Goal: Leave review/rating: Share an evaluation or opinion about a product, service, or content

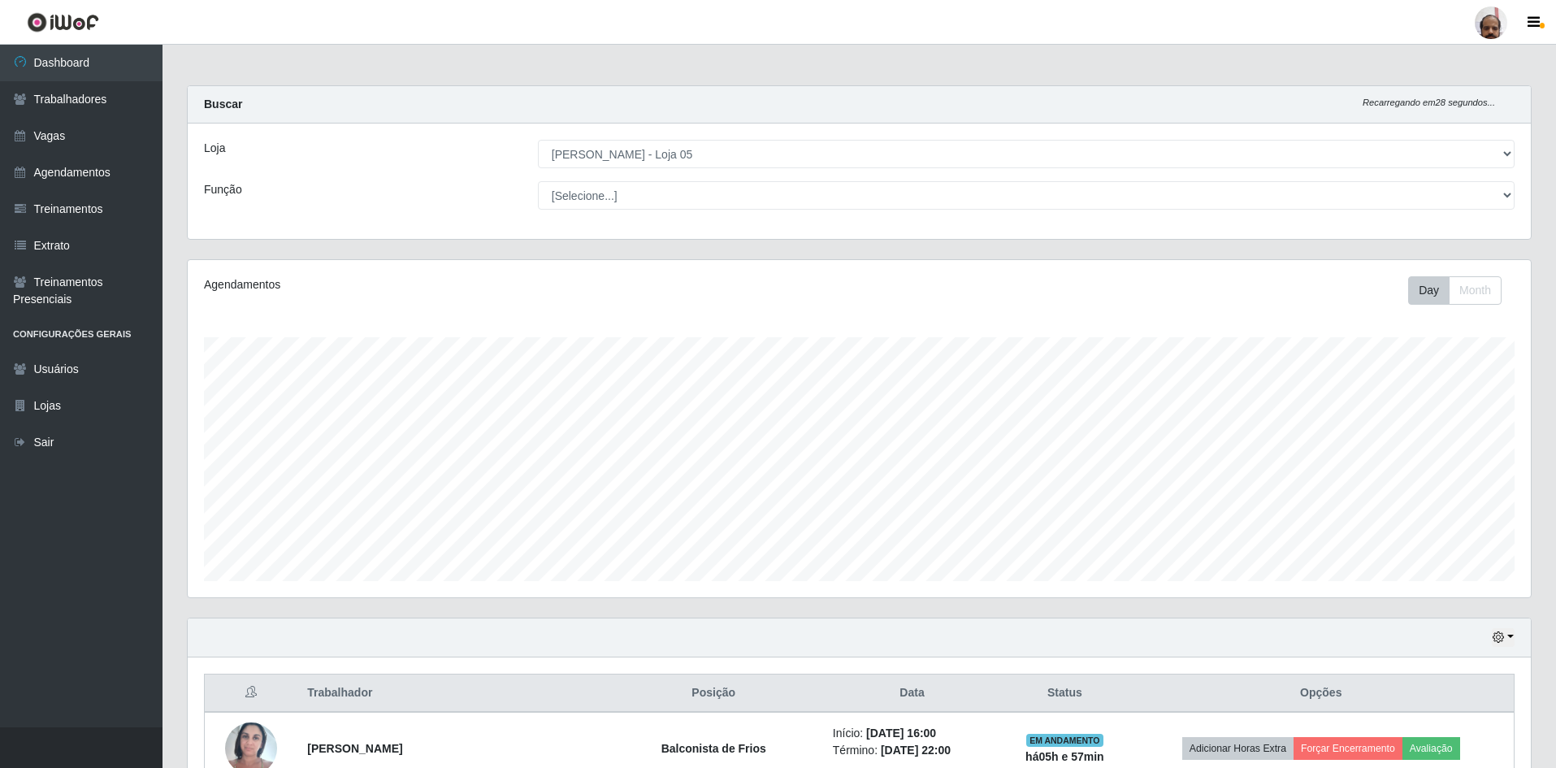
select select "252"
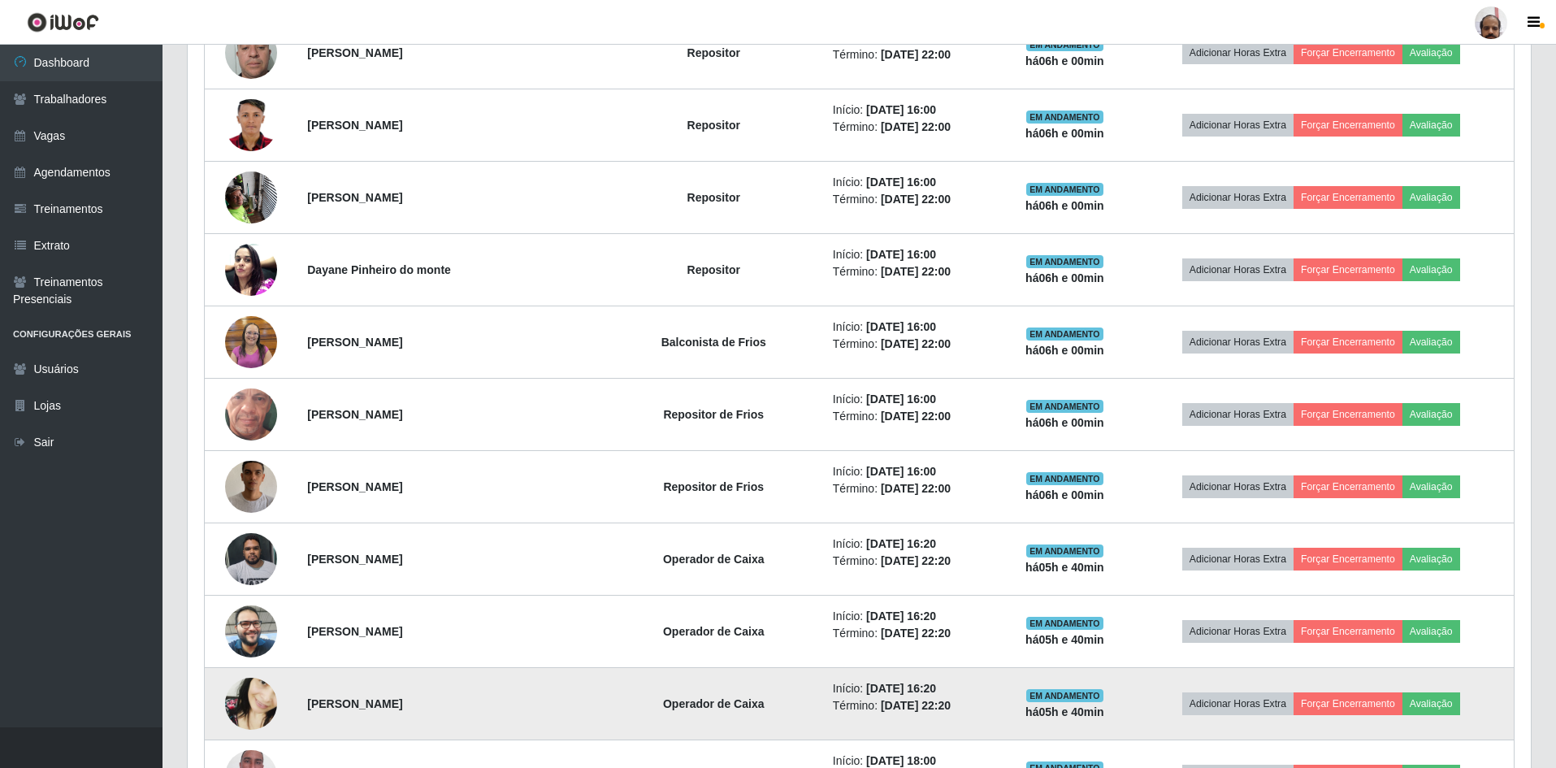
scroll to position [1624, 0]
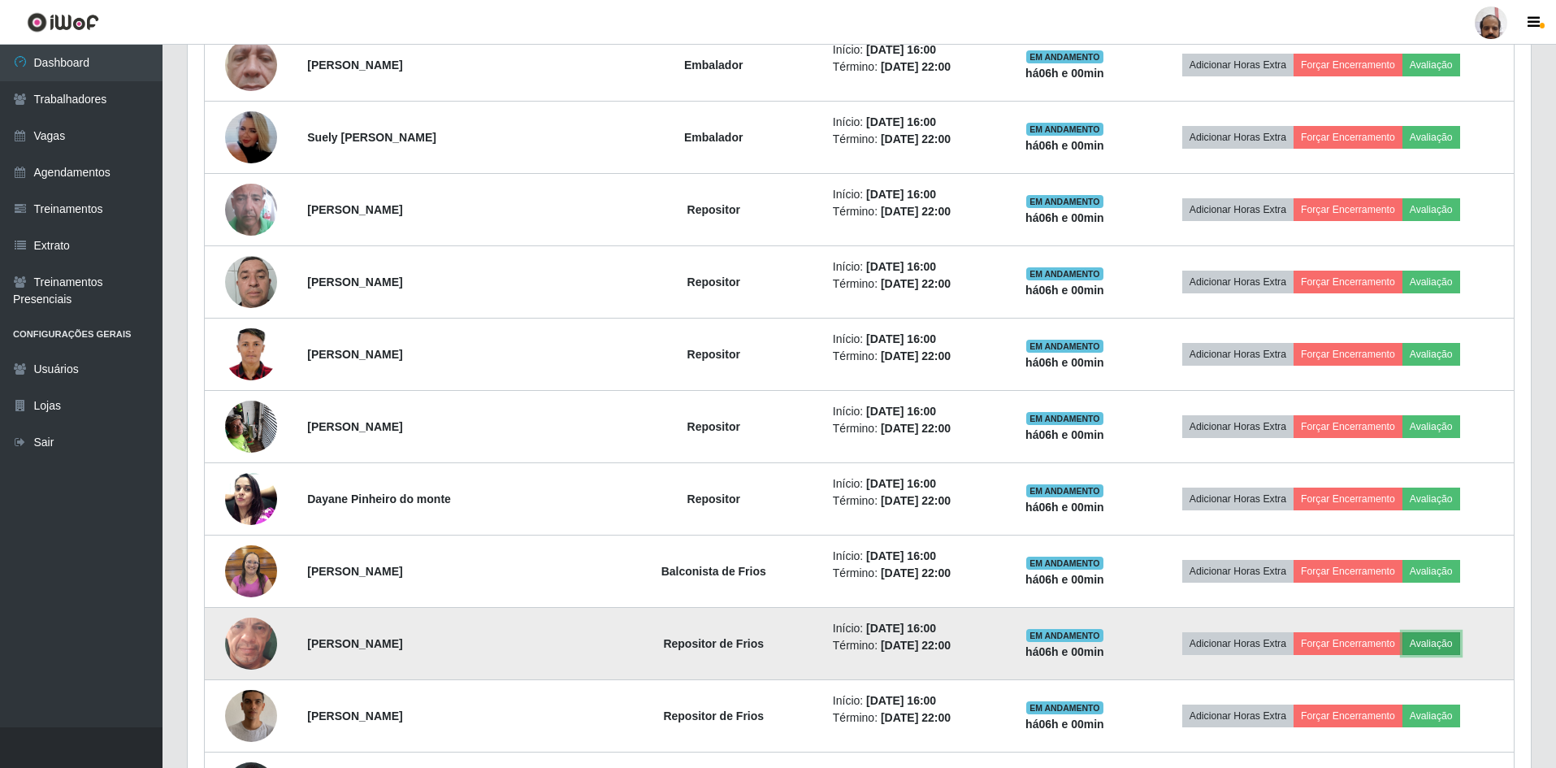
click at [1451, 647] on button "Avaliação" at bounding box center [1432, 643] width 58 height 23
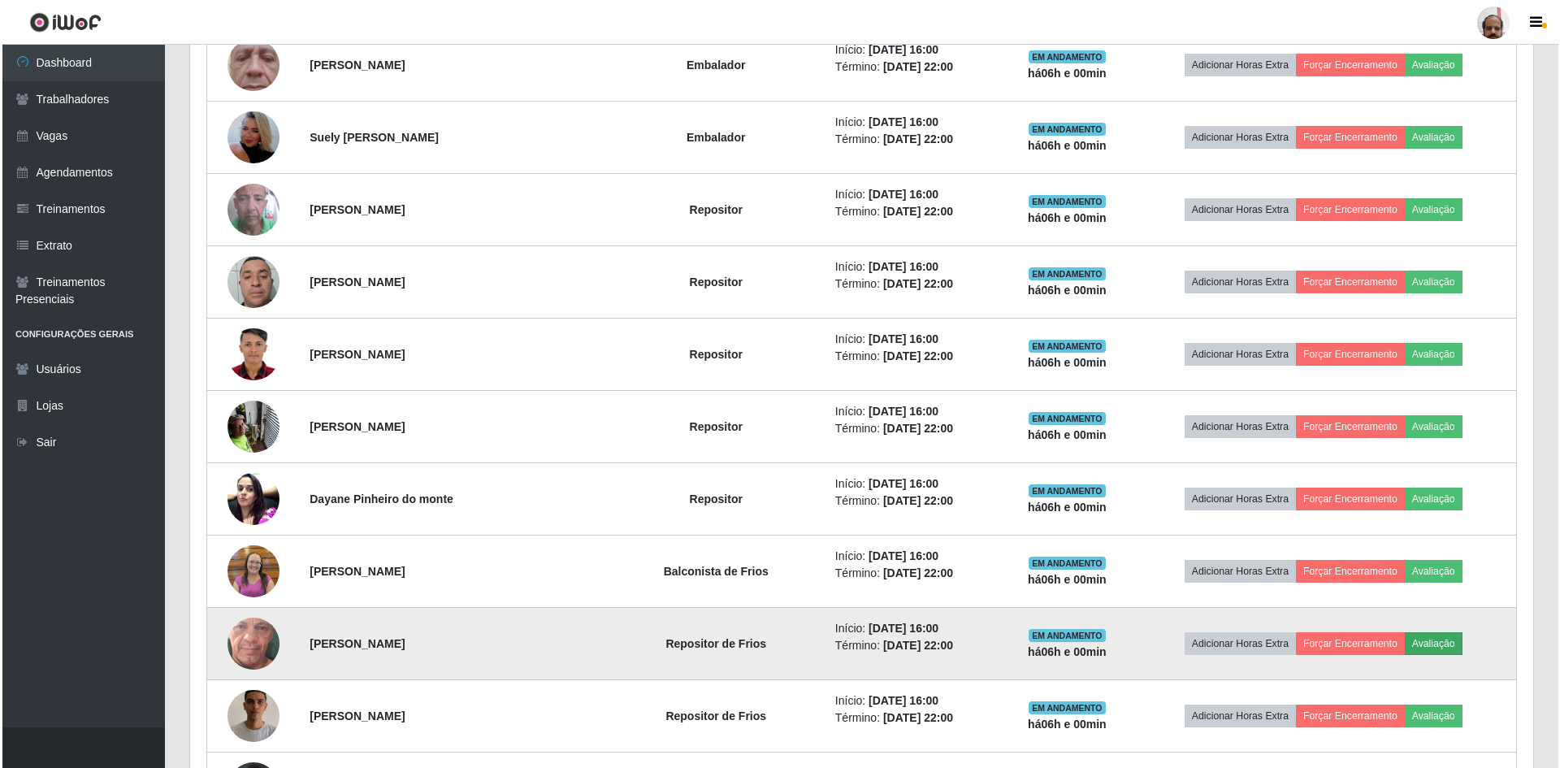
scroll to position [337, 1335]
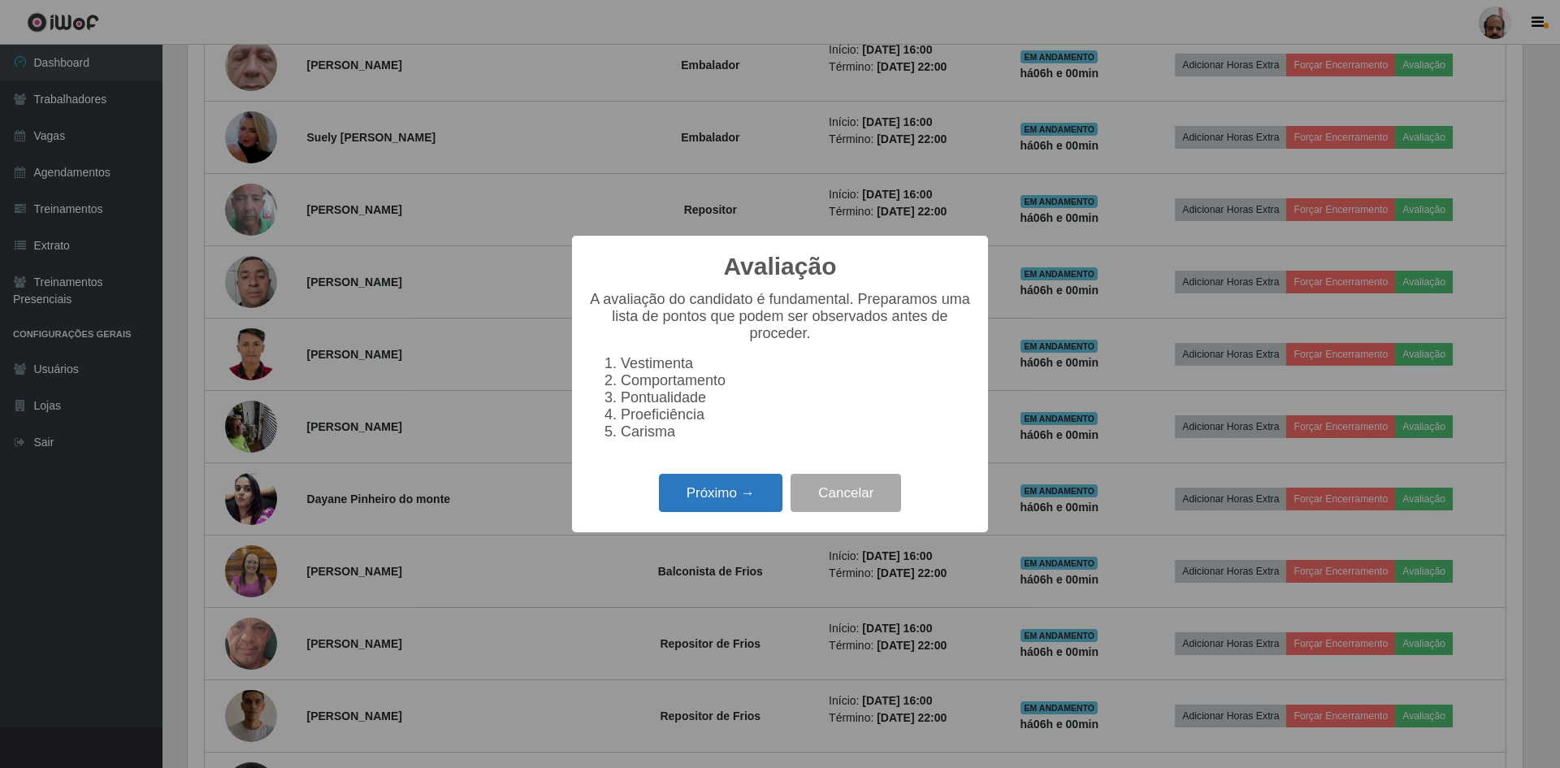
click at [745, 496] on button "Próximo →" at bounding box center [721, 493] width 124 height 38
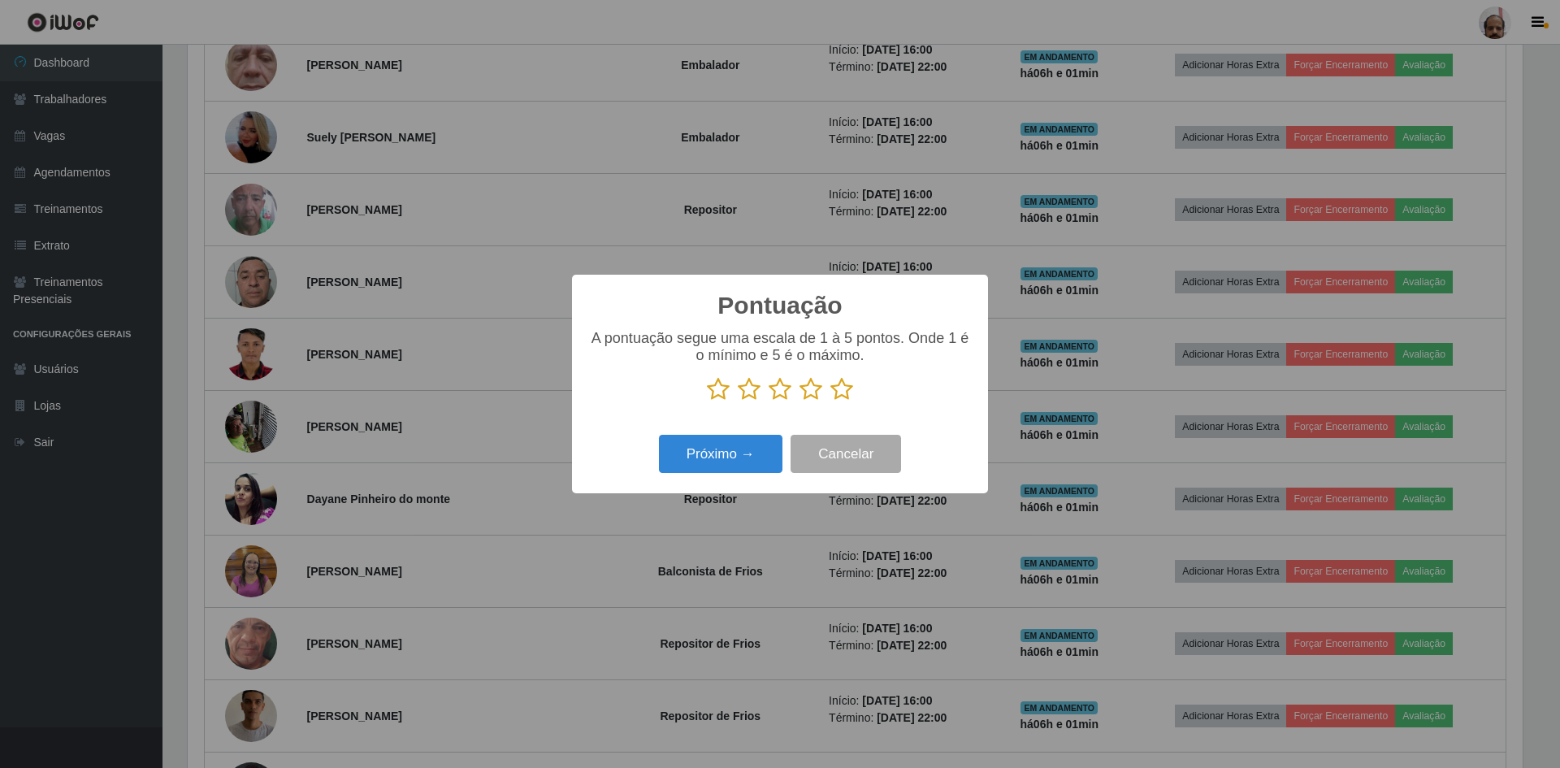
click at [840, 389] on icon at bounding box center [842, 389] width 23 height 24
click at [831, 401] on input "radio" at bounding box center [831, 401] width 0 height 0
click at [748, 449] on button "Próximo →" at bounding box center [721, 454] width 124 height 38
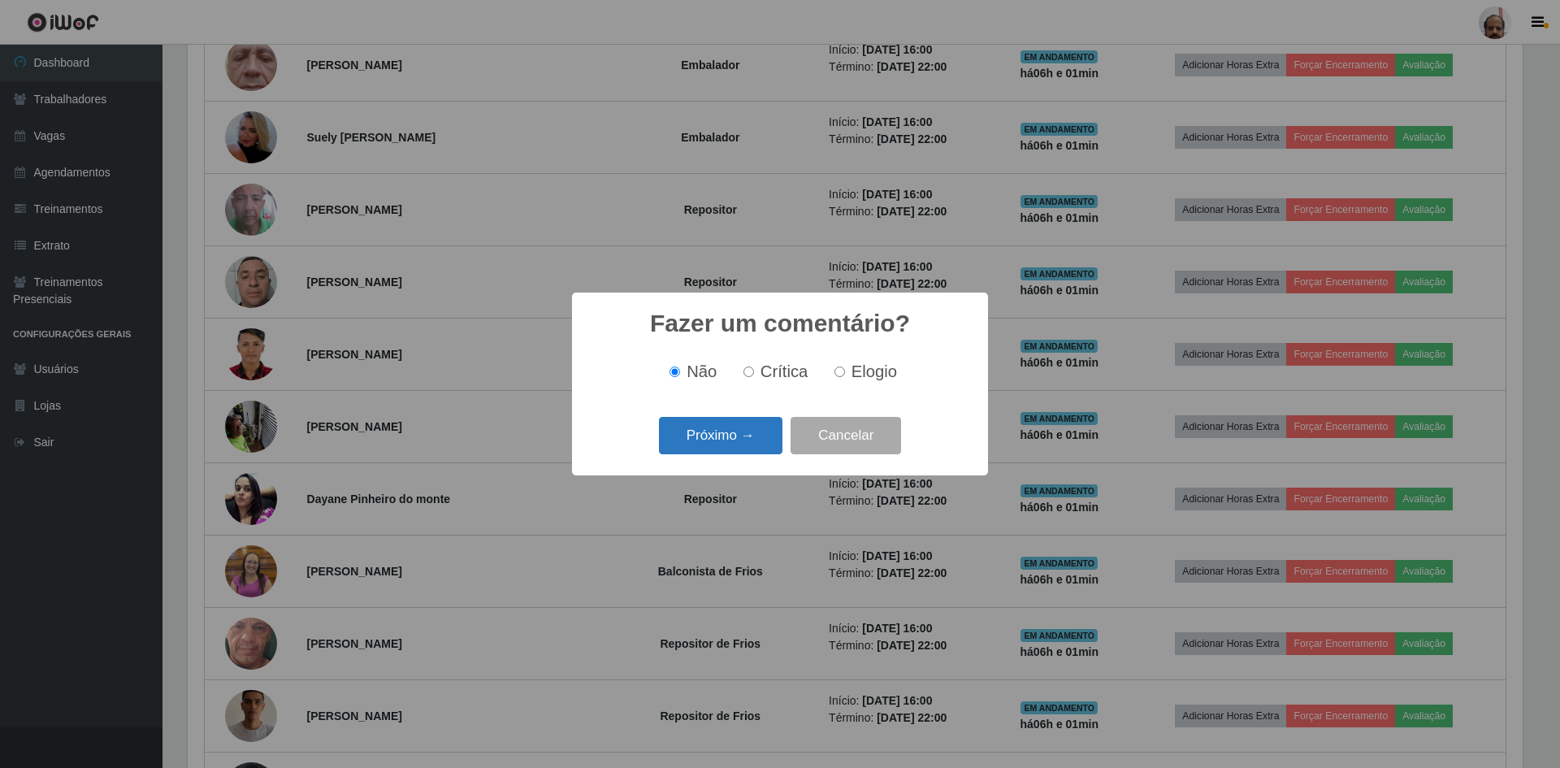
click at [752, 440] on button "Próximo →" at bounding box center [721, 436] width 124 height 38
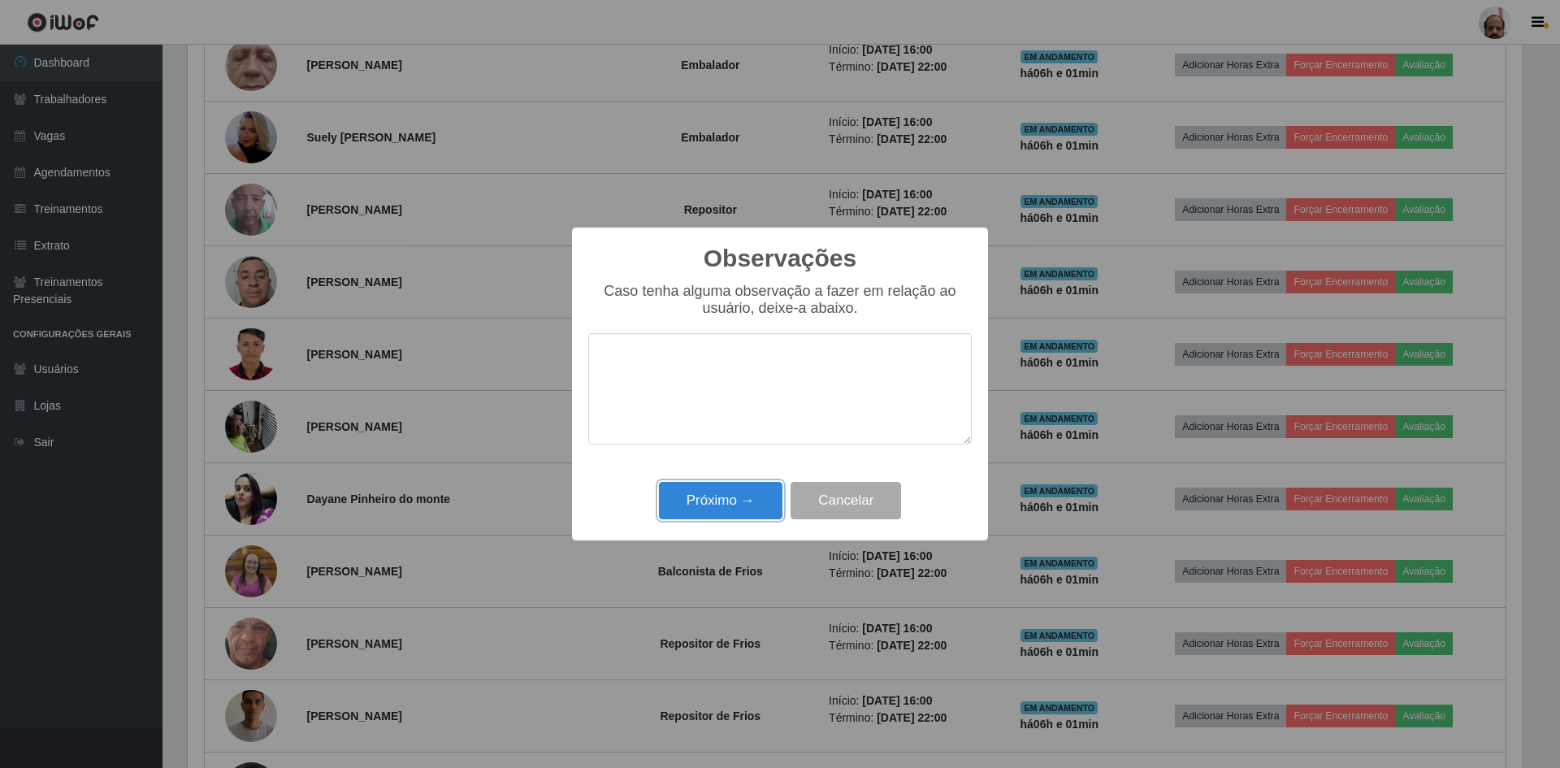
drag, startPoint x: 729, startPoint y: 506, endPoint x: 735, endPoint y: 497, distance: 11.3
click at [735, 501] on button "Próximo →" at bounding box center [721, 501] width 124 height 38
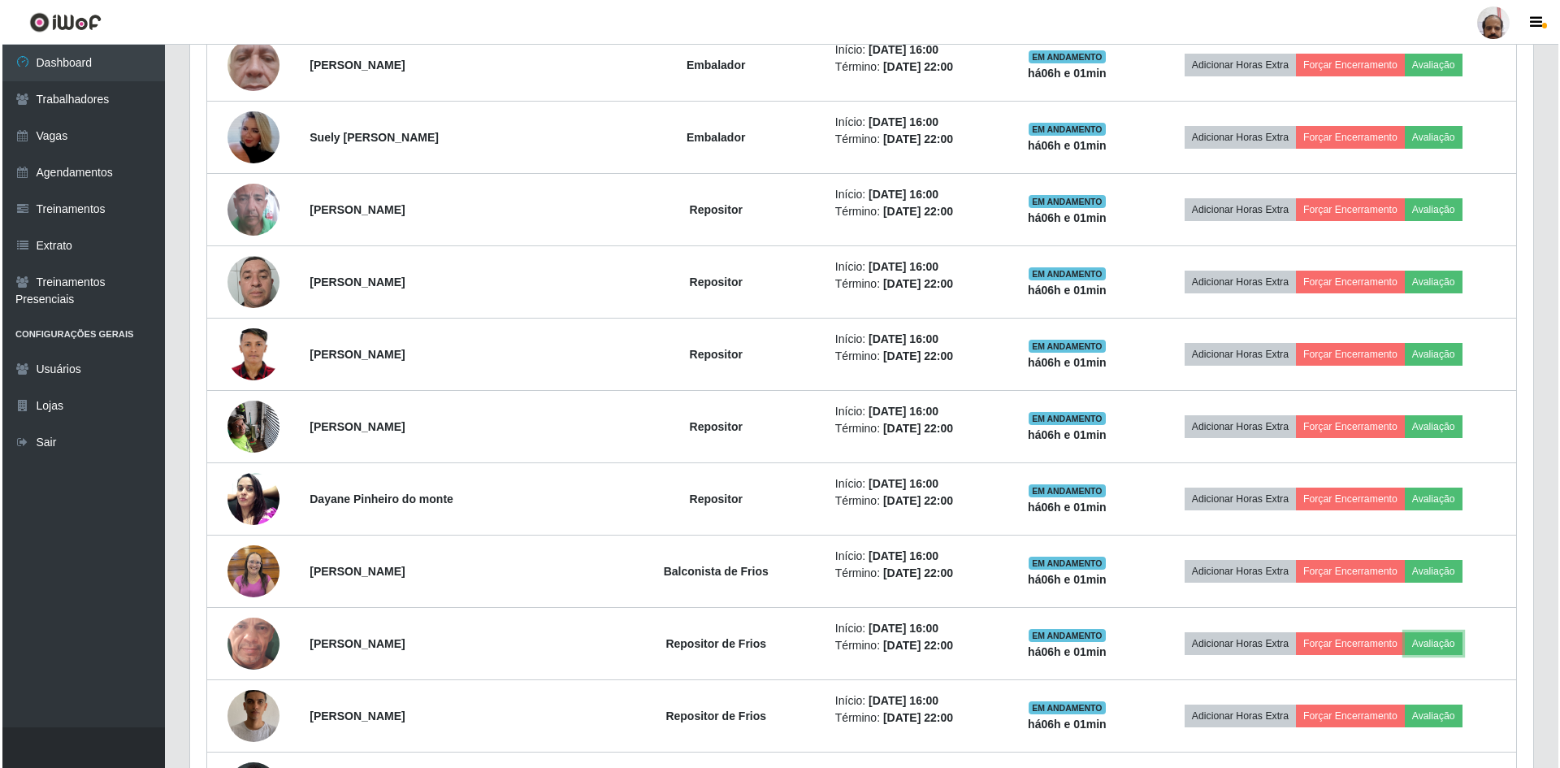
scroll to position [337, 1343]
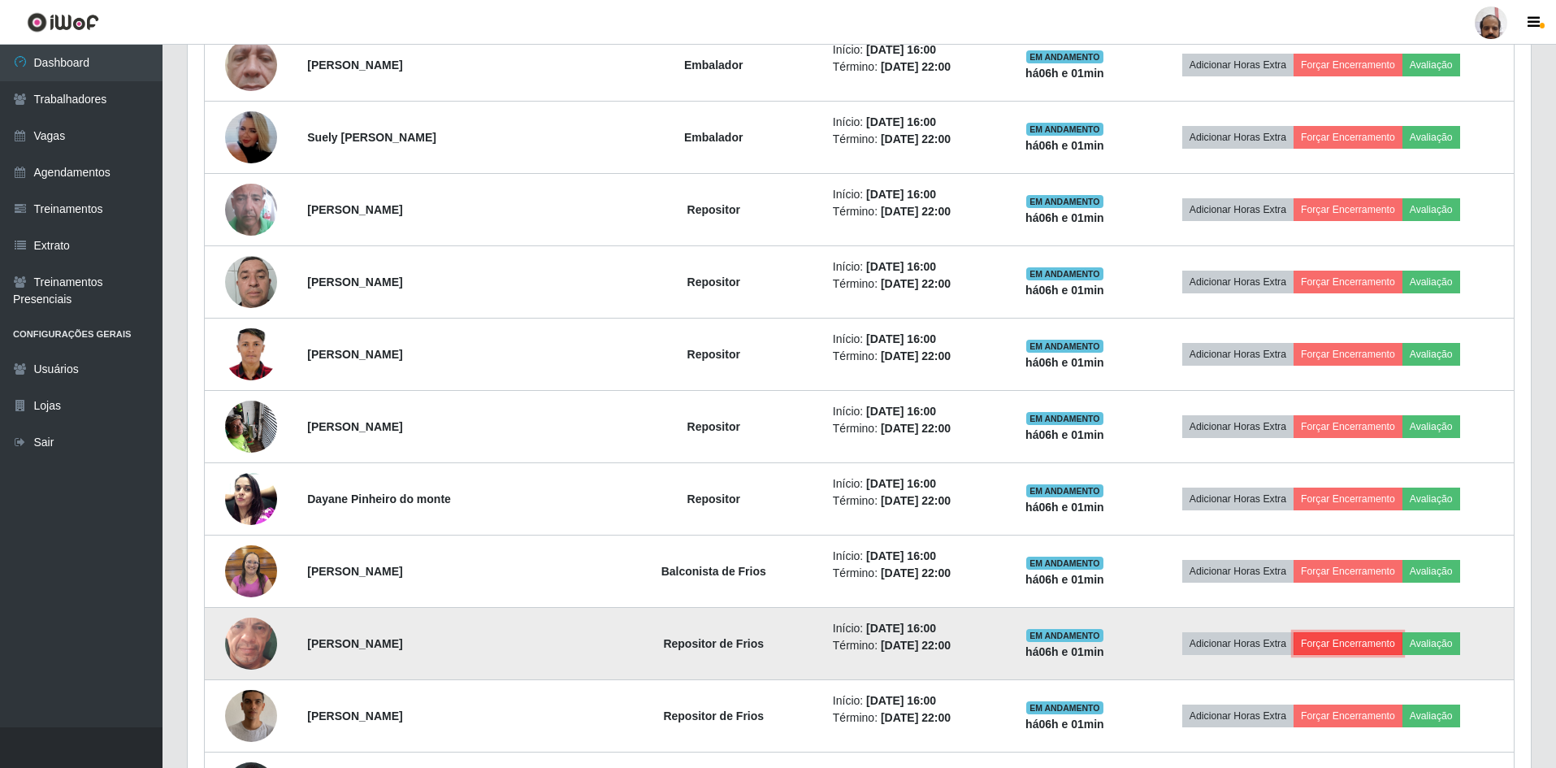
click at [1383, 645] on button "Forçar Encerramento" at bounding box center [1348, 643] width 109 height 23
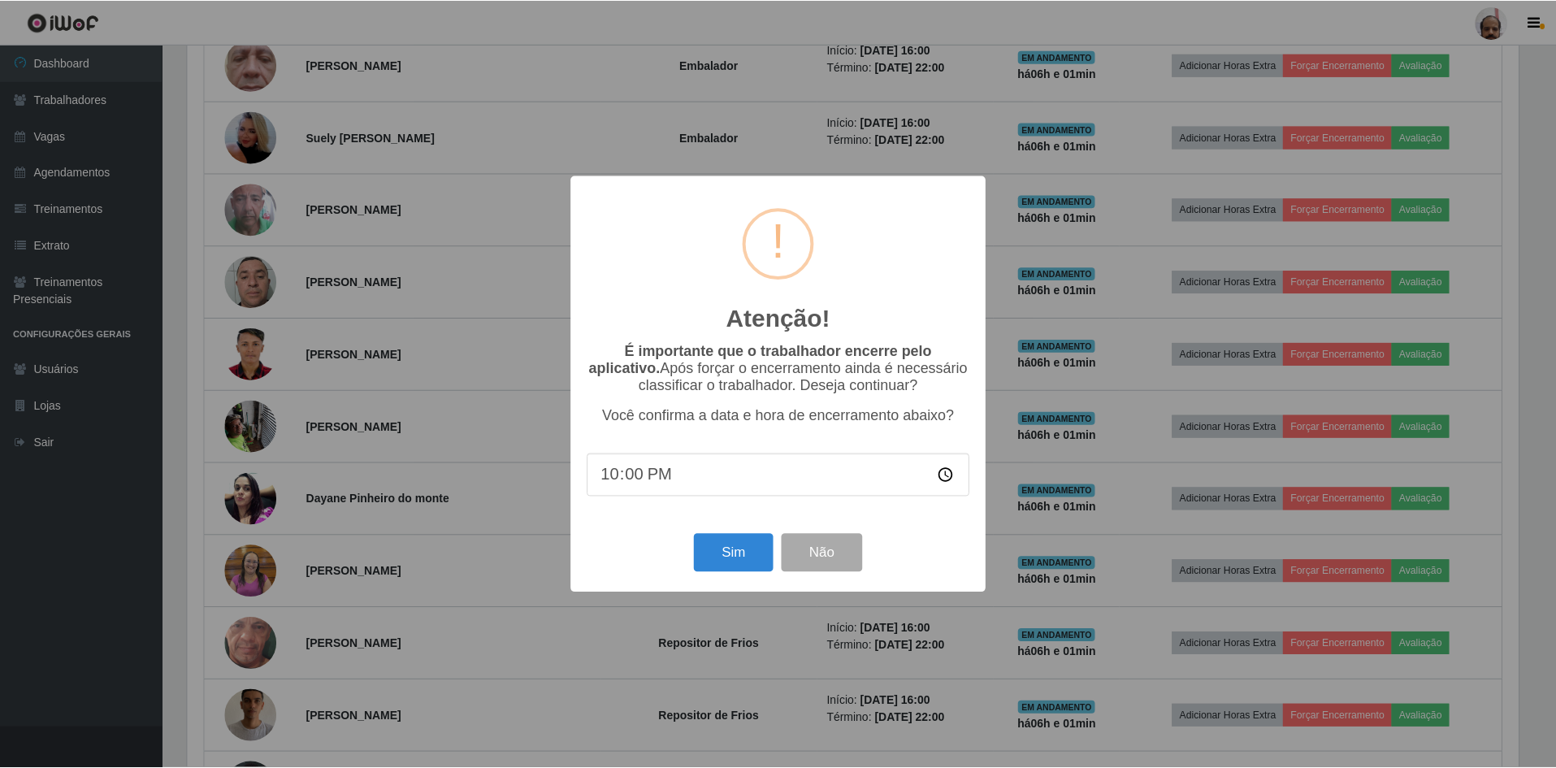
scroll to position [337, 1335]
click at [721, 558] on button "Sim" at bounding box center [735, 553] width 79 height 38
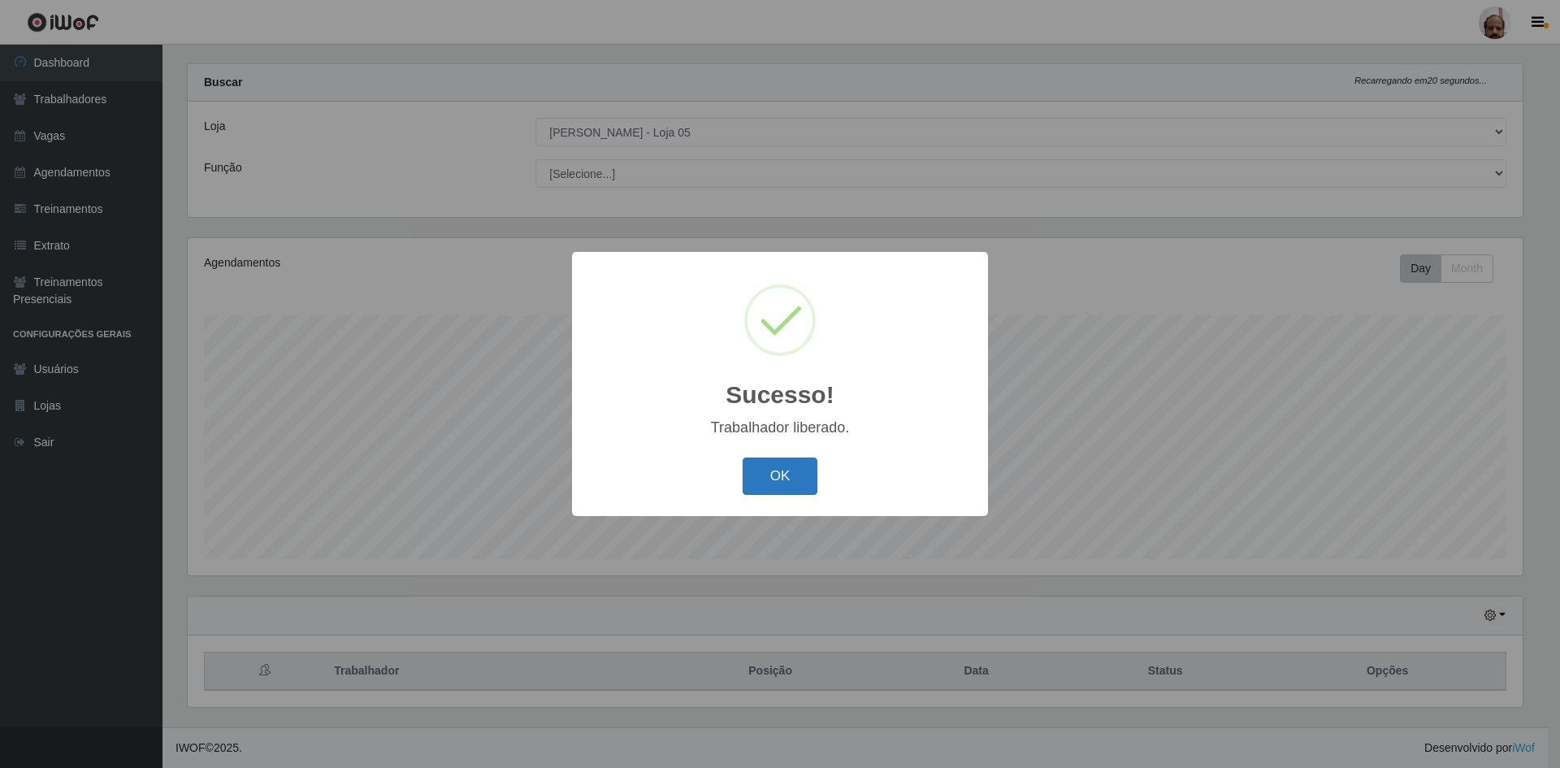
click at [766, 485] on button "OK" at bounding box center [781, 477] width 76 height 38
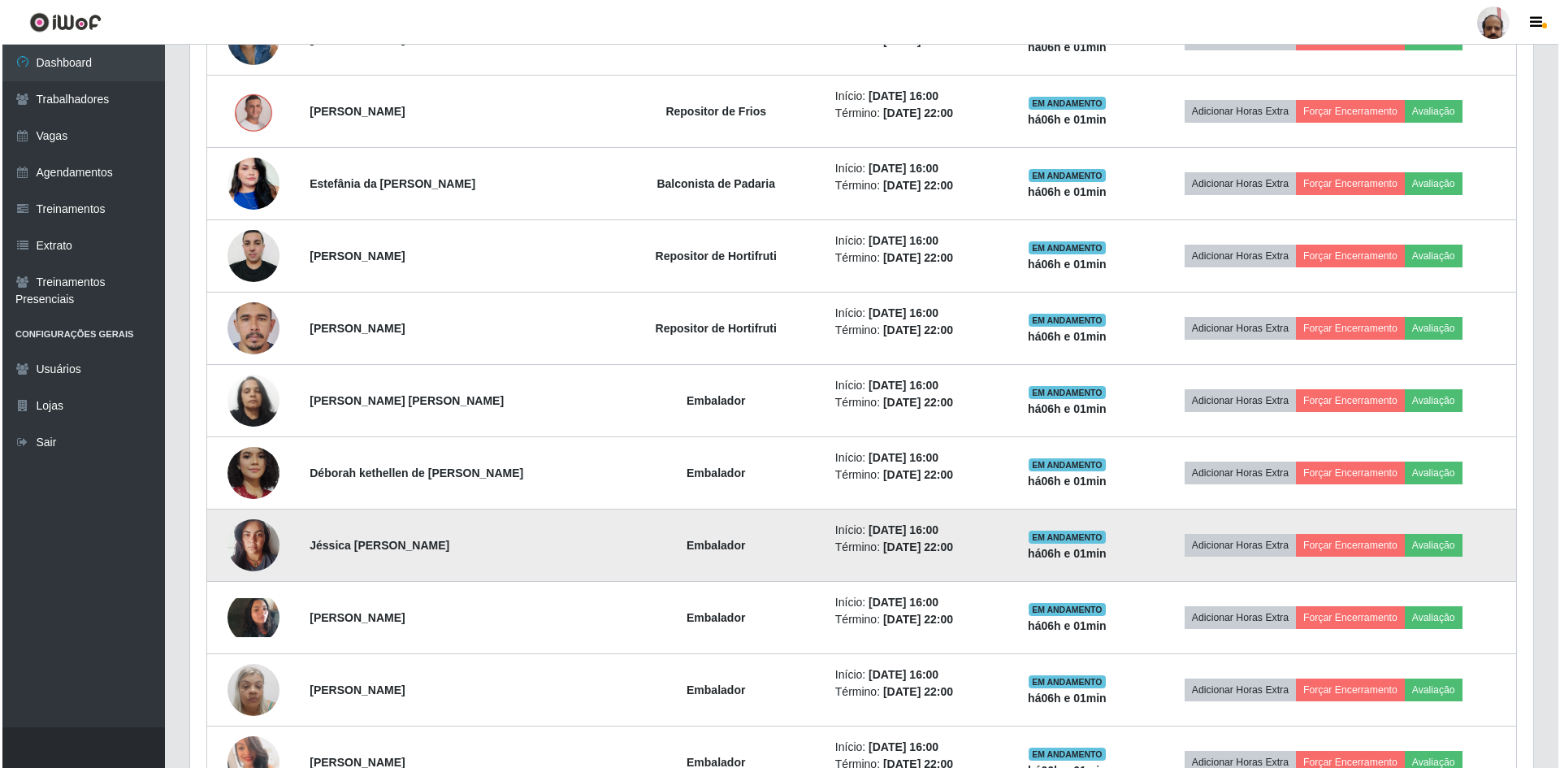
scroll to position [753, 0]
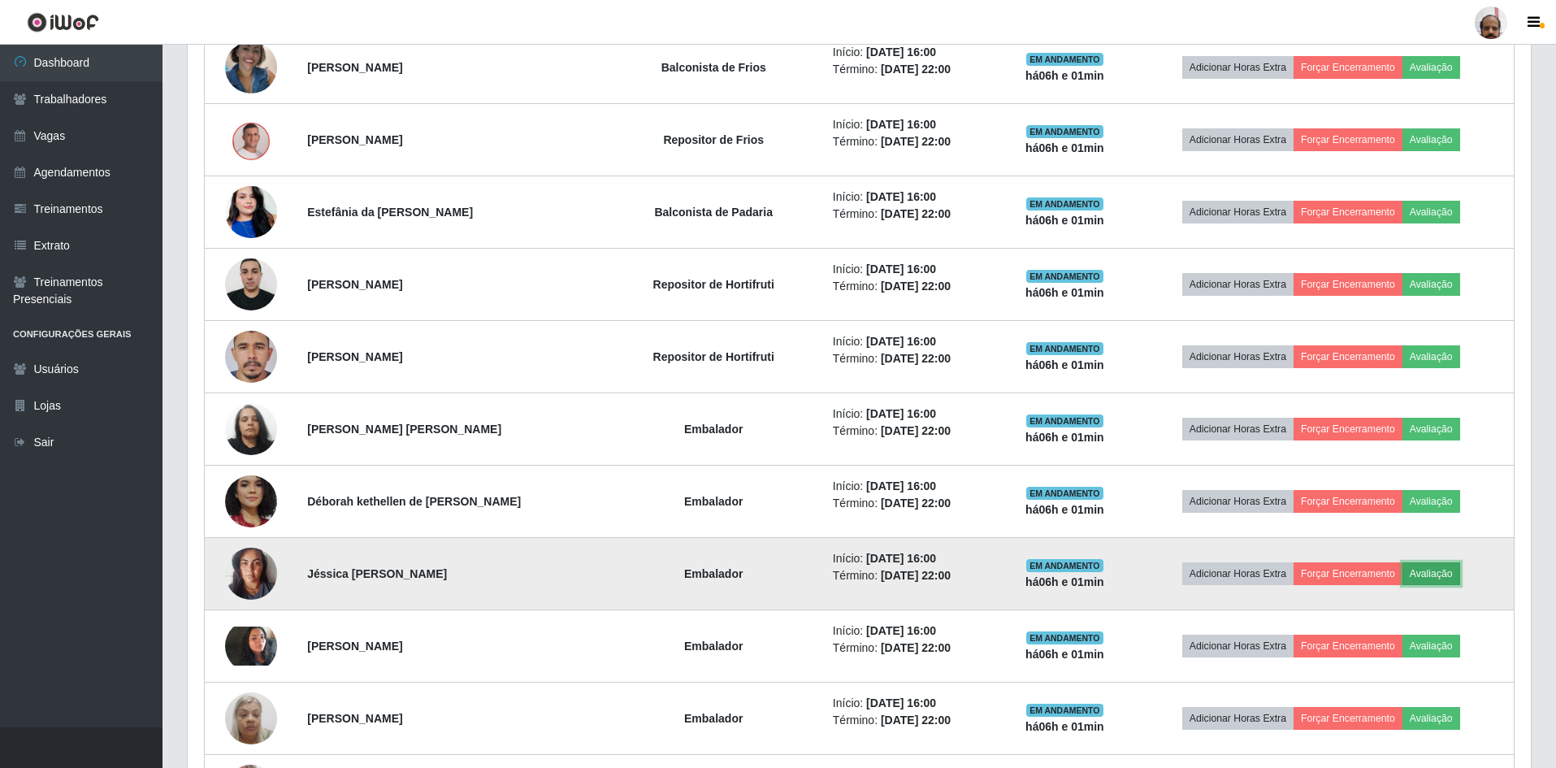
click at [1448, 575] on button "Avaliação" at bounding box center [1432, 573] width 58 height 23
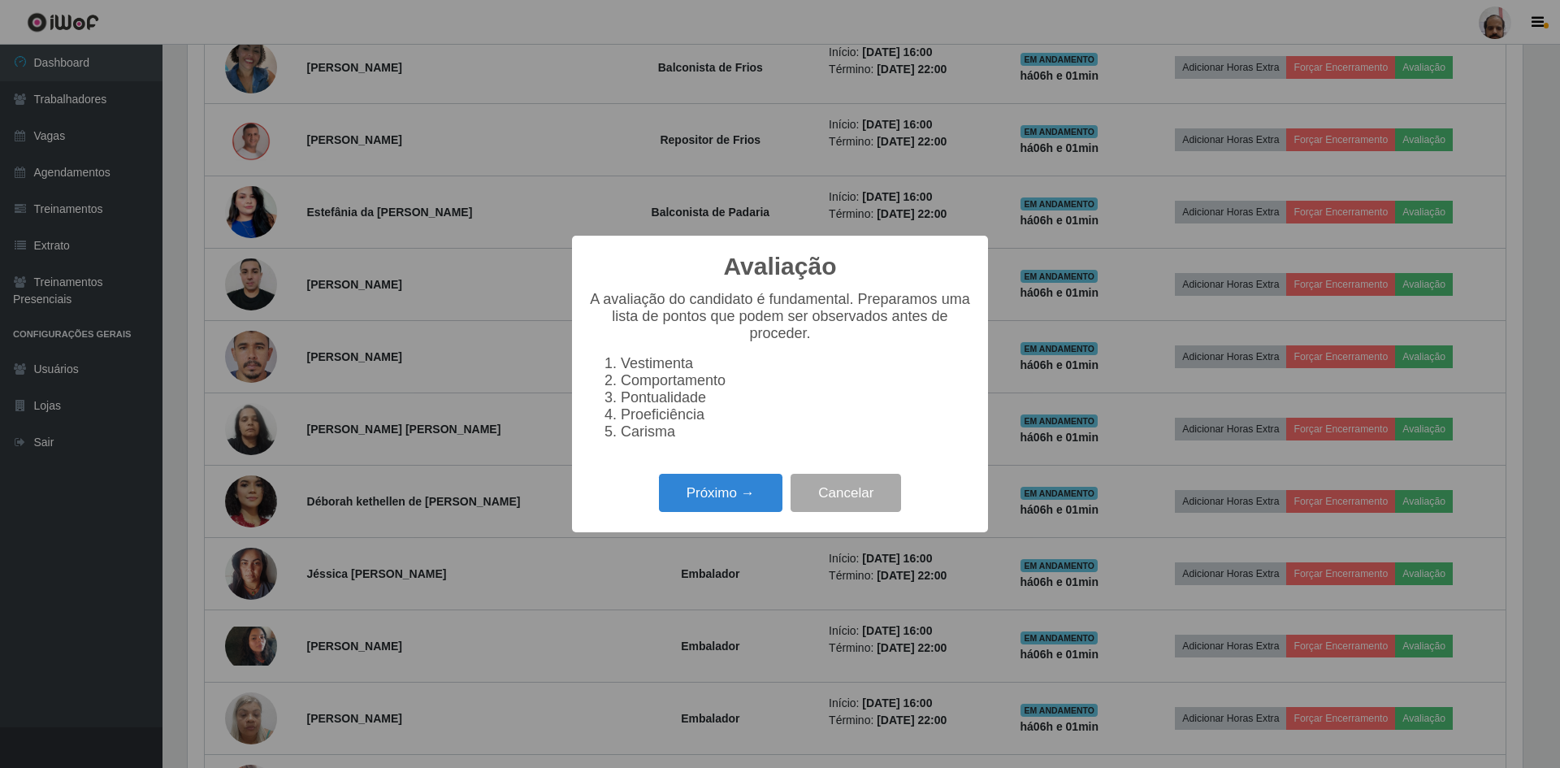
scroll to position [337, 1335]
click at [701, 495] on button "Próximo →" at bounding box center [721, 493] width 124 height 38
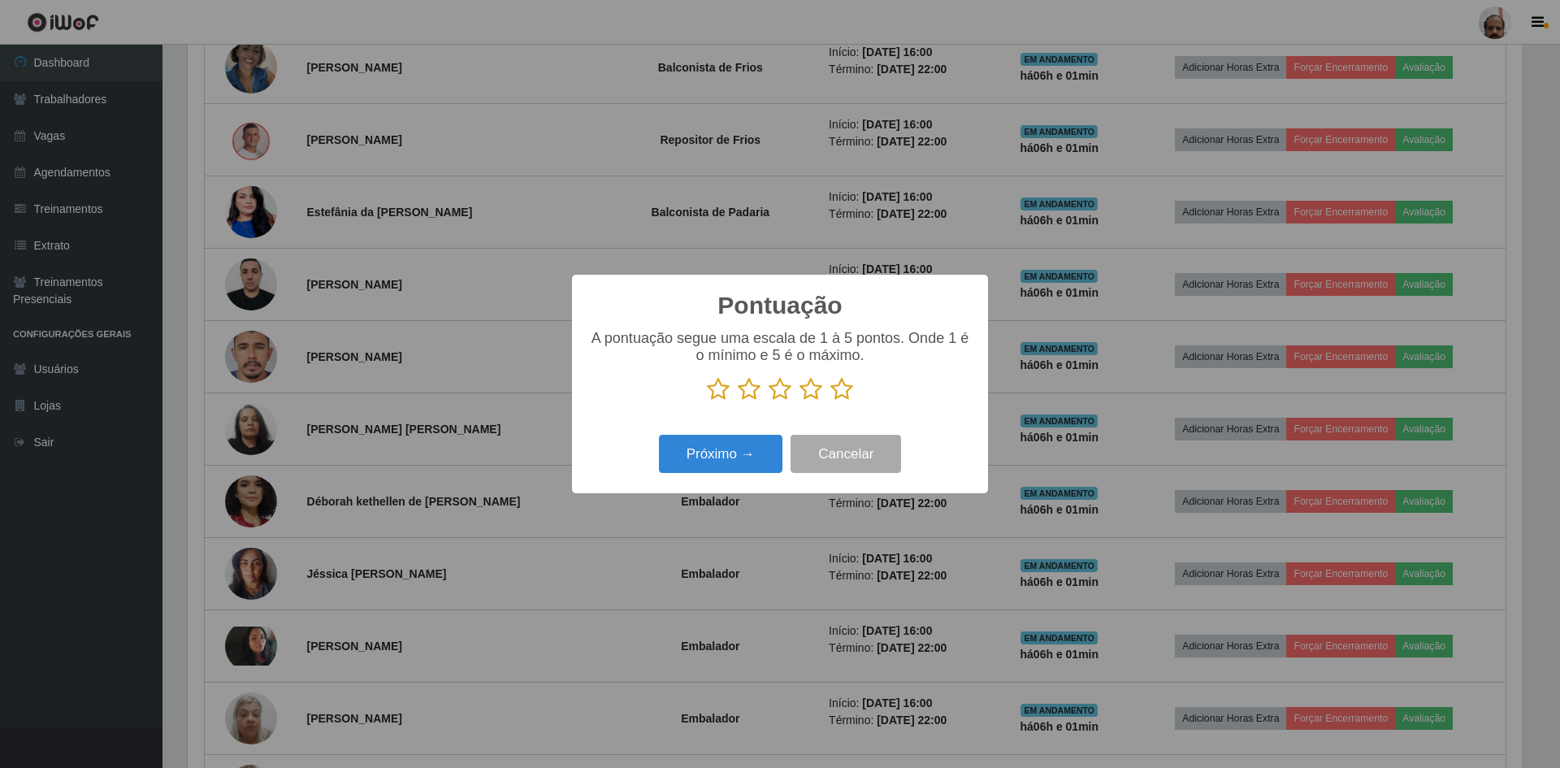
click at [839, 391] on icon at bounding box center [842, 389] width 23 height 24
click at [831, 401] on input "radio" at bounding box center [831, 401] width 0 height 0
click at [740, 444] on button "Próximo →" at bounding box center [721, 454] width 124 height 38
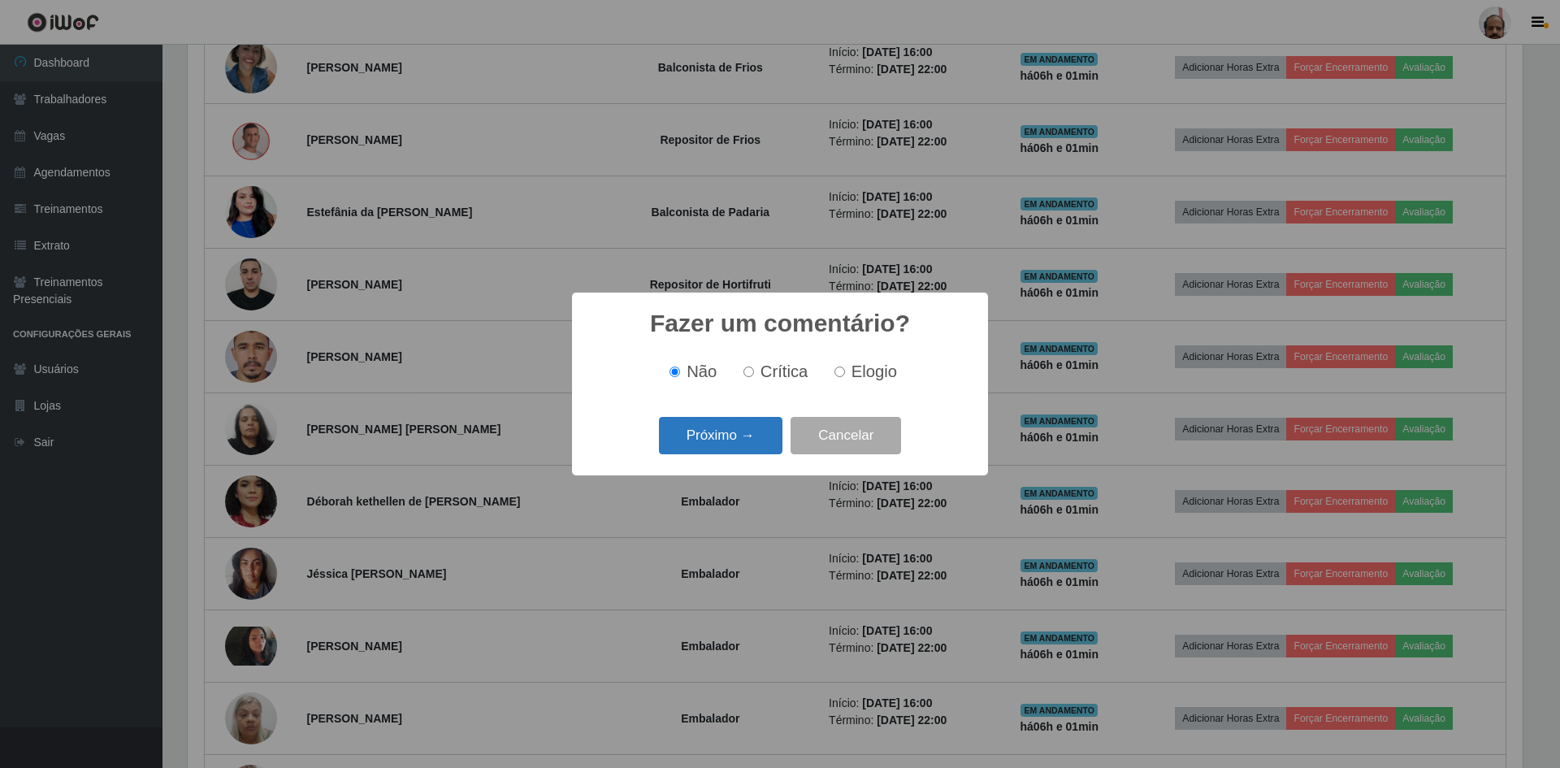
click at [740, 435] on button "Próximo →" at bounding box center [721, 436] width 124 height 38
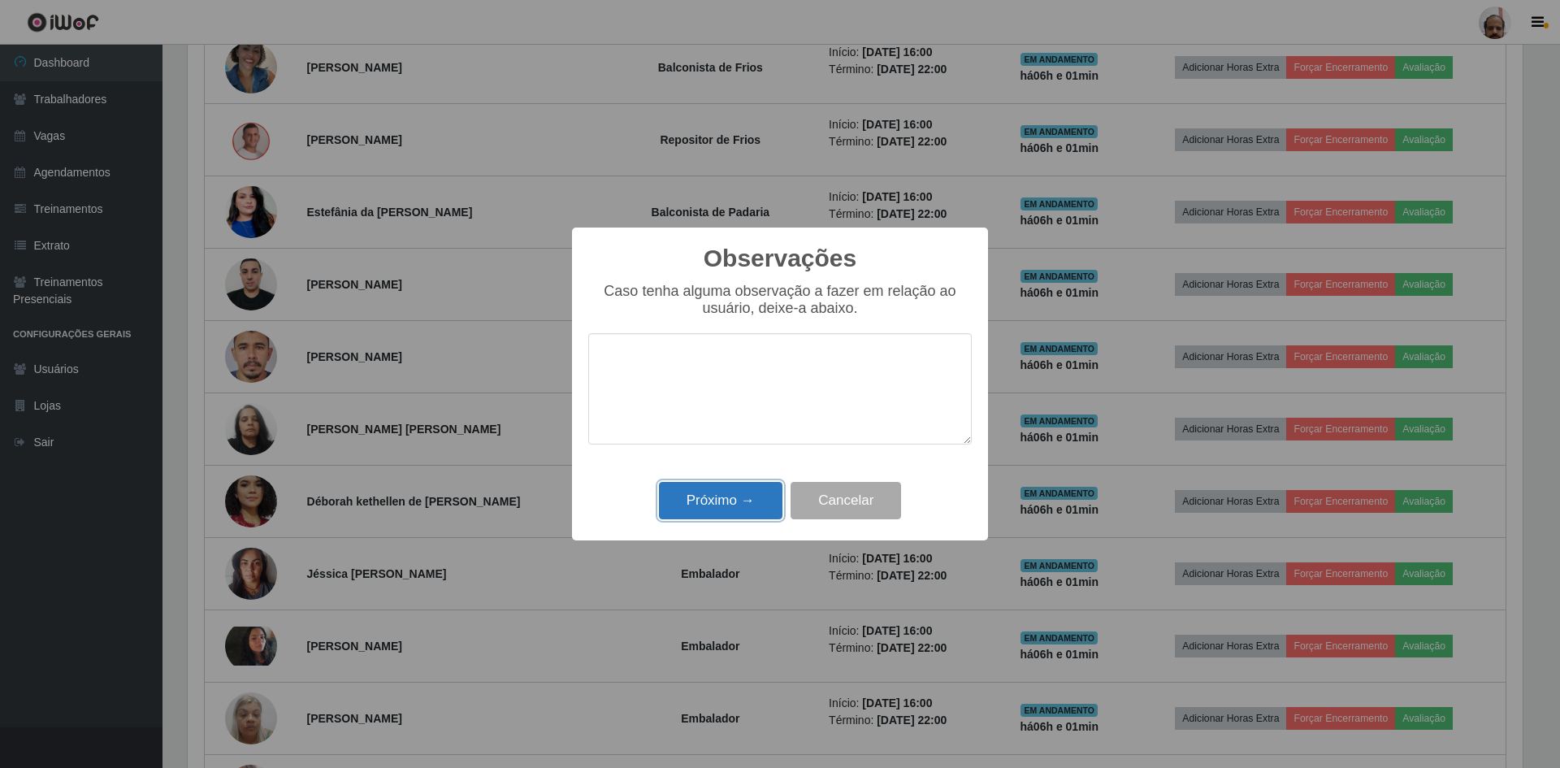
click at [757, 505] on button "Próximo →" at bounding box center [721, 501] width 124 height 38
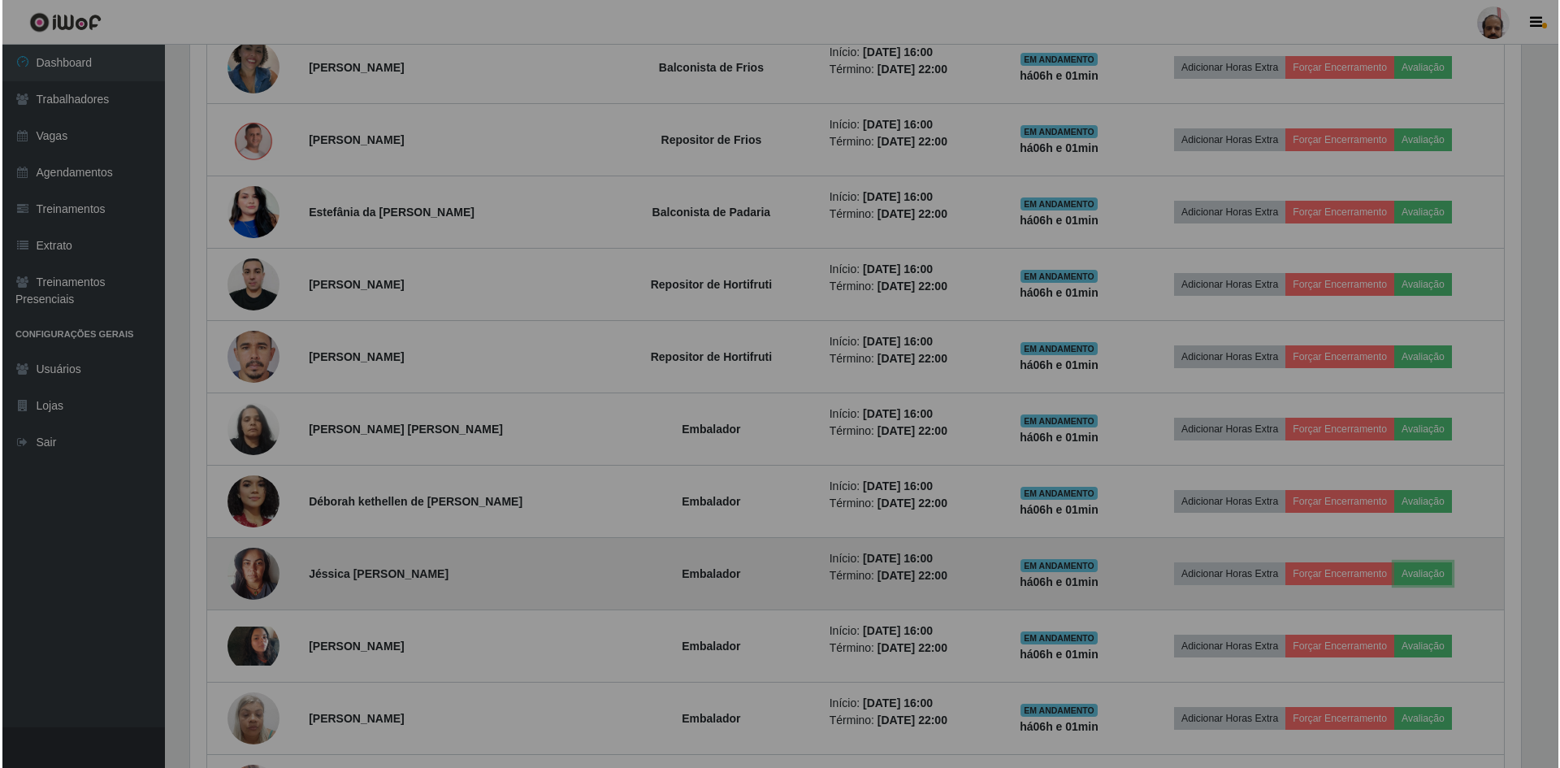
scroll to position [337, 1343]
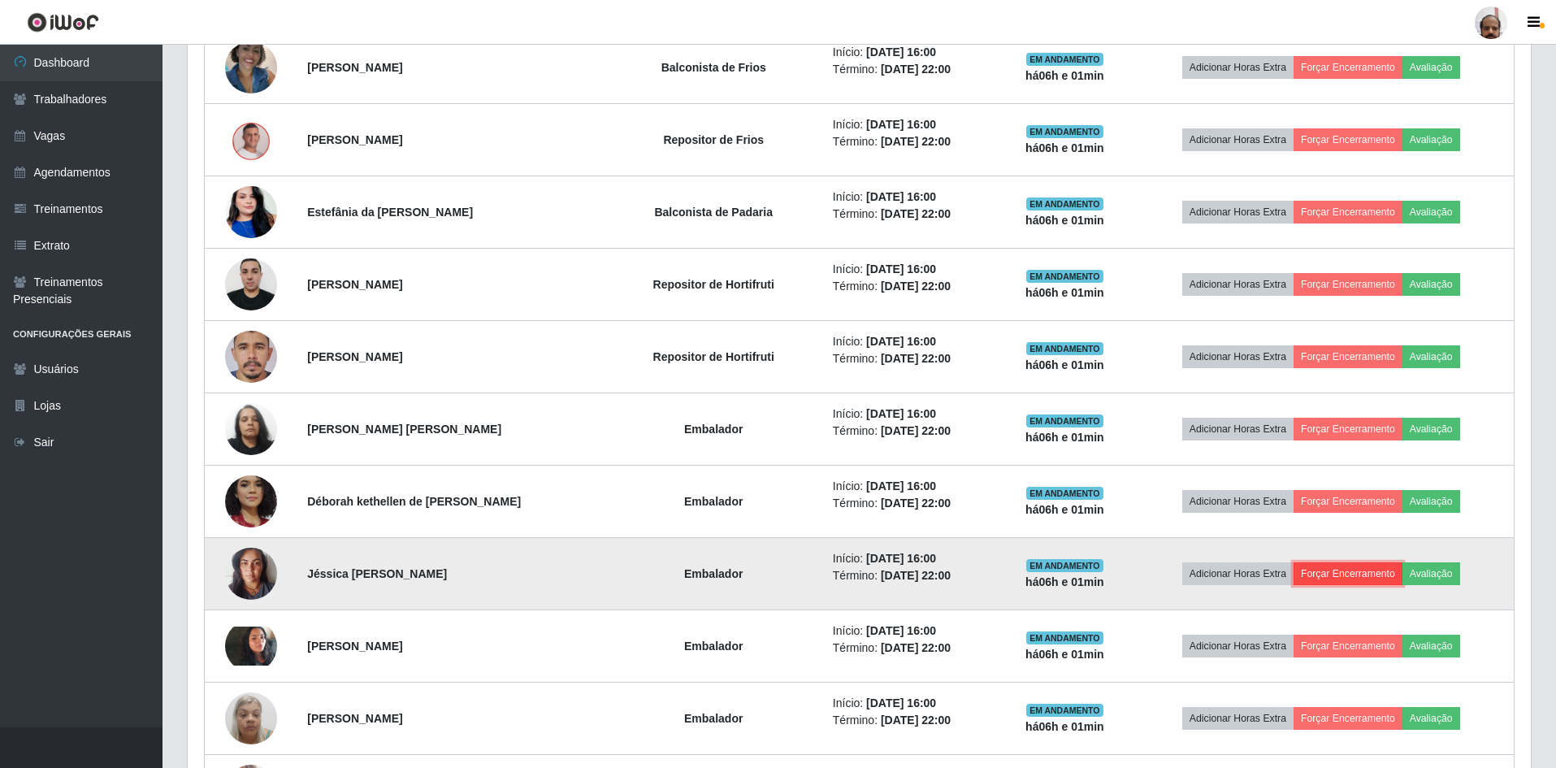
click at [1332, 567] on button "Forçar Encerramento" at bounding box center [1348, 573] width 109 height 23
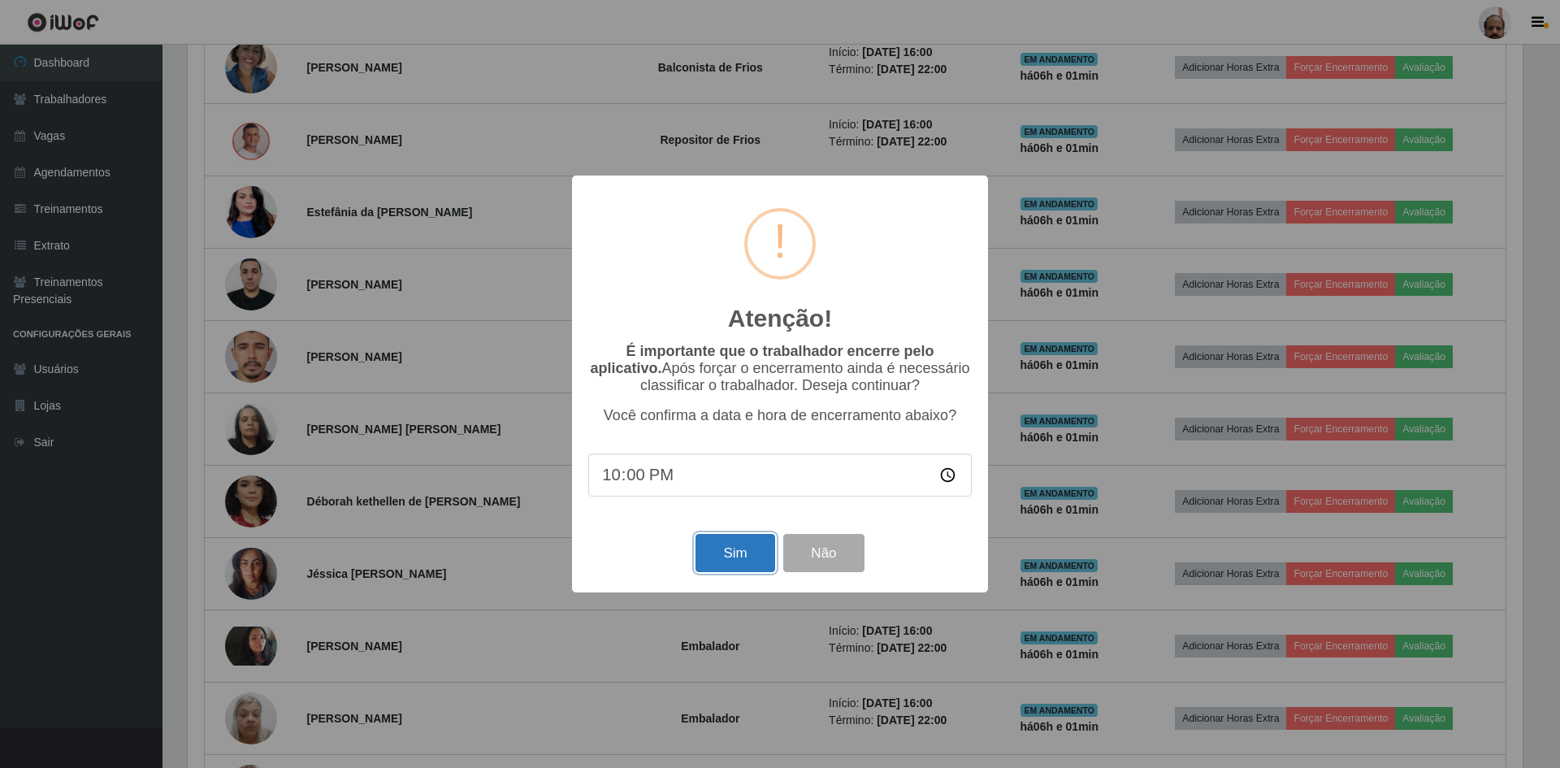
click at [748, 542] on button "Sim" at bounding box center [735, 553] width 79 height 38
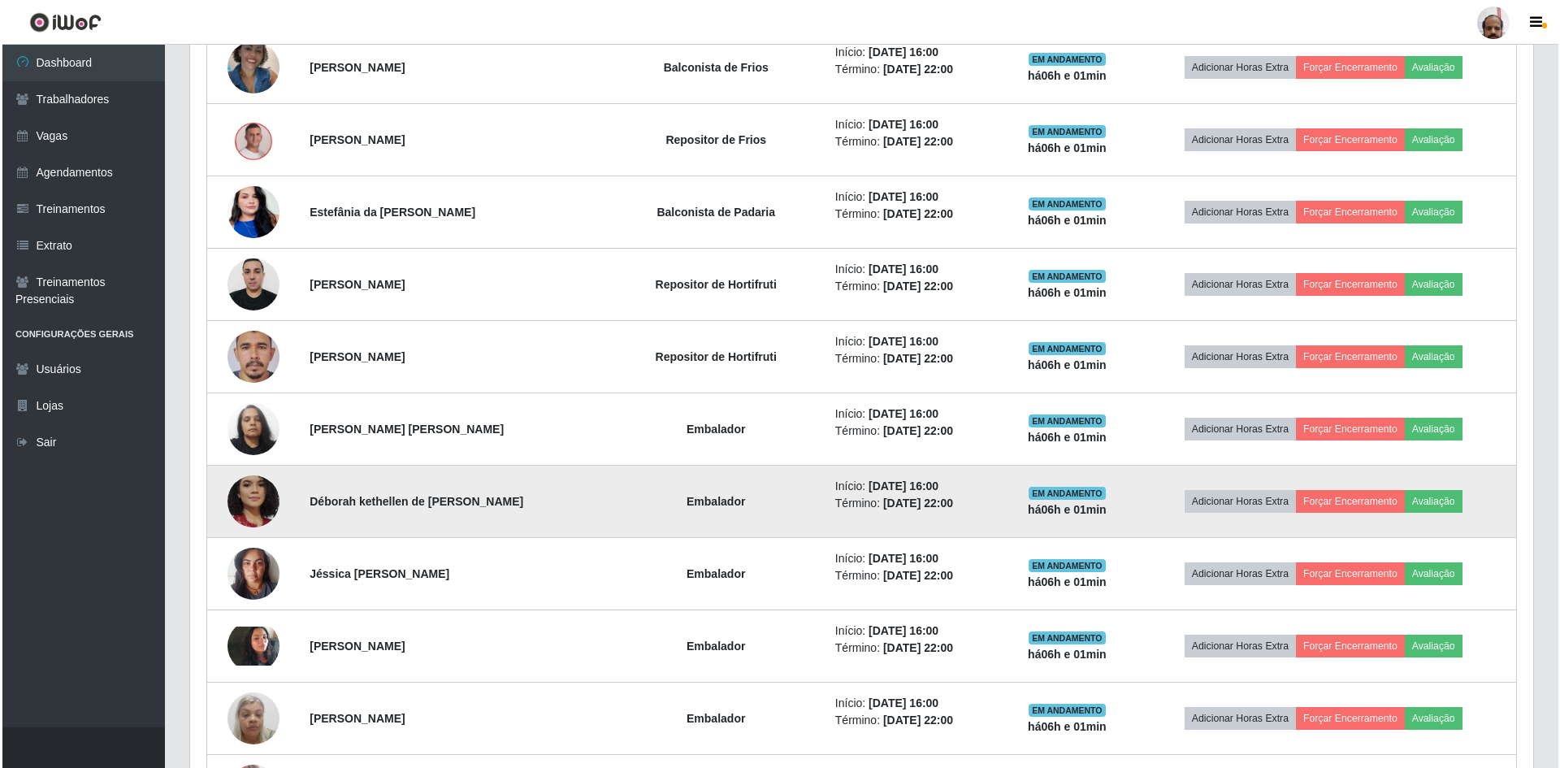
scroll to position [0, 0]
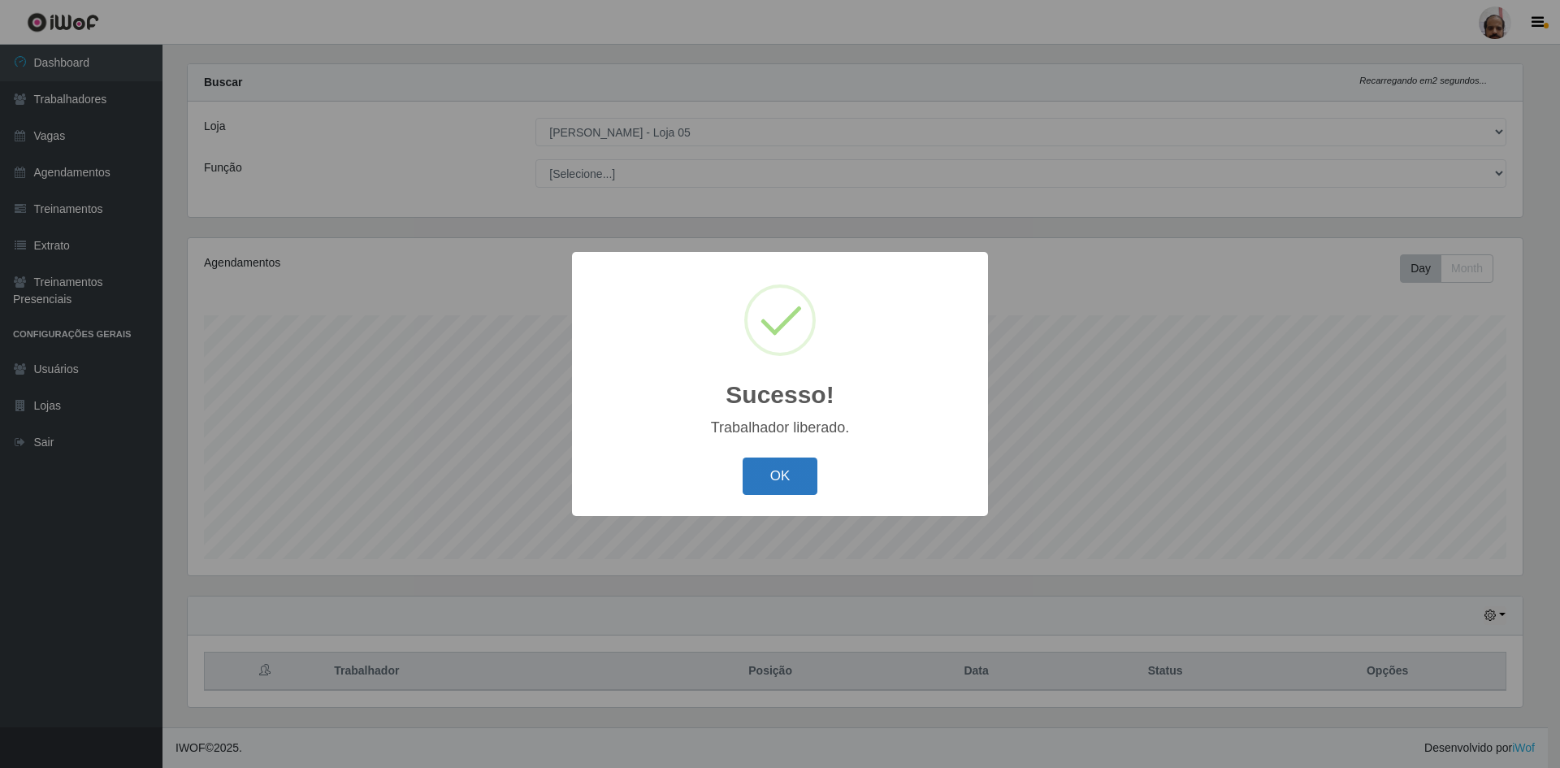
click at [790, 480] on button "OK" at bounding box center [781, 477] width 76 height 38
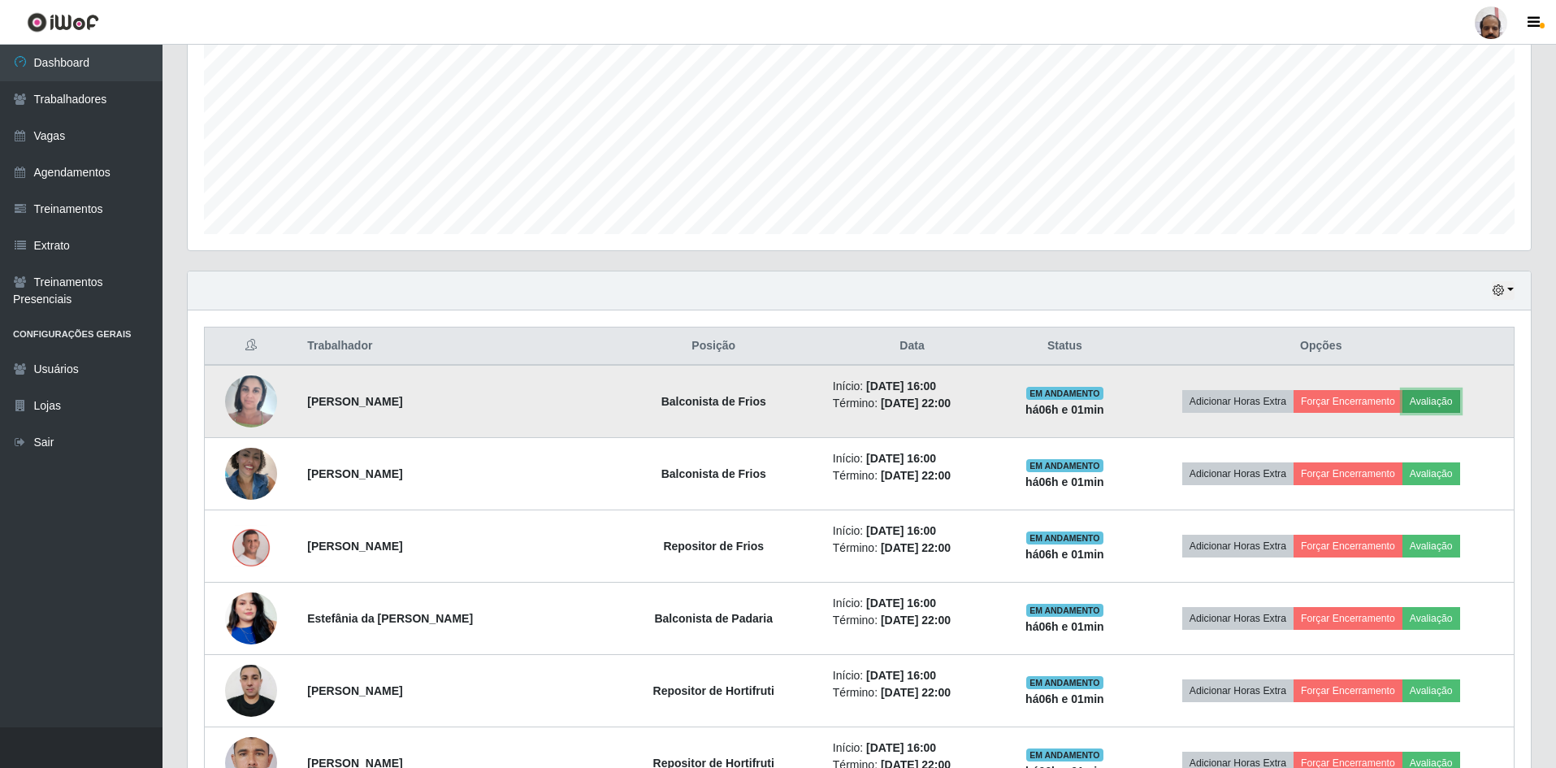
click at [1425, 397] on button "Avaliação" at bounding box center [1432, 401] width 58 height 23
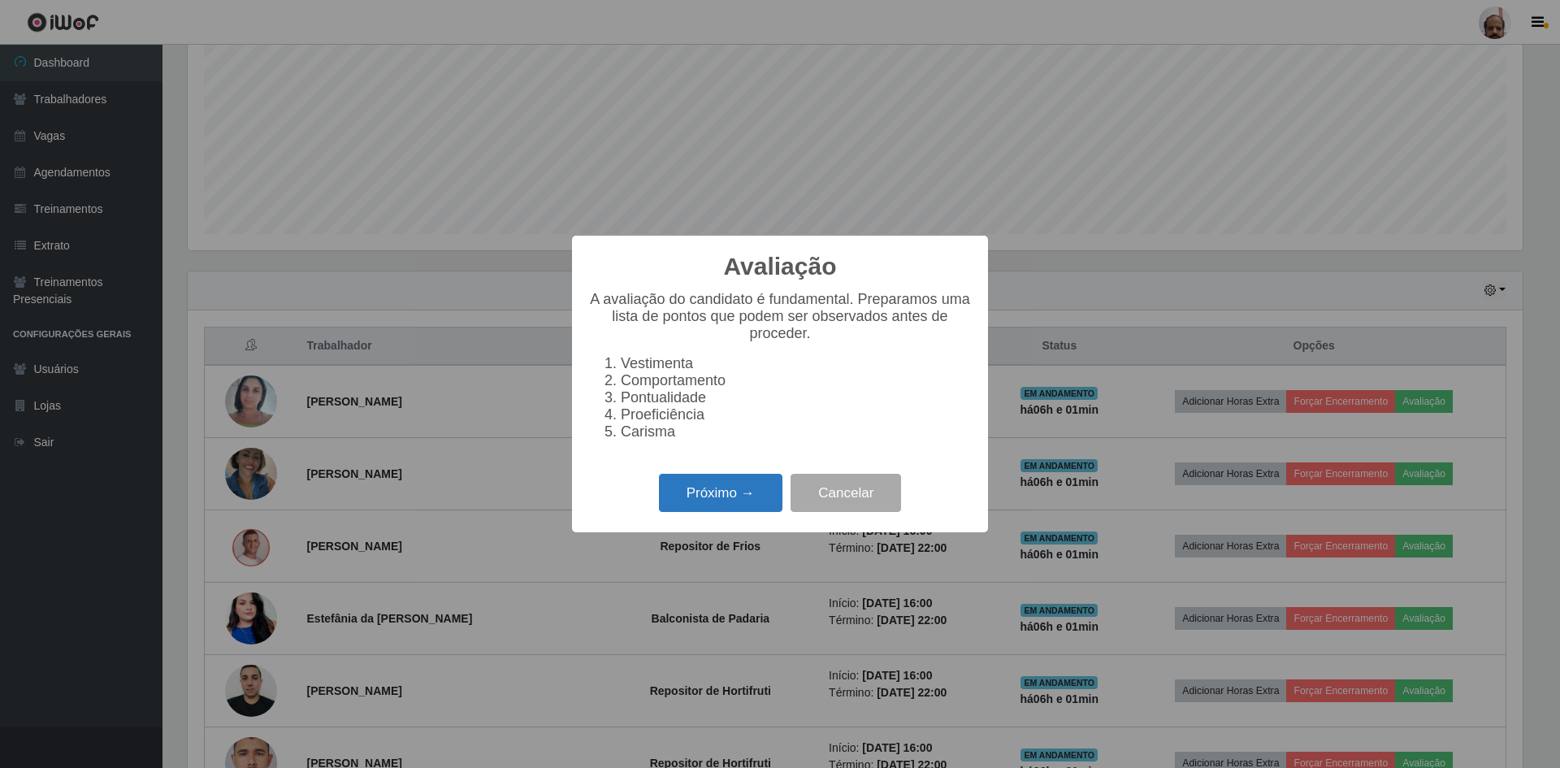
click at [751, 500] on button "Próximo →" at bounding box center [721, 493] width 124 height 38
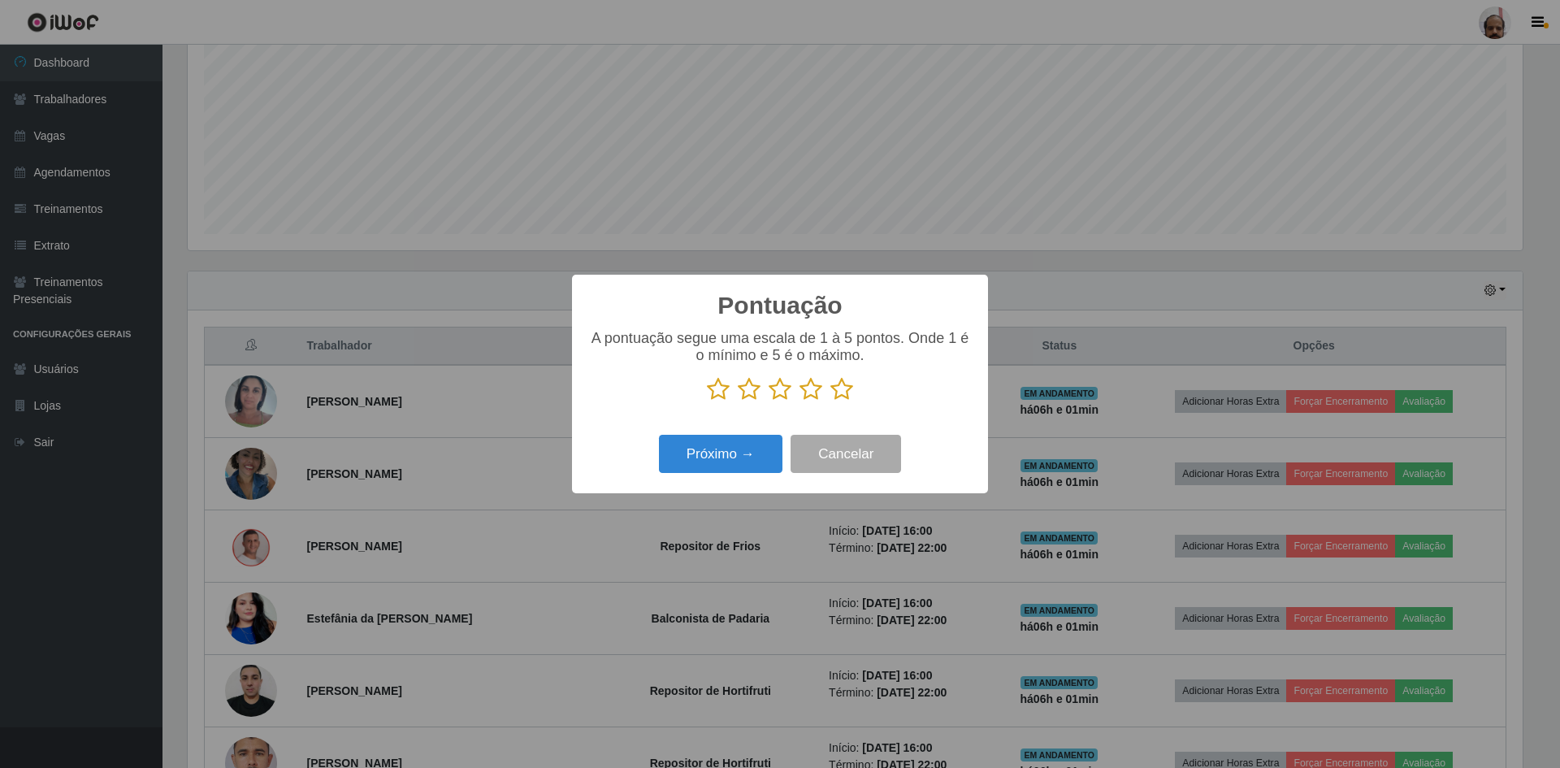
click at [836, 392] on icon at bounding box center [842, 389] width 23 height 24
click at [831, 401] on input "radio" at bounding box center [831, 401] width 0 height 0
click at [736, 450] on button "Próximo →" at bounding box center [721, 454] width 124 height 38
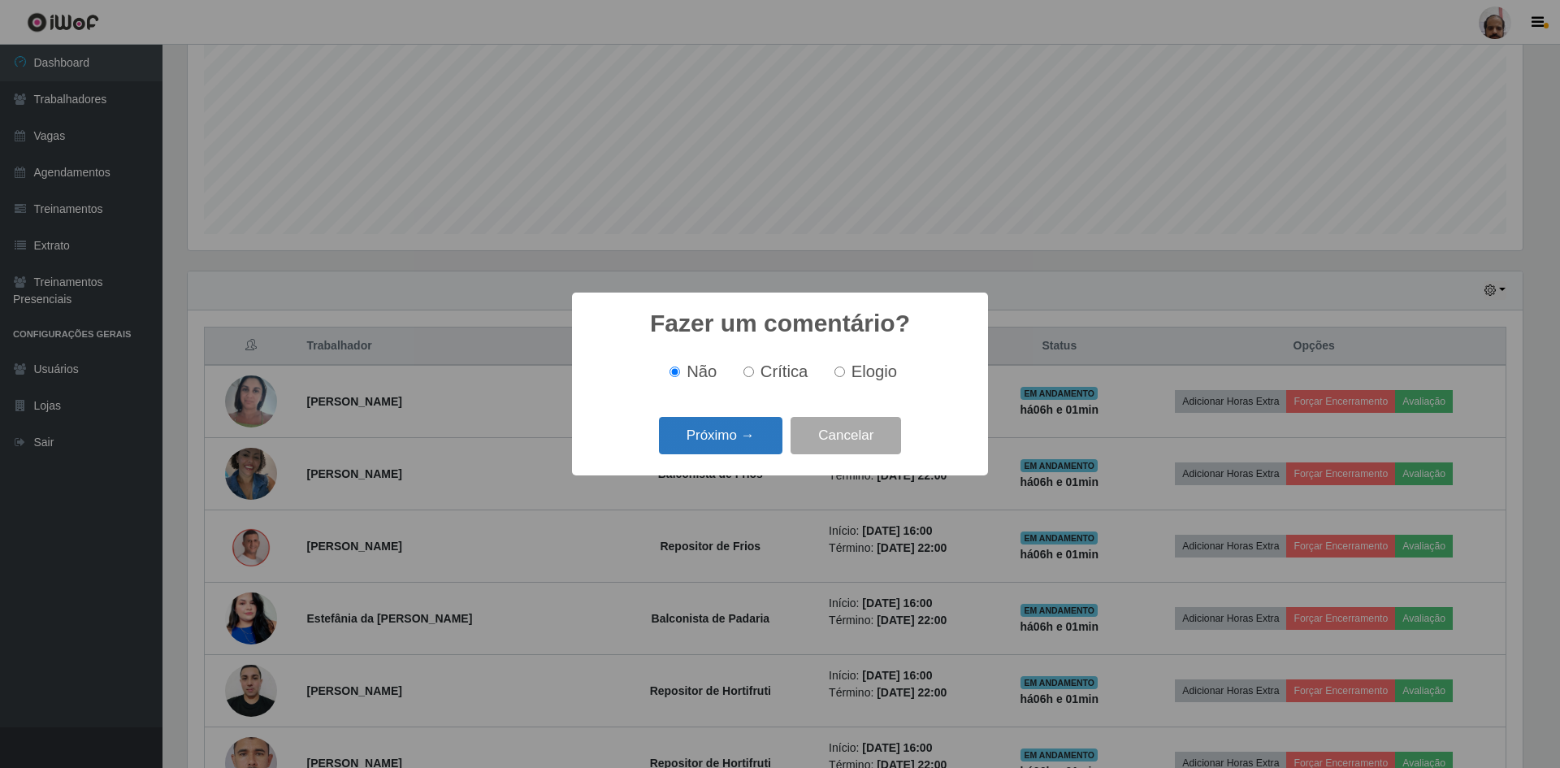
click at [740, 439] on button "Próximo →" at bounding box center [721, 436] width 124 height 38
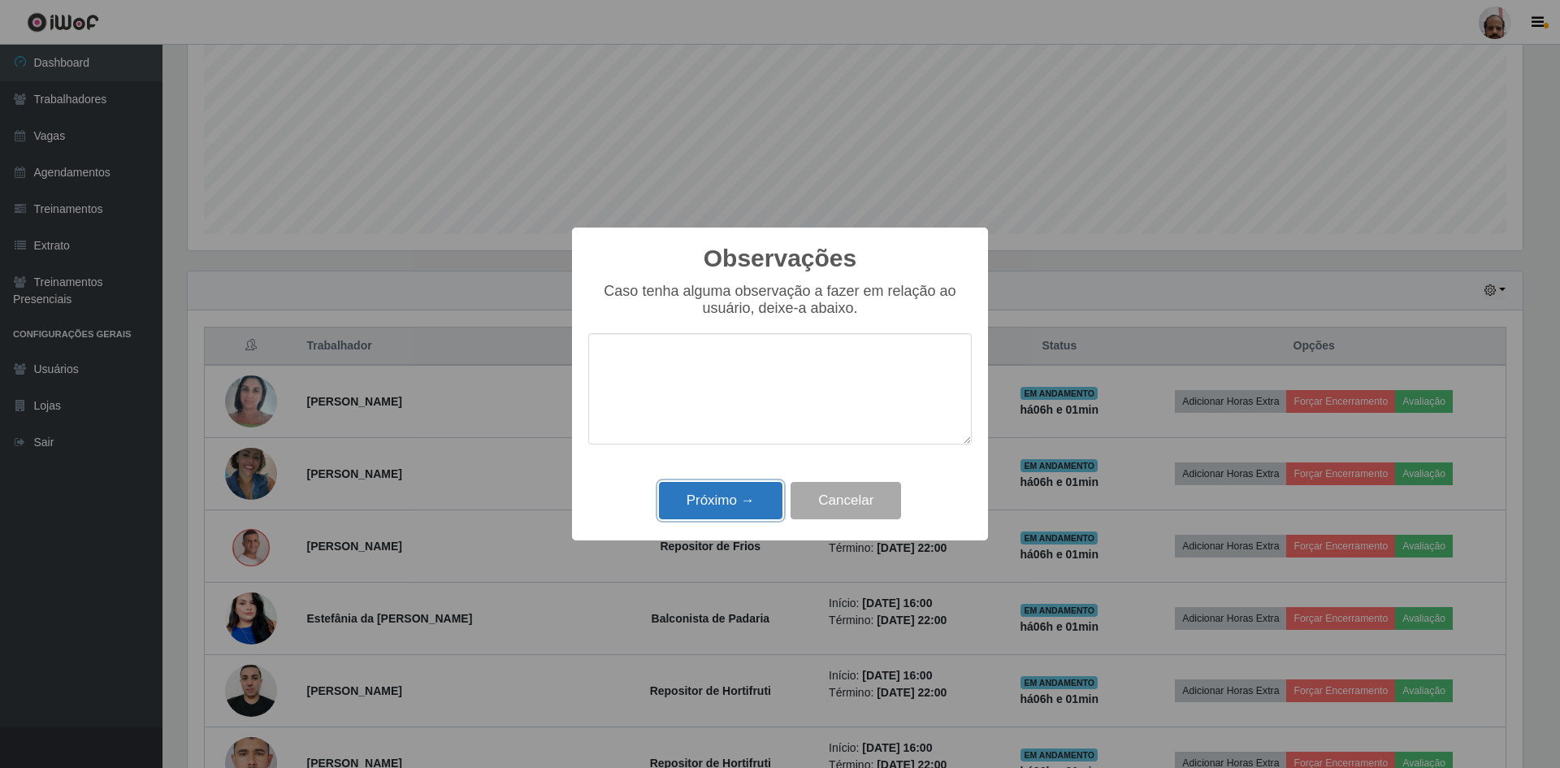
click at [753, 502] on button "Próximo →" at bounding box center [721, 501] width 124 height 38
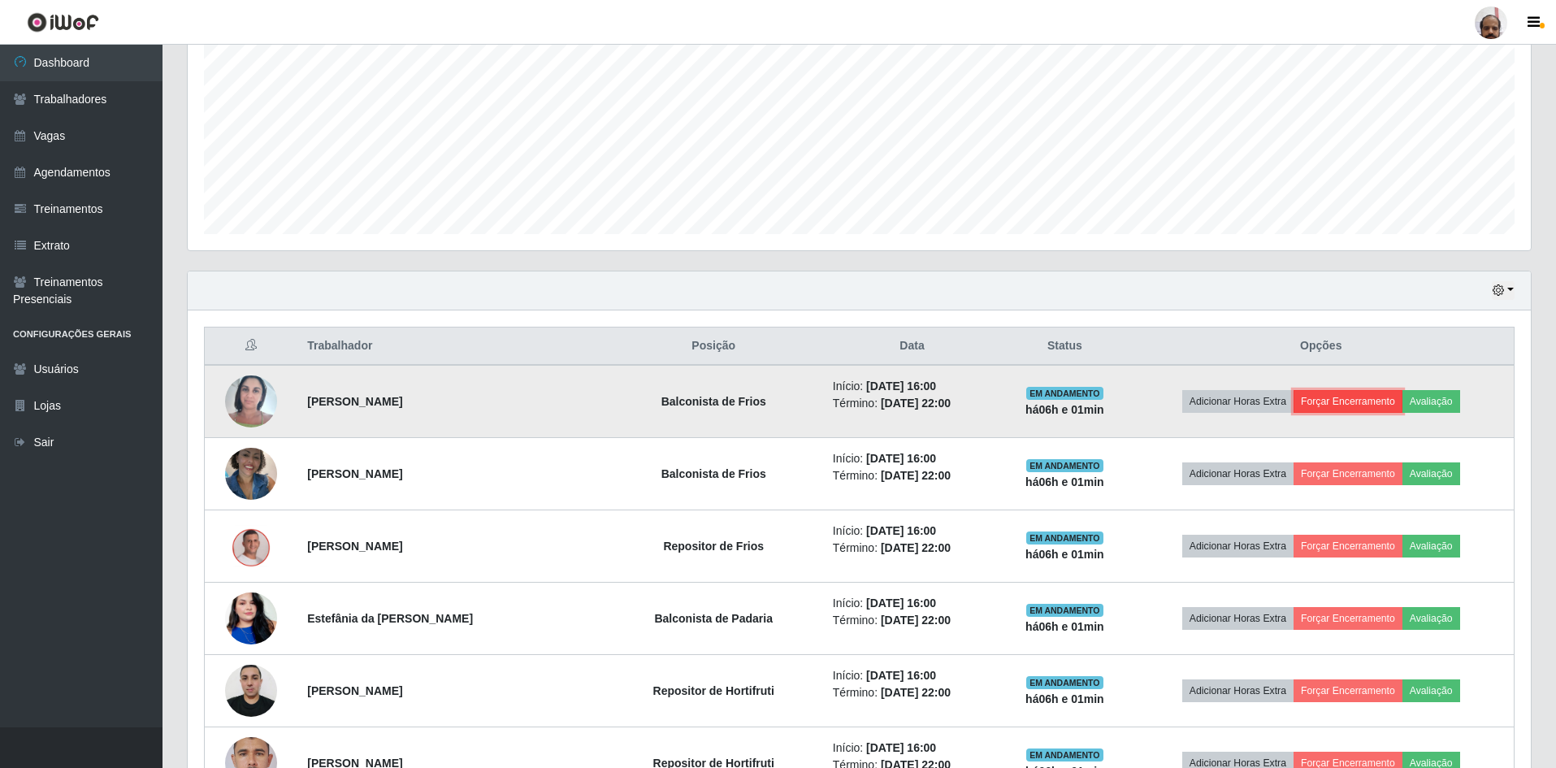
click at [1349, 394] on button "Forçar Encerramento" at bounding box center [1348, 401] width 109 height 23
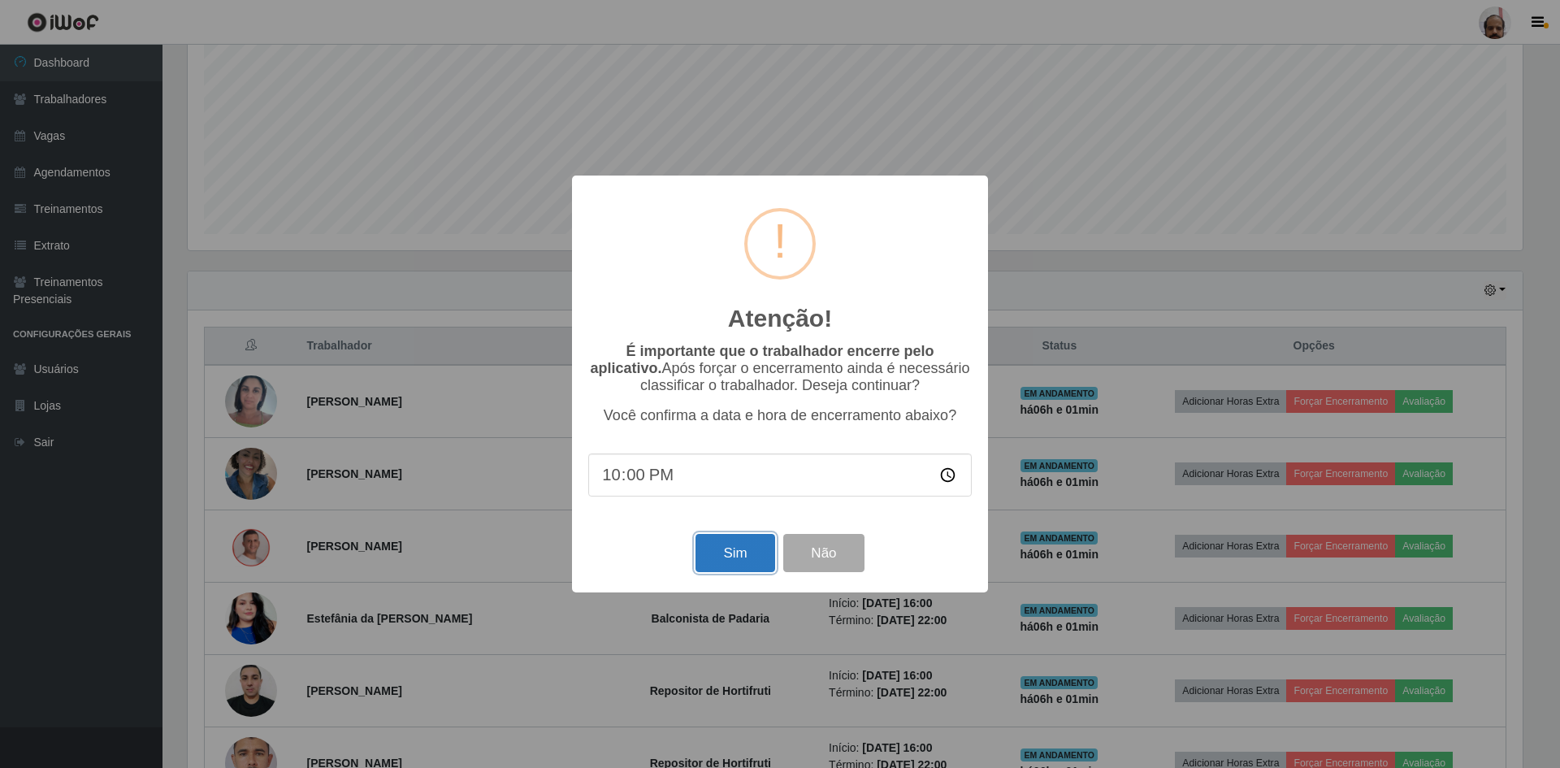
click at [739, 553] on button "Sim" at bounding box center [735, 553] width 79 height 38
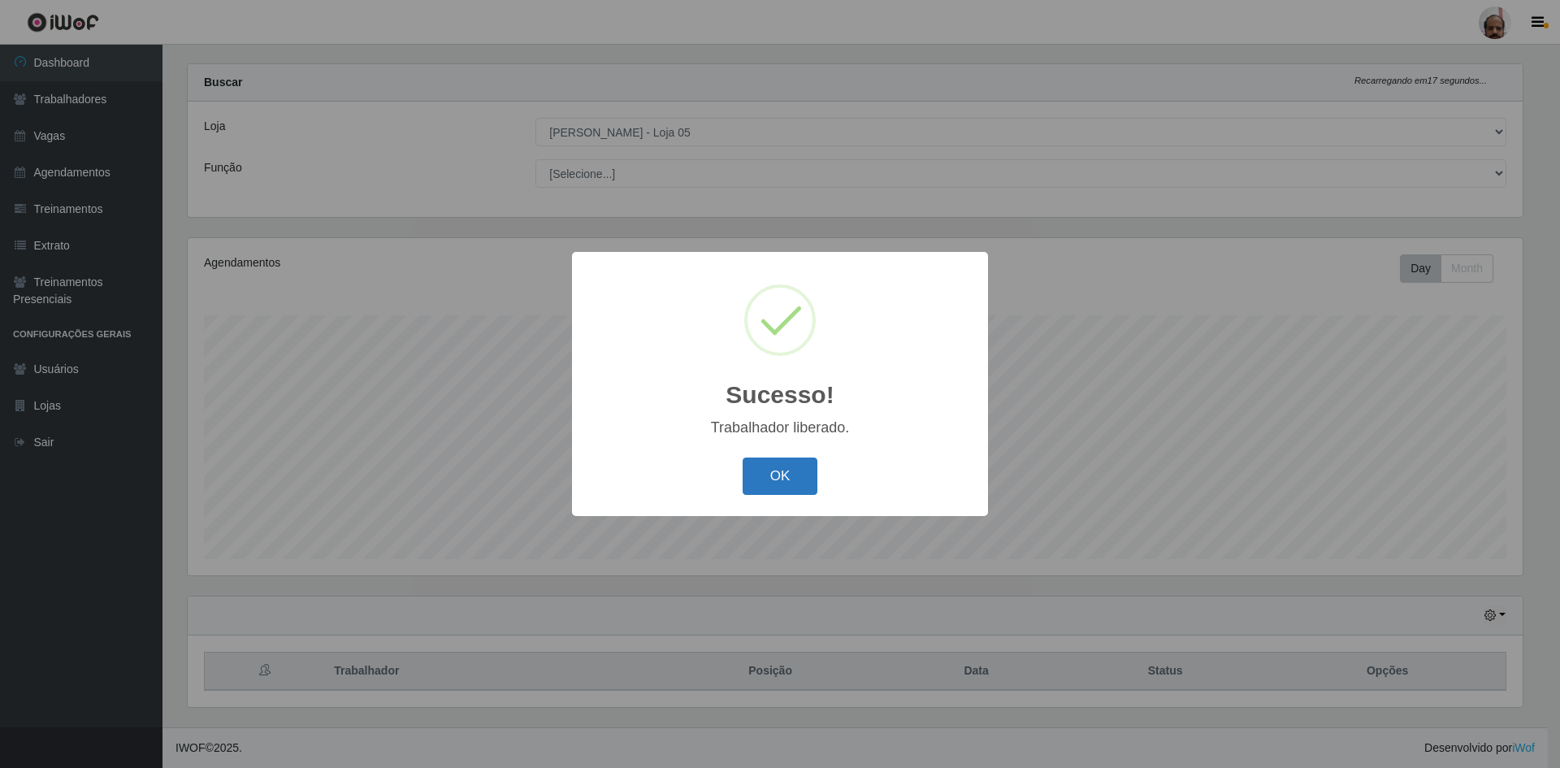
click at [783, 475] on button "OK" at bounding box center [781, 477] width 76 height 38
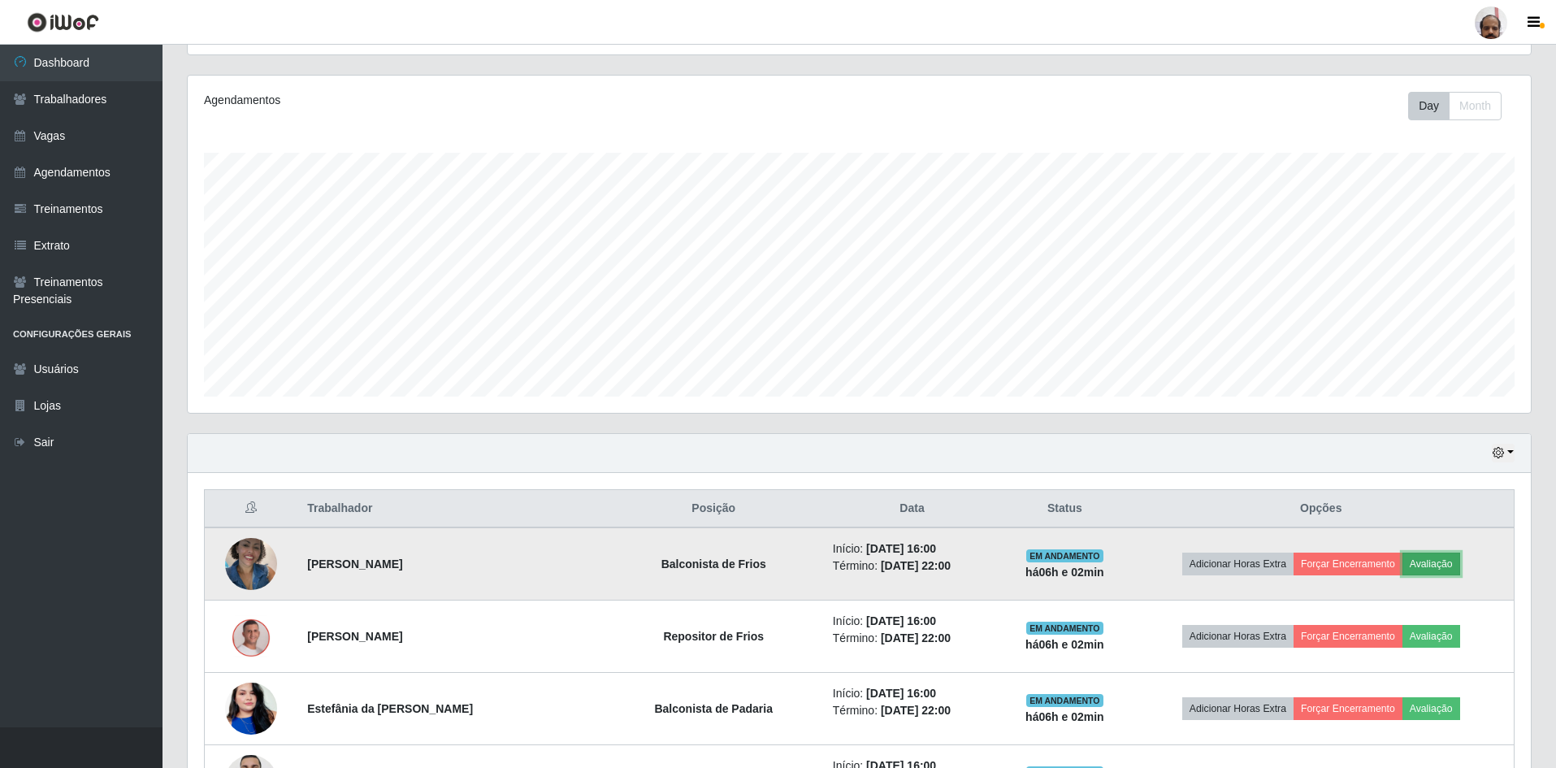
click at [1437, 566] on button "Avaliação" at bounding box center [1432, 564] width 58 height 23
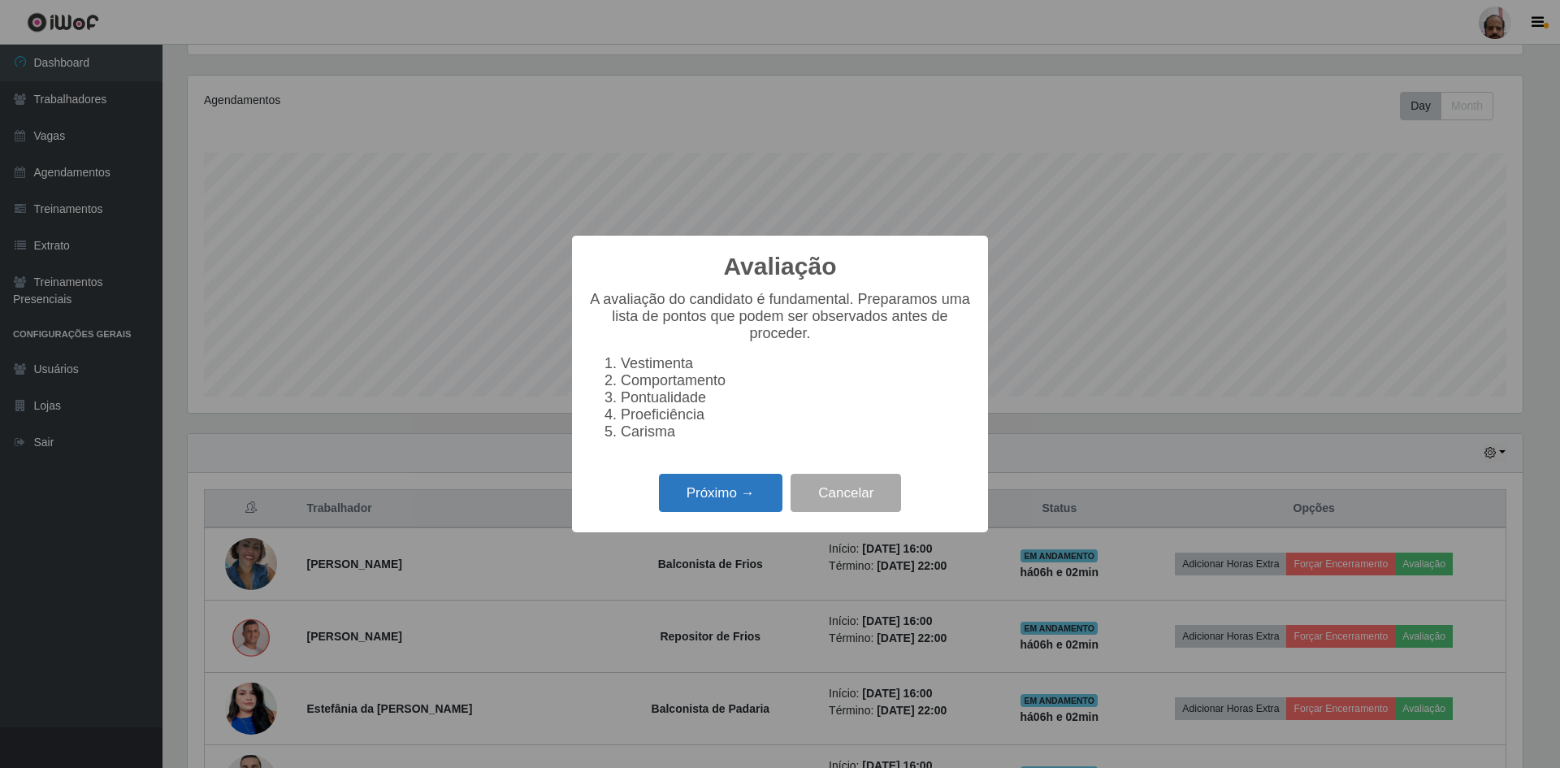
click at [757, 501] on button "Próximo →" at bounding box center [721, 493] width 124 height 38
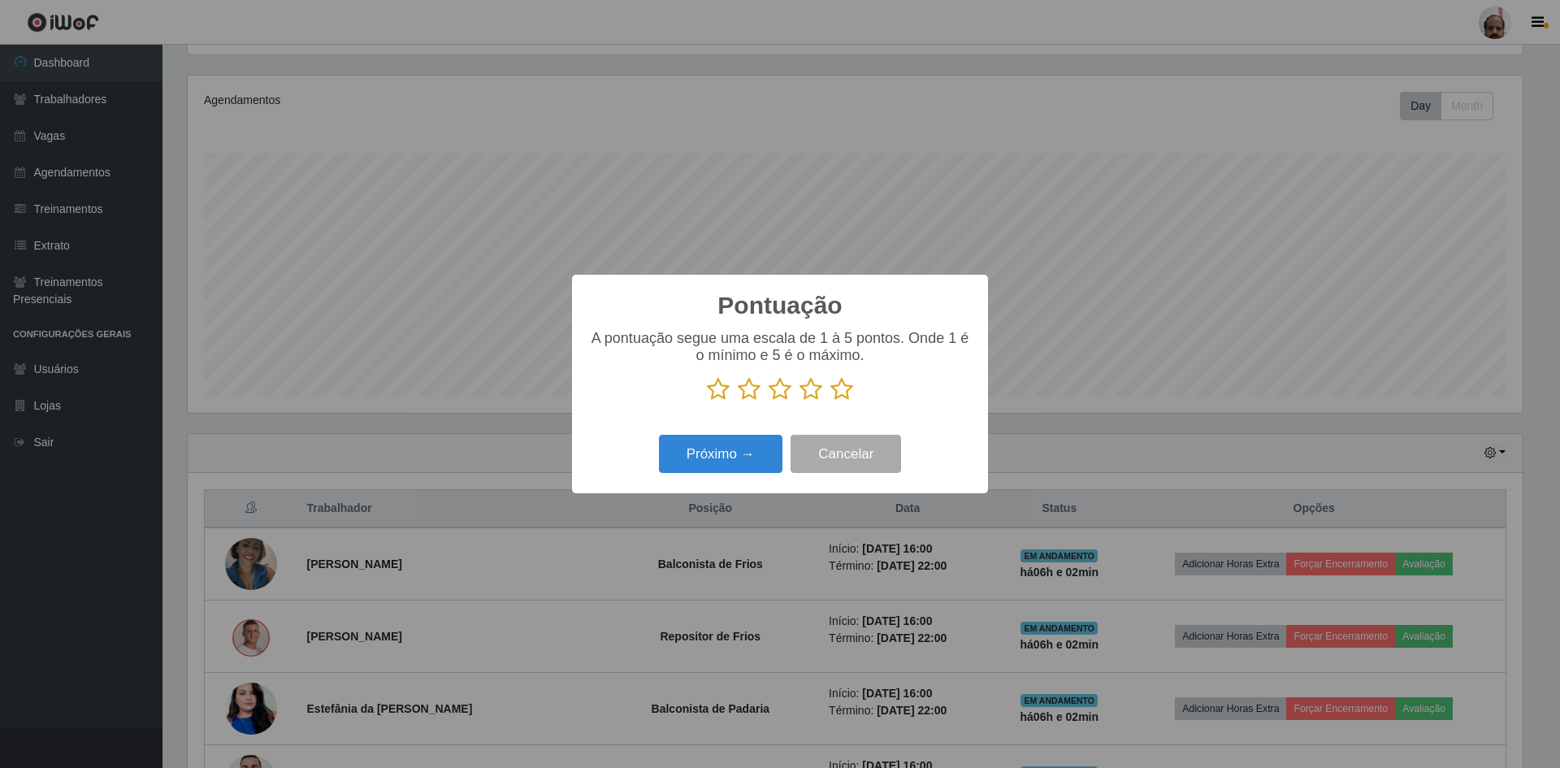
click at [843, 393] on icon at bounding box center [842, 389] width 23 height 24
click at [831, 401] on input "radio" at bounding box center [831, 401] width 0 height 0
click at [722, 455] on button "Próximo →" at bounding box center [721, 454] width 124 height 38
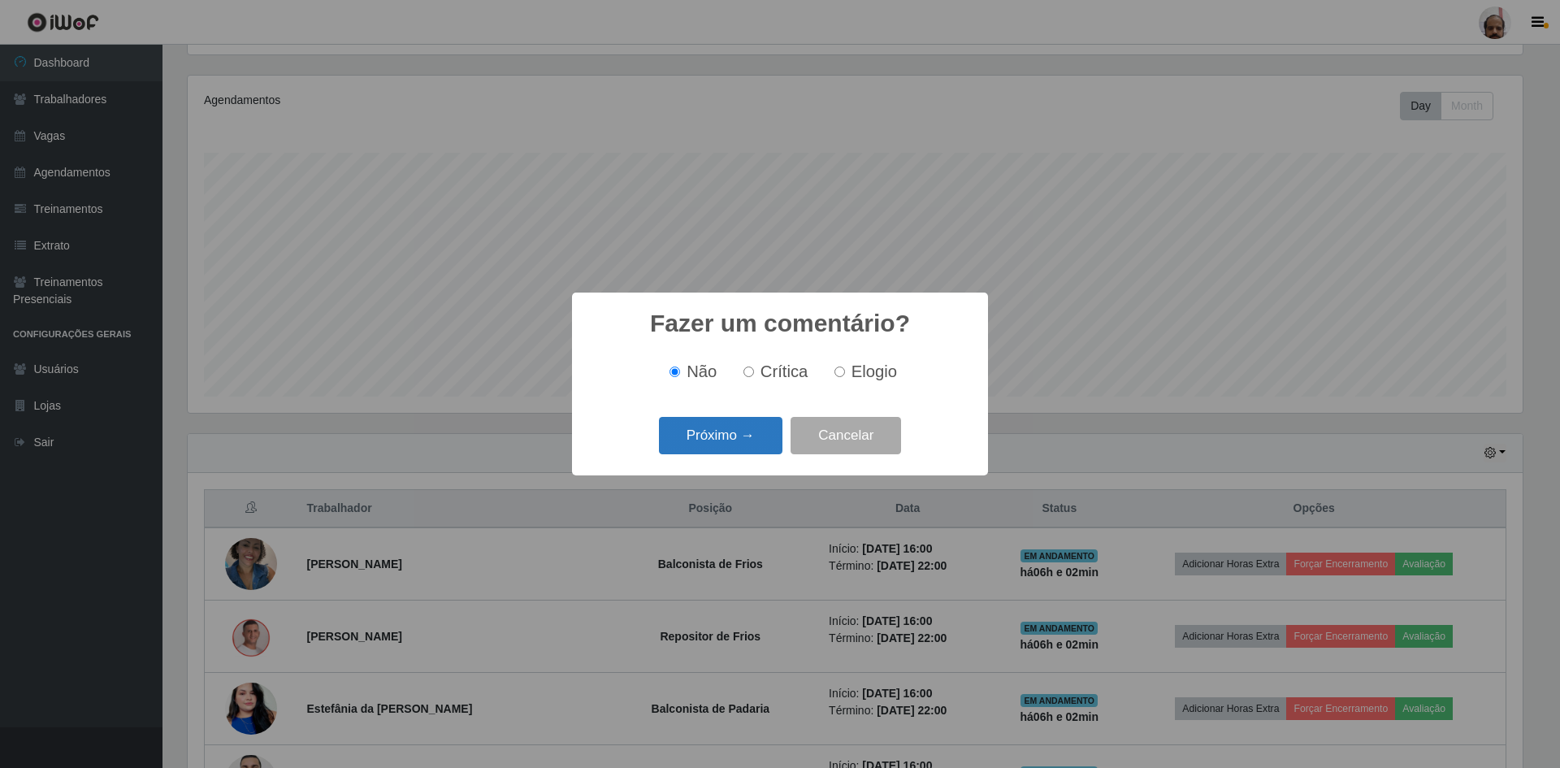
click at [748, 436] on button "Próximo →" at bounding box center [721, 436] width 124 height 38
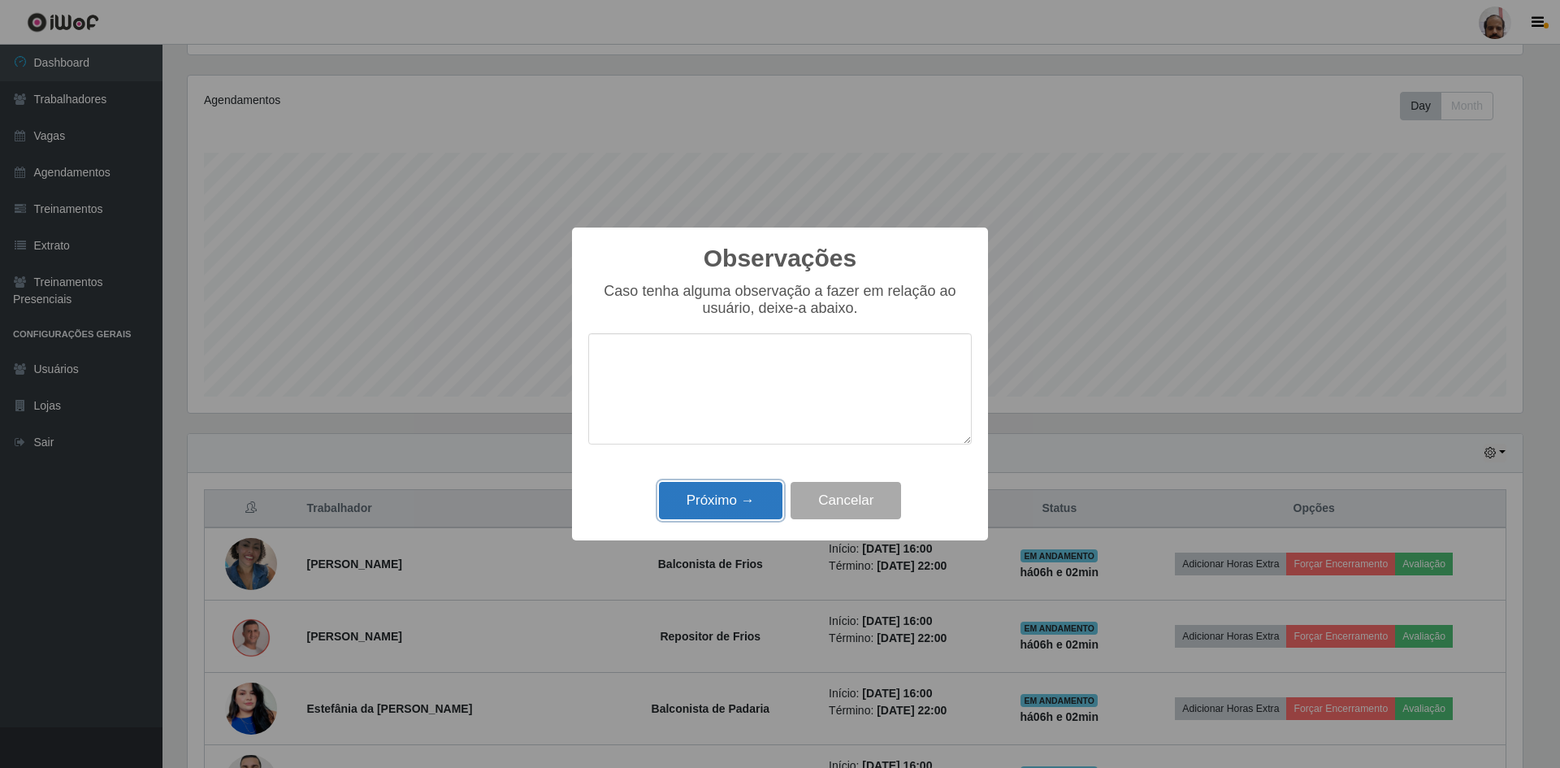
click at [748, 499] on button "Próximo →" at bounding box center [721, 501] width 124 height 38
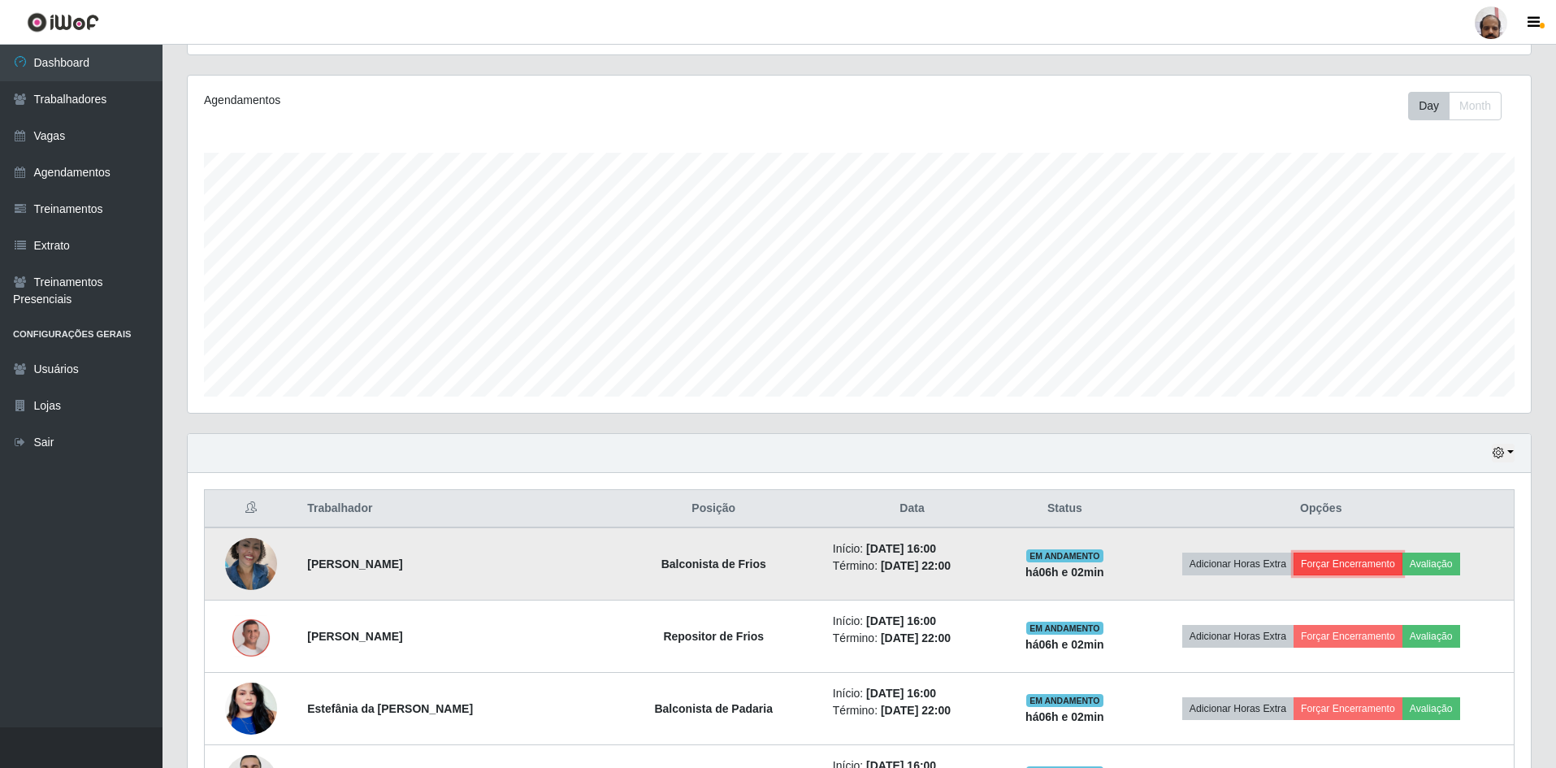
click at [1358, 566] on button "Forçar Encerramento" at bounding box center [1348, 564] width 109 height 23
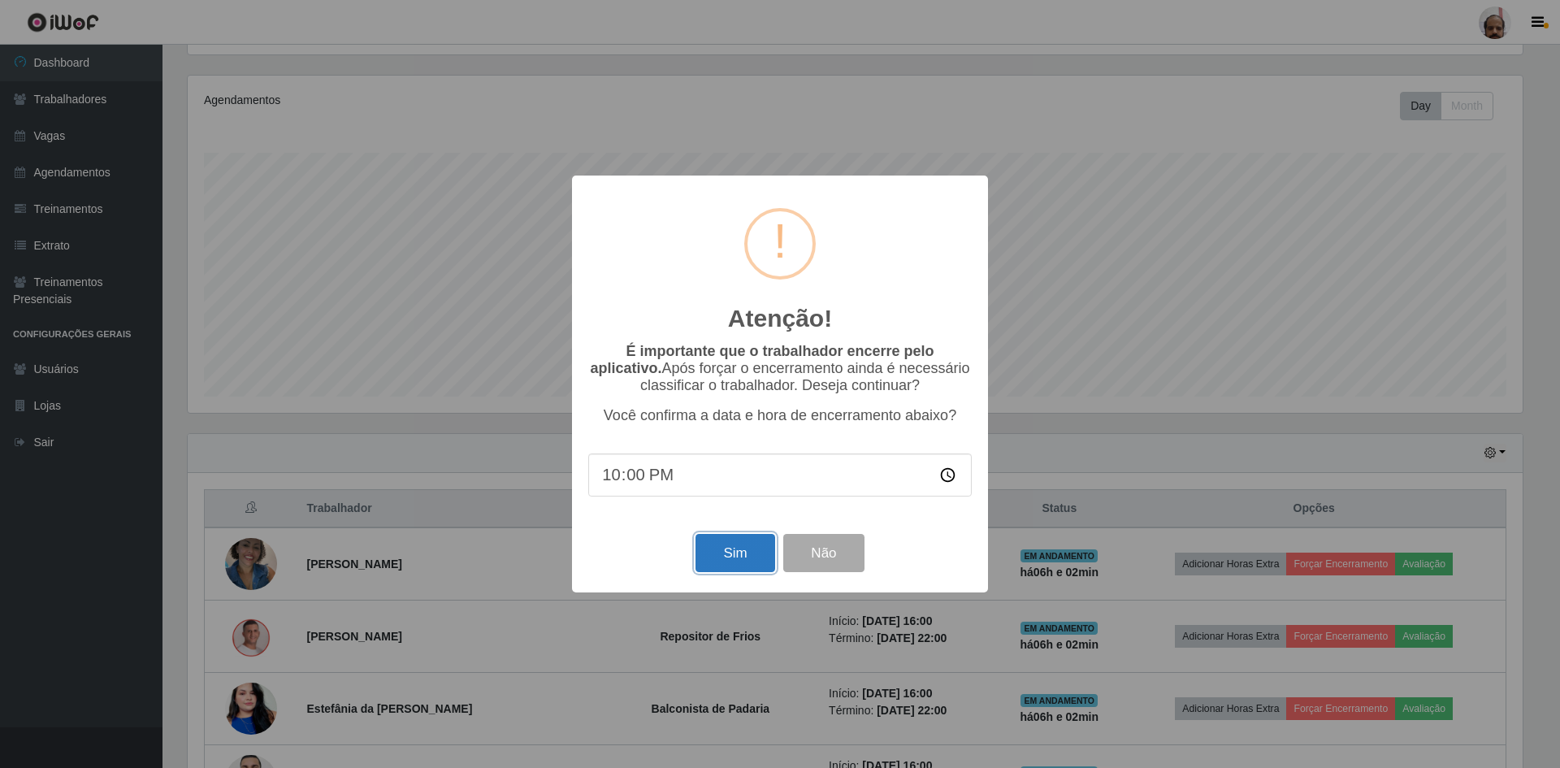
click at [753, 549] on button "Sim" at bounding box center [735, 553] width 79 height 38
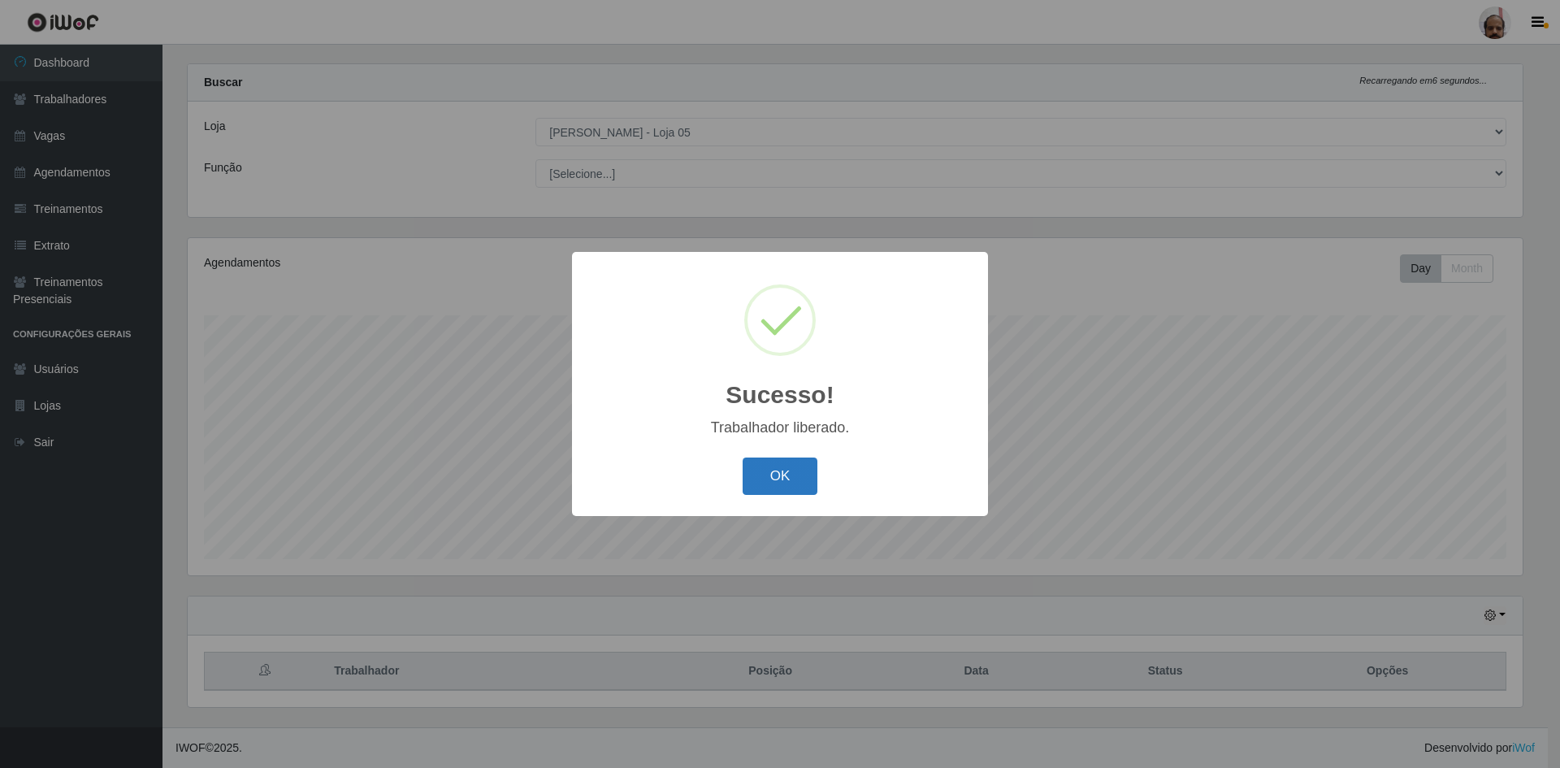
click at [779, 478] on button "OK" at bounding box center [781, 477] width 76 height 38
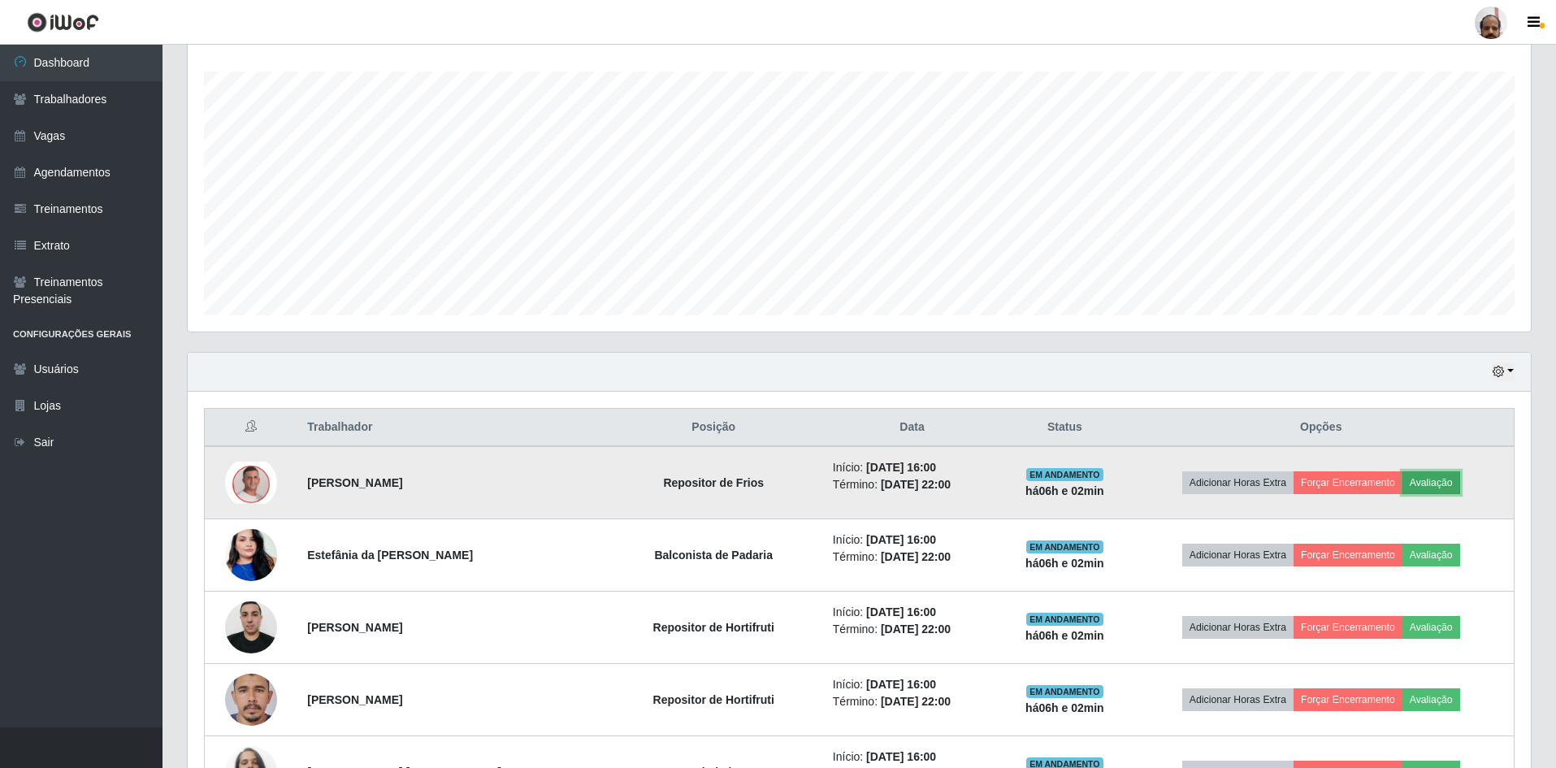
click at [1430, 479] on button "Avaliação" at bounding box center [1432, 482] width 58 height 23
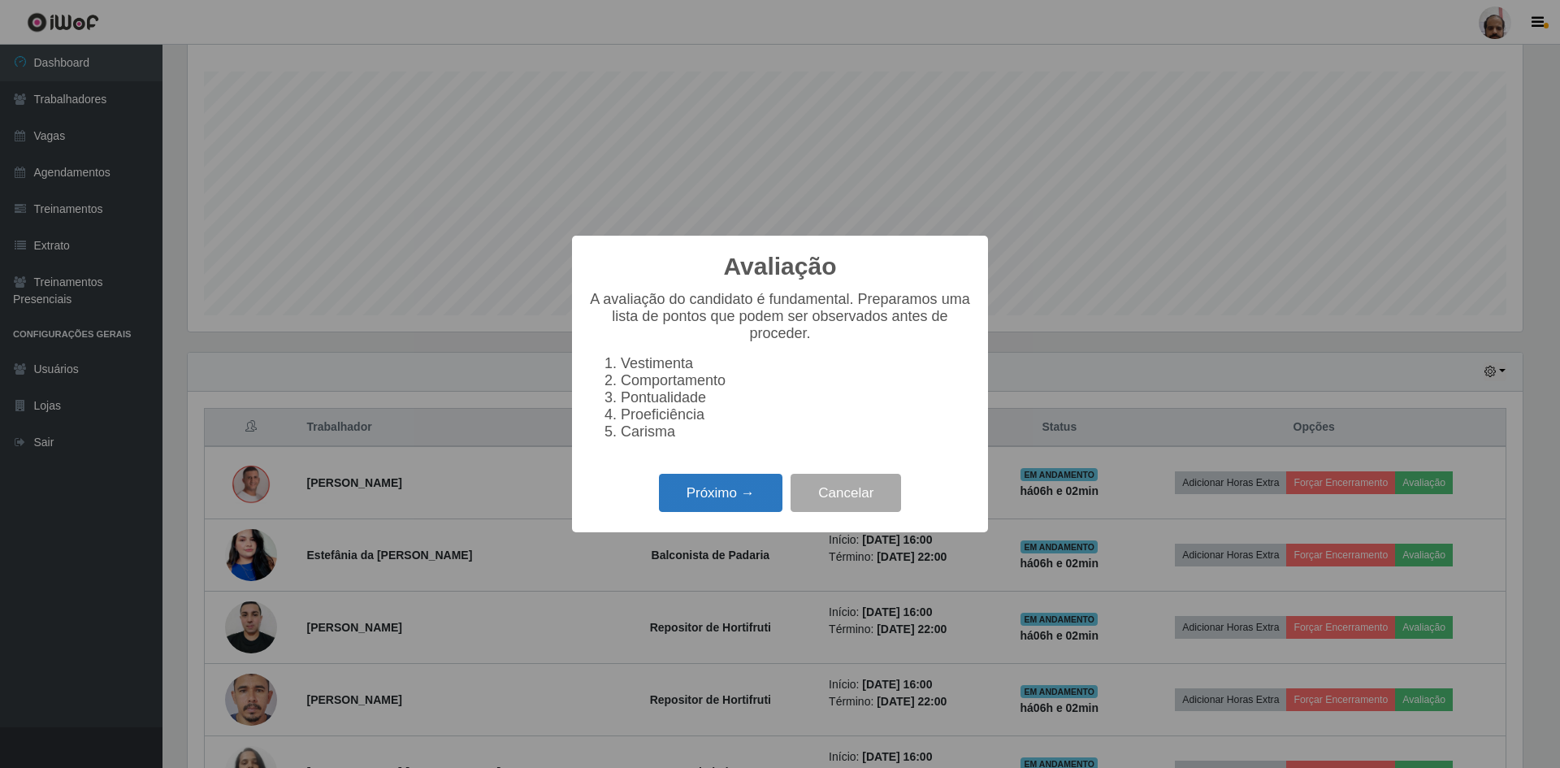
click at [721, 501] on button "Próximo →" at bounding box center [721, 493] width 124 height 38
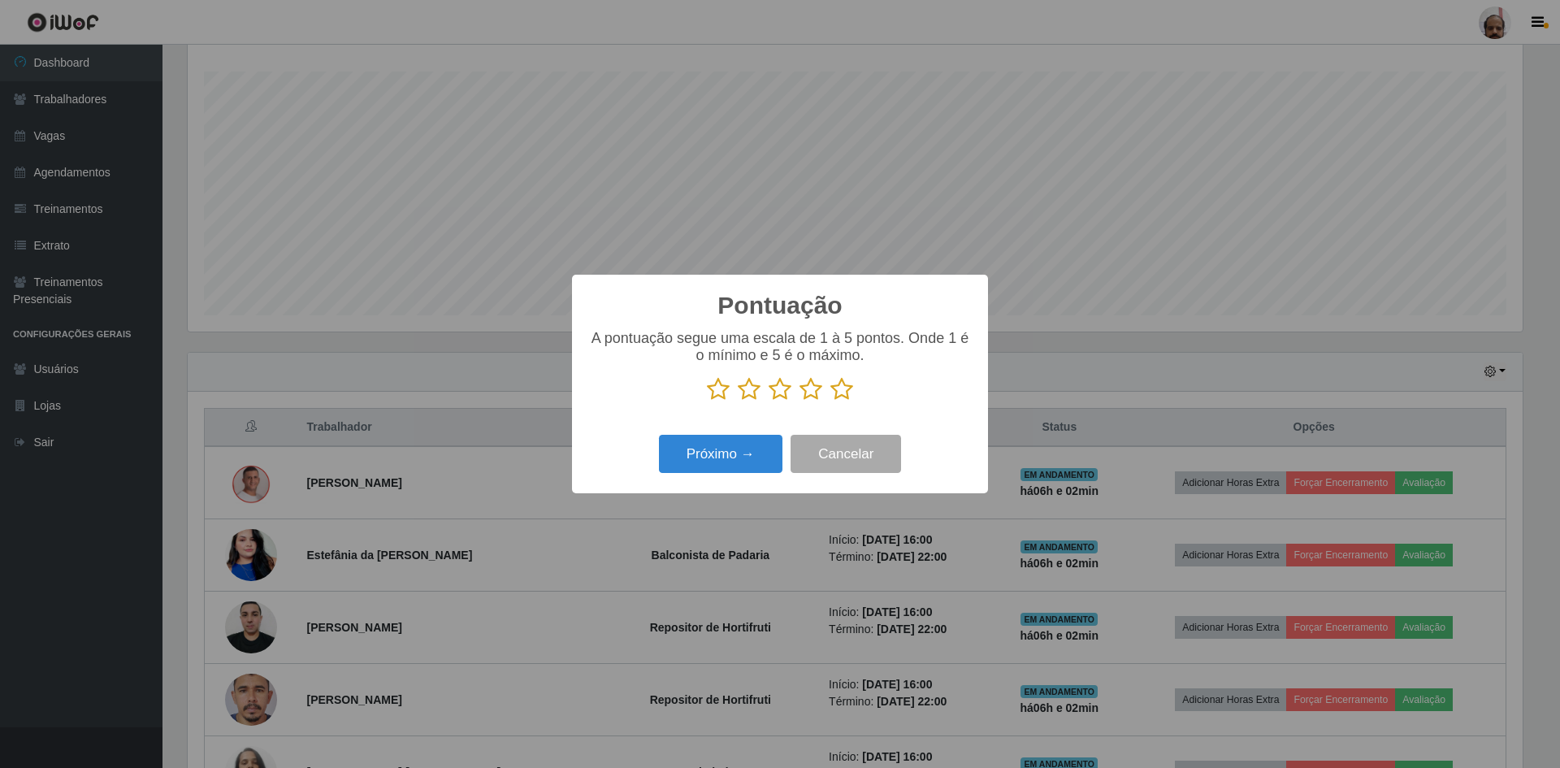
click at [842, 393] on icon at bounding box center [842, 389] width 23 height 24
click at [831, 401] on input "radio" at bounding box center [831, 401] width 0 height 0
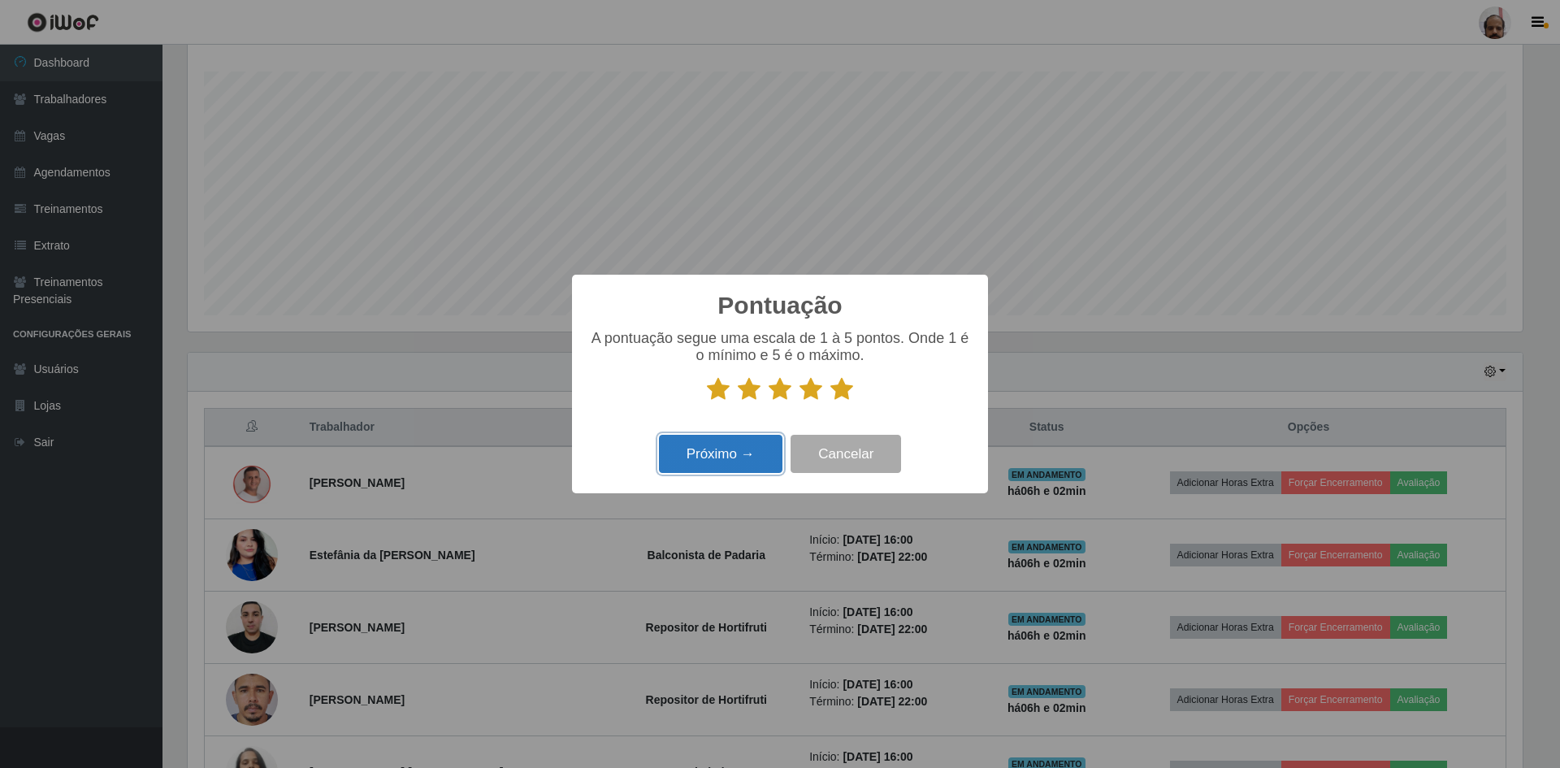
click at [735, 456] on button "Próximo →" at bounding box center [721, 454] width 124 height 38
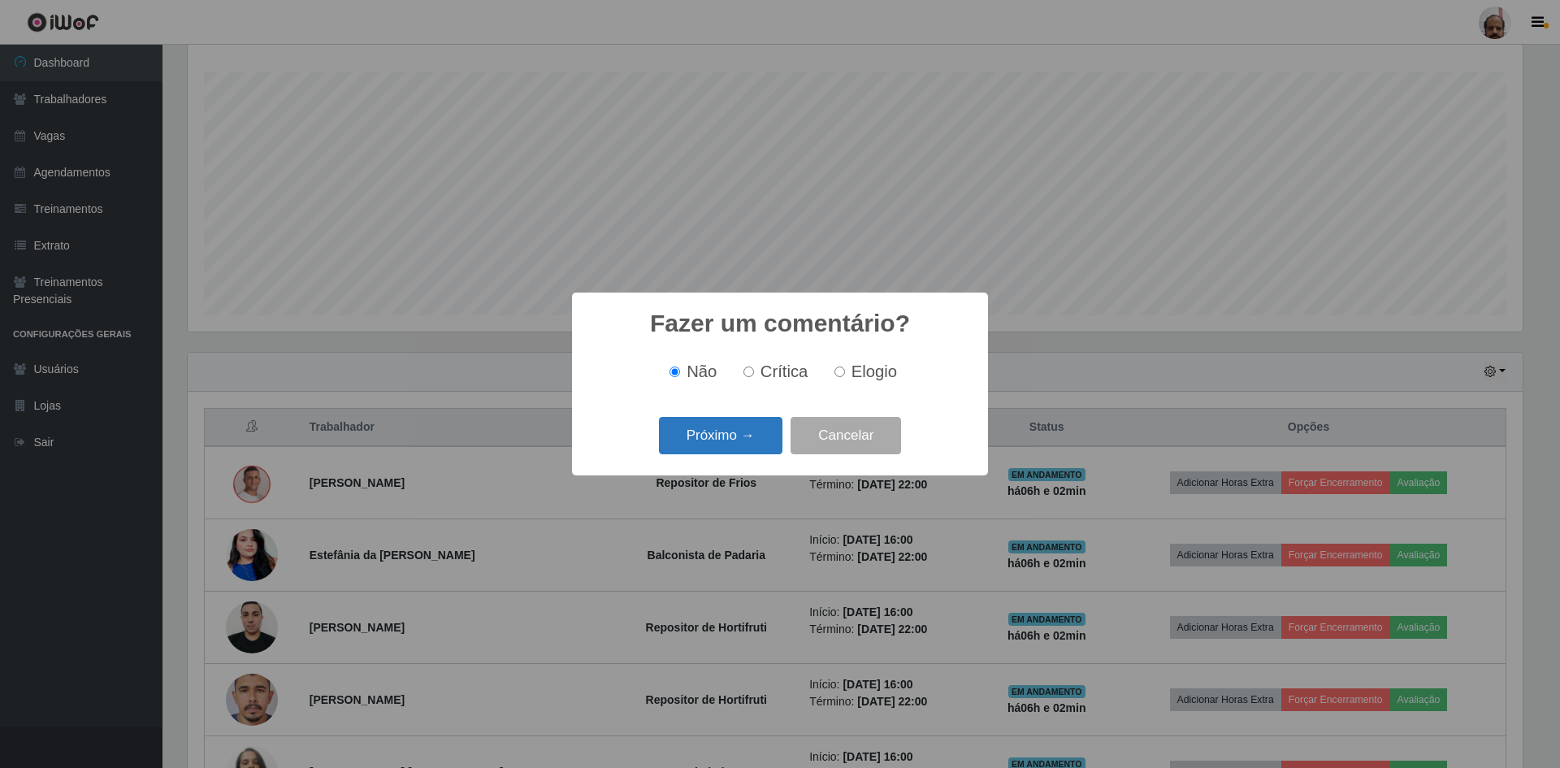
click at [762, 436] on button "Próximo →" at bounding box center [721, 436] width 124 height 38
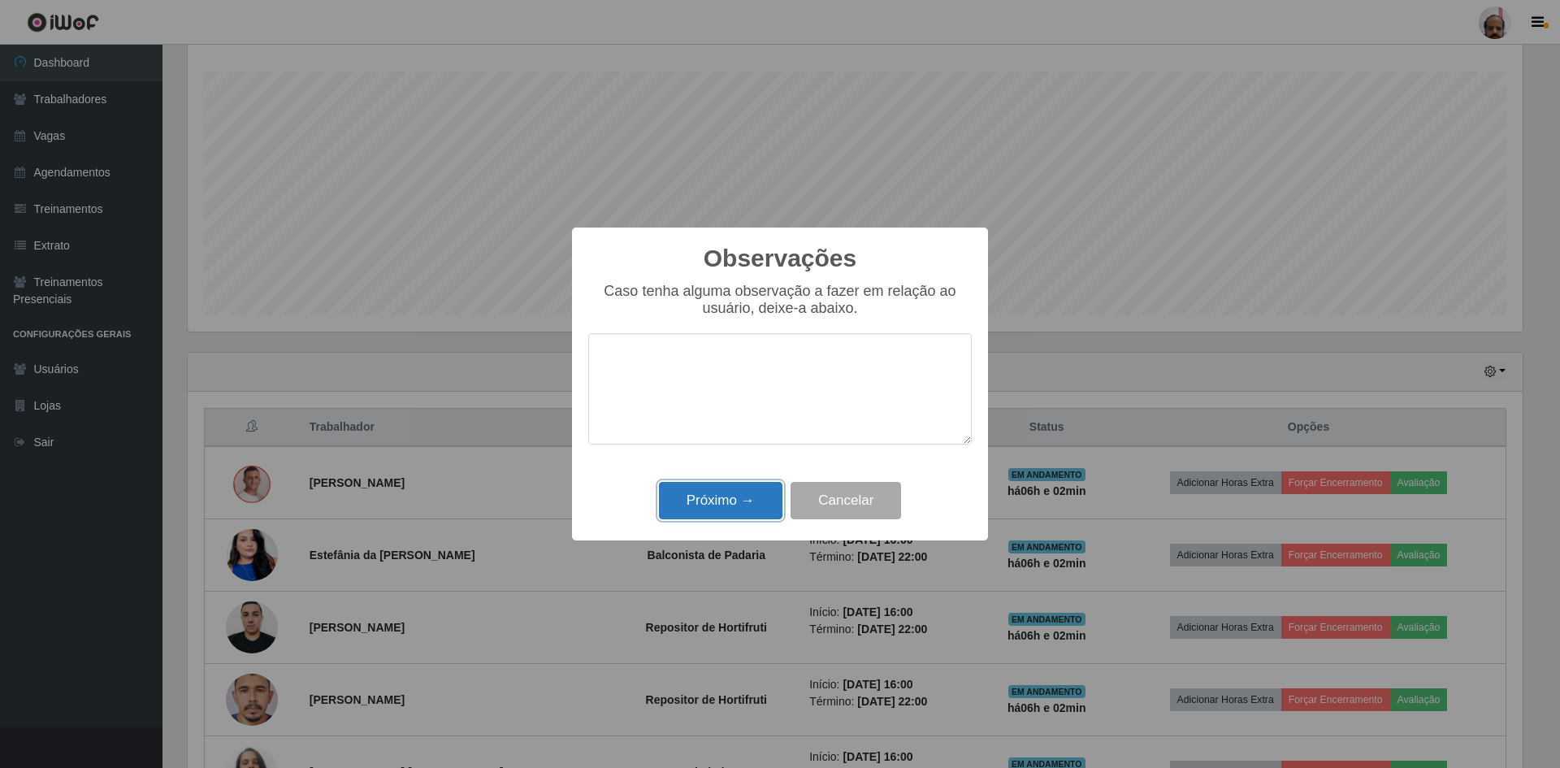
click at [768, 494] on button "Próximo →" at bounding box center [721, 501] width 124 height 38
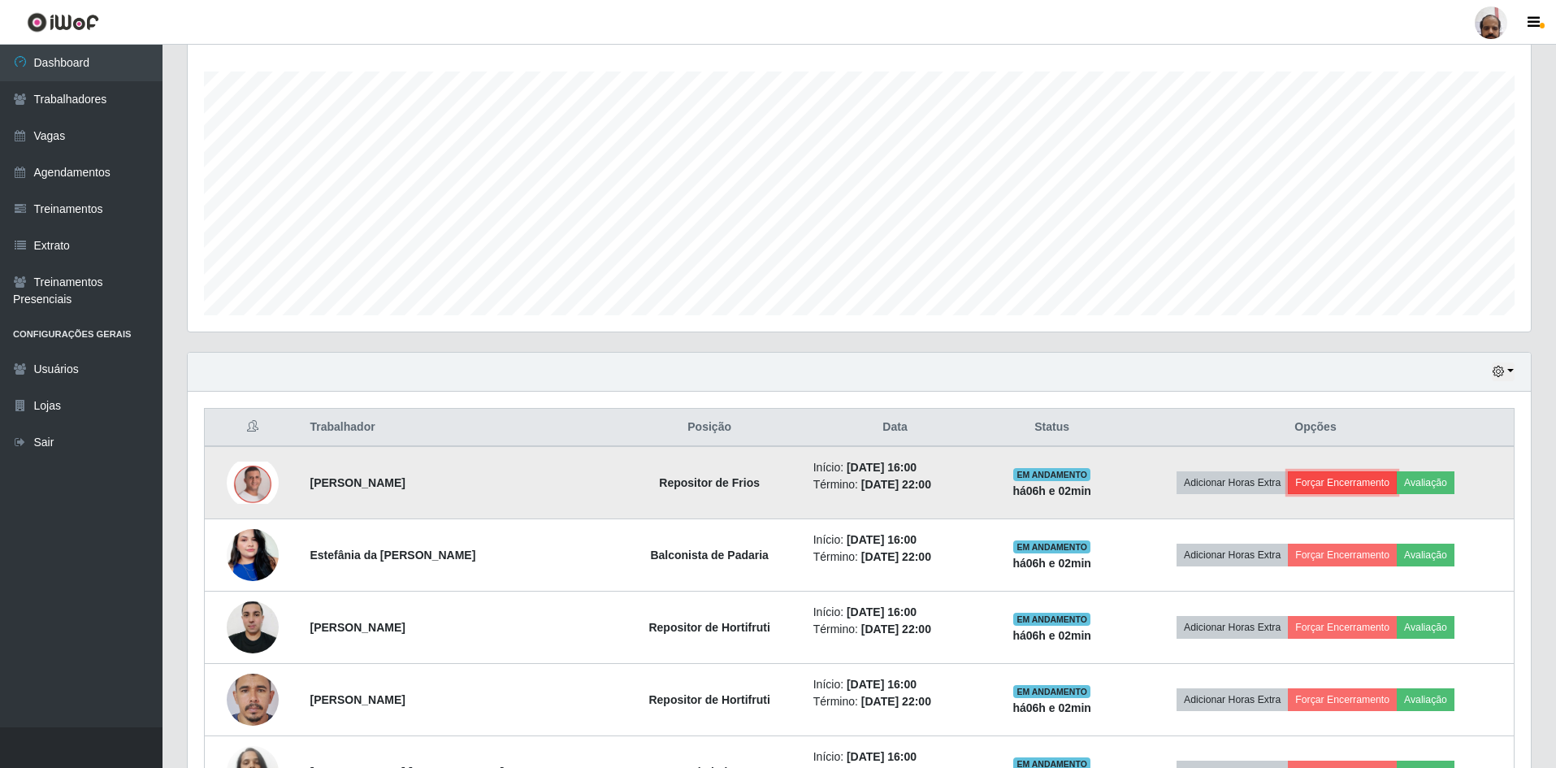
click at [1368, 484] on button "Forçar Encerramento" at bounding box center [1342, 482] width 109 height 23
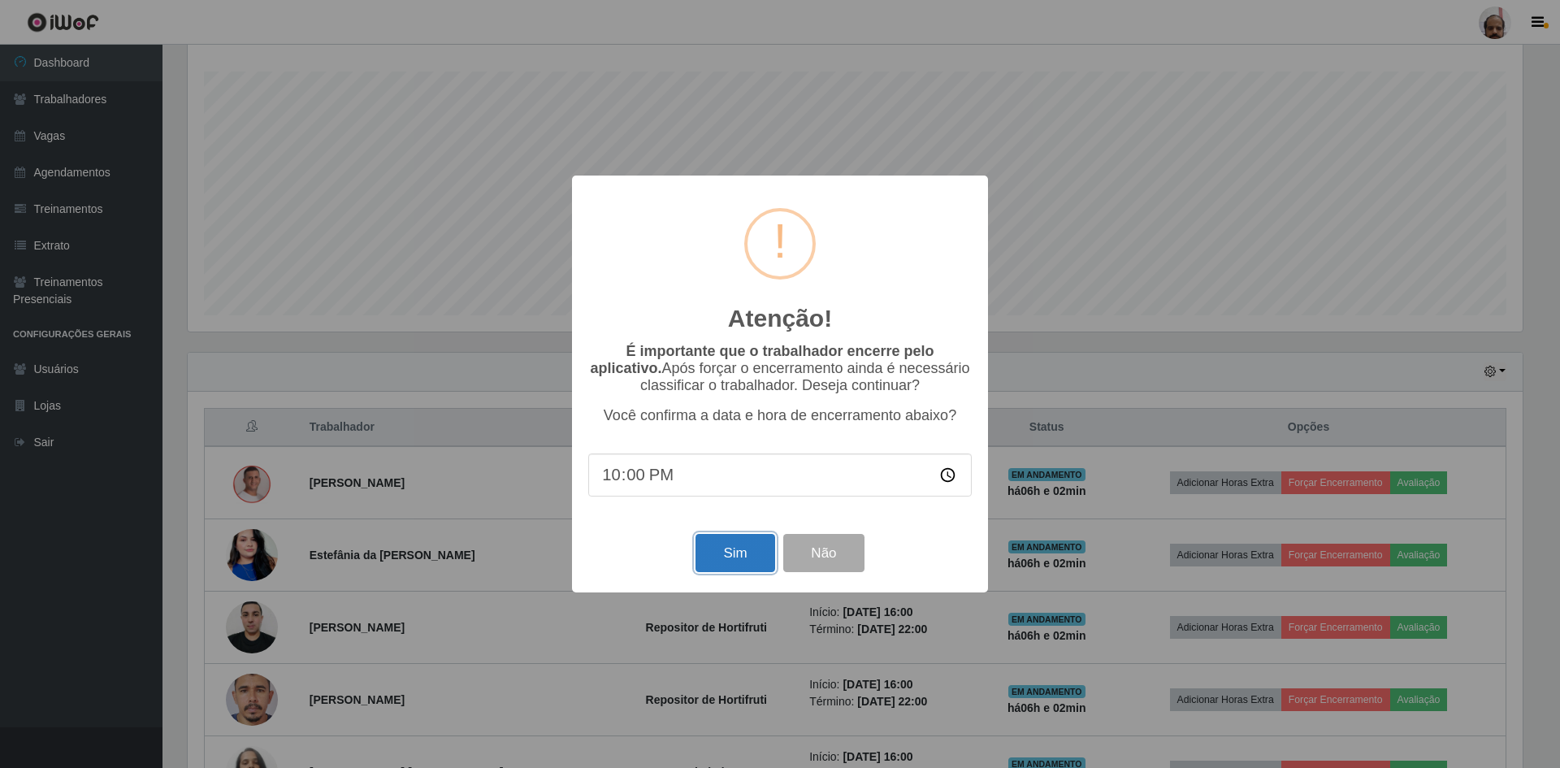
click at [762, 554] on button "Sim" at bounding box center [735, 553] width 79 height 38
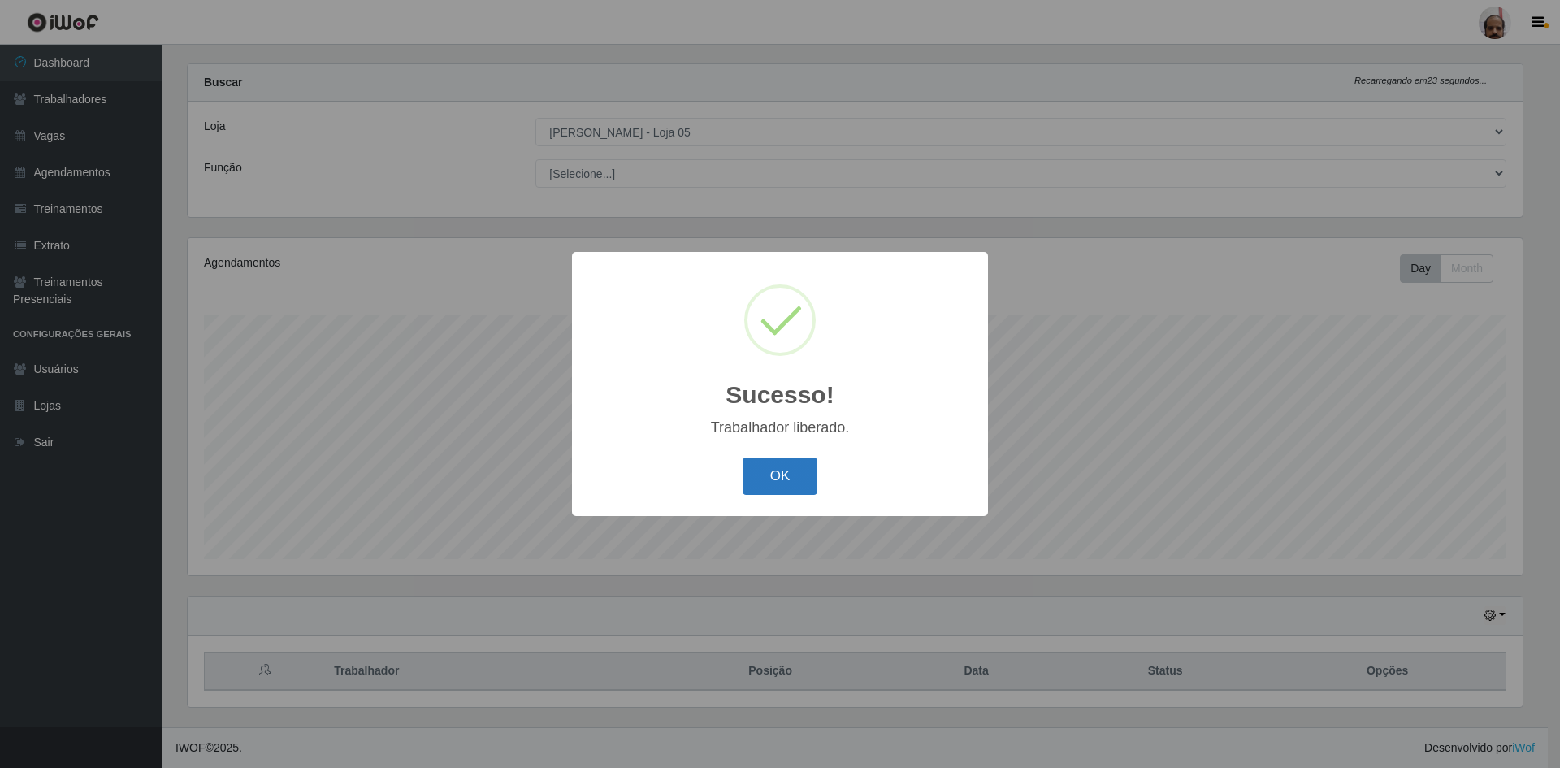
click at [769, 483] on button "OK" at bounding box center [781, 477] width 76 height 38
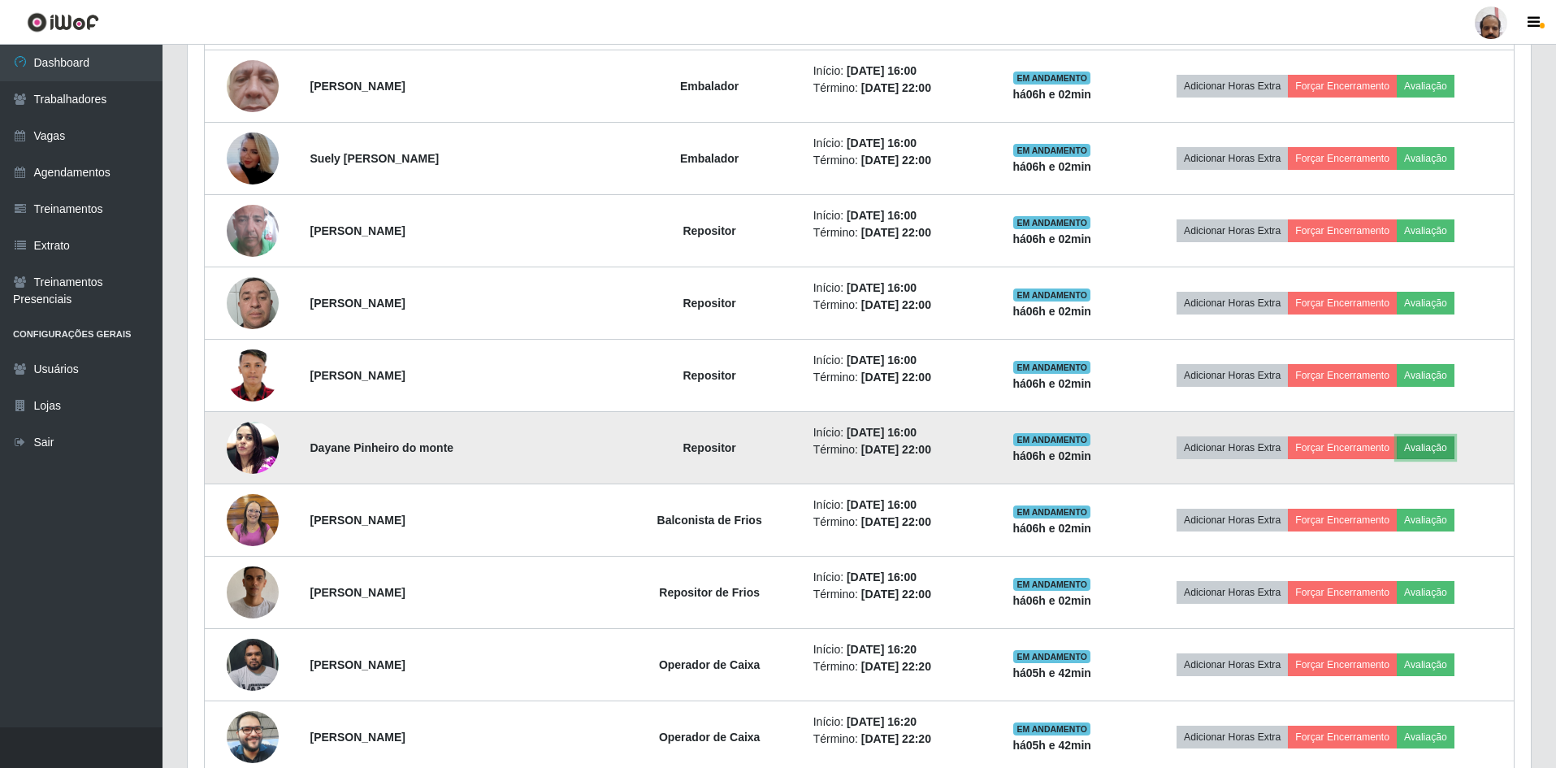
click at [1425, 442] on button "Avaliação" at bounding box center [1426, 447] width 58 height 23
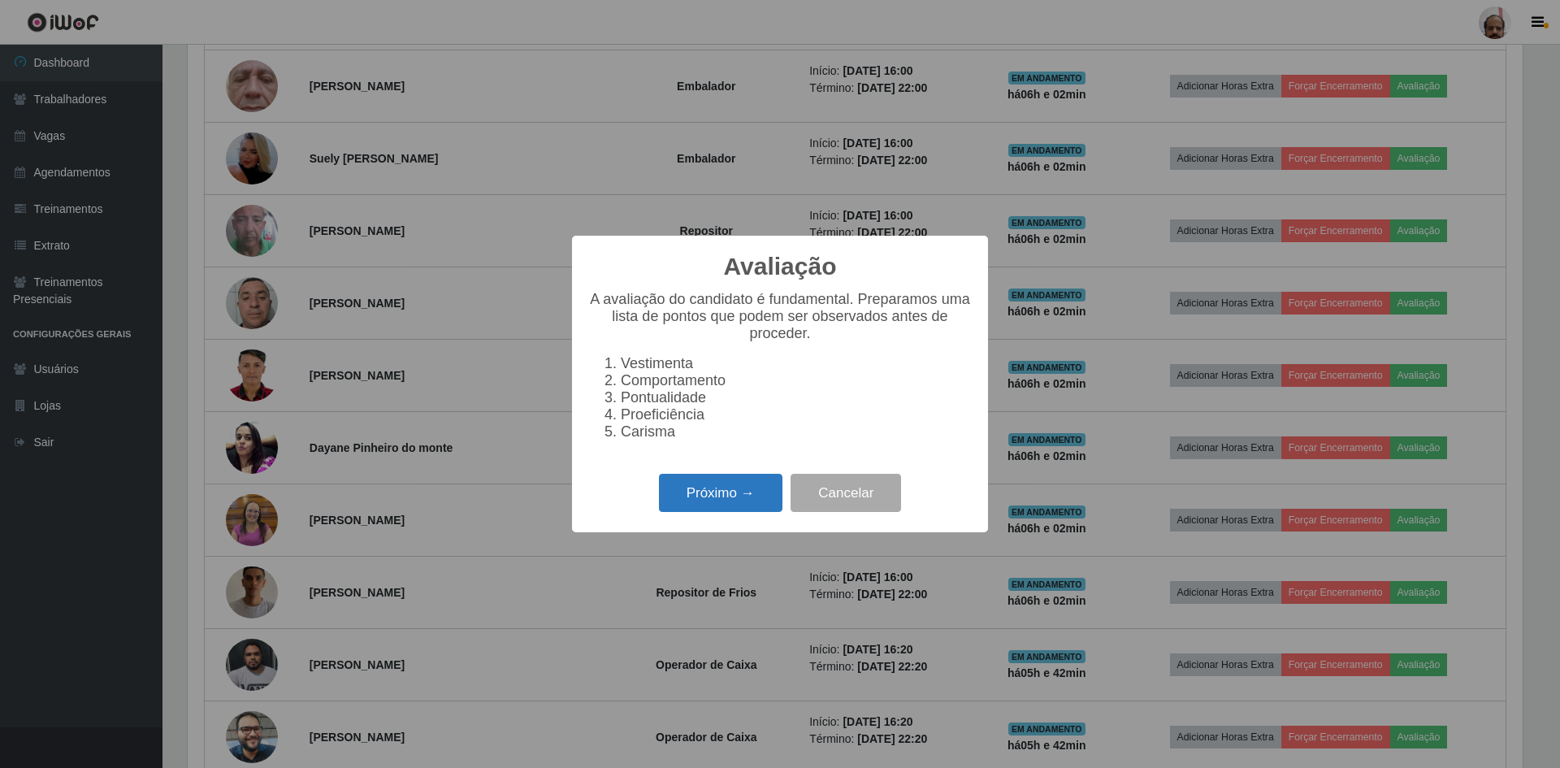
click at [735, 506] on button "Próximo →" at bounding box center [721, 493] width 124 height 38
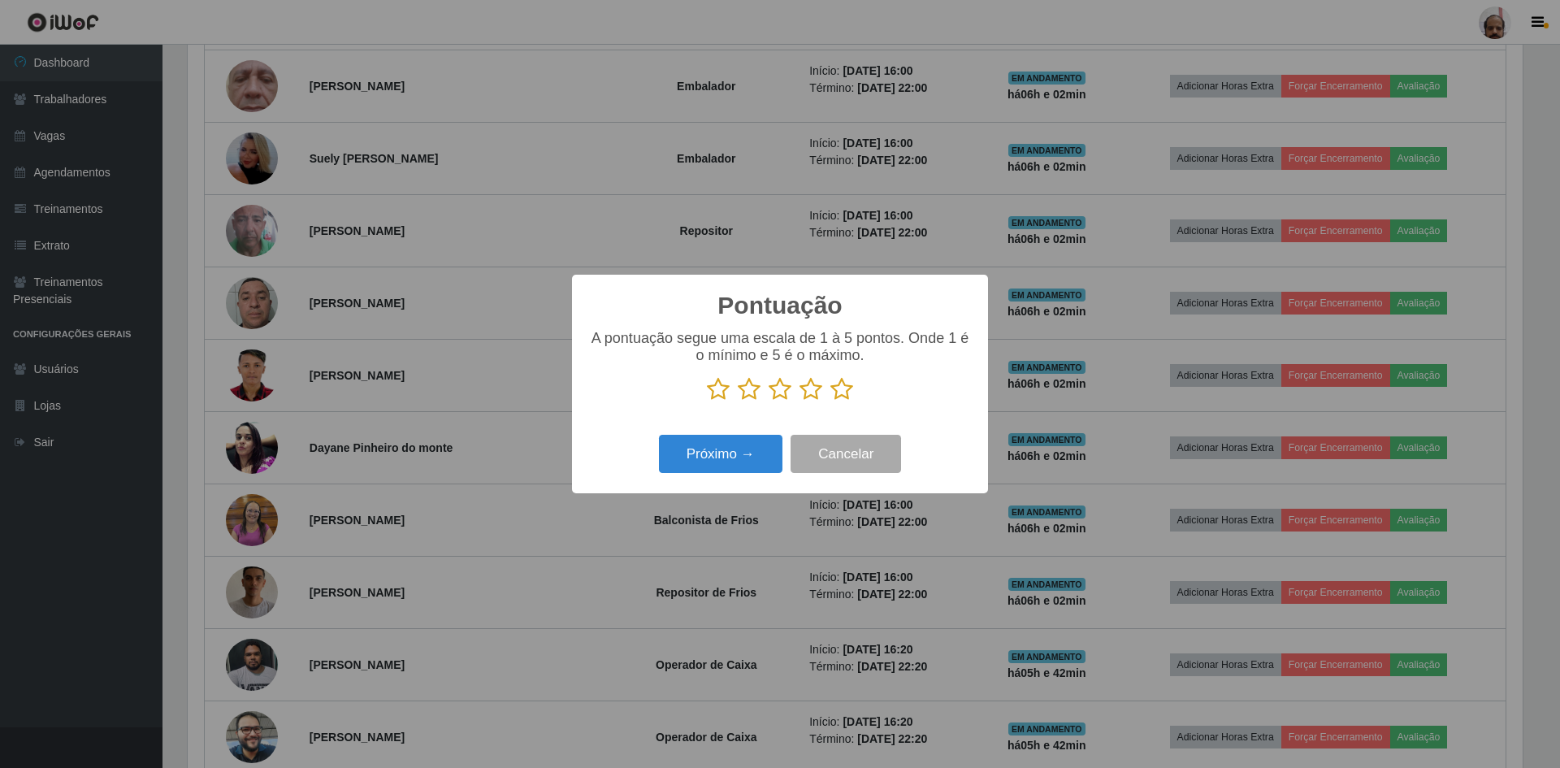
click at [836, 389] on icon at bounding box center [842, 389] width 23 height 24
click at [831, 401] on input "radio" at bounding box center [831, 401] width 0 height 0
click at [717, 454] on button "Próximo →" at bounding box center [721, 454] width 124 height 38
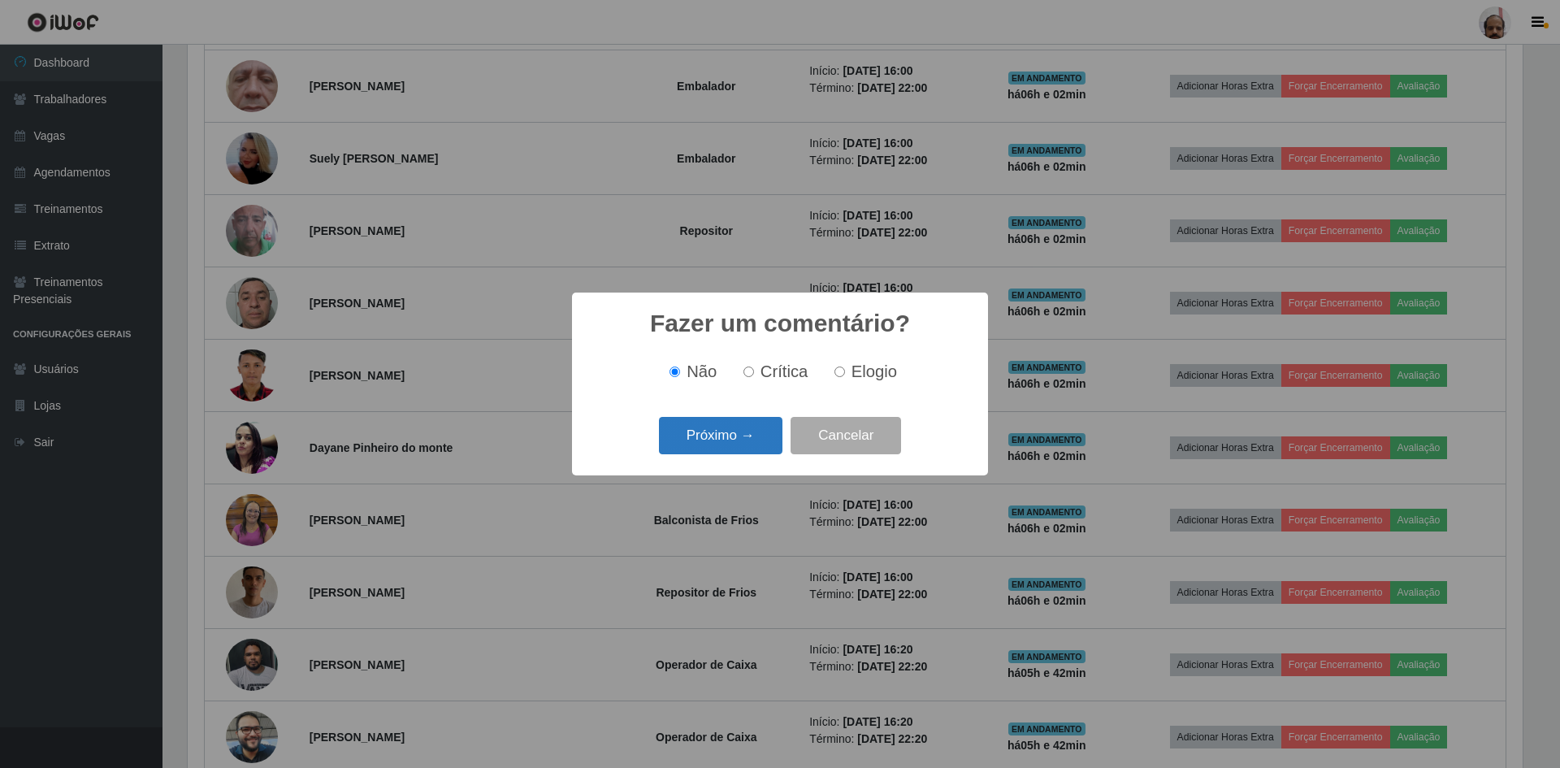
click at [735, 430] on button "Próximo →" at bounding box center [721, 436] width 124 height 38
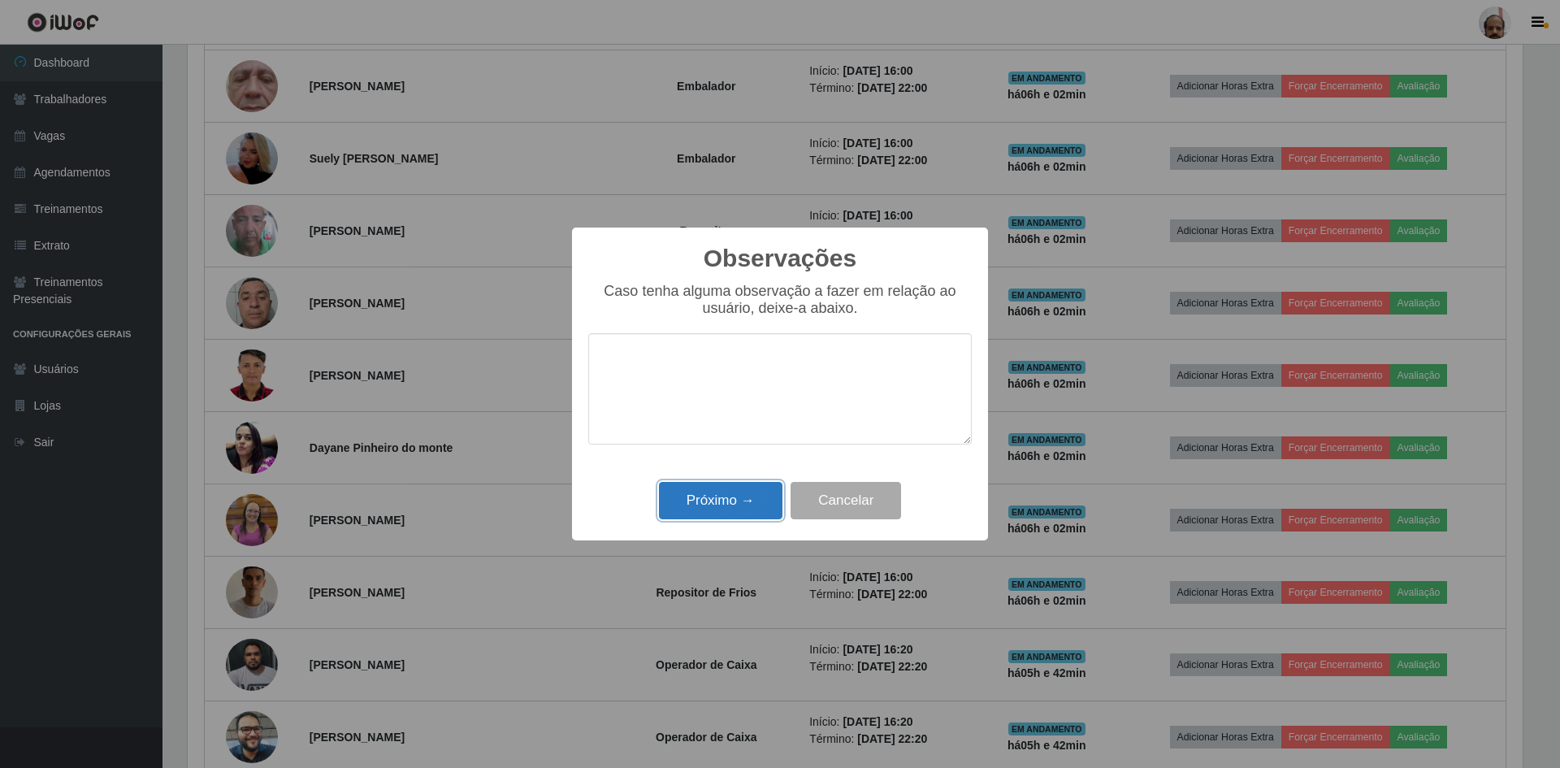
click at [746, 498] on button "Próximo →" at bounding box center [721, 501] width 124 height 38
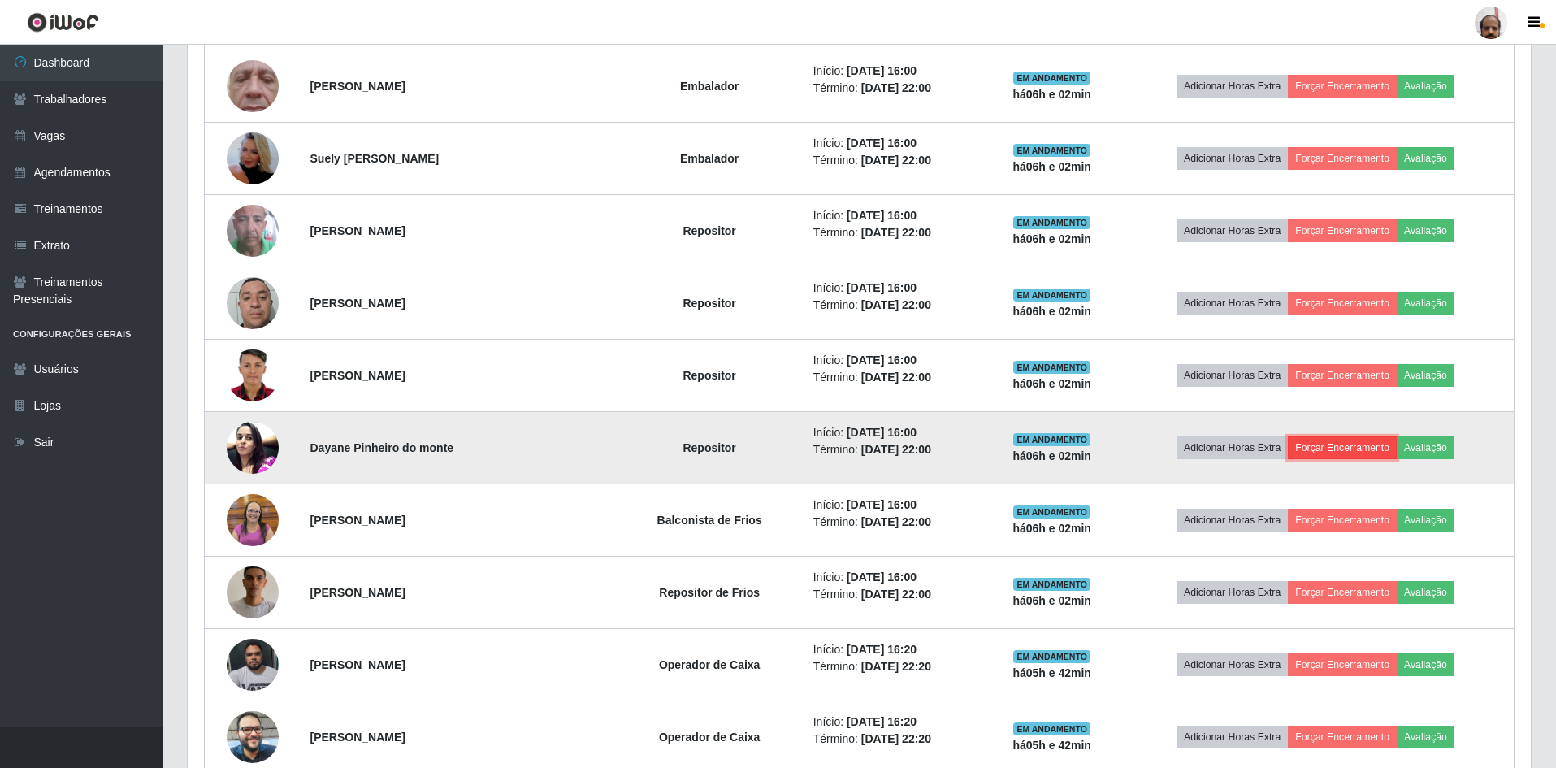
click at [1374, 441] on button "Forçar Encerramento" at bounding box center [1342, 447] width 109 height 23
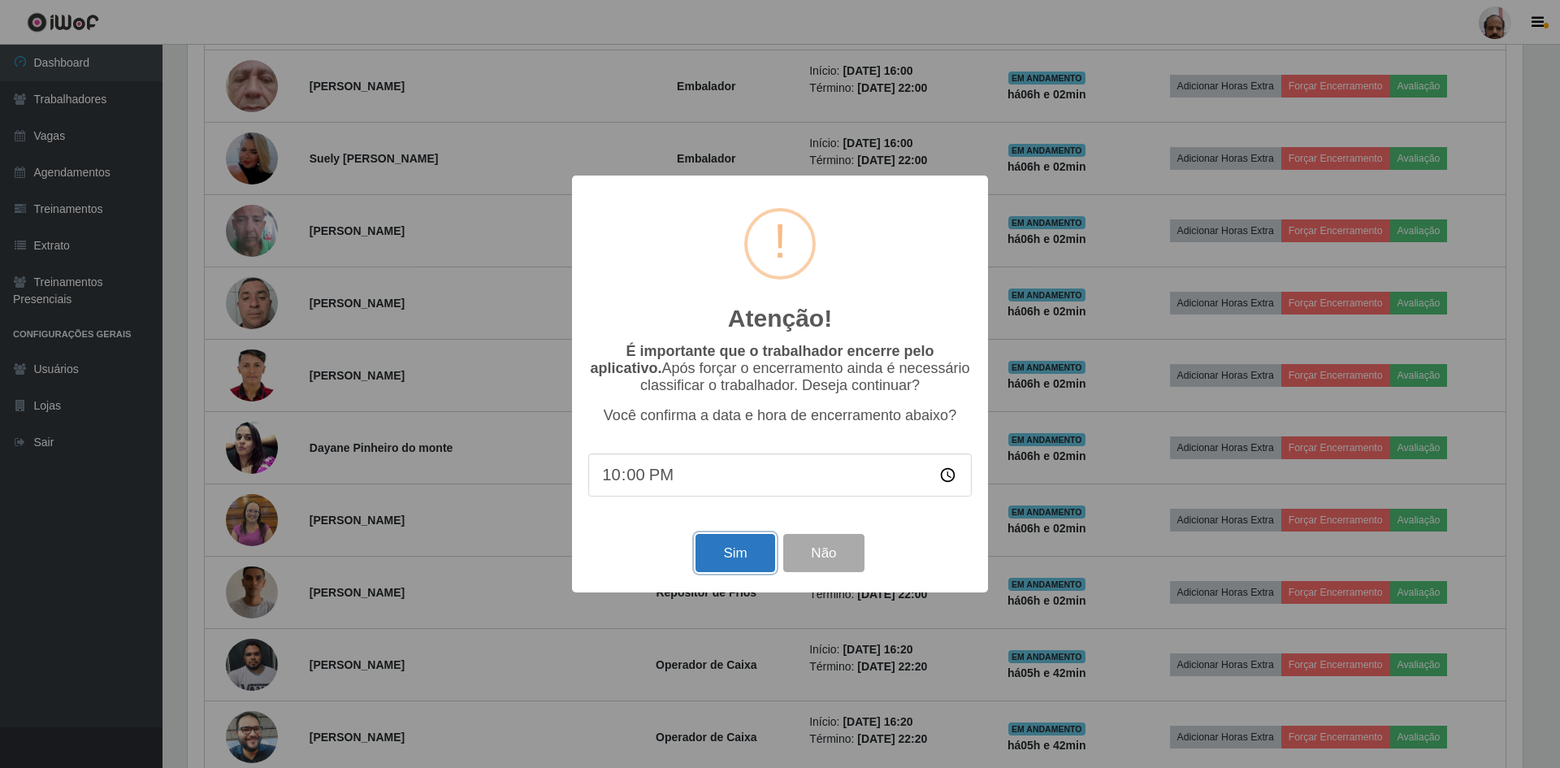
click at [726, 546] on button "Sim" at bounding box center [735, 553] width 79 height 38
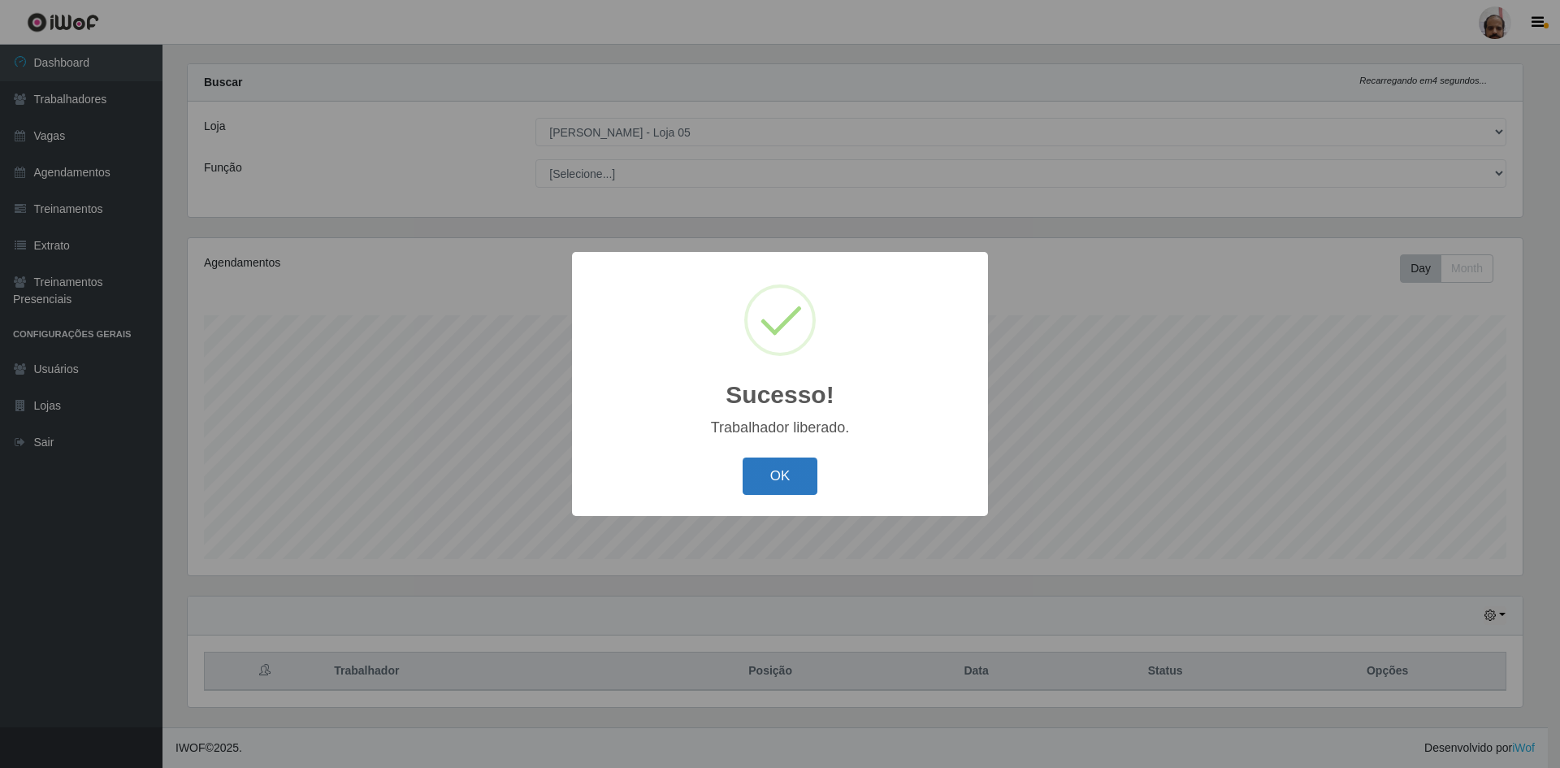
click at [796, 475] on button "OK" at bounding box center [781, 477] width 76 height 38
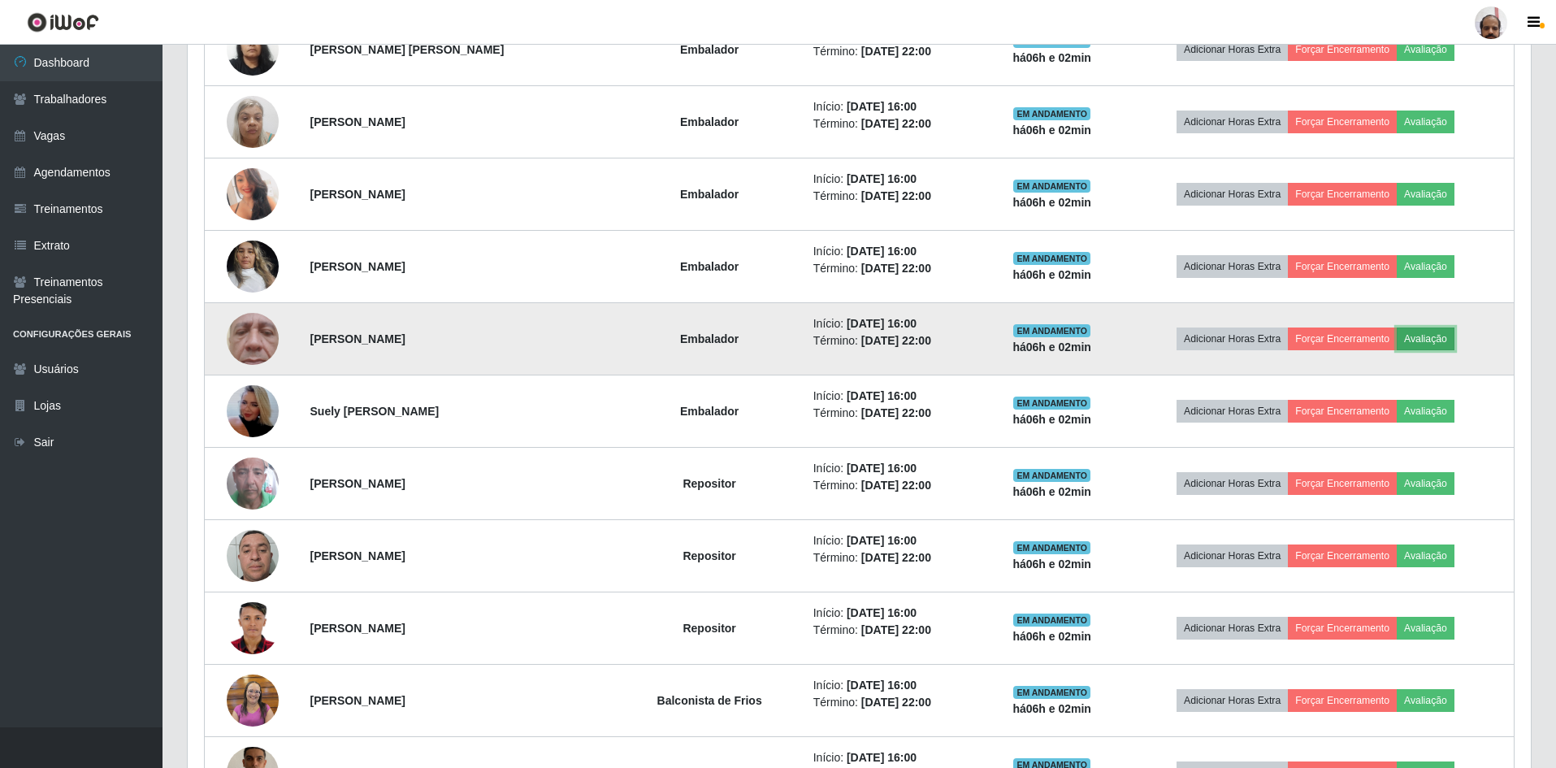
click at [1426, 344] on button "Avaliação" at bounding box center [1426, 339] width 58 height 23
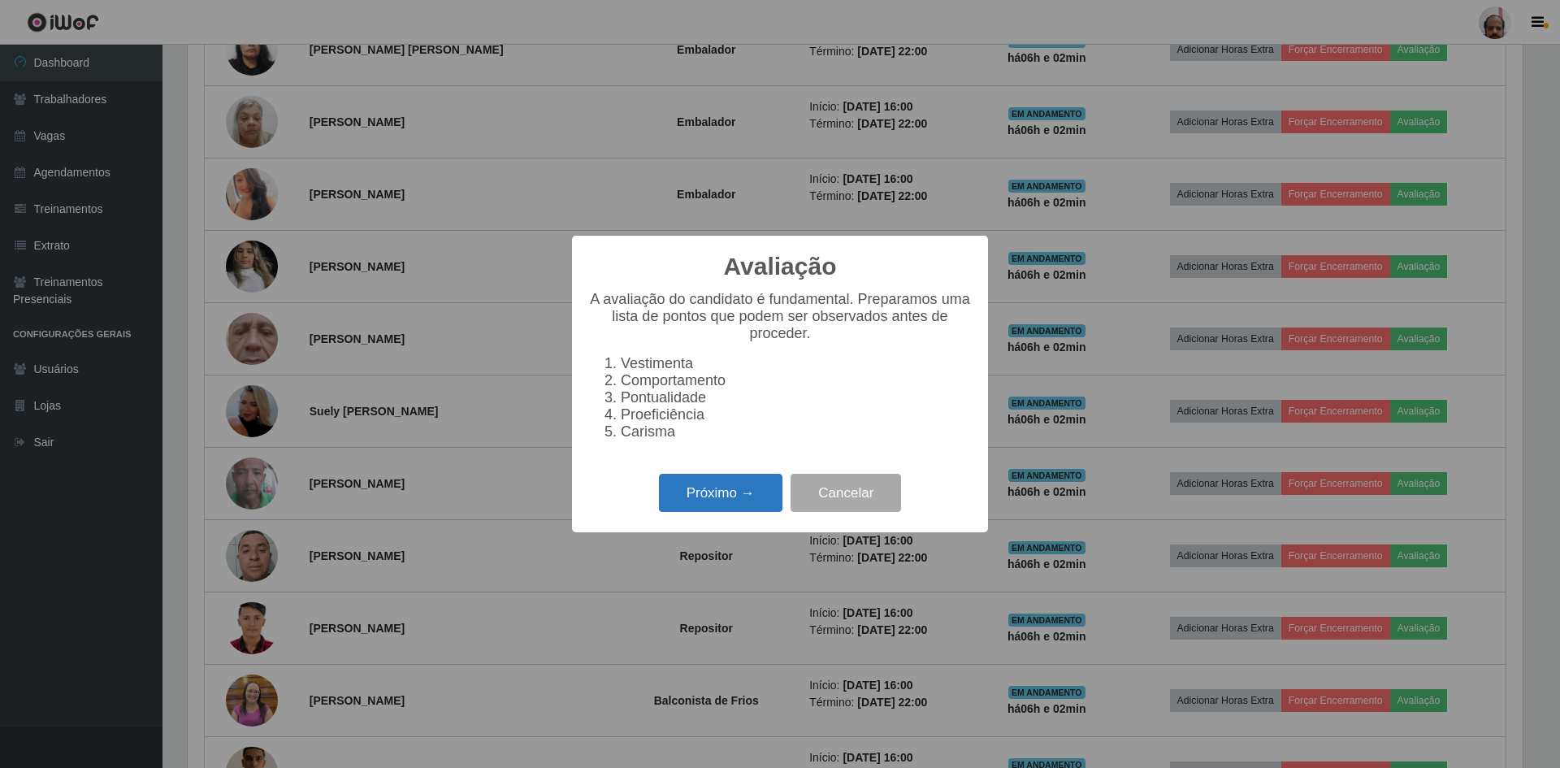
click at [700, 499] on button "Próximo →" at bounding box center [721, 493] width 124 height 38
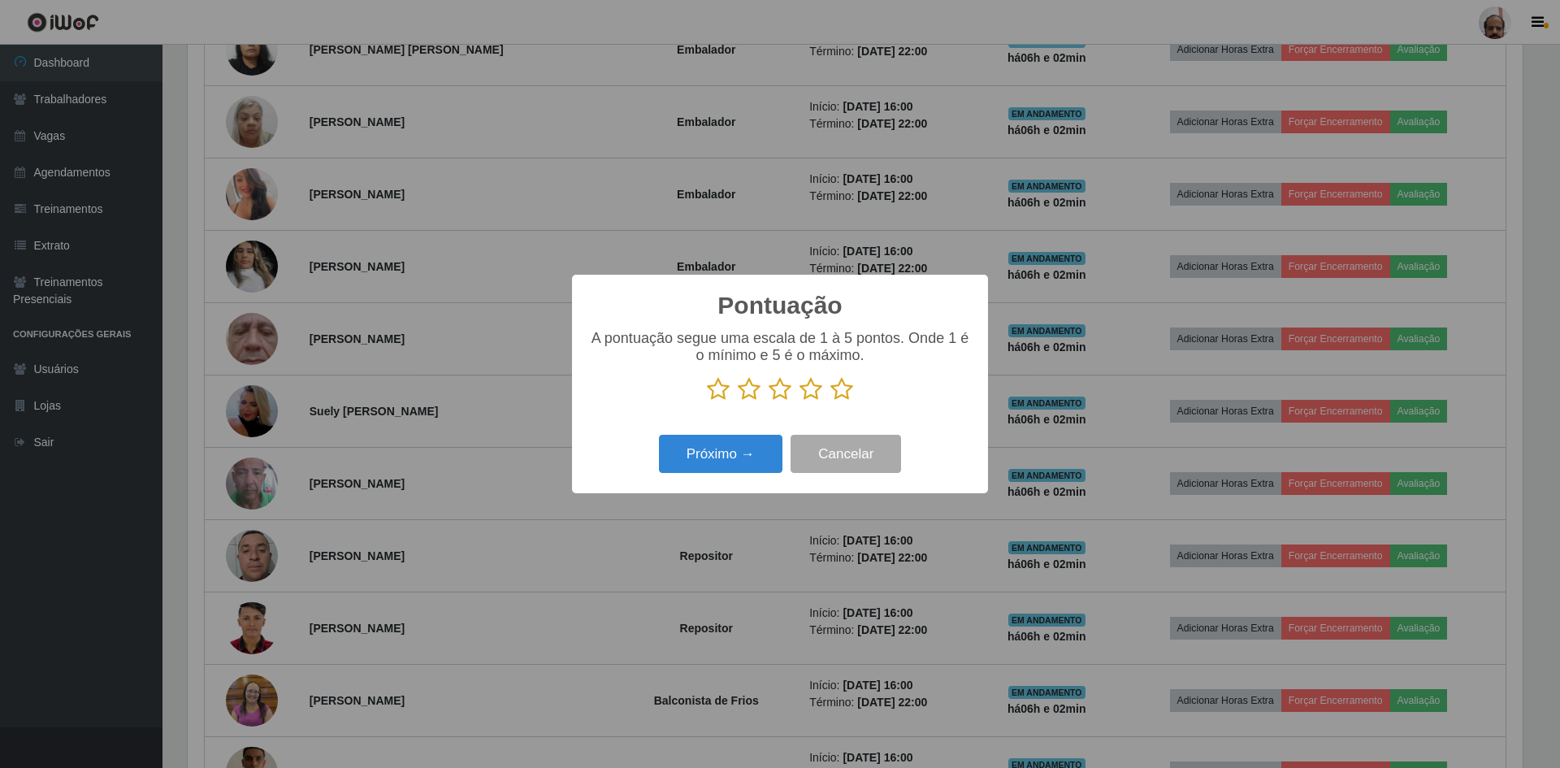
click at [849, 396] on icon at bounding box center [842, 389] width 23 height 24
click at [831, 401] on input "radio" at bounding box center [831, 401] width 0 height 0
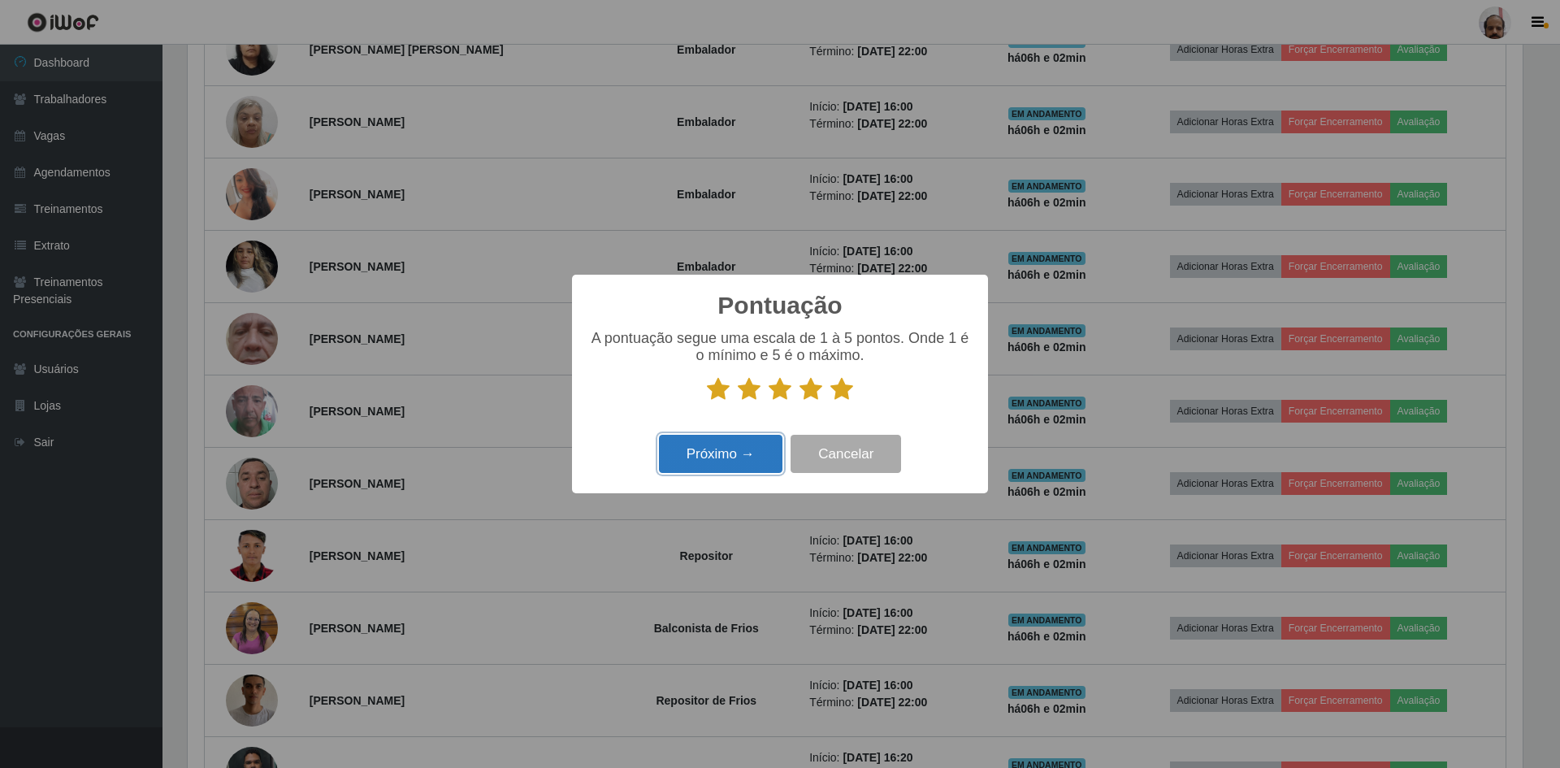
click at [715, 454] on button "Próximo →" at bounding box center [721, 454] width 124 height 38
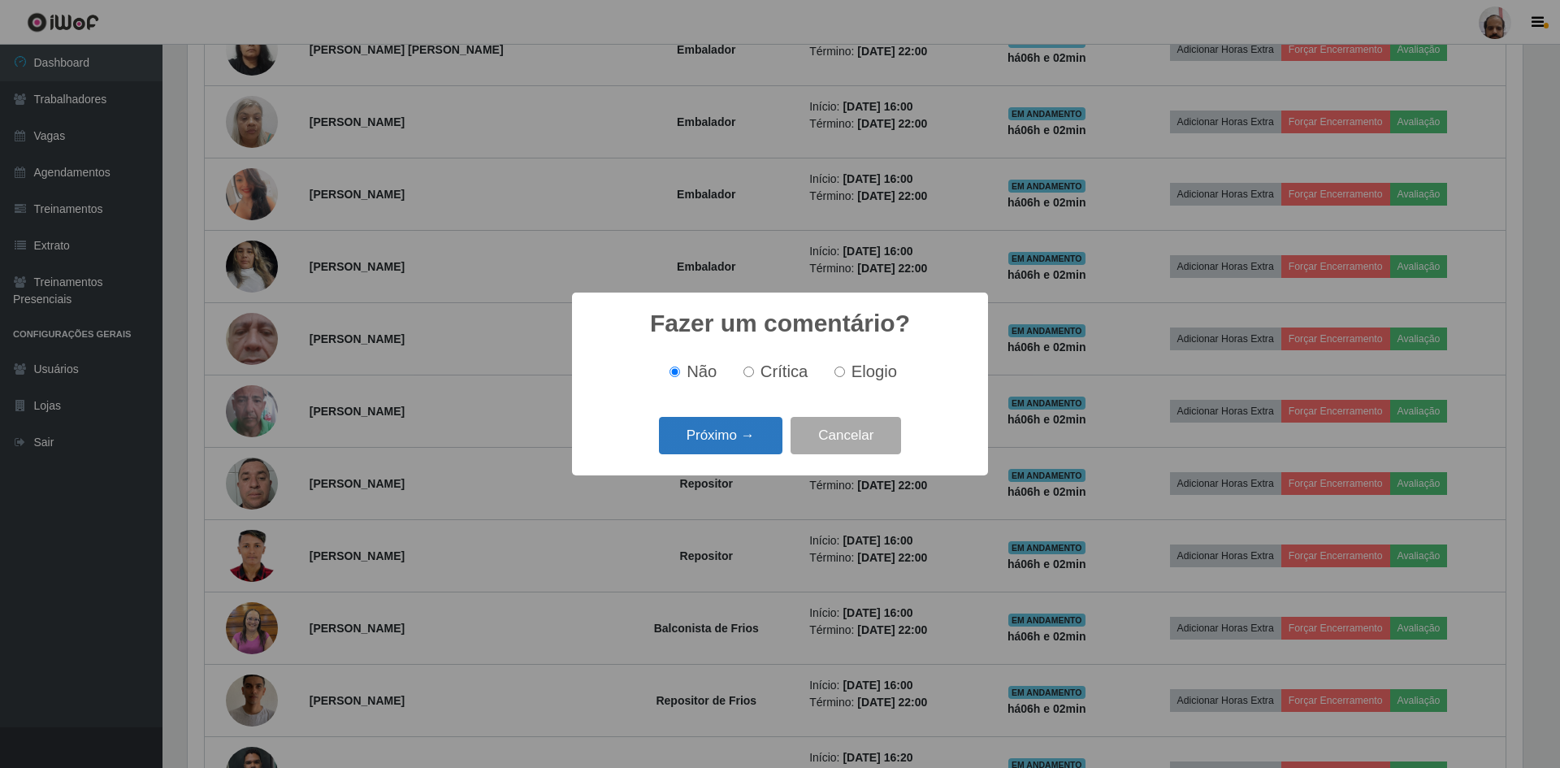
click at [748, 433] on button "Próximo →" at bounding box center [721, 436] width 124 height 38
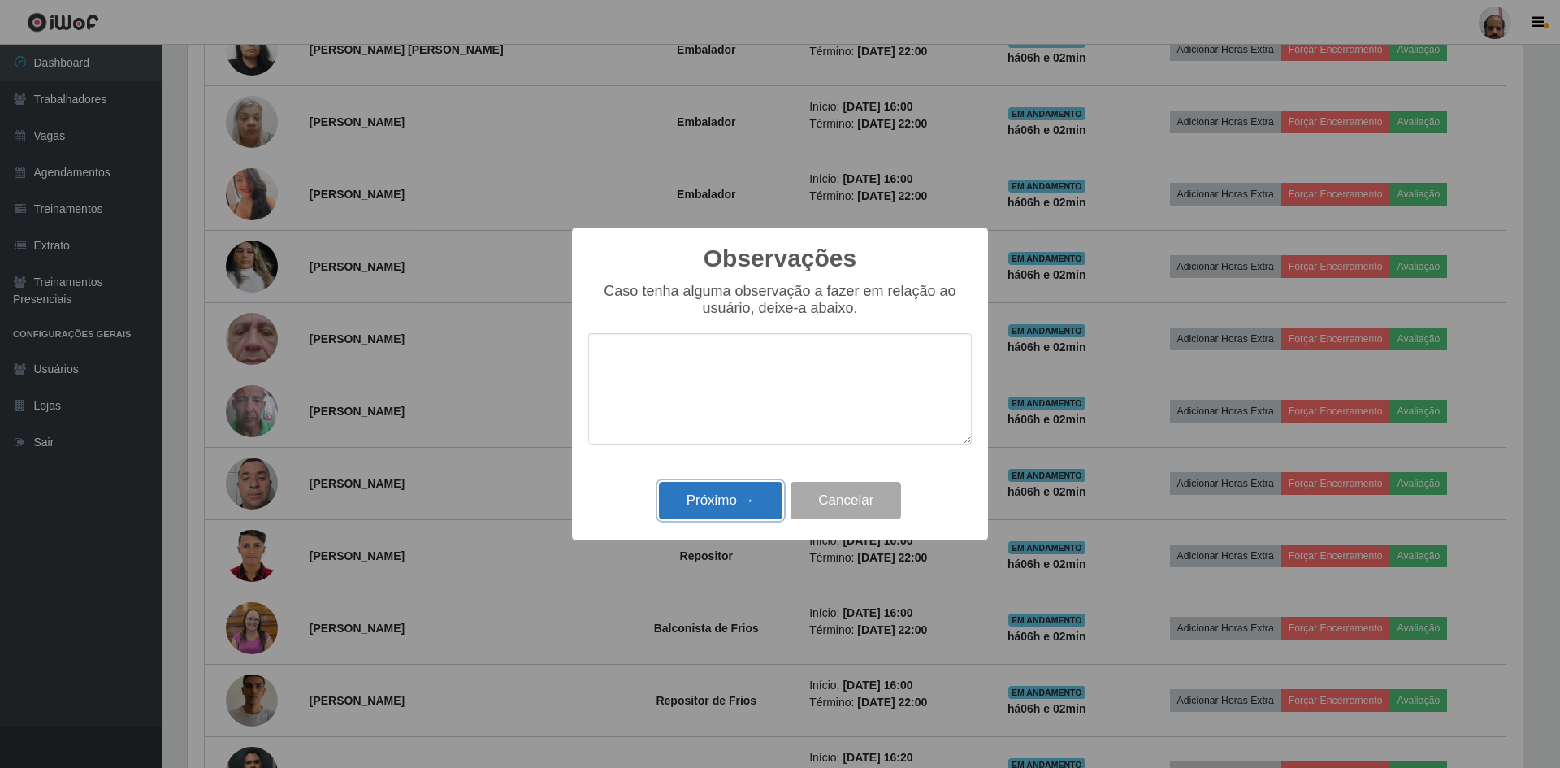
click at [733, 498] on button "Próximo →" at bounding box center [721, 501] width 124 height 38
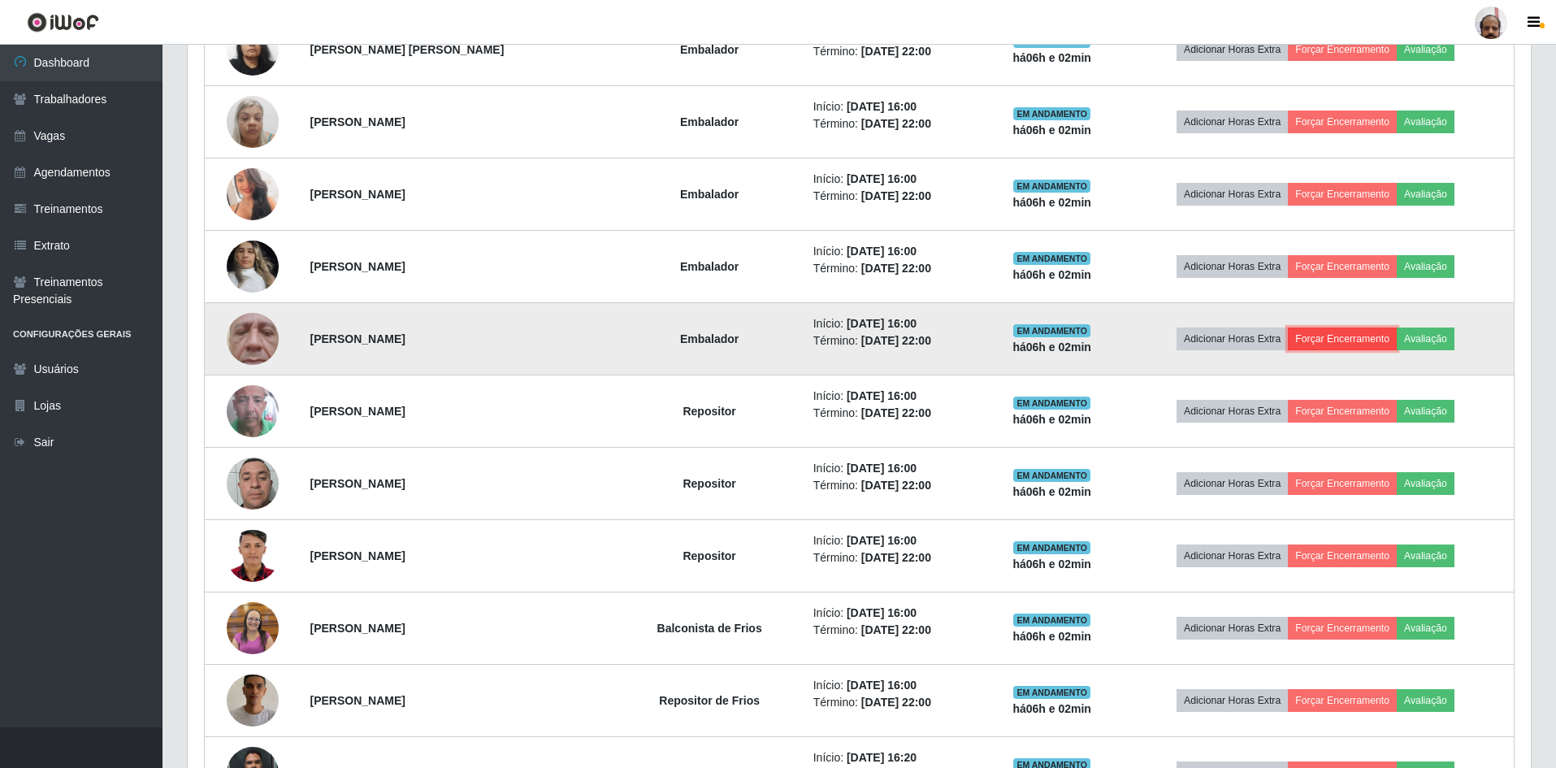
click at [1371, 342] on button "Forçar Encerramento" at bounding box center [1342, 339] width 109 height 23
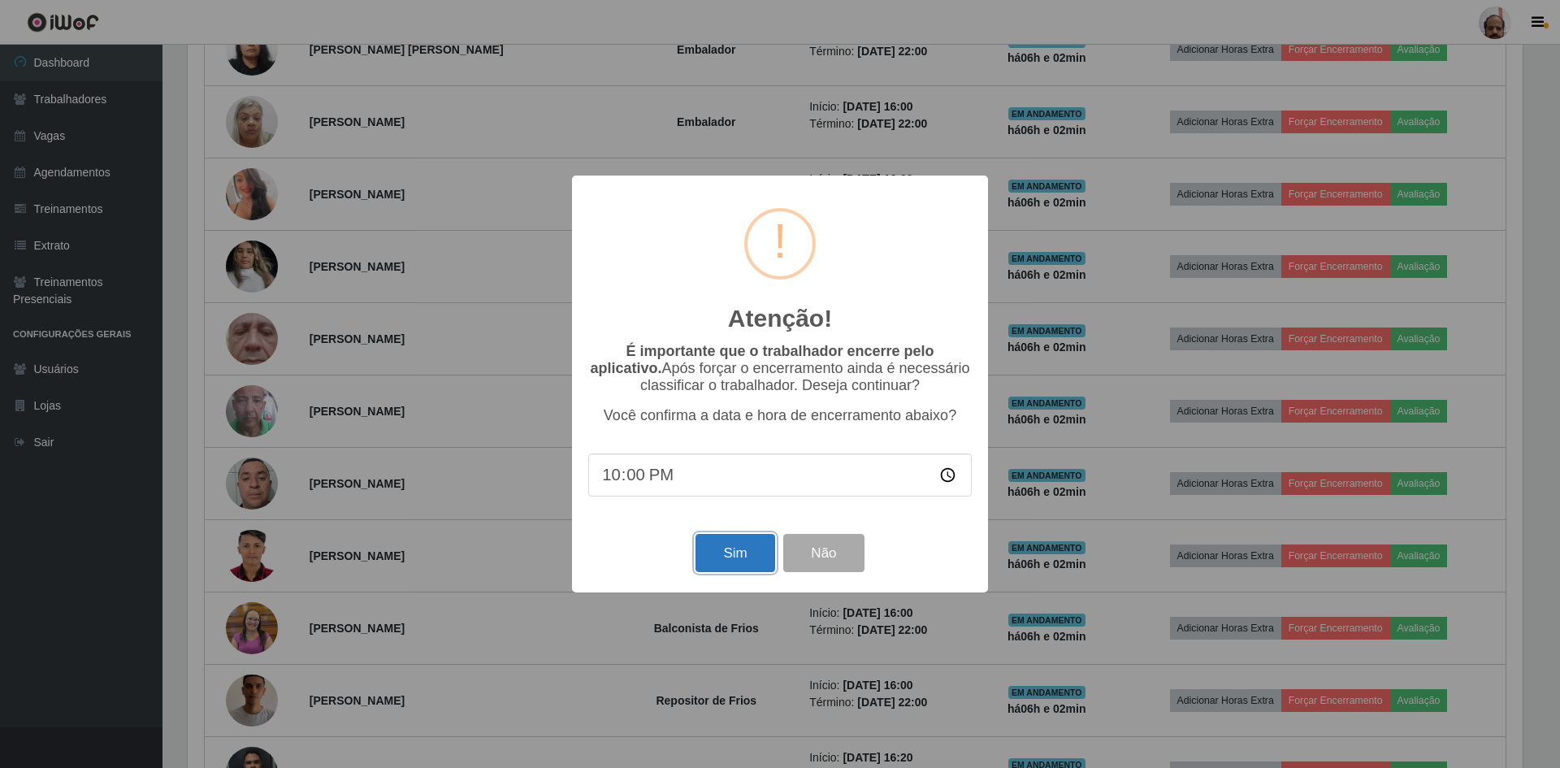
click at [718, 562] on button "Sim" at bounding box center [735, 553] width 79 height 38
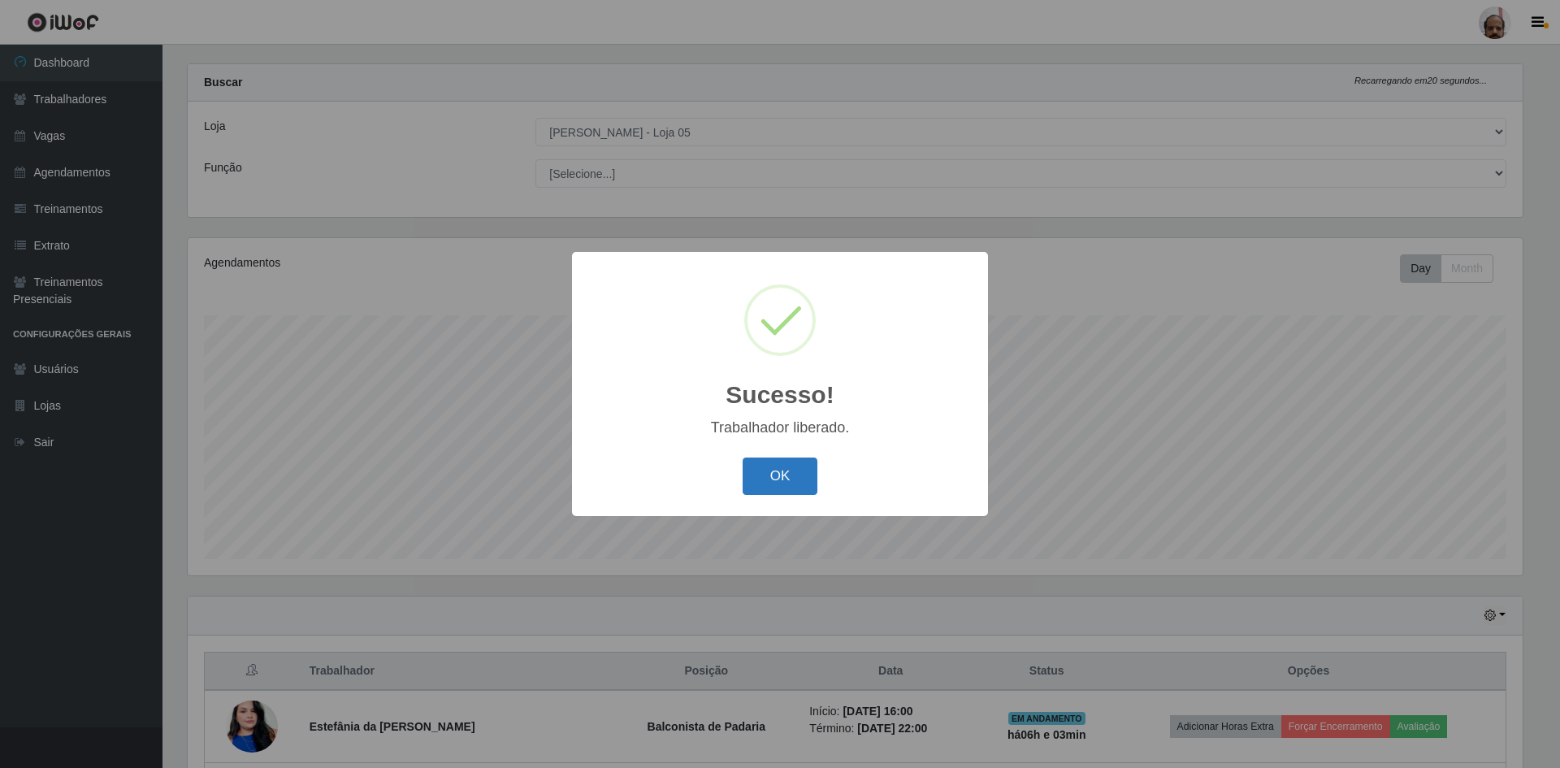
click at [767, 473] on button "OK" at bounding box center [781, 477] width 76 height 38
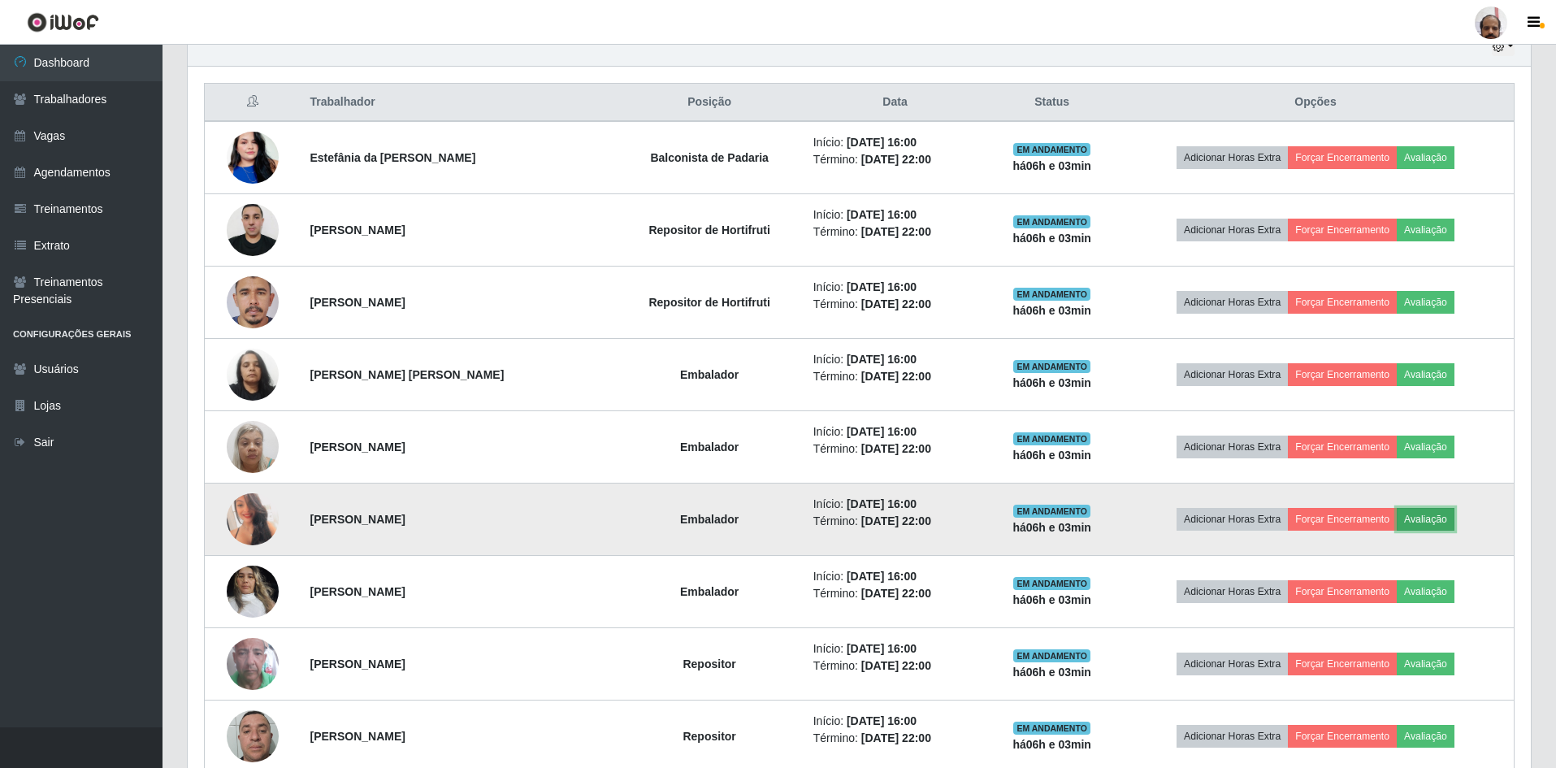
click at [1455, 522] on button "Avaliação" at bounding box center [1426, 519] width 58 height 23
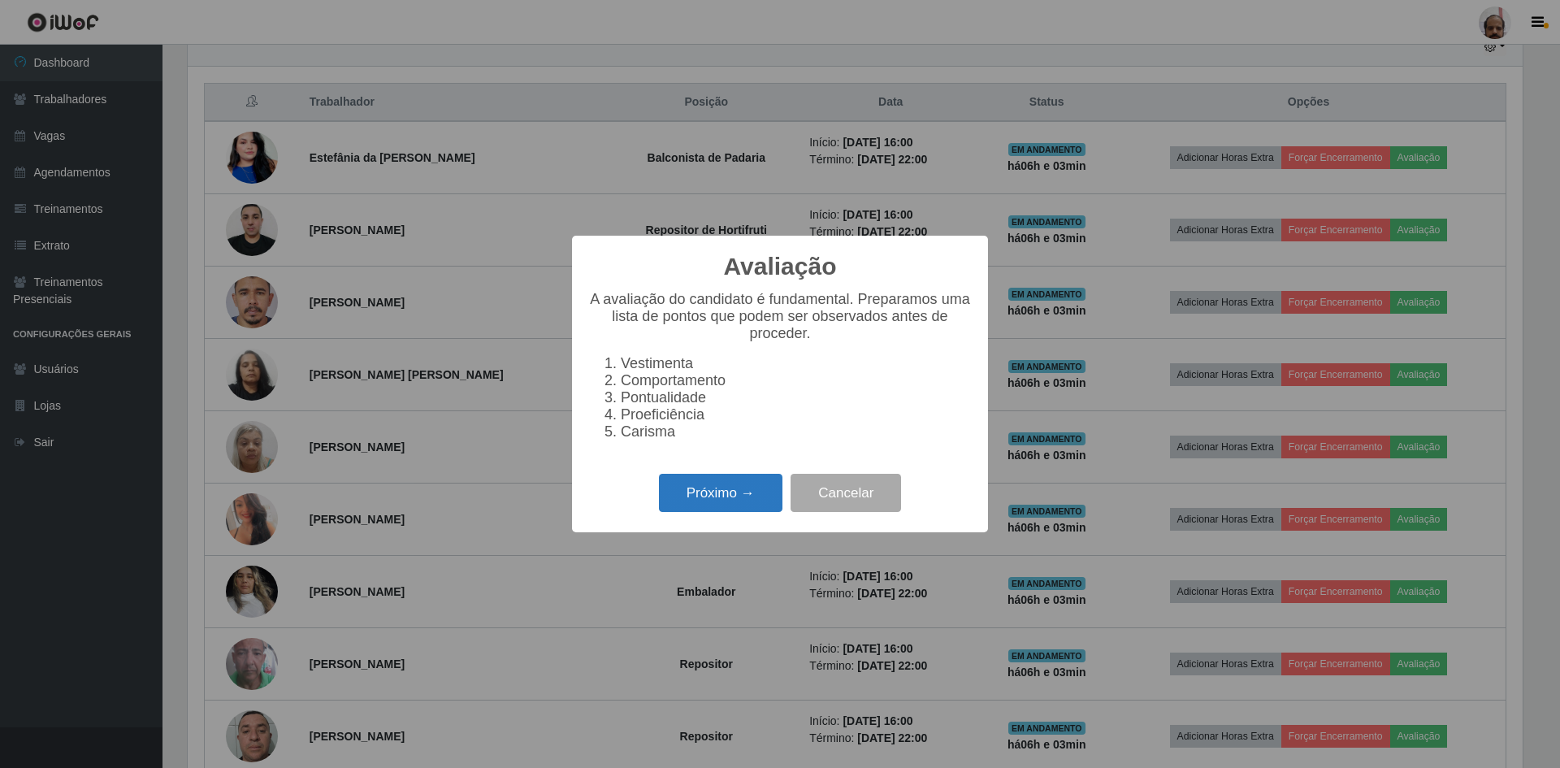
click at [744, 506] on button "Próximo →" at bounding box center [721, 493] width 124 height 38
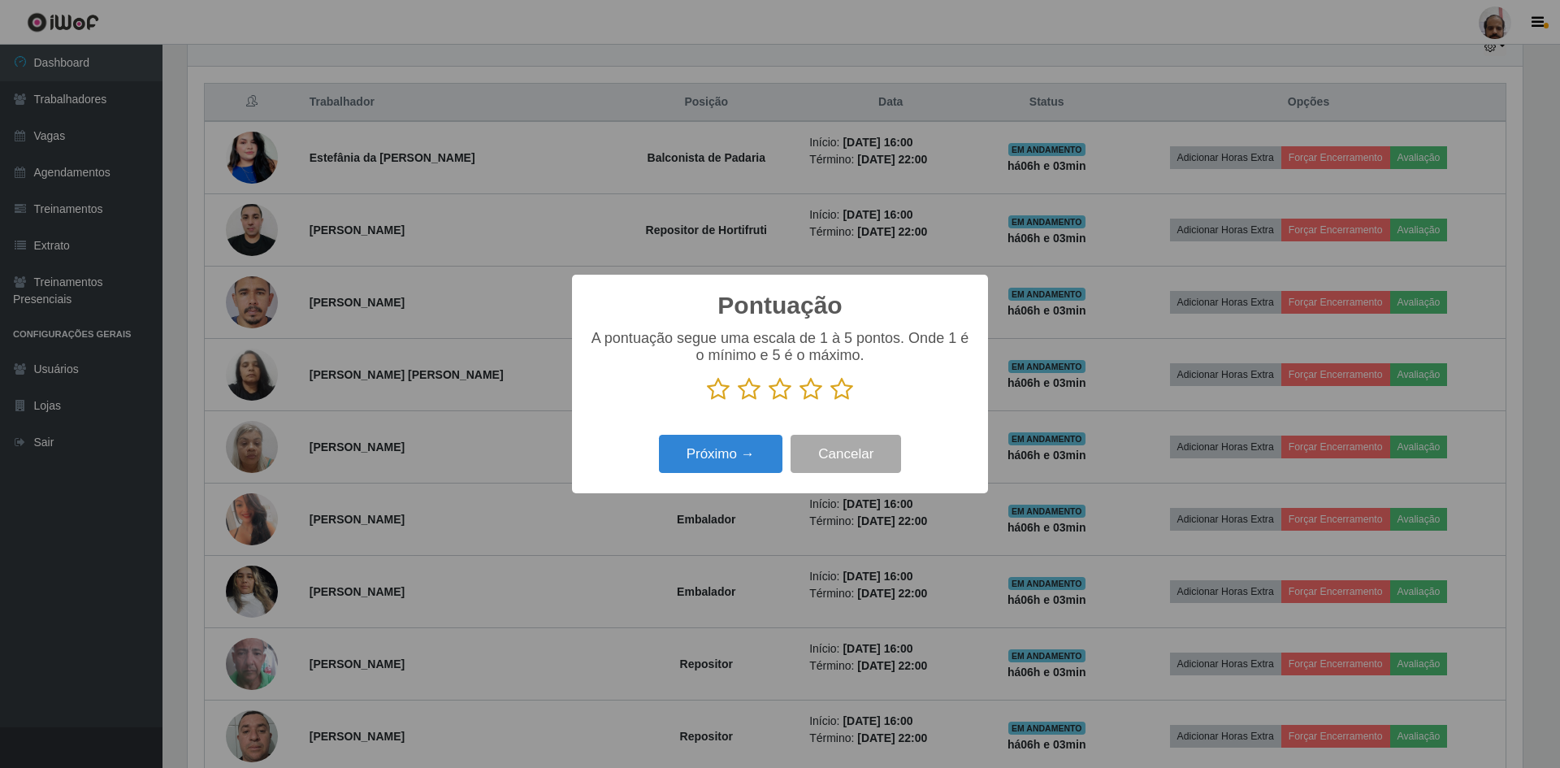
click at [840, 393] on icon at bounding box center [842, 389] width 23 height 24
click at [831, 401] on input "radio" at bounding box center [831, 401] width 0 height 0
click at [727, 456] on button "Próximo →" at bounding box center [721, 454] width 124 height 38
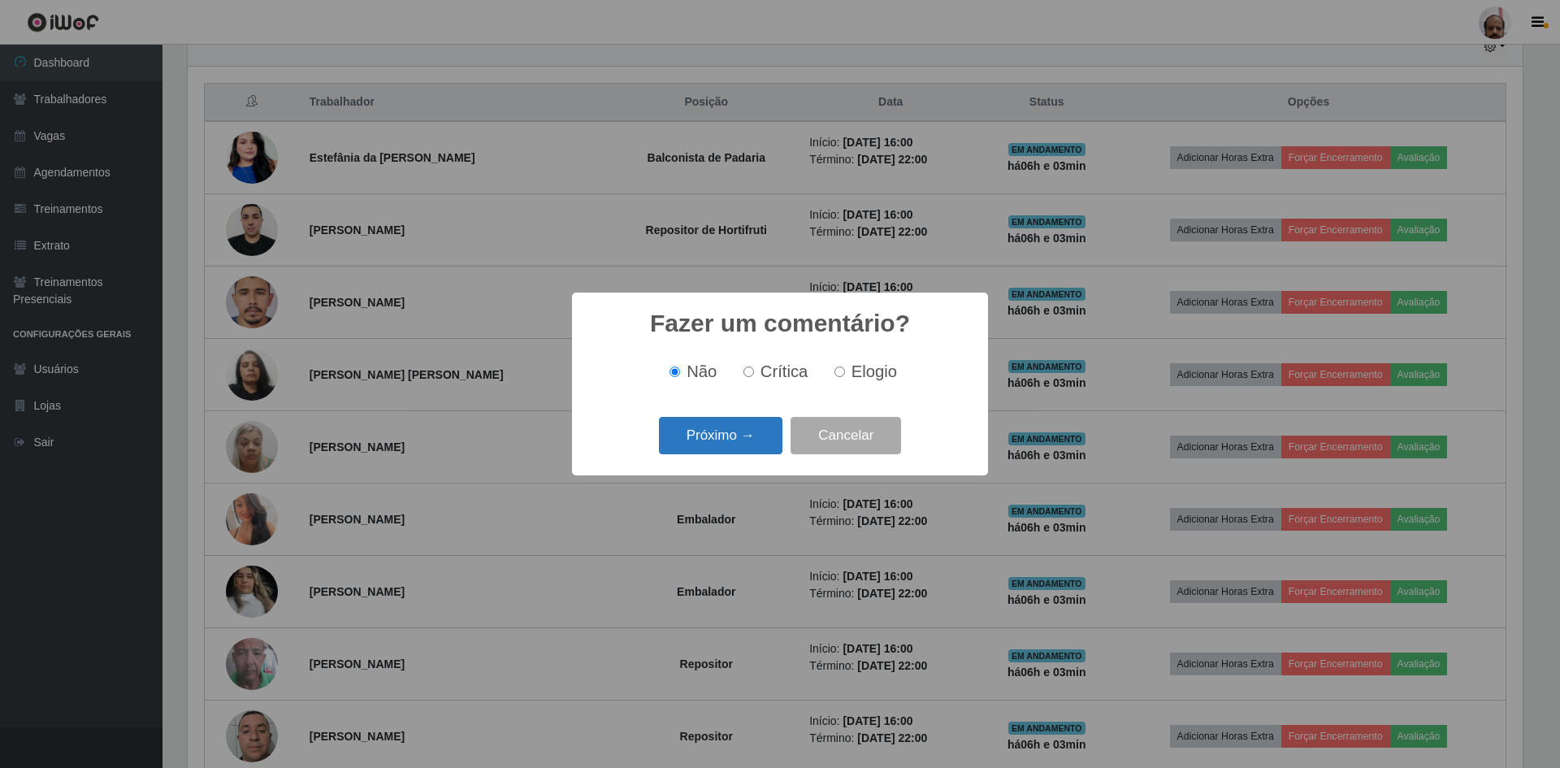
click at [742, 436] on button "Próximo →" at bounding box center [721, 436] width 124 height 38
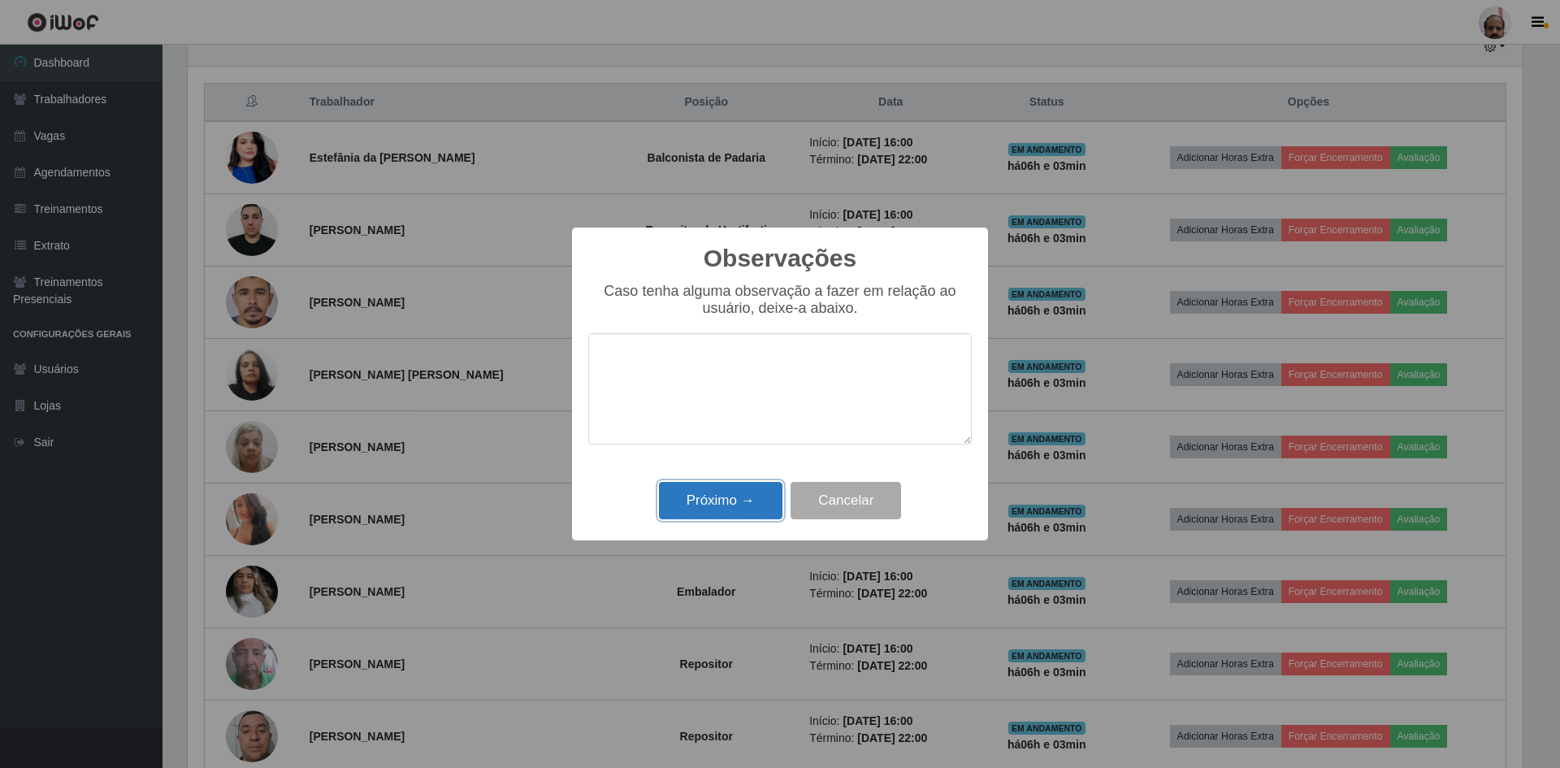
click at [726, 503] on button "Próximo →" at bounding box center [721, 501] width 124 height 38
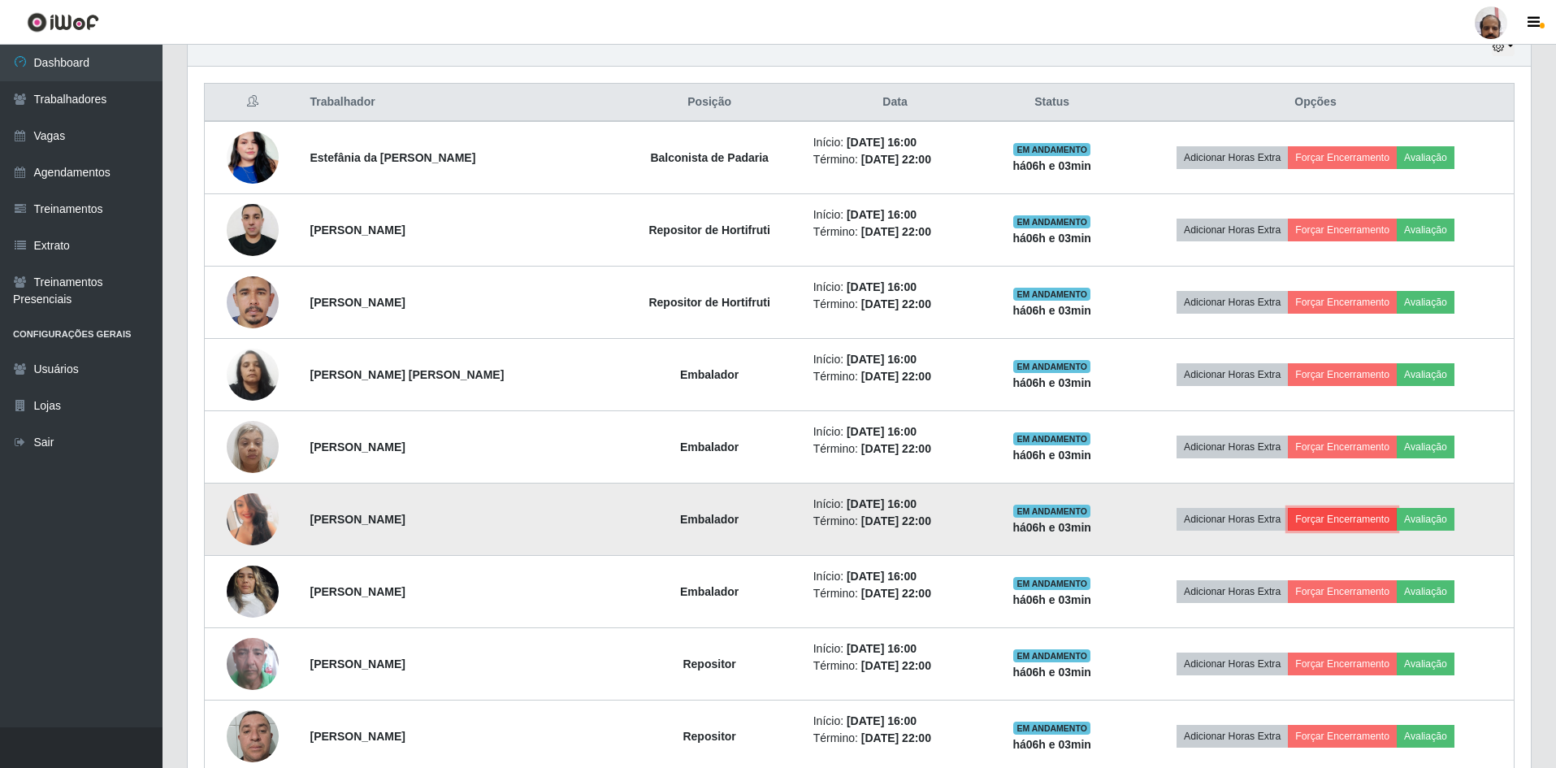
click at [1334, 520] on button "Forçar Encerramento" at bounding box center [1342, 519] width 109 height 23
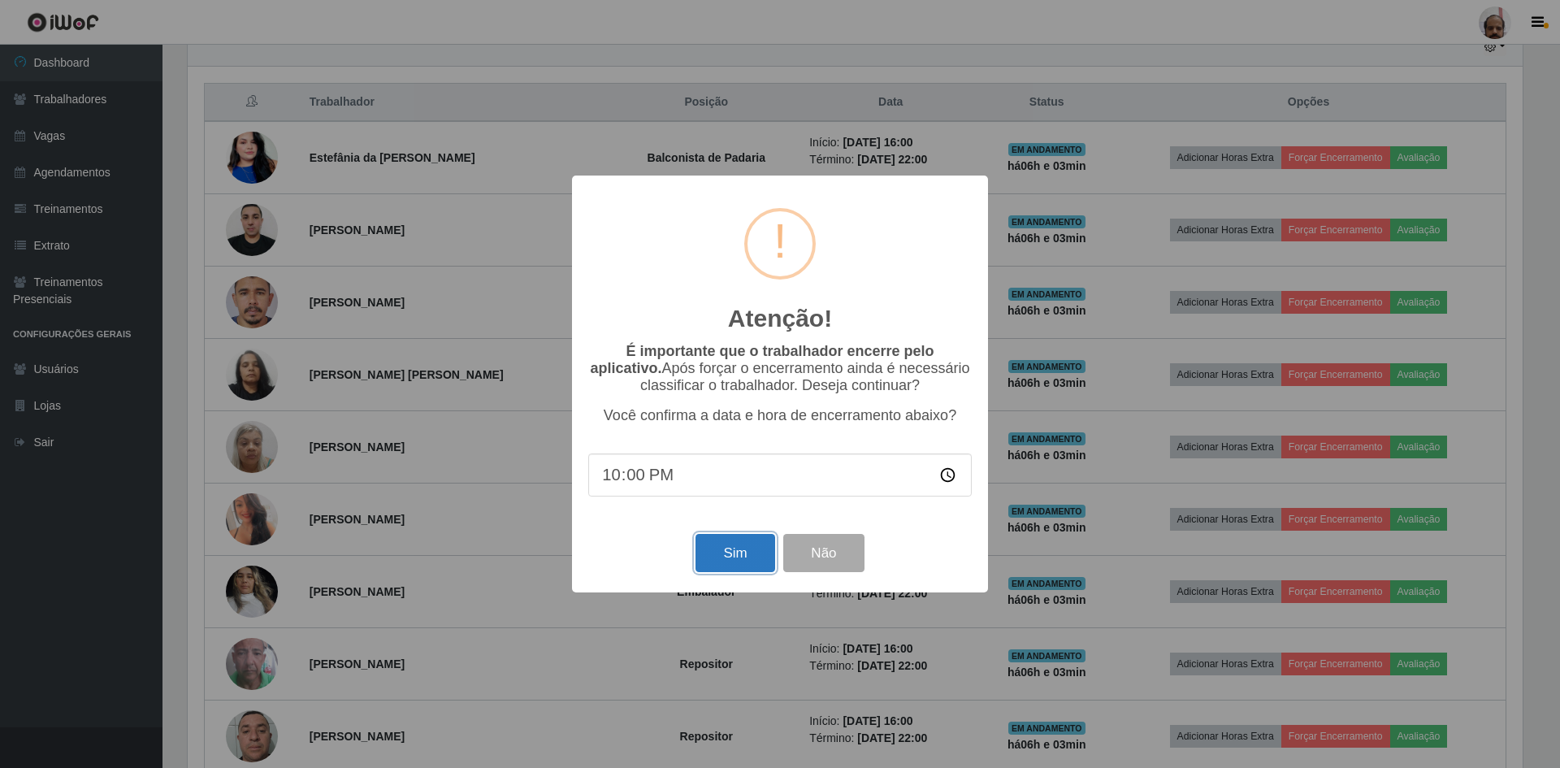
click at [757, 556] on button "Sim" at bounding box center [735, 553] width 79 height 38
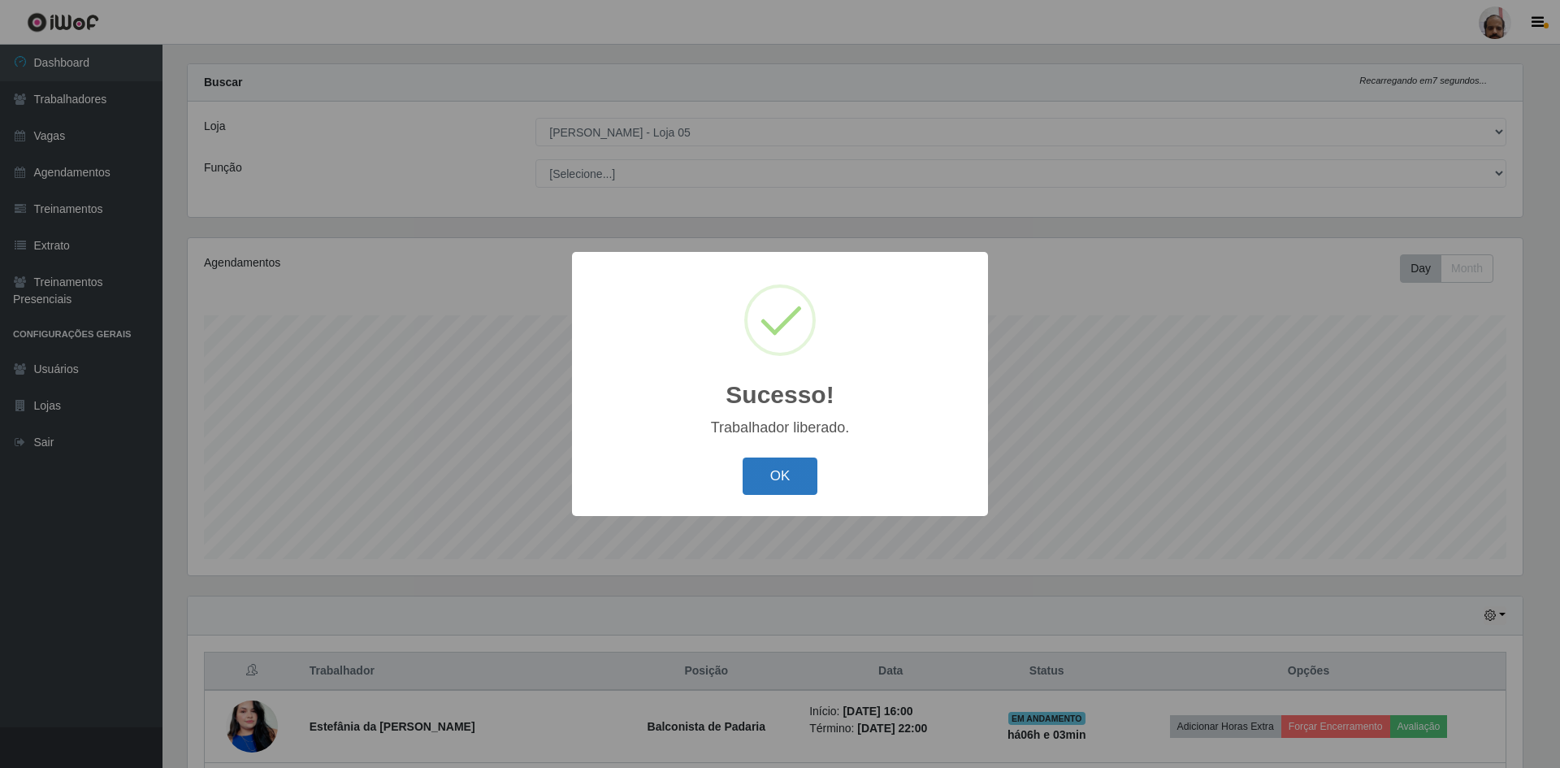
click at [789, 479] on button "OK" at bounding box center [781, 477] width 76 height 38
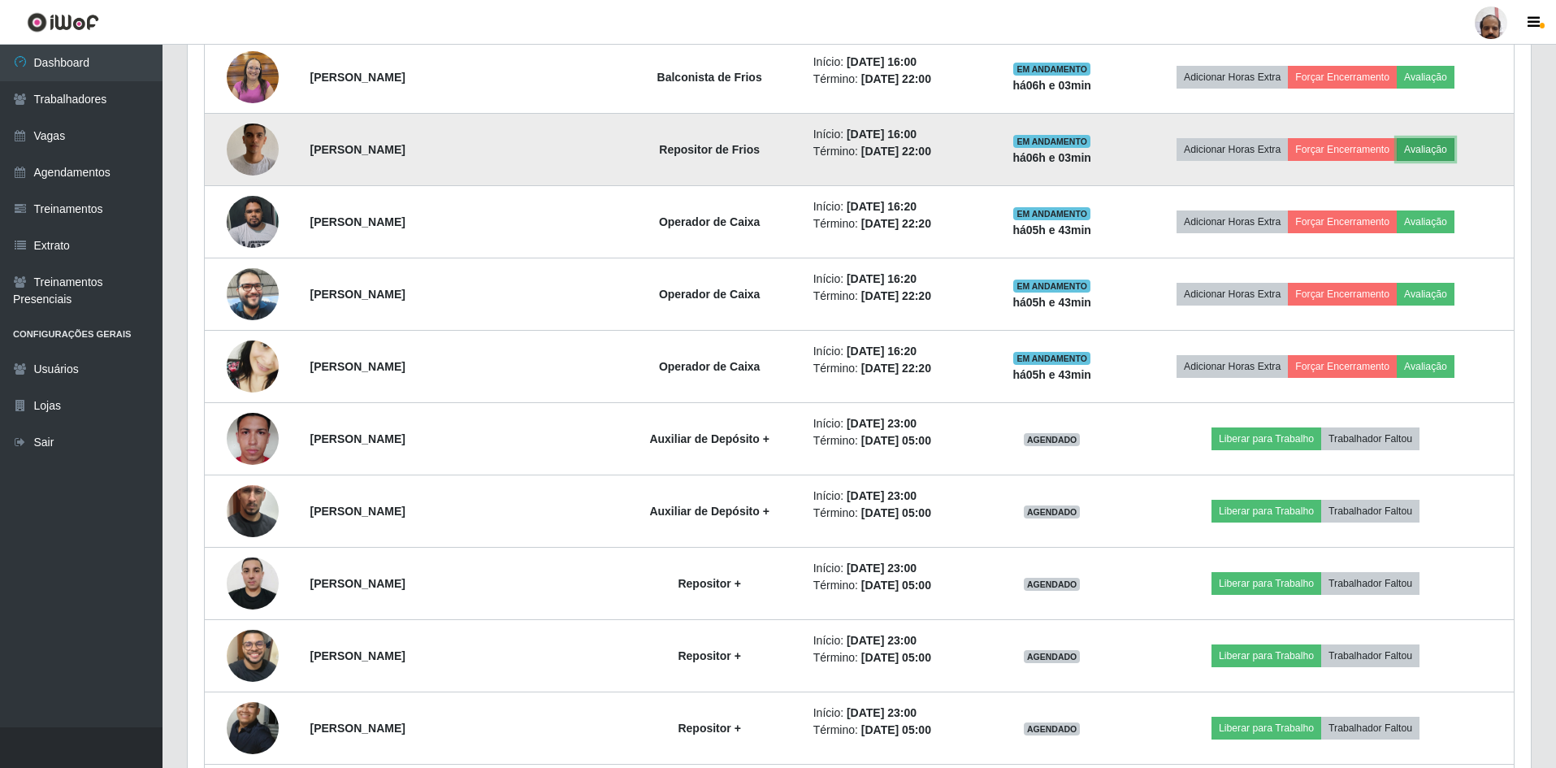
click at [1425, 148] on button "Avaliação" at bounding box center [1426, 149] width 58 height 23
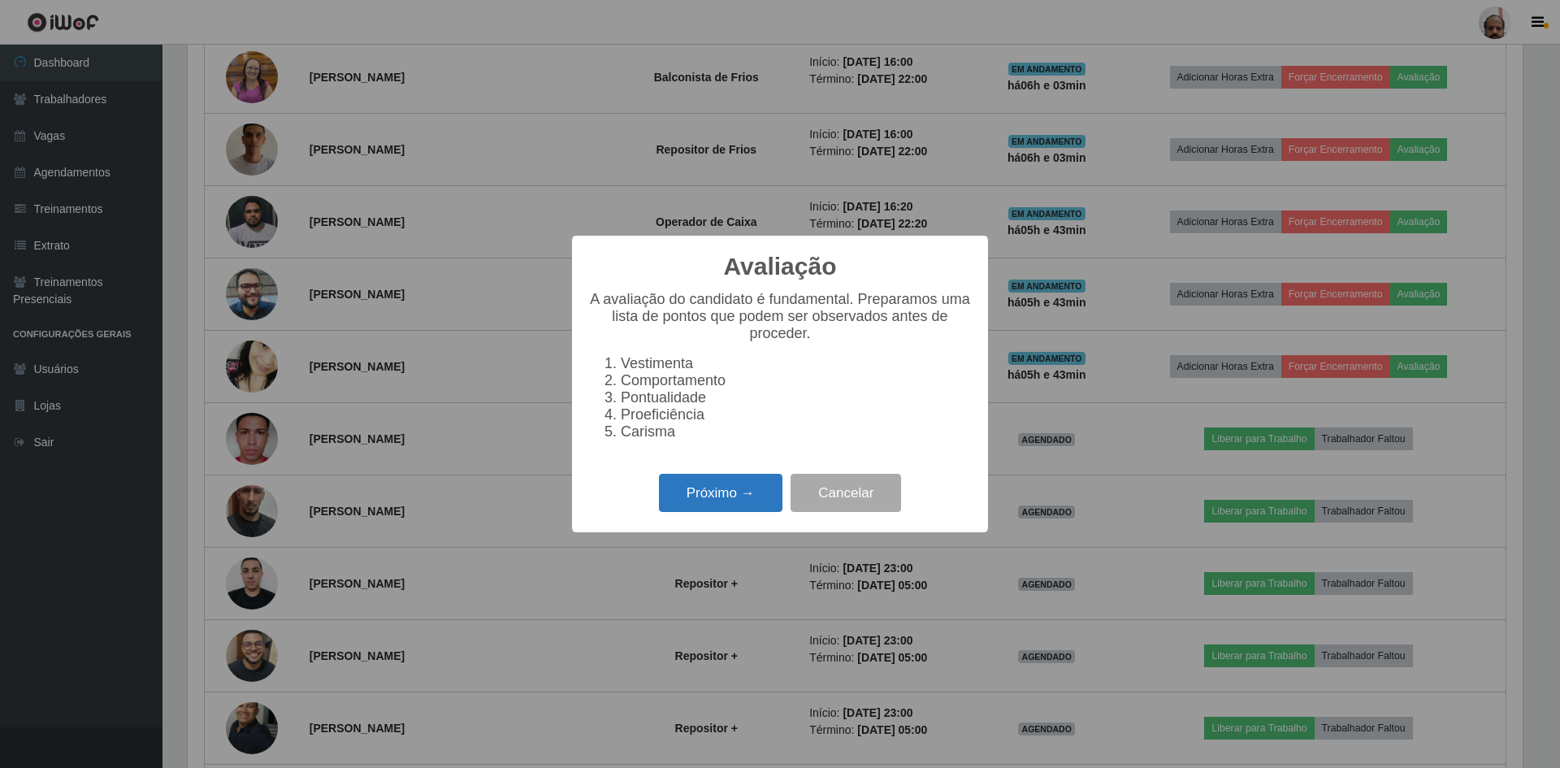
click at [716, 510] on button "Próximo →" at bounding box center [721, 493] width 124 height 38
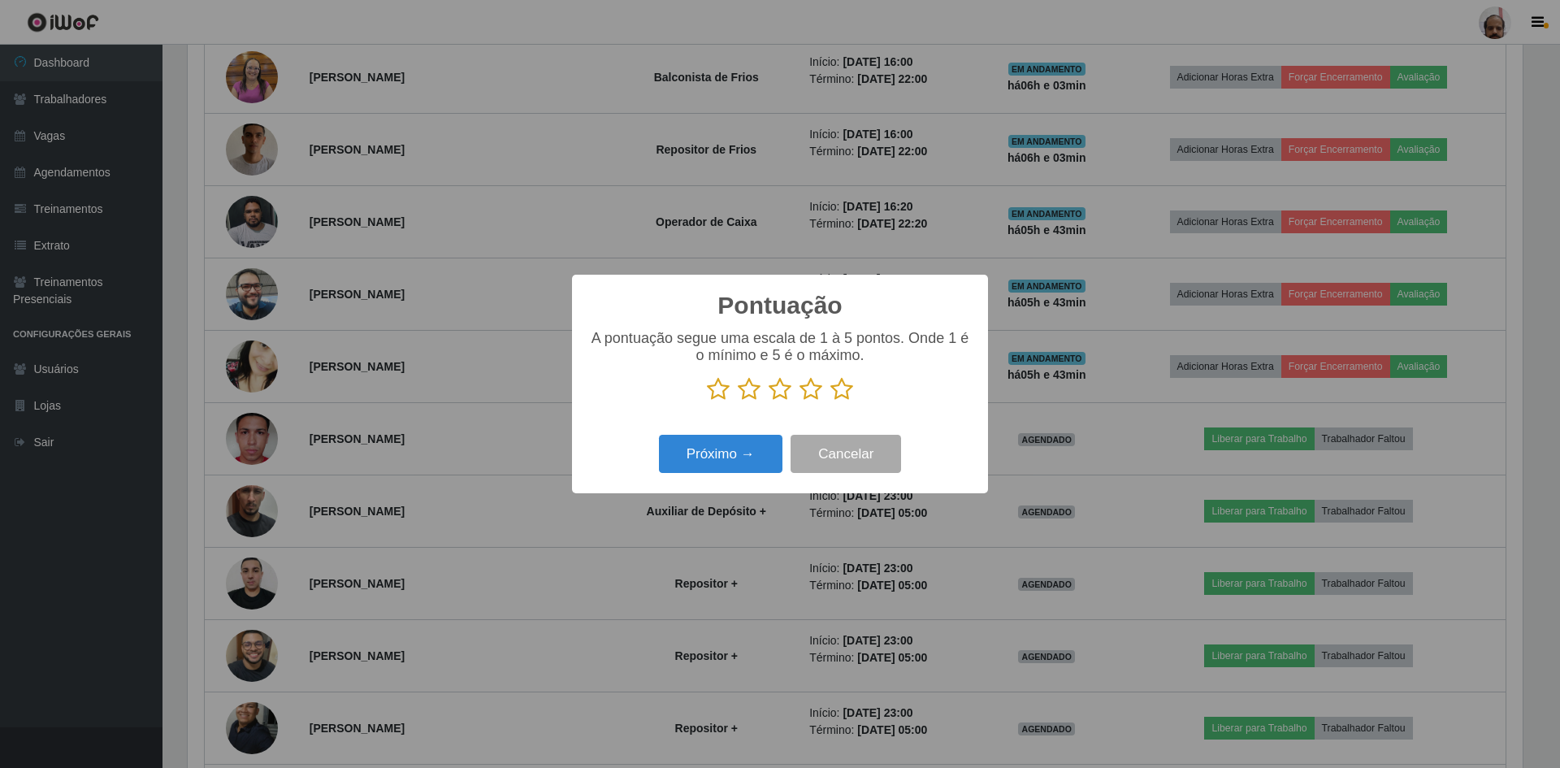
click at [844, 396] on icon at bounding box center [842, 389] width 23 height 24
click at [831, 401] on input "radio" at bounding box center [831, 401] width 0 height 0
click at [735, 463] on button "Próximo →" at bounding box center [721, 454] width 124 height 38
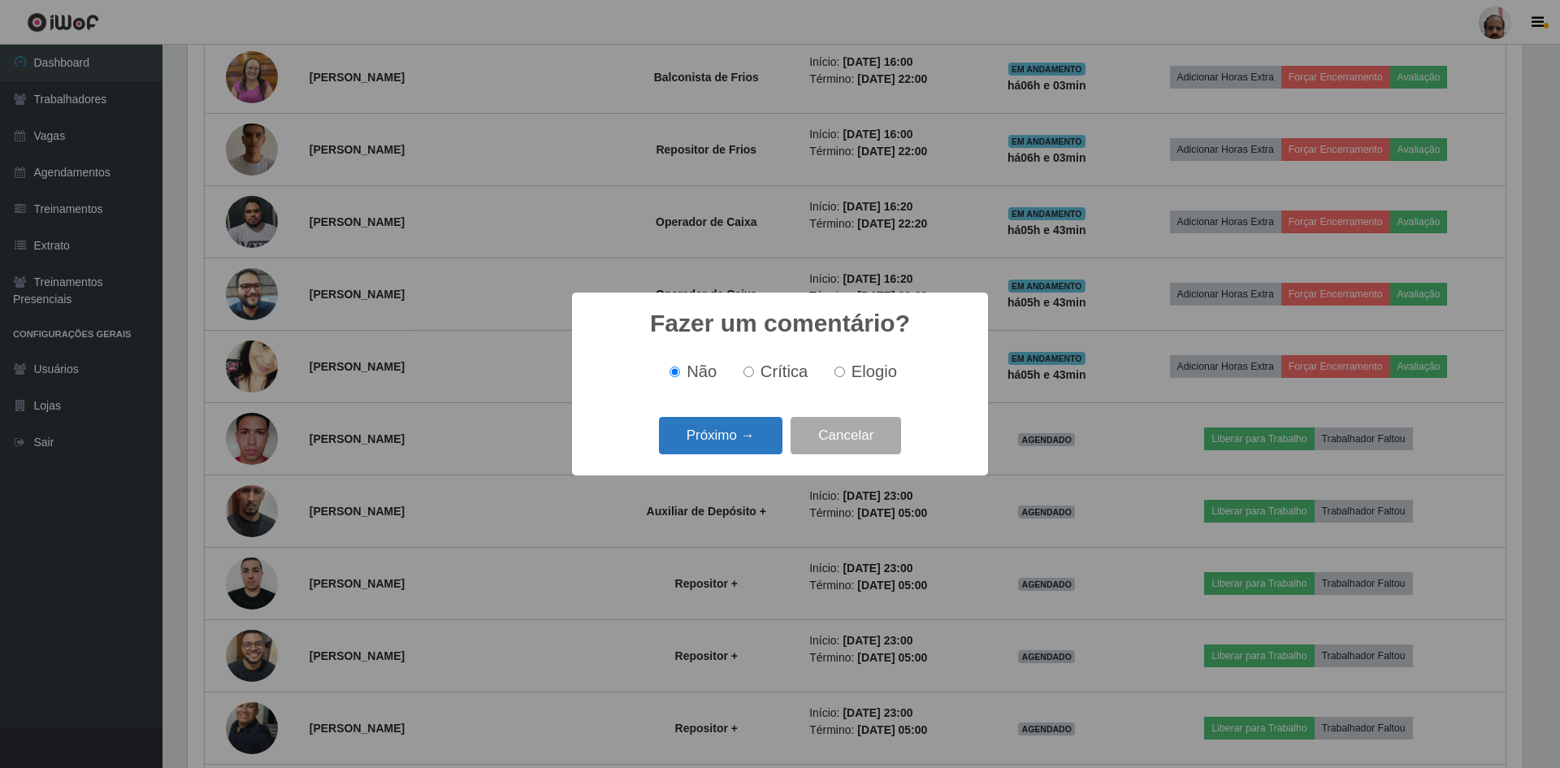
click at [735, 434] on button "Próximo →" at bounding box center [721, 436] width 124 height 38
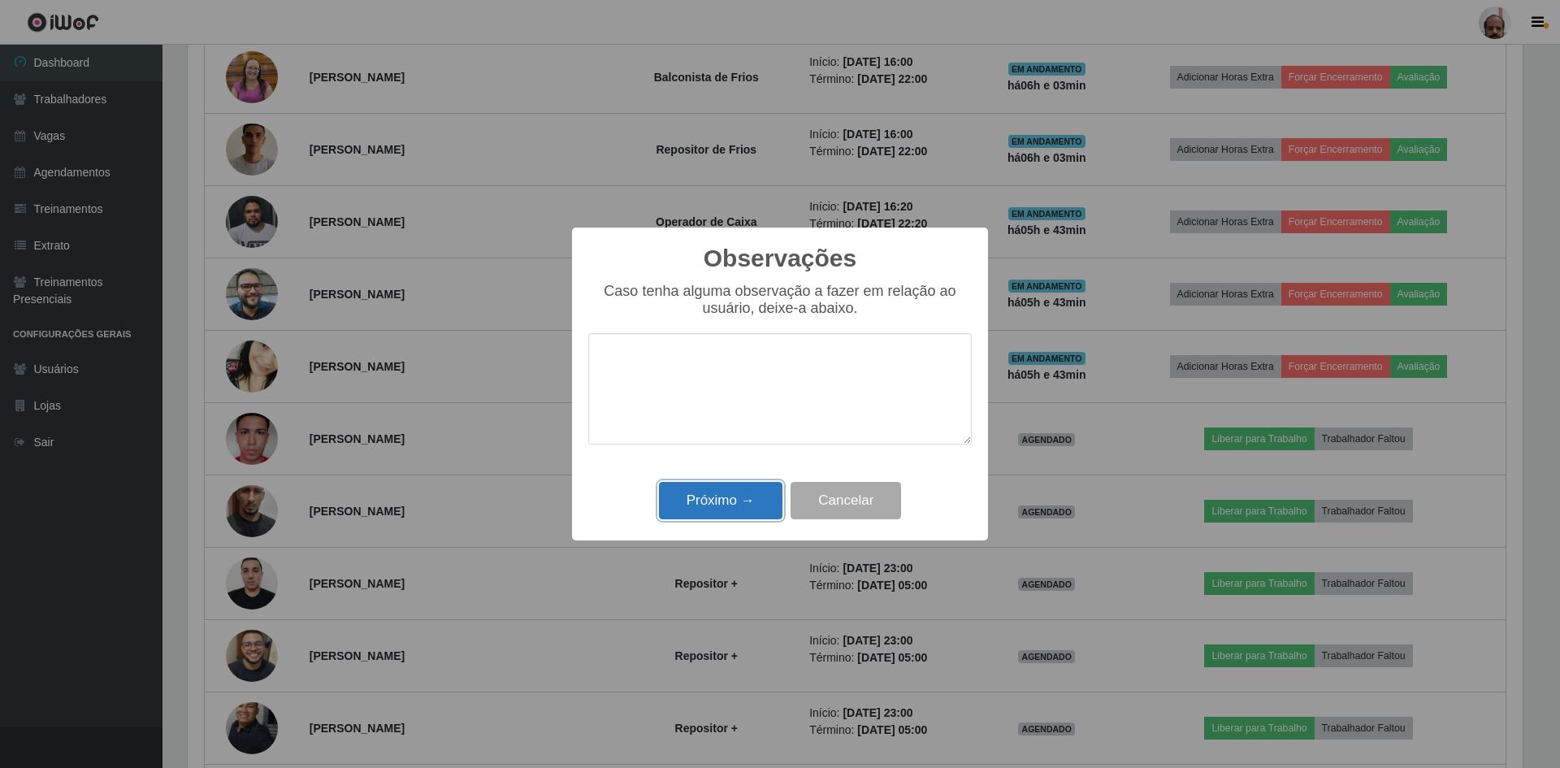
click at [709, 498] on button "Próximo →" at bounding box center [721, 501] width 124 height 38
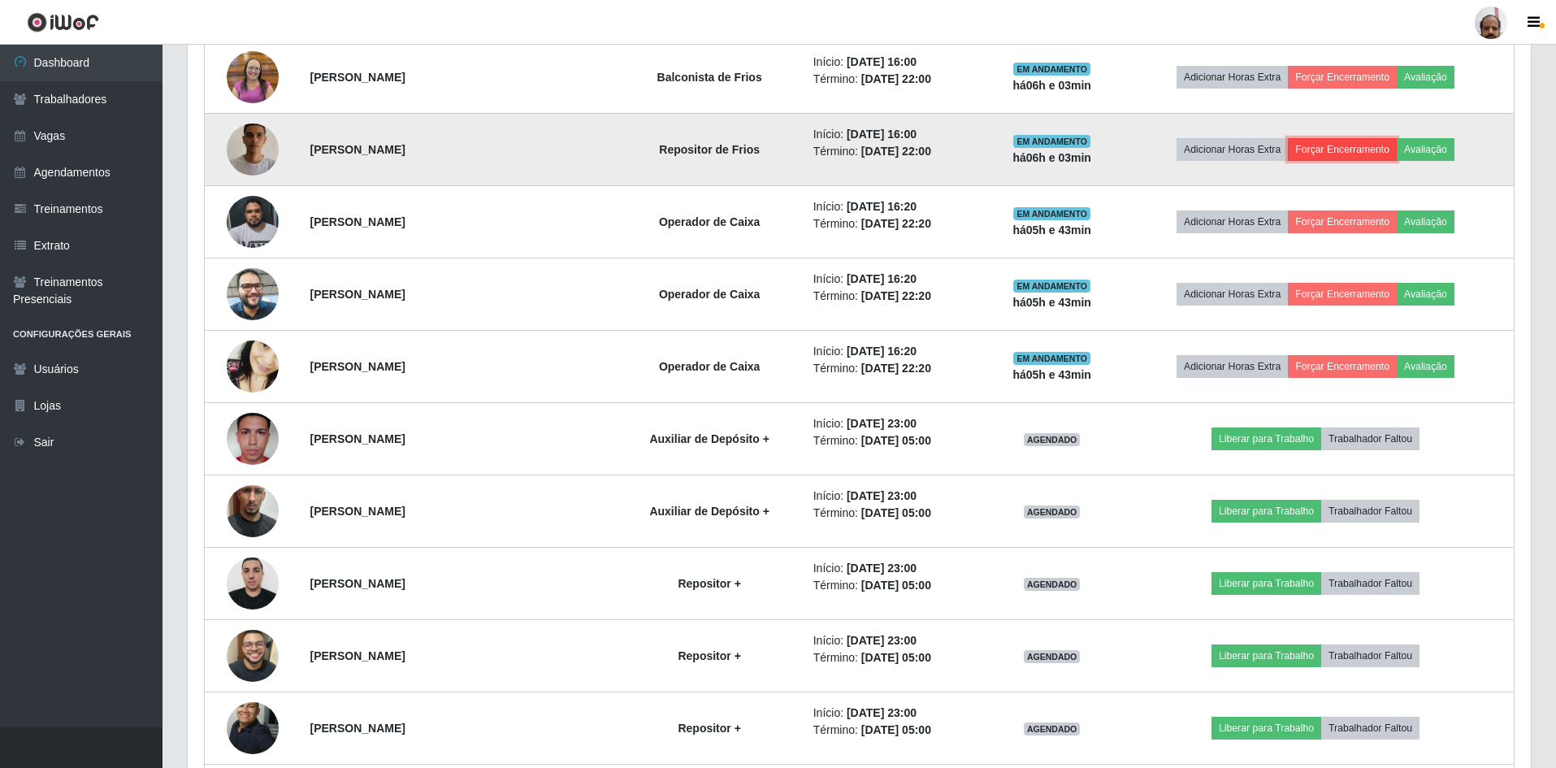
click at [1343, 148] on button "Forçar Encerramento" at bounding box center [1342, 149] width 109 height 23
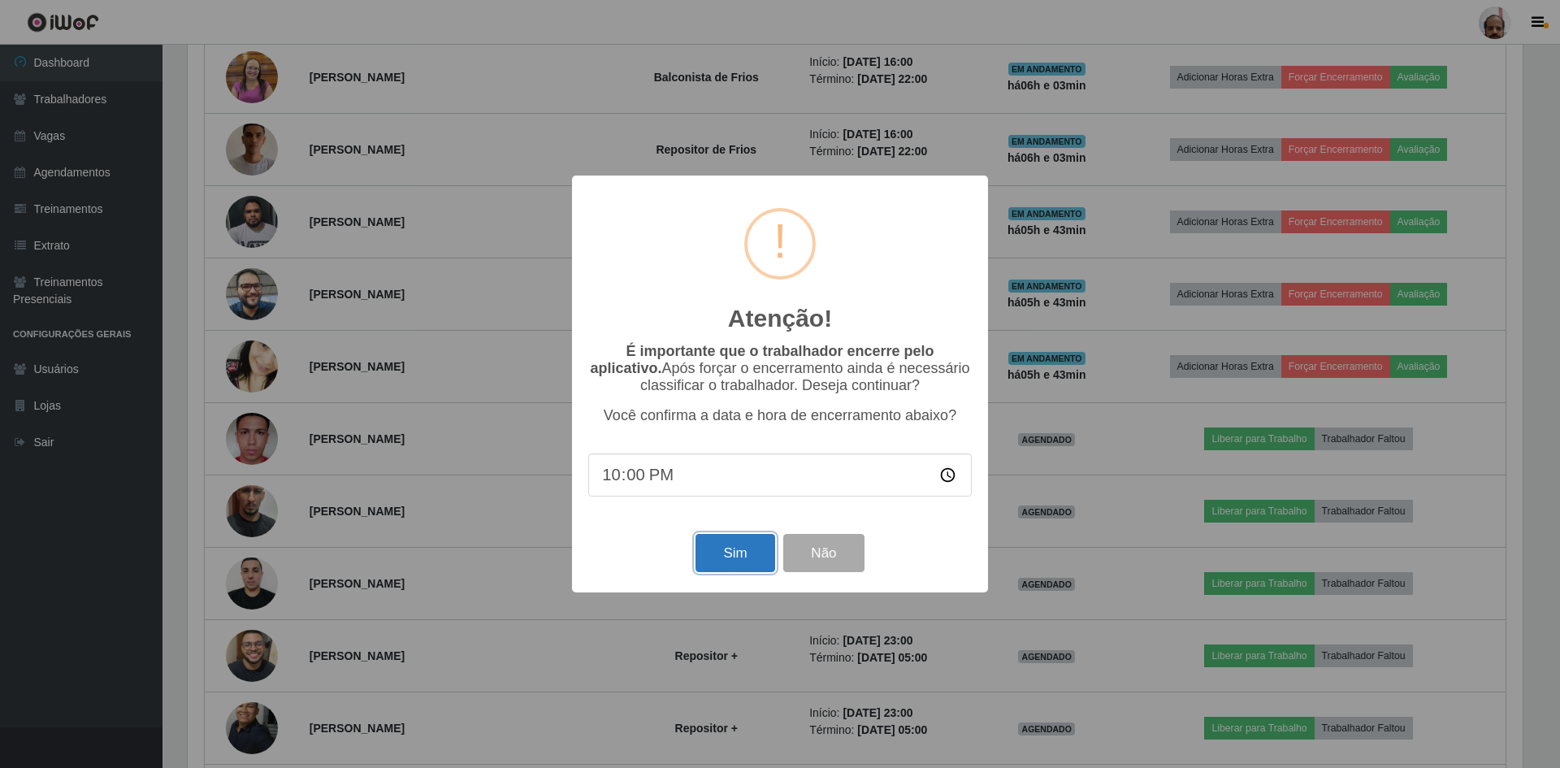
click at [743, 564] on button "Sim" at bounding box center [735, 553] width 79 height 38
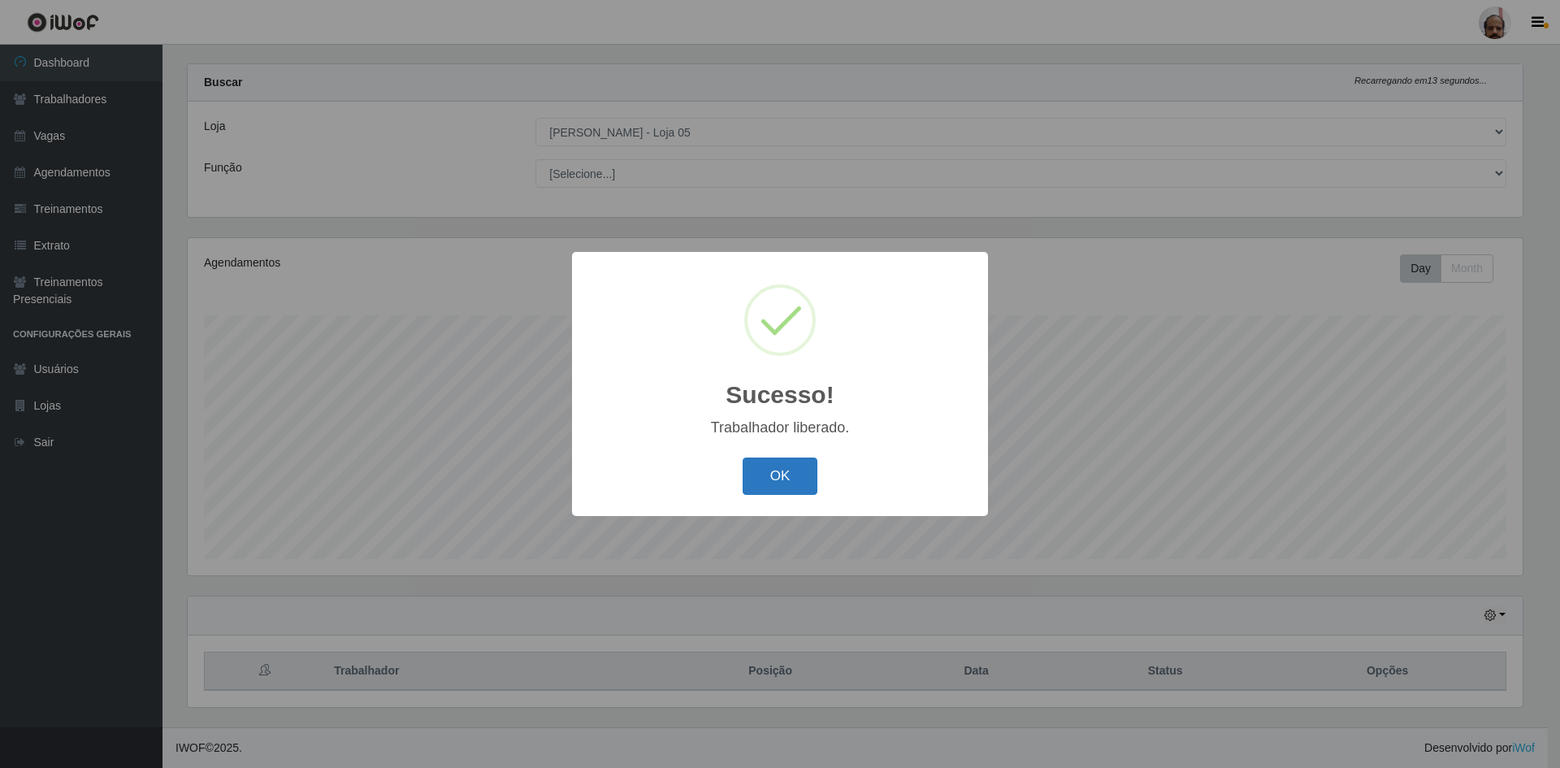
click at [772, 474] on button "OK" at bounding box center [781, 477] width 76 height 38
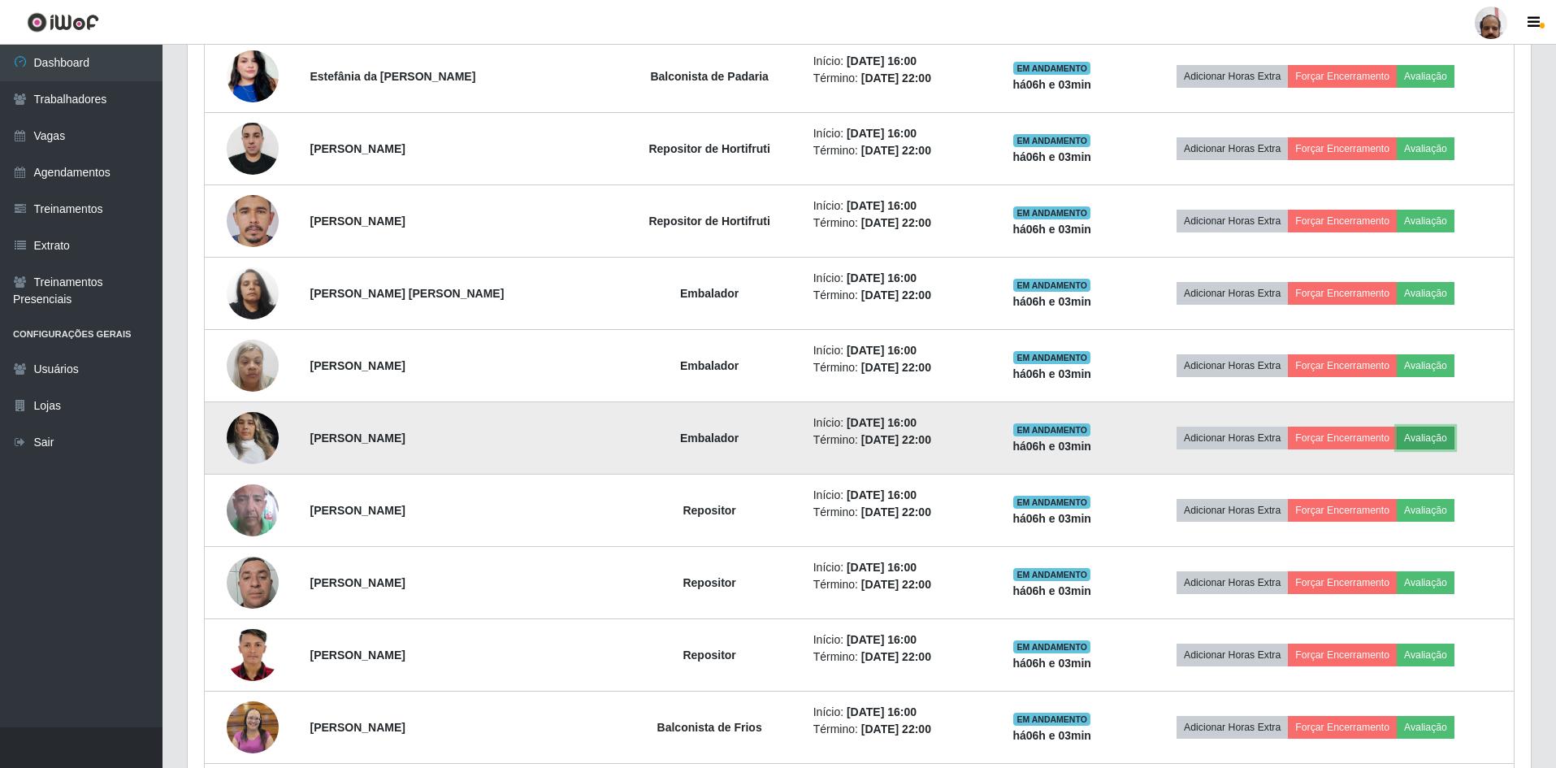
click at [1433, 440] on button "Avaliação" at bounding box center [1426, 438] width 58 height 23
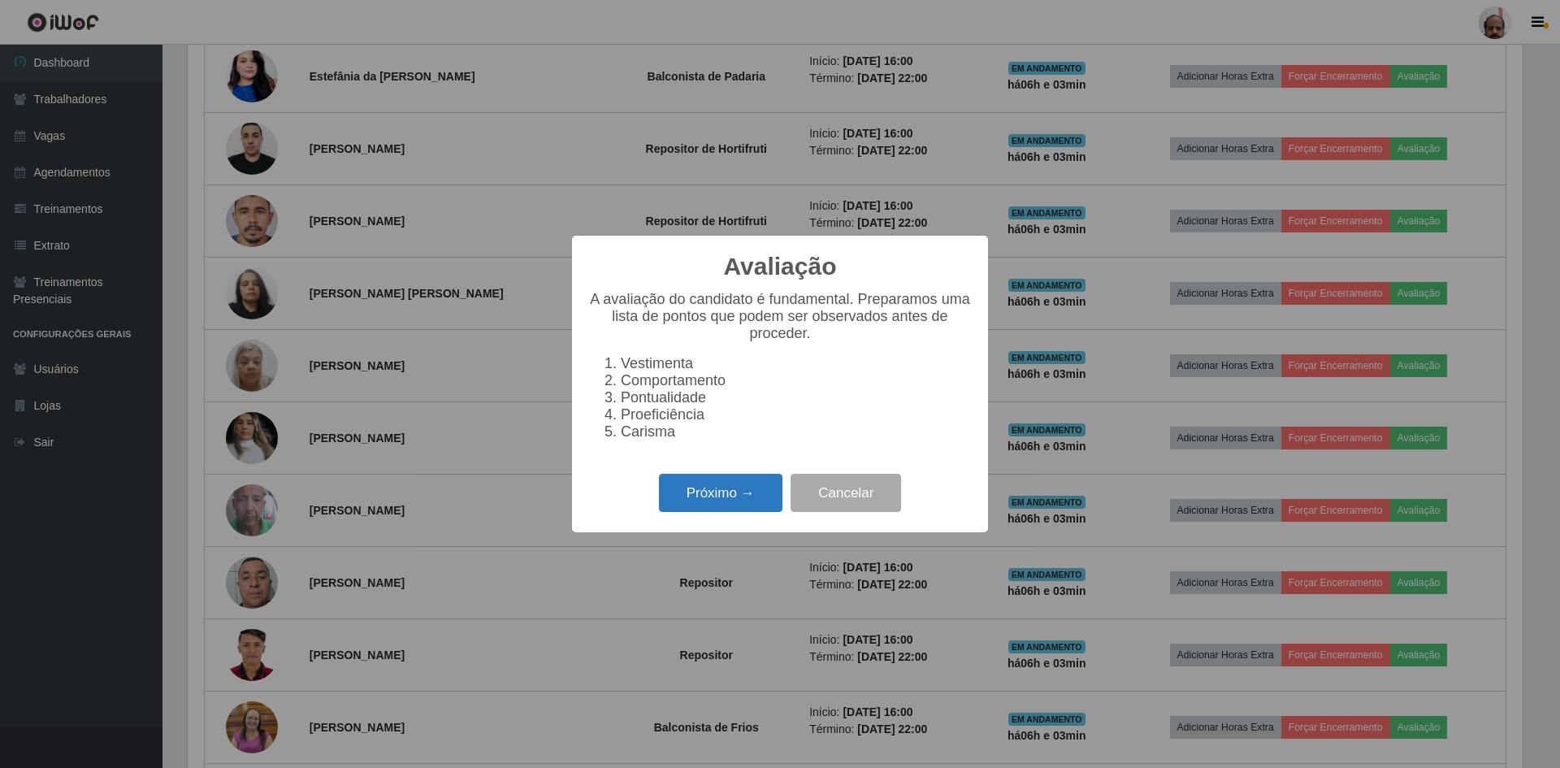
click at [743, 498] on button "Próximo →" at bounding box center [721, 493] width 124 height 38
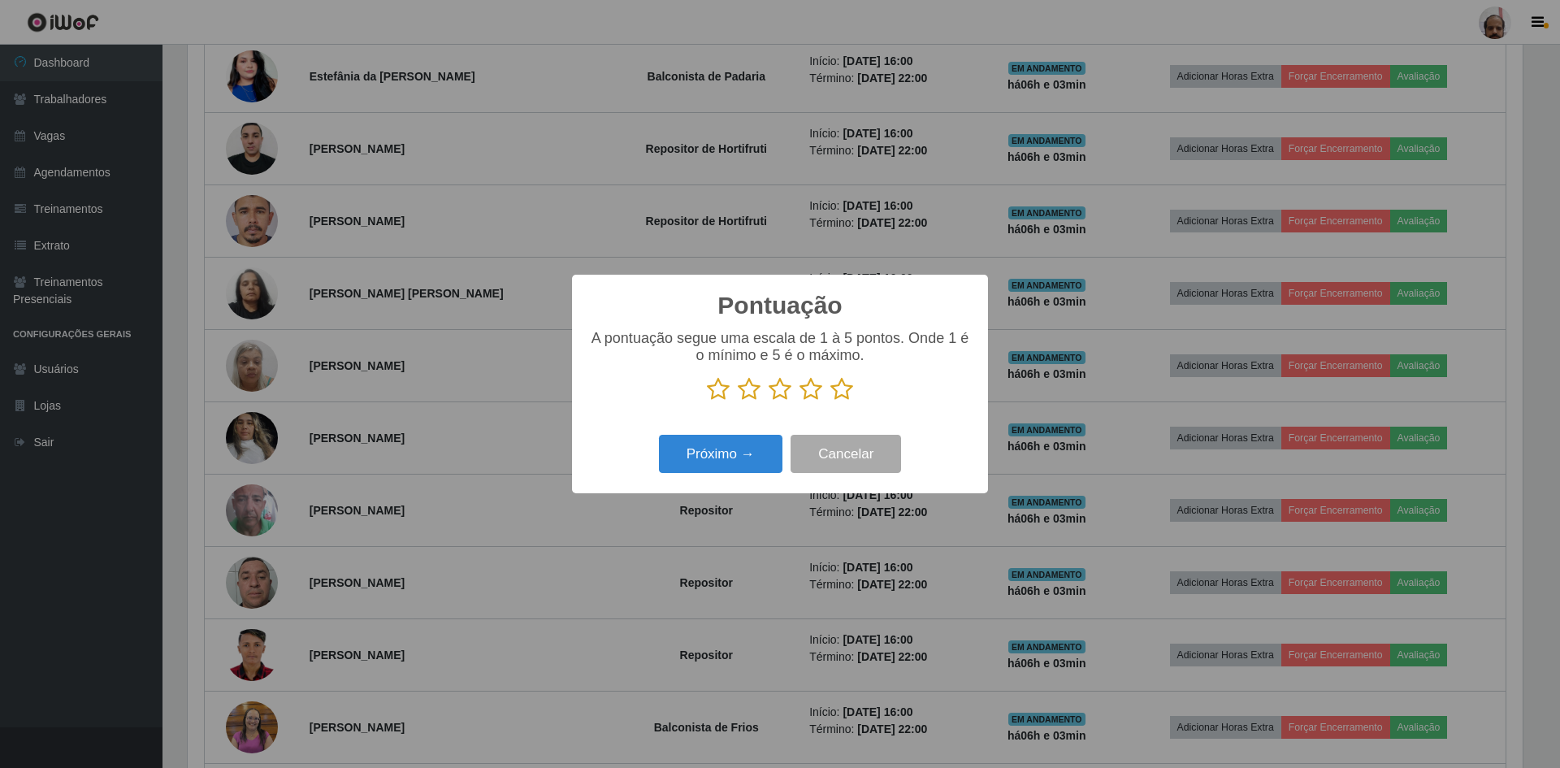
click at [837, 394] on icon at bounding box center [842, 389] width 23 height 24
click at [831, 401] on input "radio" at bounding box center [831, 401] width 0 height 0
click at [748, 449] on button "Próximo →" at bounding box center [721, 454] width 124 height 38
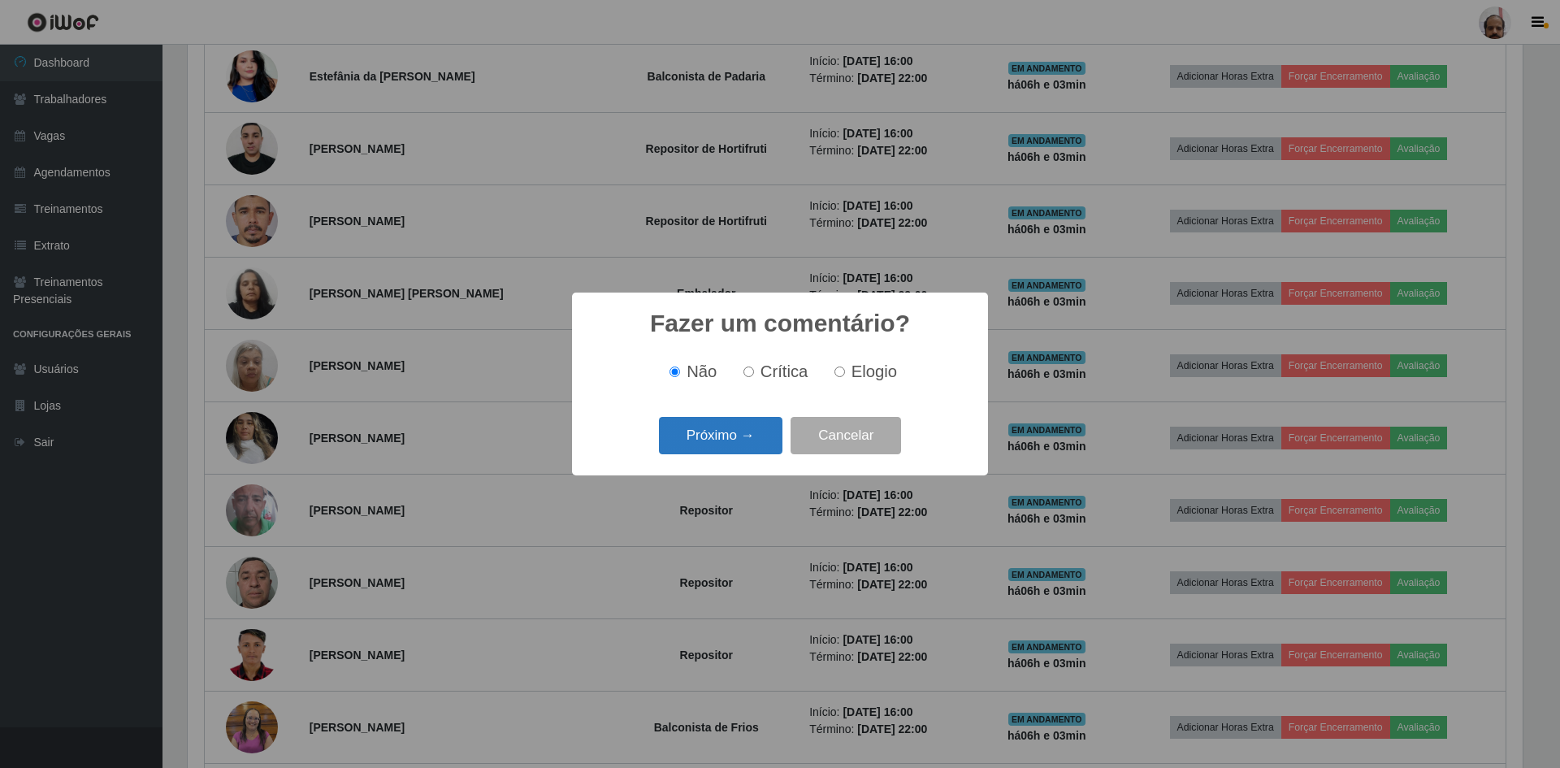
click at [749, 437] on button "Próximo →" at bounding box center [721, 436] width 124 height 38
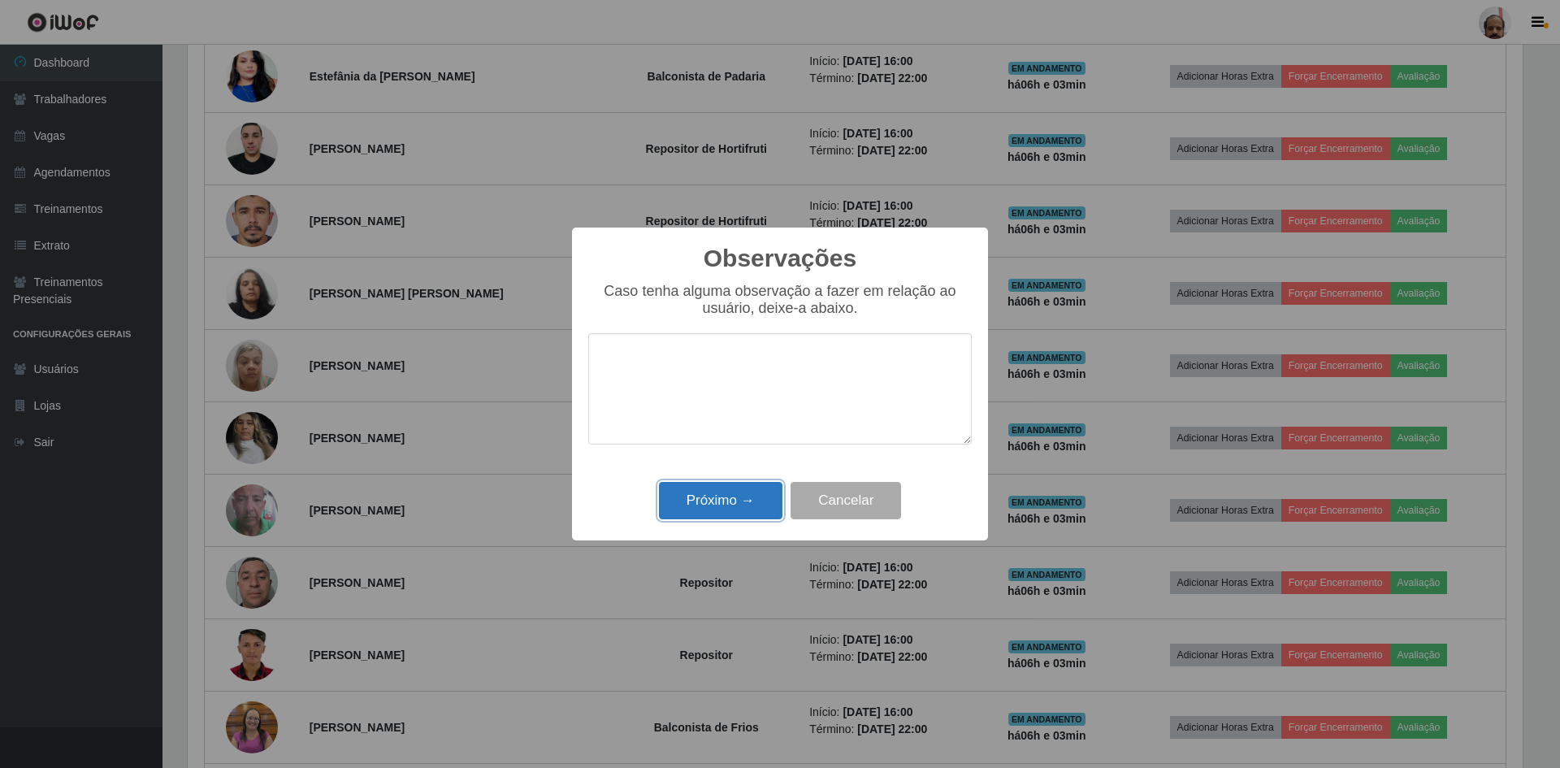
click at [759, 499] on button "Próximo →" at bounding box center [721, 501] width 124 height 38
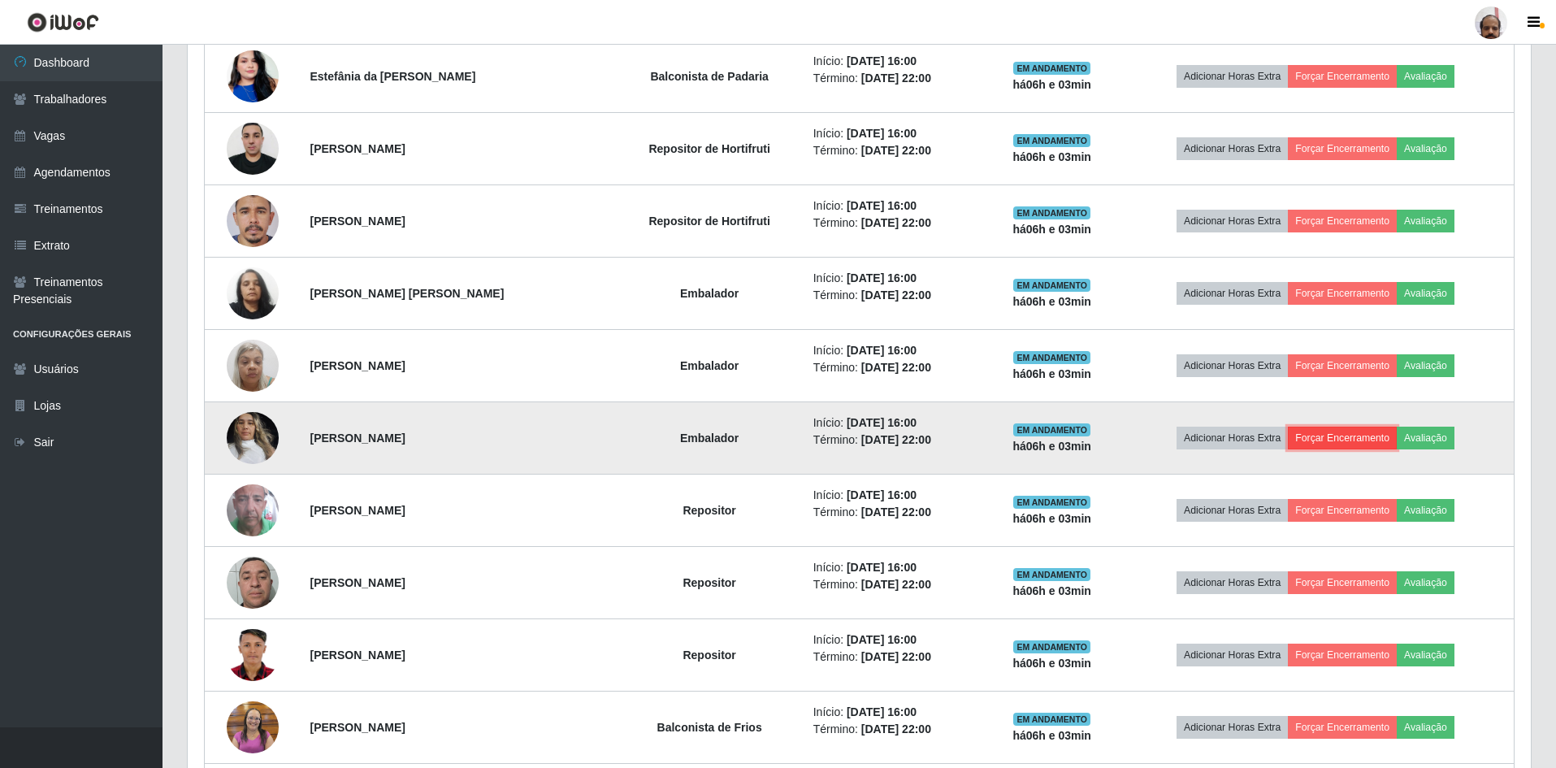
click at [1342, 435] on button "Forçar Encerramento" at bounding box center [1342, 438] width 109 height 23
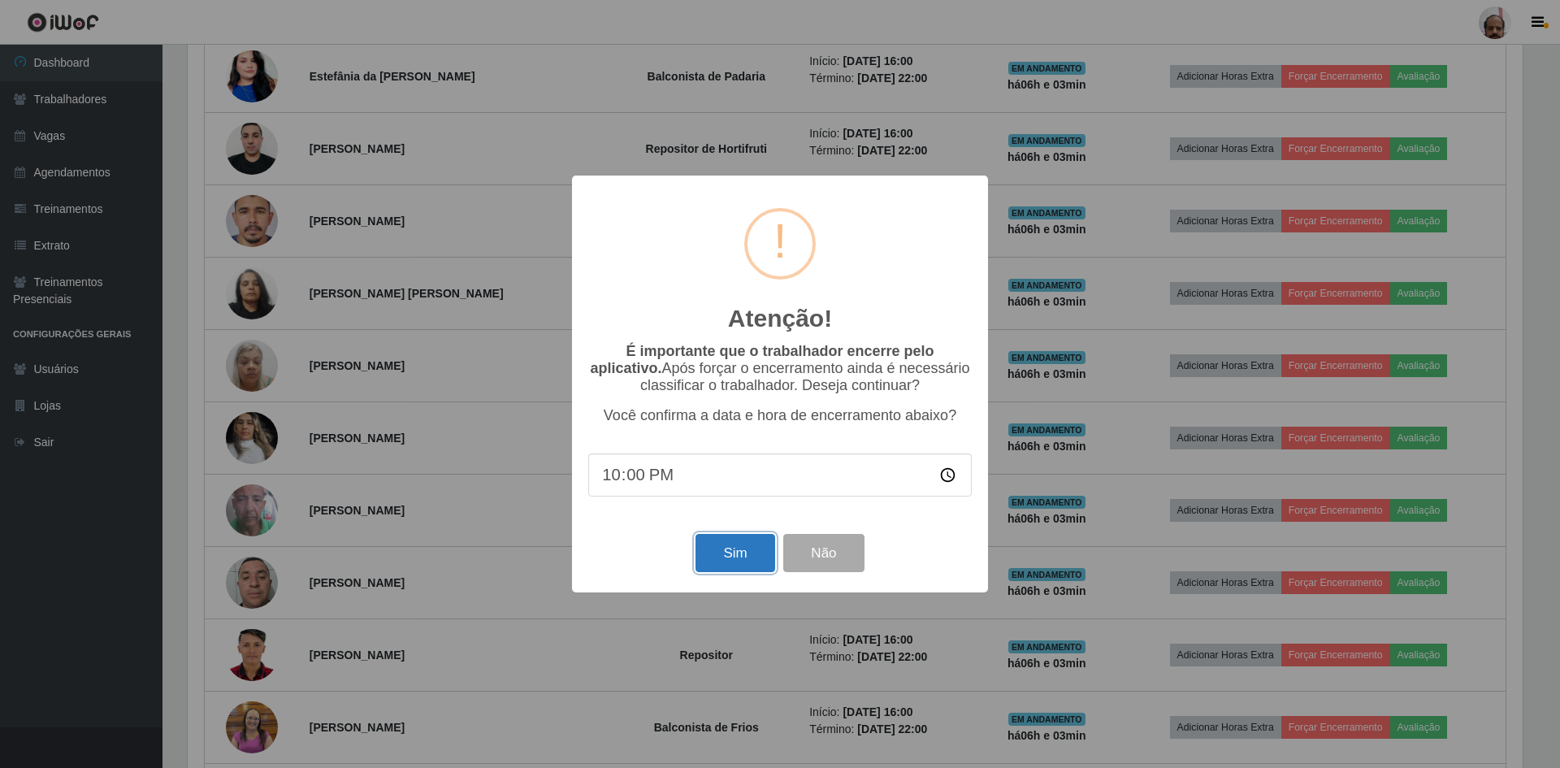
click at [743, 553] on button "Sim" at bounding box center [735, 553] width 79 height 38
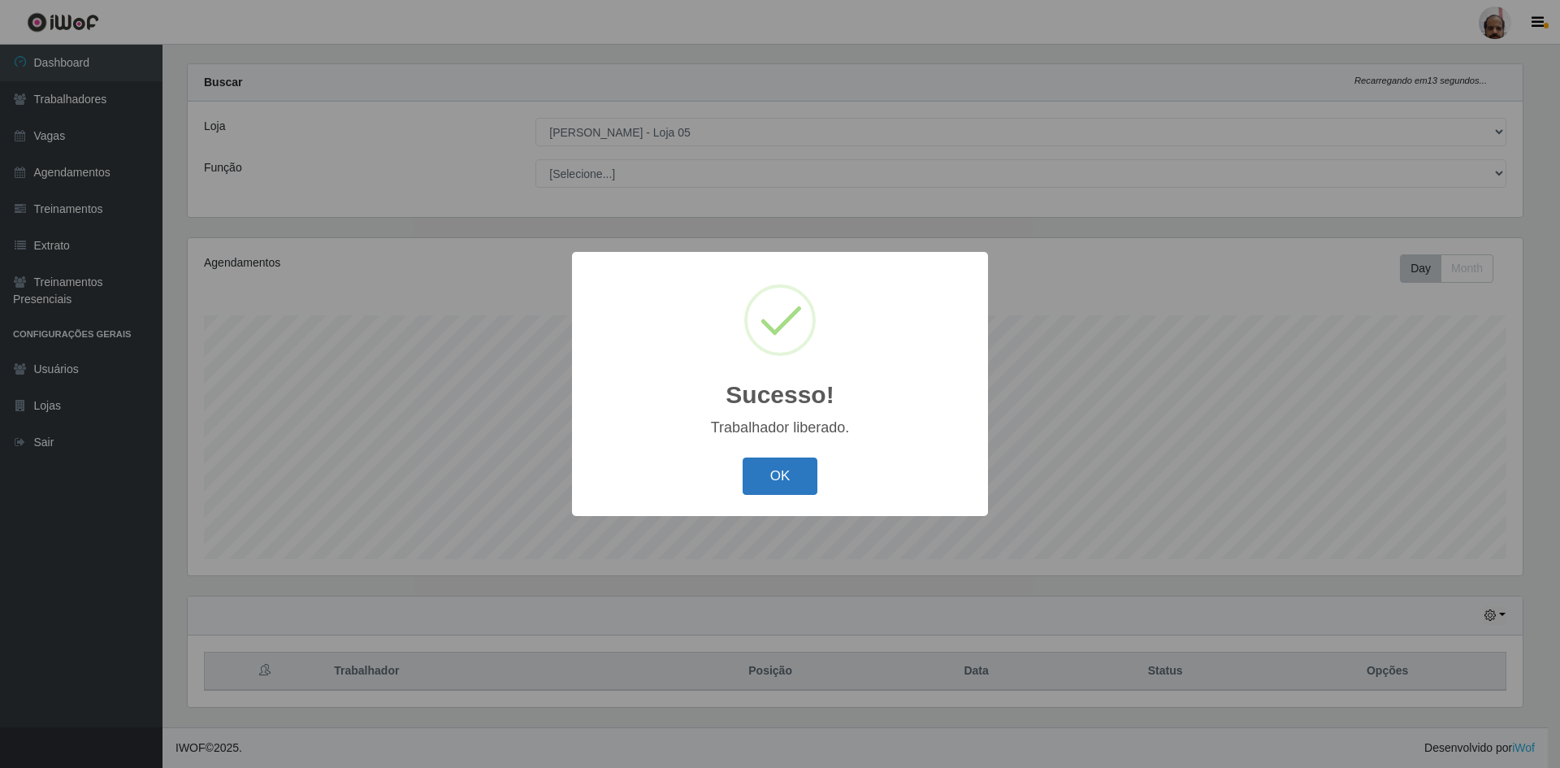
click at [773, 482] on button "OK" at bounding box center [781, 477] width 76 height 38
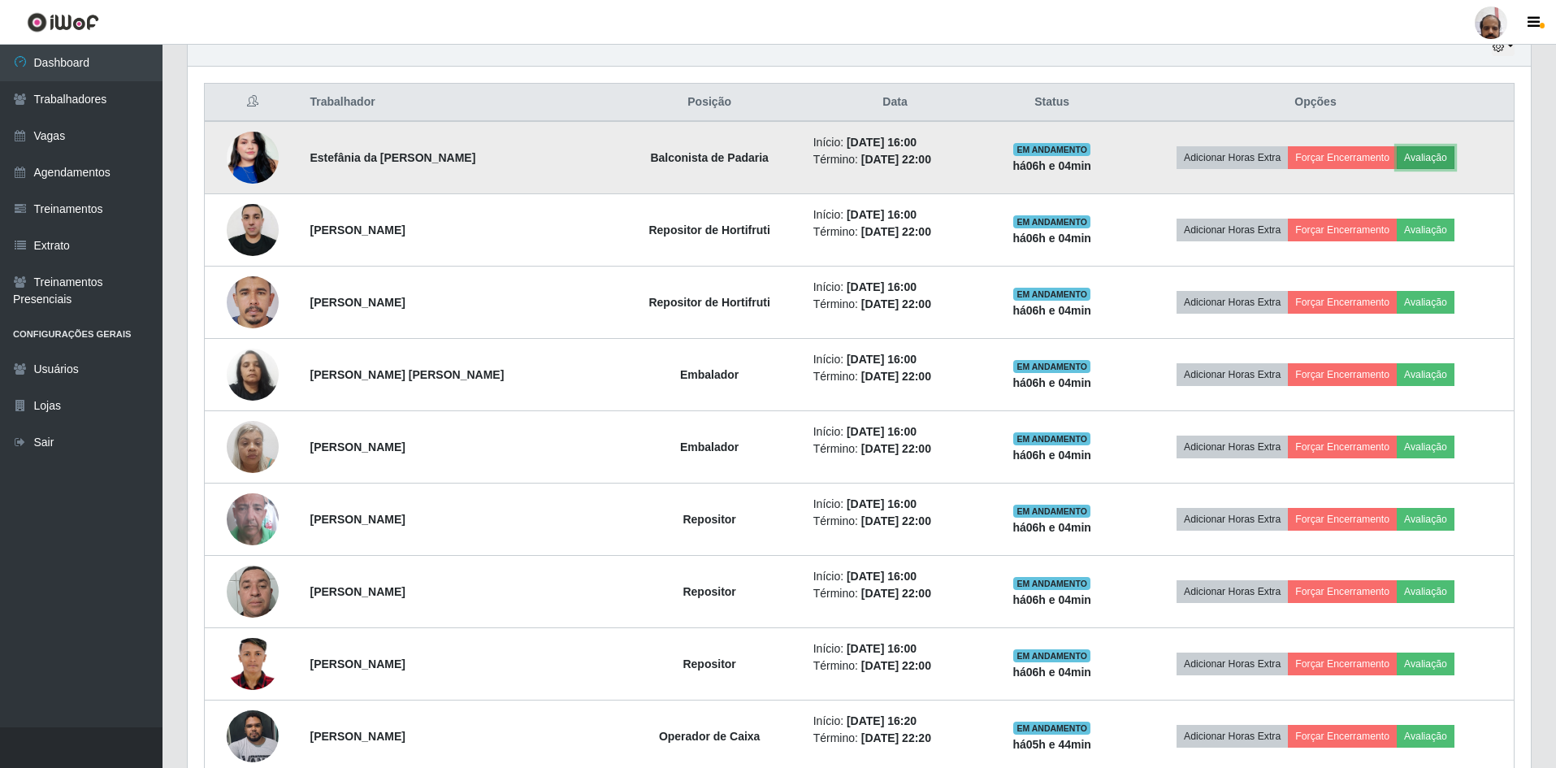
click at [1421, 166] on button "Avaliação" at bounding box center [1426, 157] width 58 height 23
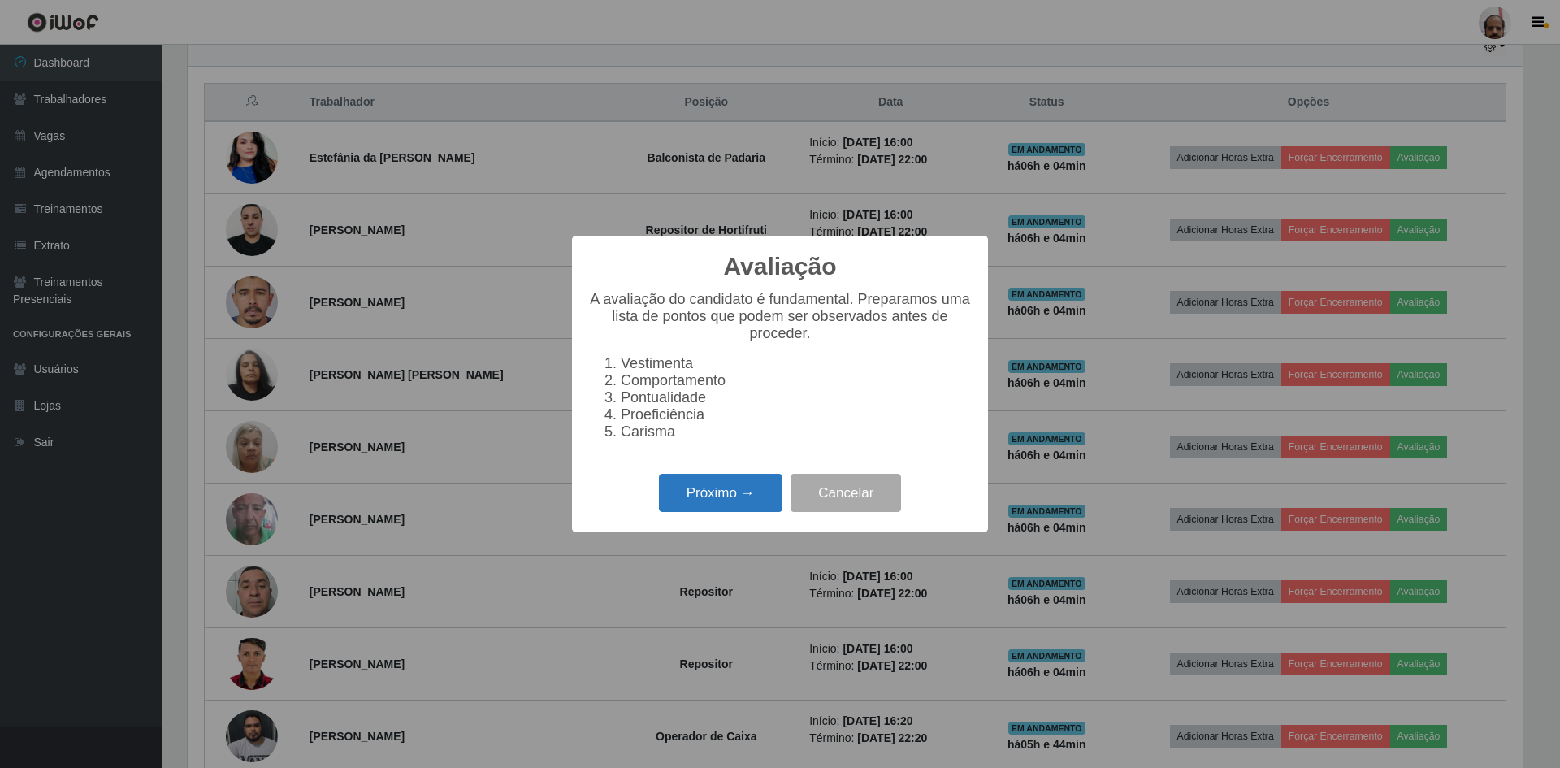
click at [742, 501] on button "Próximo →" at bounding box center [721, 493] width 124 height 38
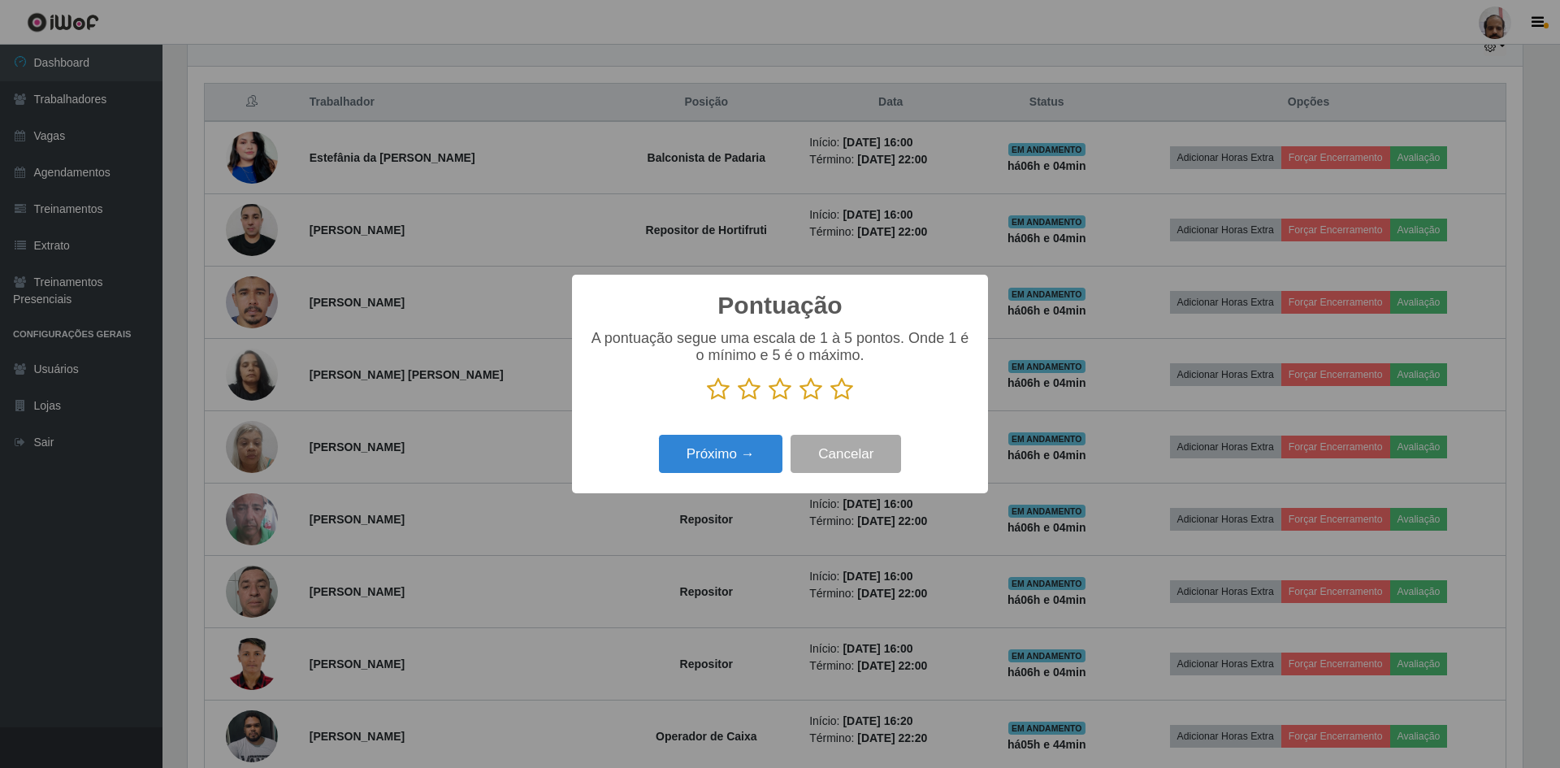
click at [840, 391] on icon at bounding box center [842, 389] width 23 height 24
click at [831, 401] on input "radio" at bounding box center [831, 401] width 0 height 0
click at [743, 452] on button "Próximo →" at bounding box center [721, 454] width 124 height 38
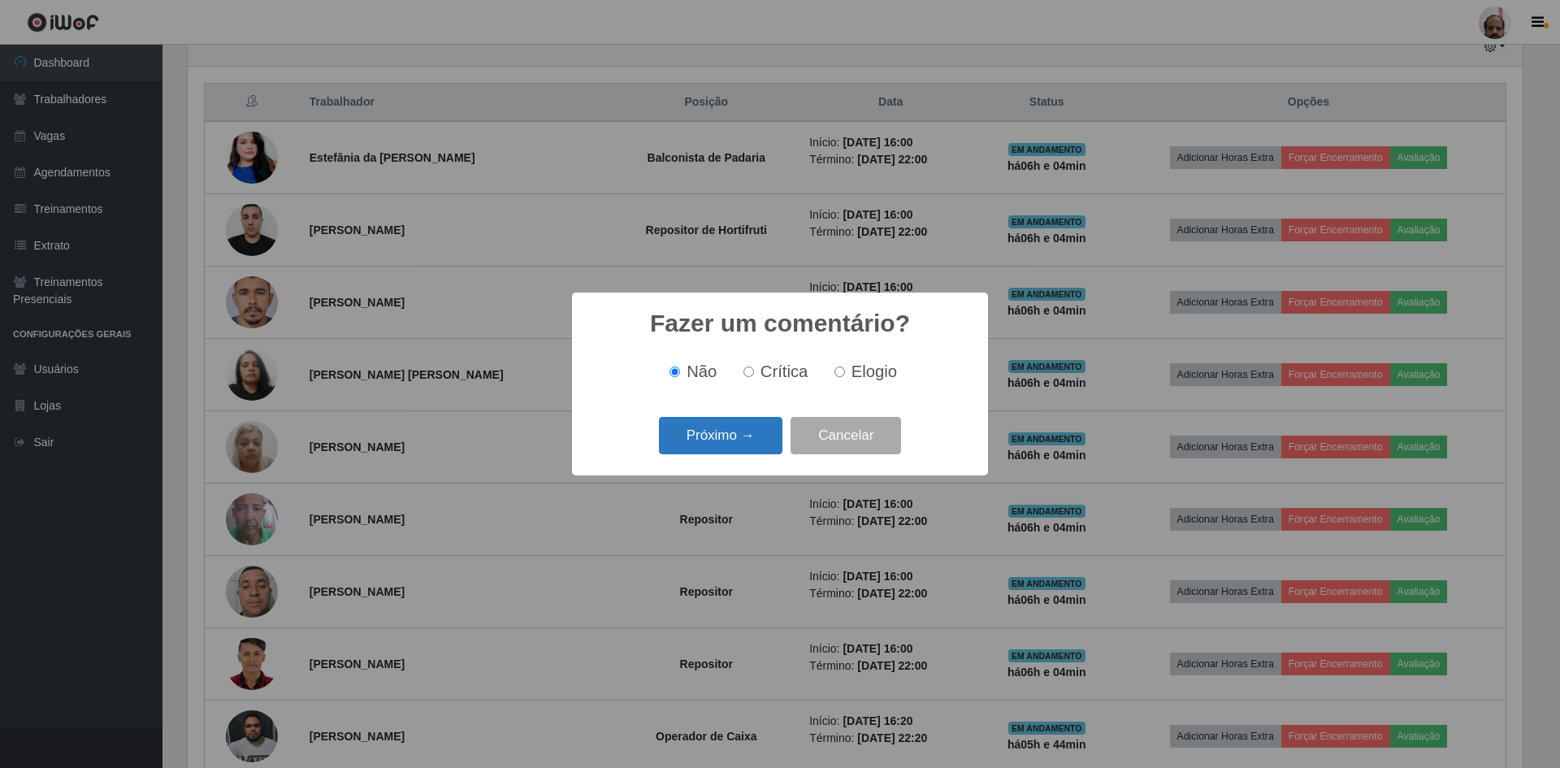
click at [754, 439] on button "Próximo →" at bounding box center [721, 436] width 124 height 38
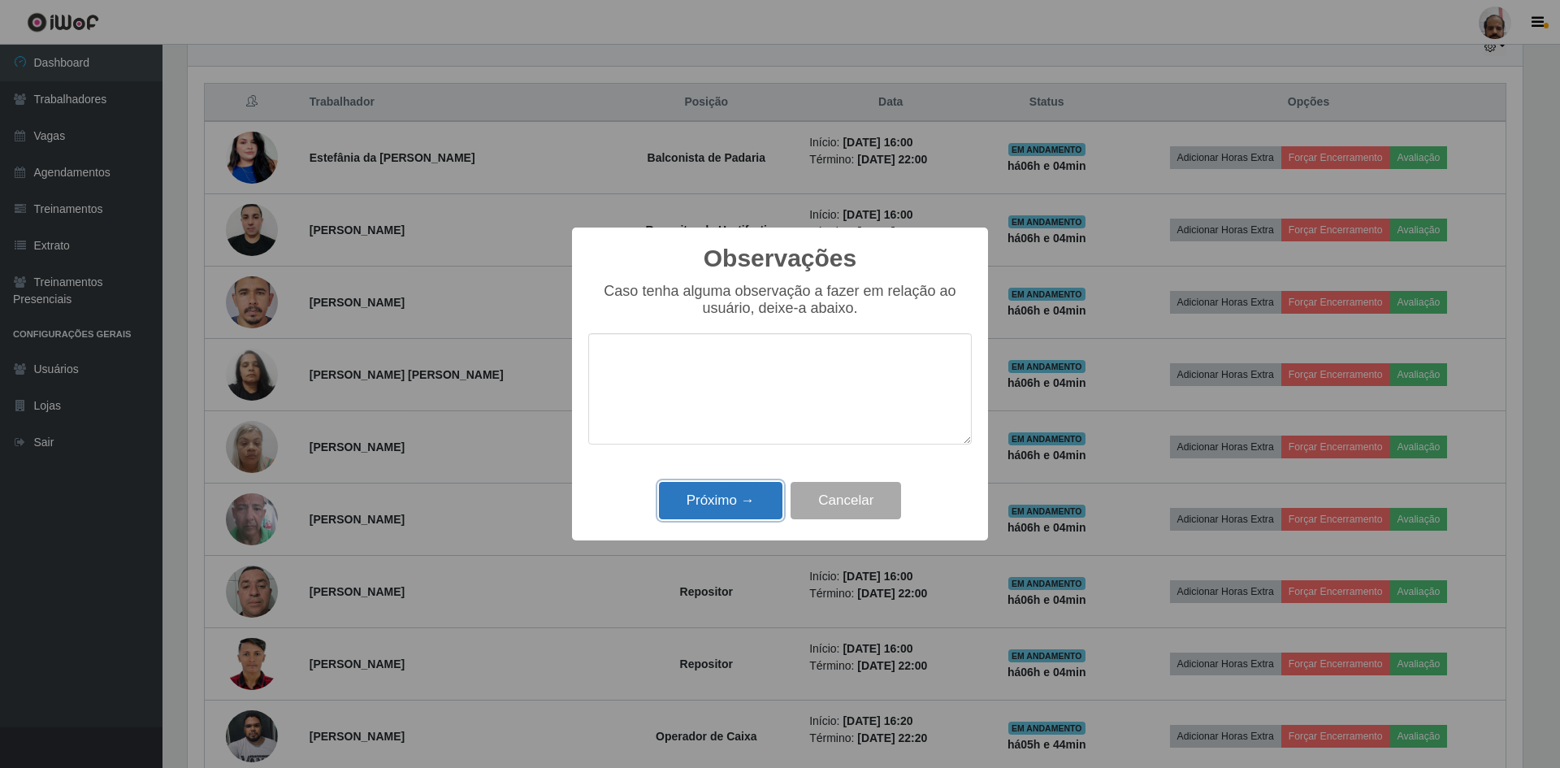
click at [733, 499] on button "Próximo →" at bounding box center [721, 501] width 124 height 38
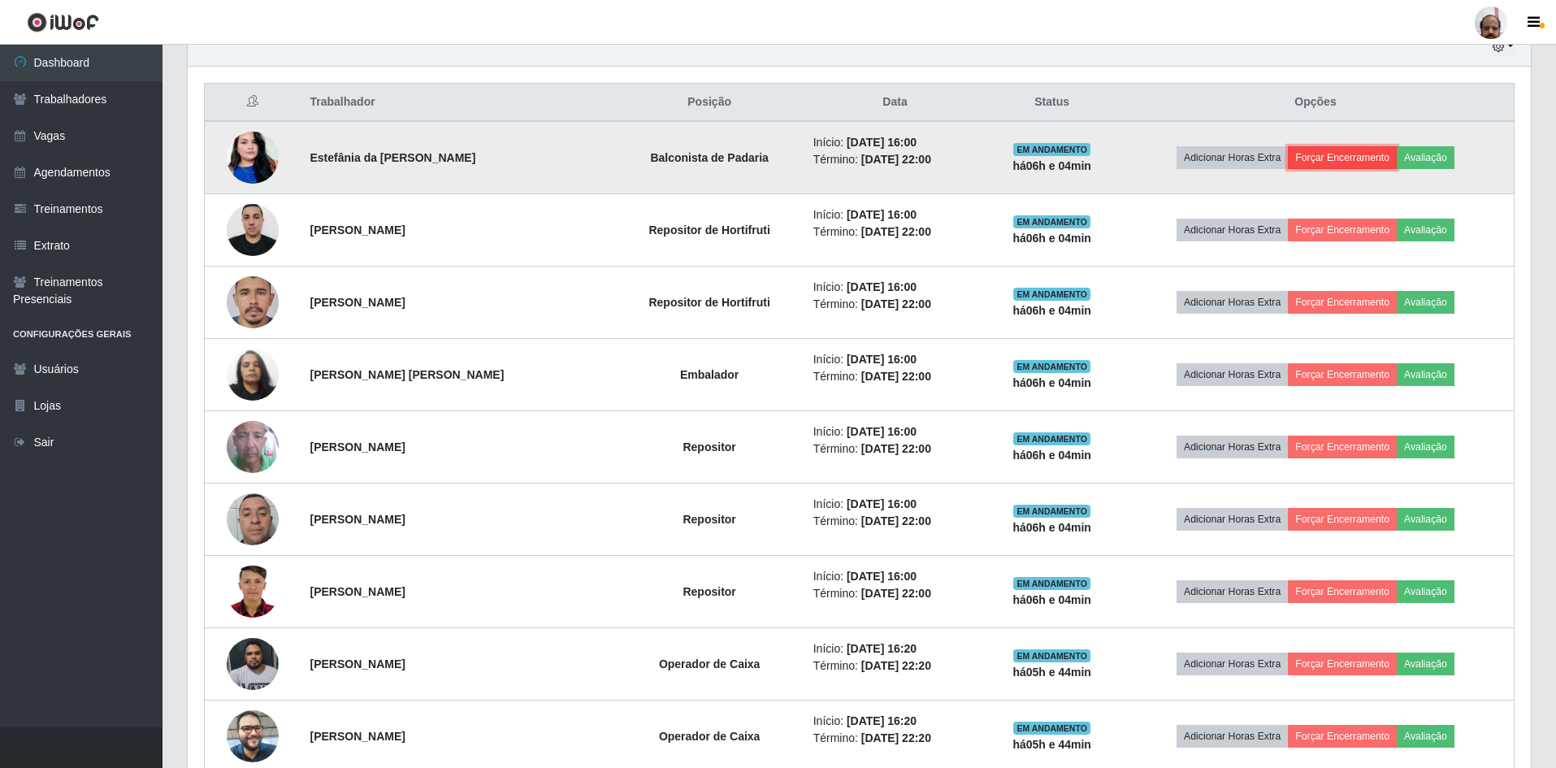
click at [1365, 156] on button "Forçar Encerramento" at bounding box center [1342, 157] width 109 height 23
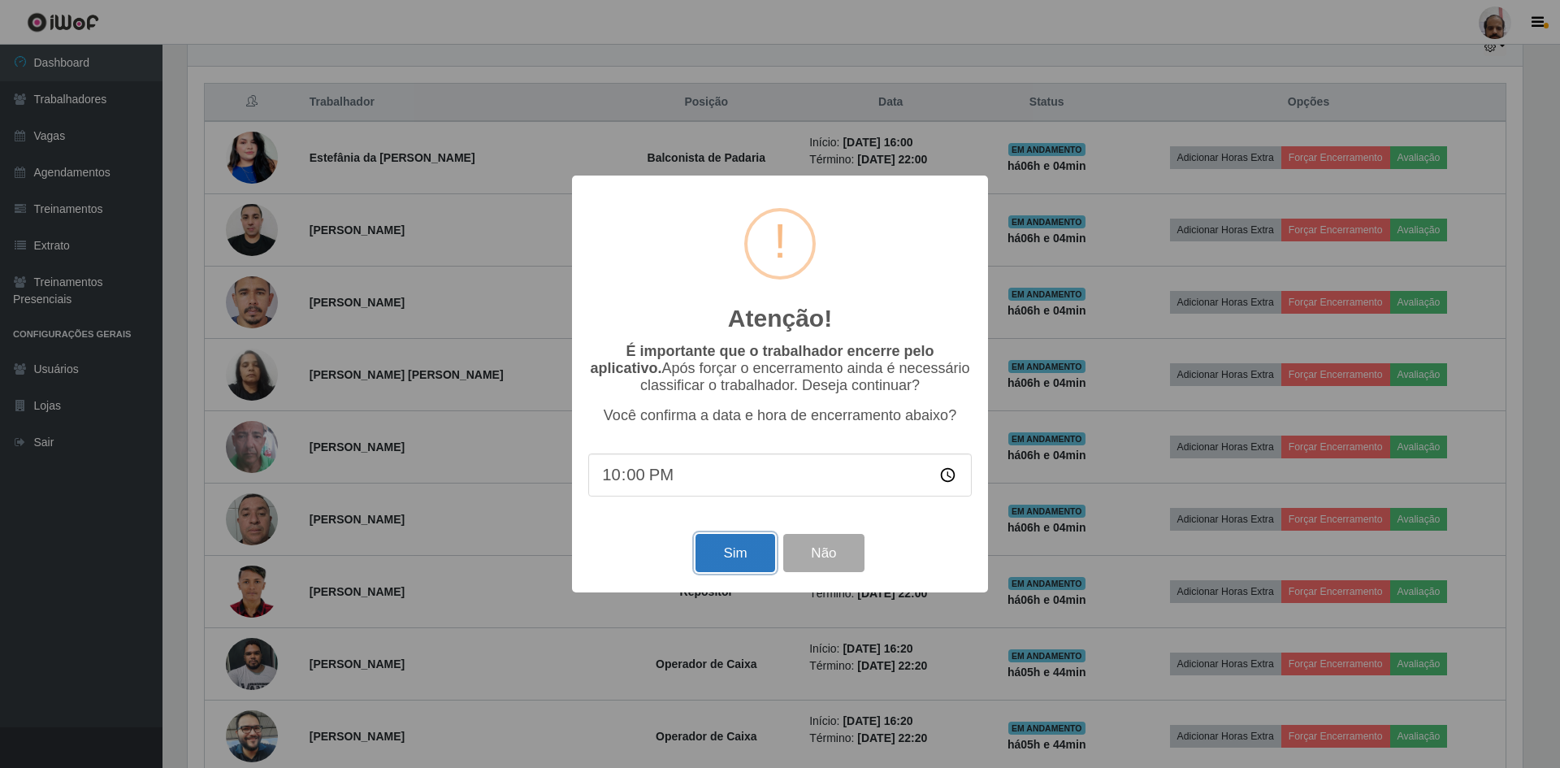
click at [728, 553] on button "Sim" at bounding box center [735, 553] width 79 height 38
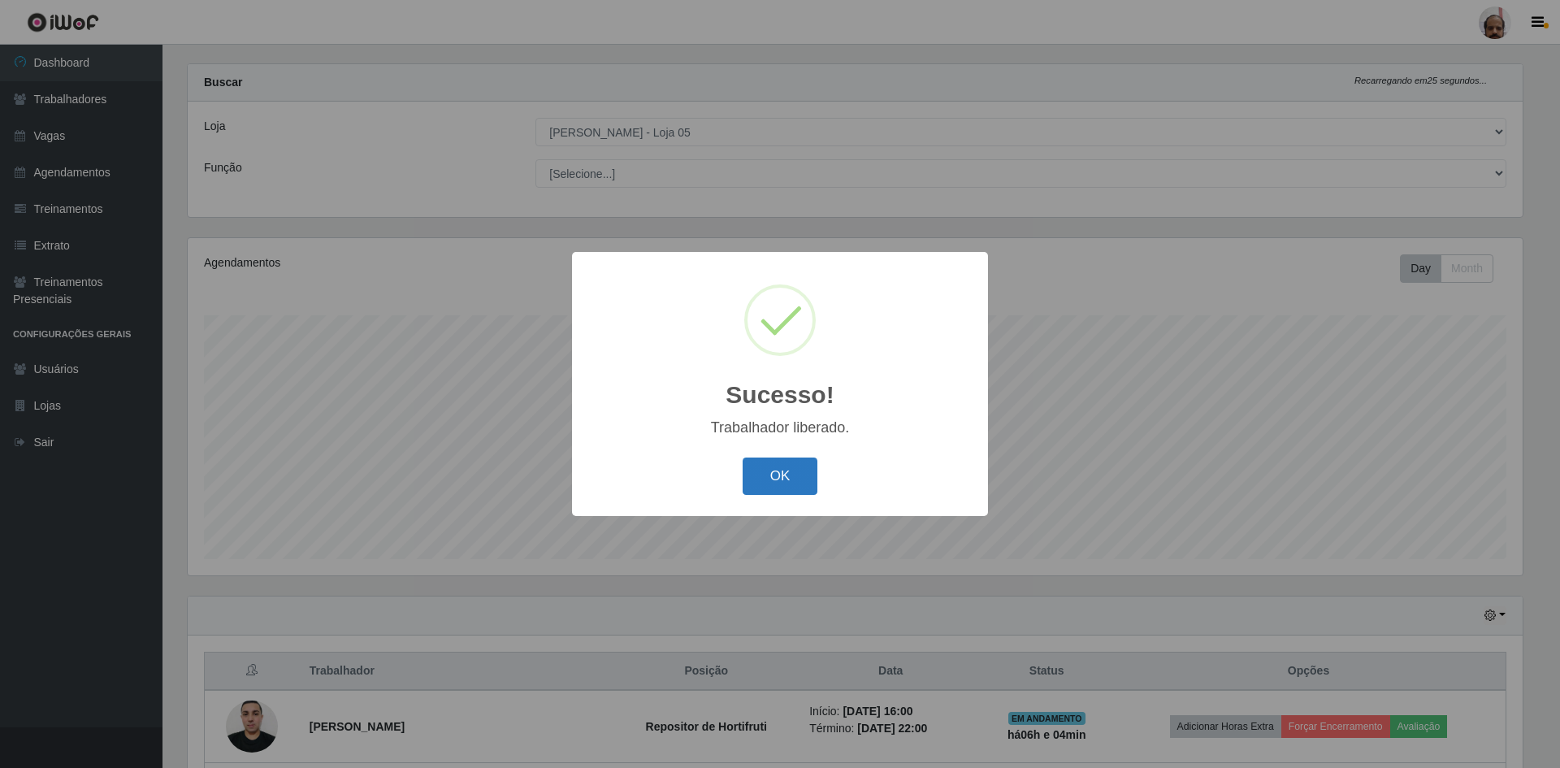
click at [796, 481] on button "OK" at bounding box center [781, 477] width 76 height 38
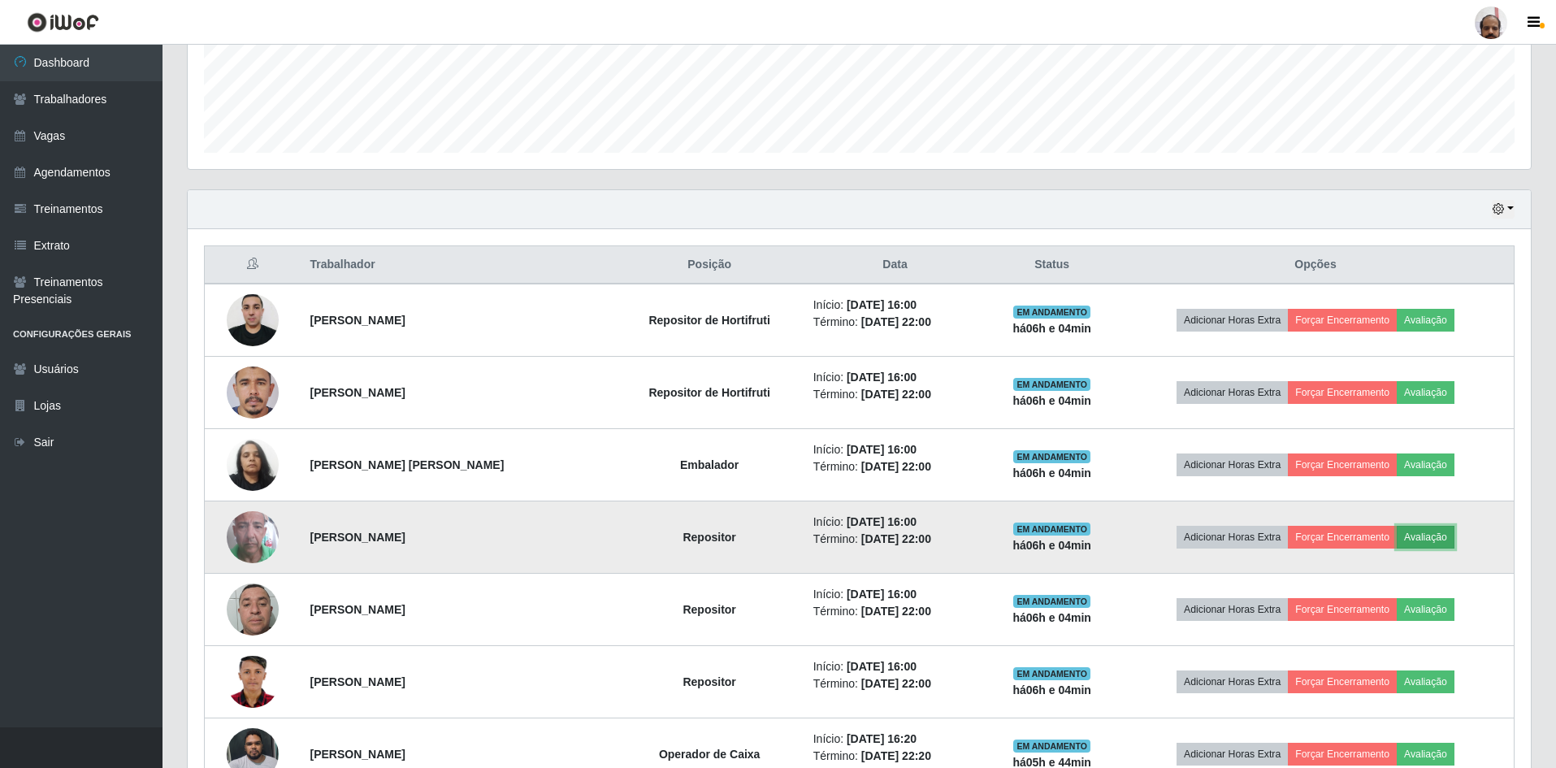
click at [1455, 538] on button "Avaliação" at bounding box center [1426, 537] width 58 height 23
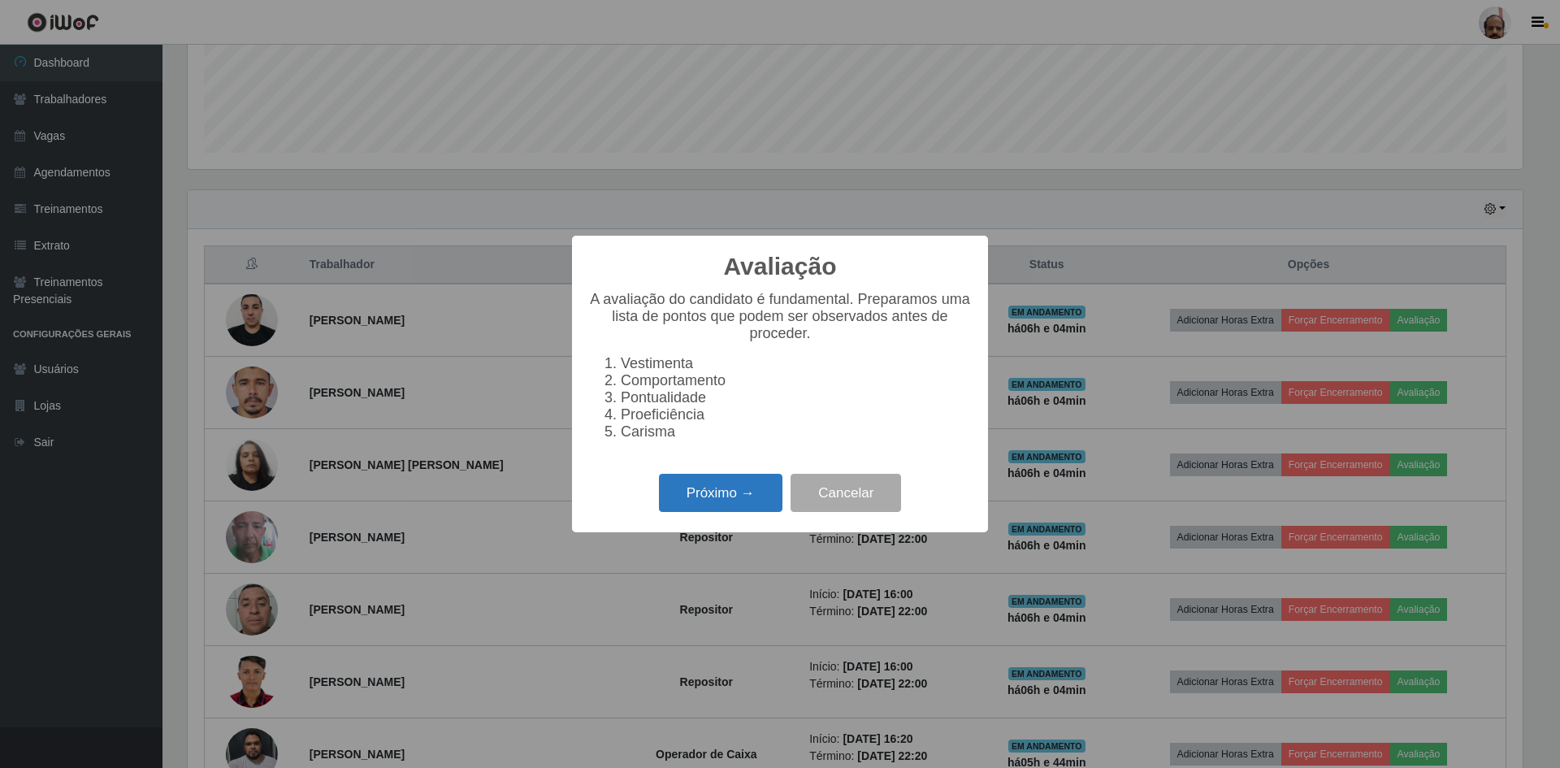
click at [740, 485] on button "Próximo →" at bounding box center [721, 493] width 124 height 38
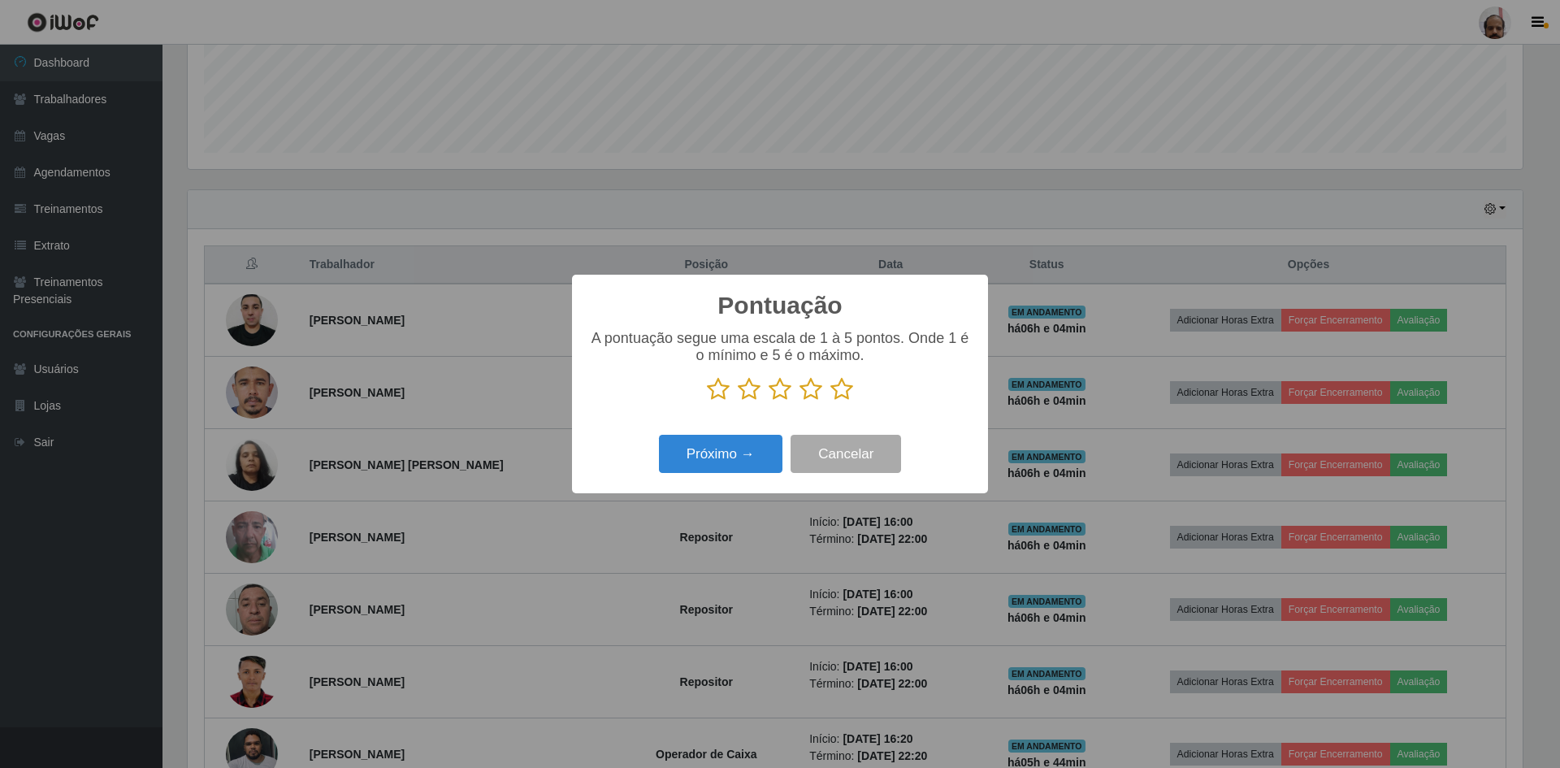
click at [844, 391] on icon at bounding box center [842, 389] width 23 height 24
click at [831, 401] on input "radio" at bounding box center [831, 401] width 0 height 0
click at [724, 445] on button "Próximo →" at bounding box center [721, 454] width 124 height 38
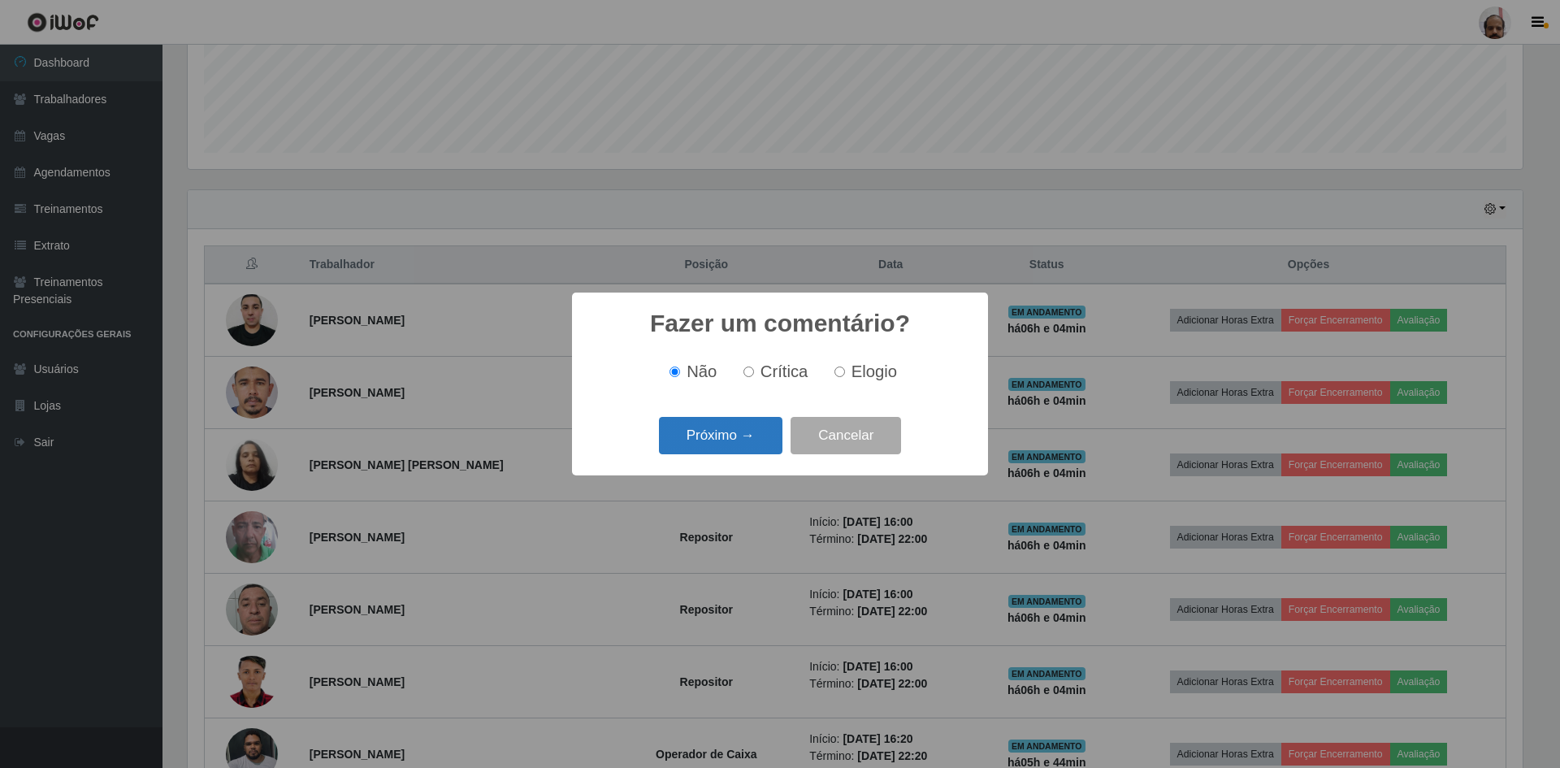
click at [743, 447] on button "Próximo →" at bounding box center [721, 436] width 124 height 38
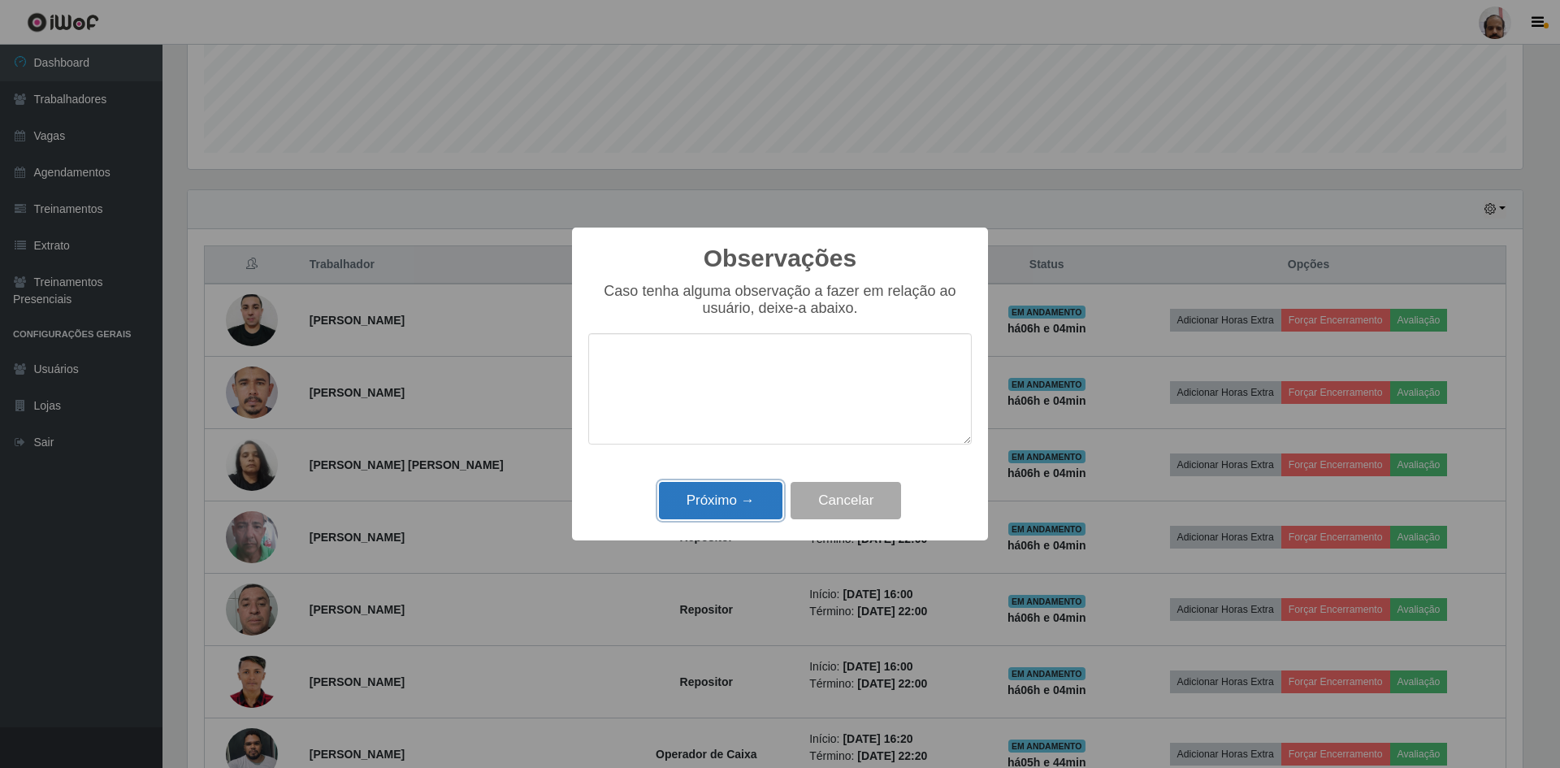
click at [743, 505] on button "Próximo →" at bounding box center [721, 501] width 124 height 38
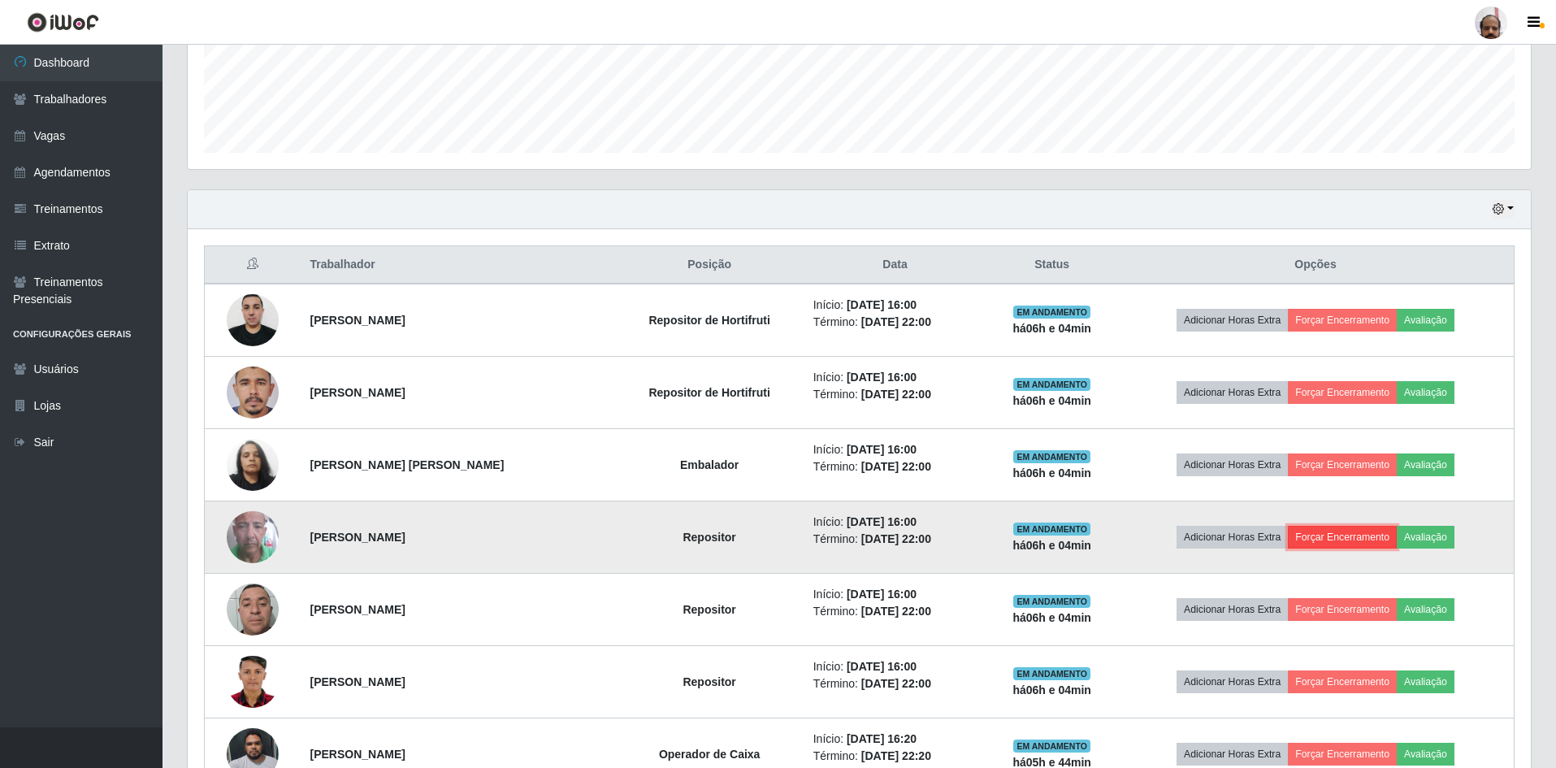
click at [1353, 534] on button "Forçar Encerramento" at bounding box center [1342, 537] width 109 height 23
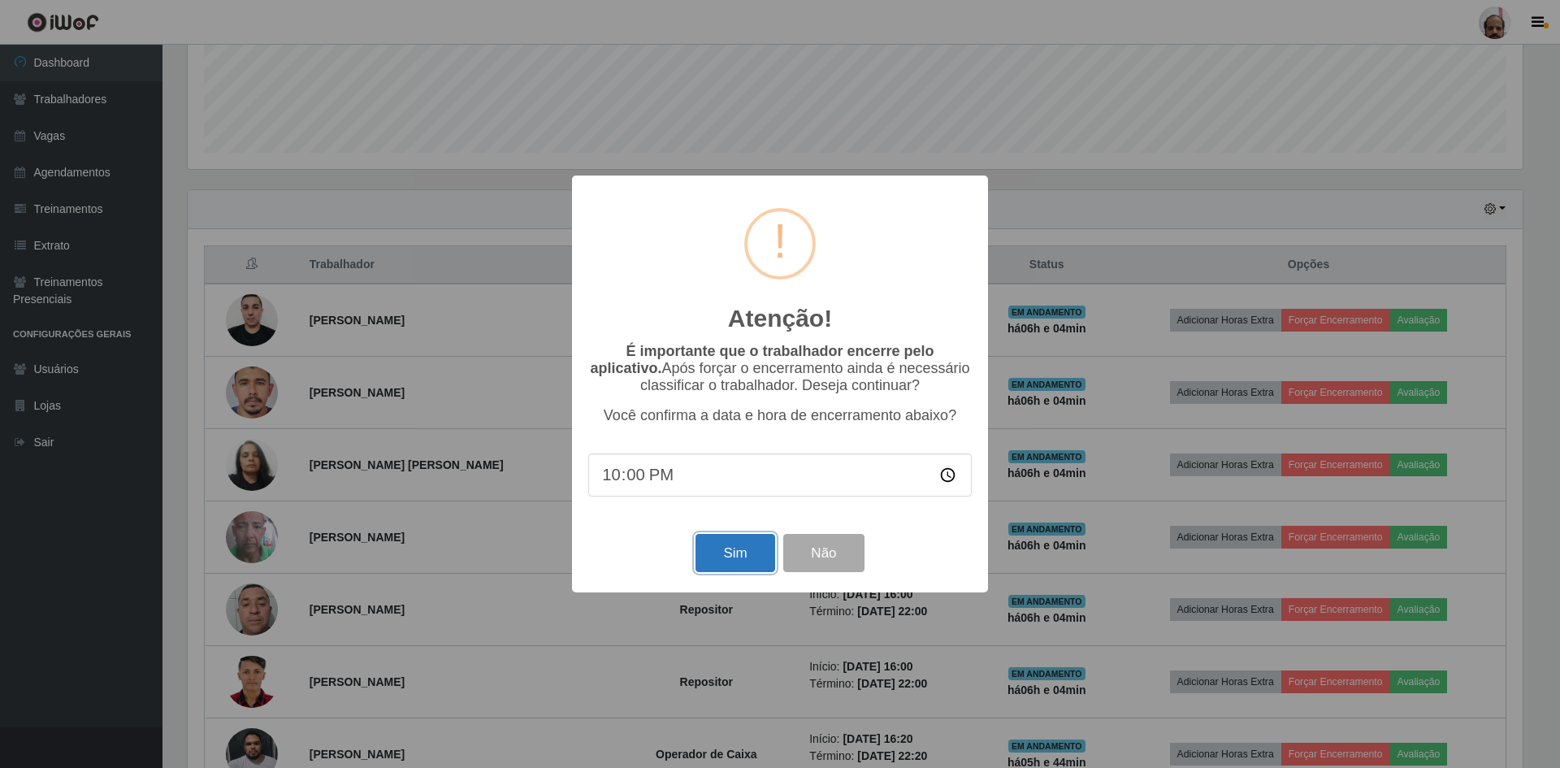
click at [734, 553] on button "Sim" at bounding box center [735, 553] width 79 height 38
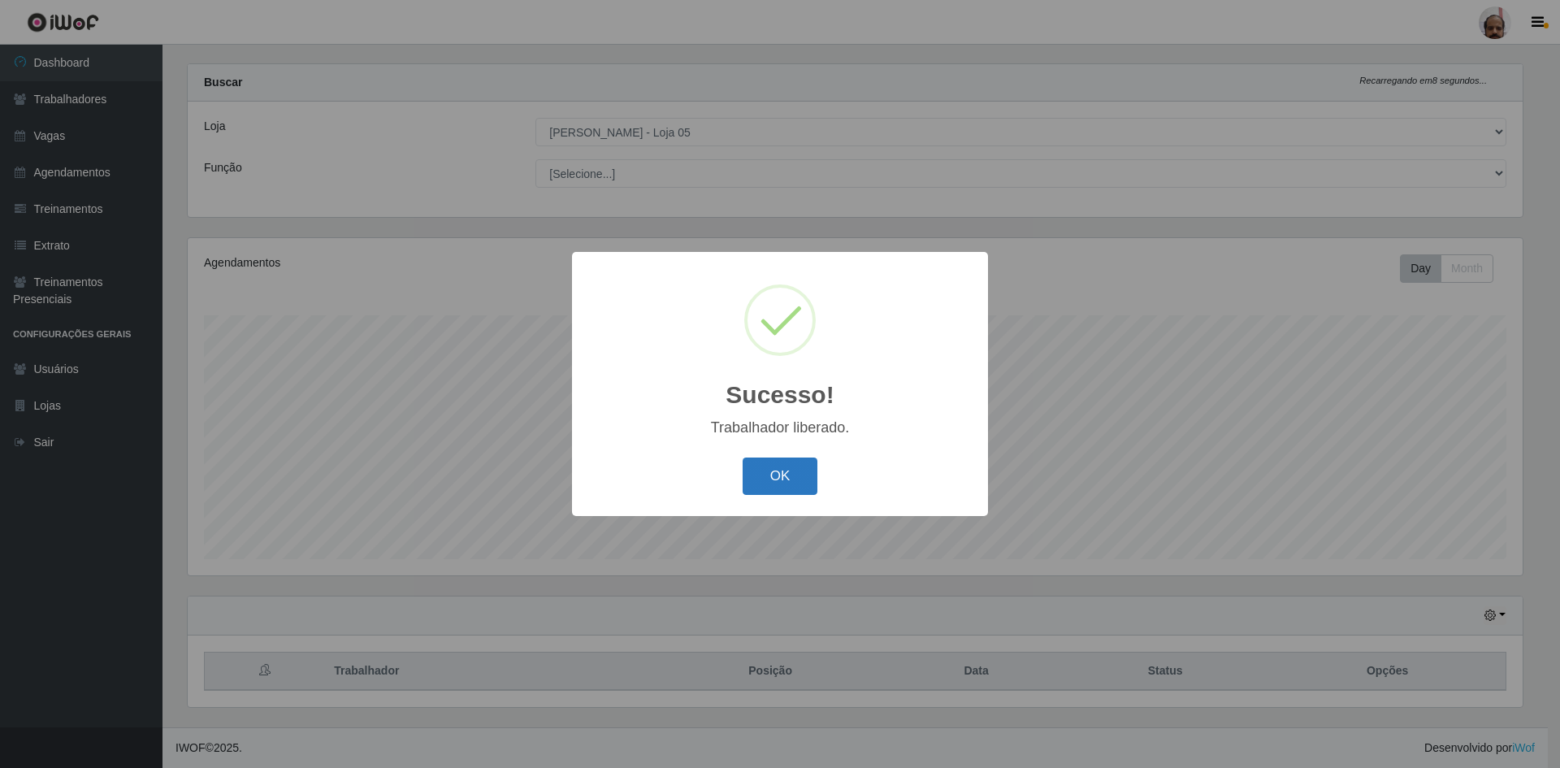
click at [795, 479] on button "OK" at bounding box center [781, 477] width 76 height 38
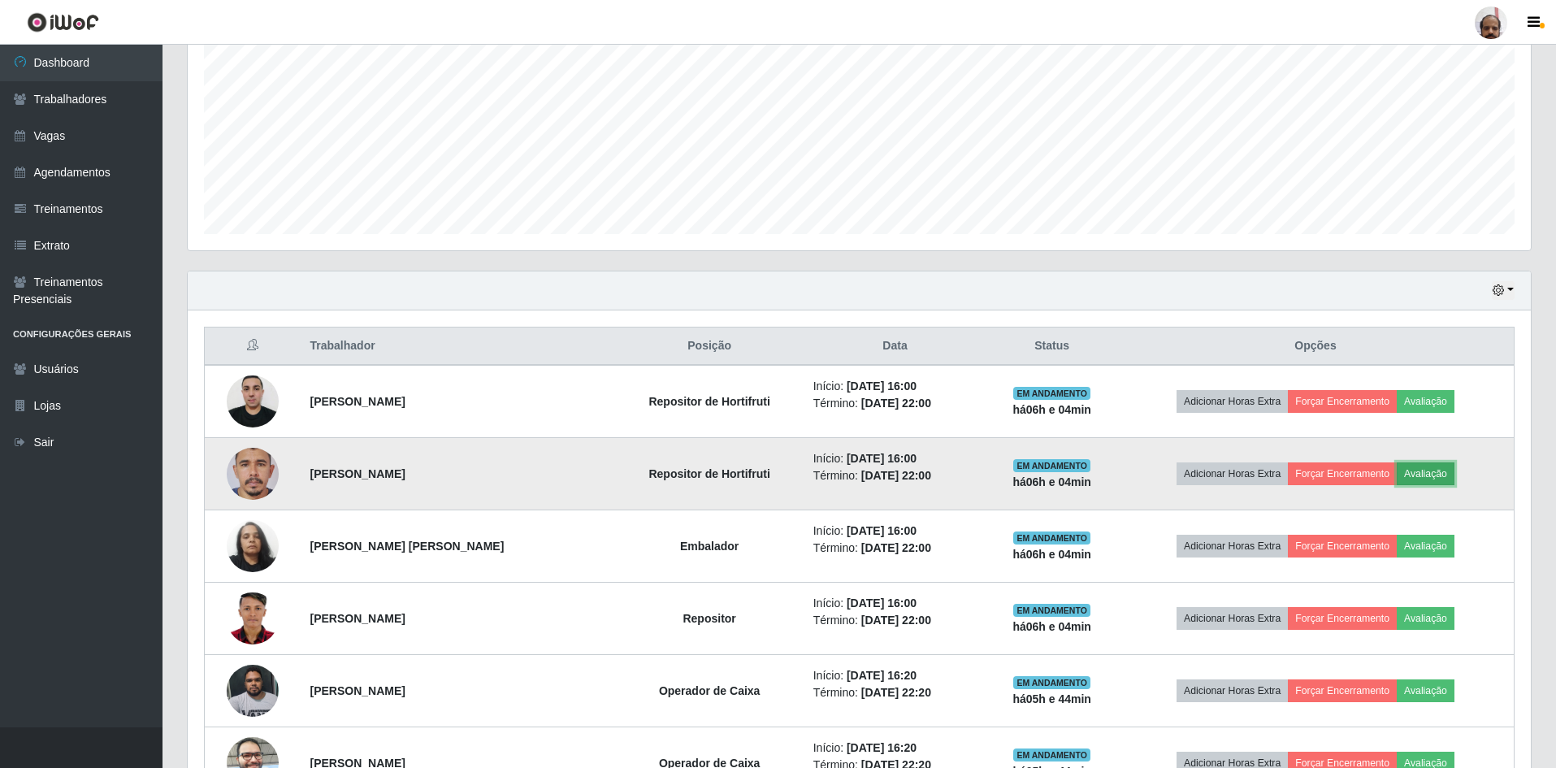
click at [1435, 474] on button "Avaliação" at bounding box center [1426, 473] width 58 height 23
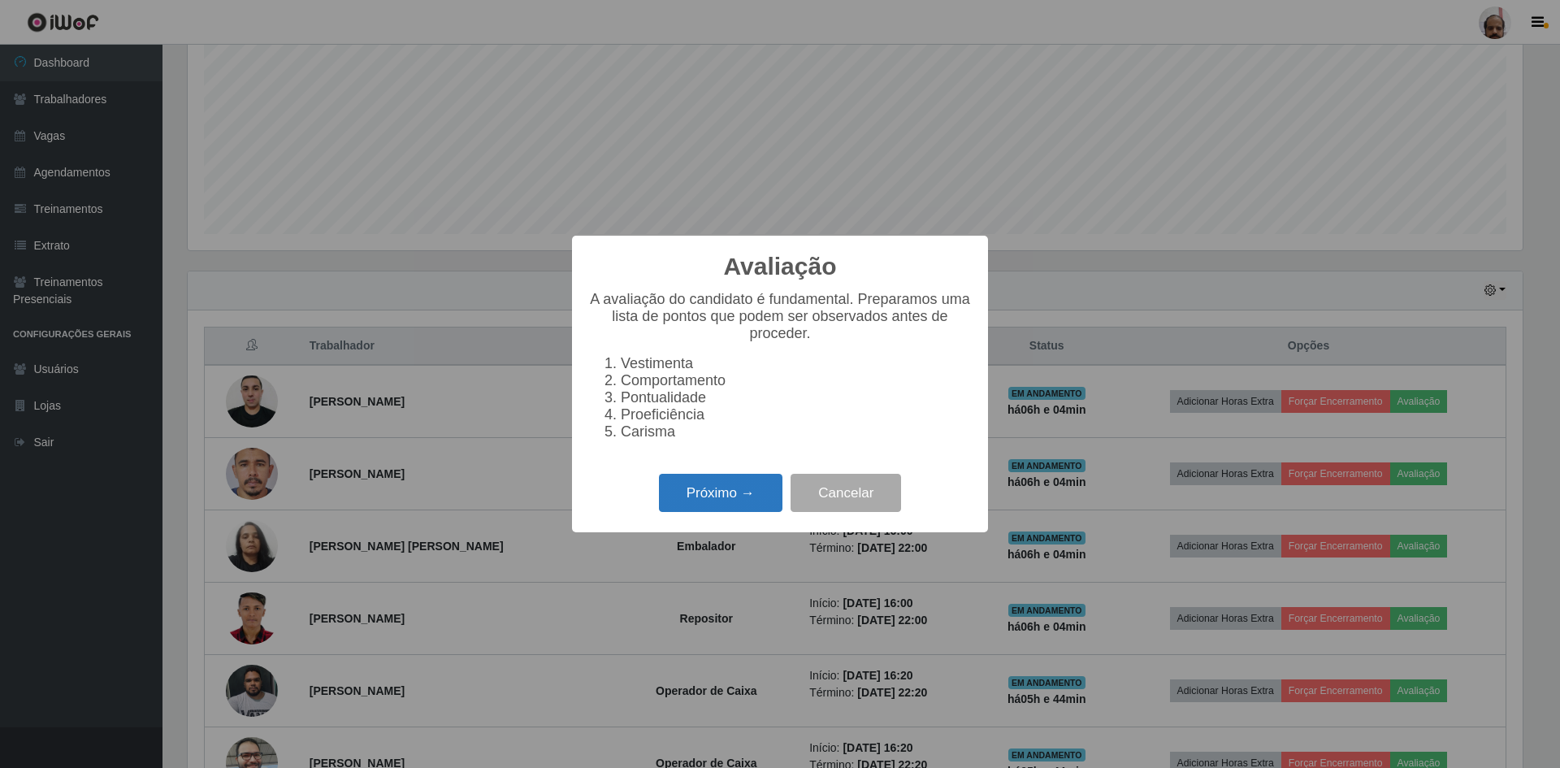
click at [732, 500] on button "Próximo →" at bounding box center [721, 493] width 124 height 38
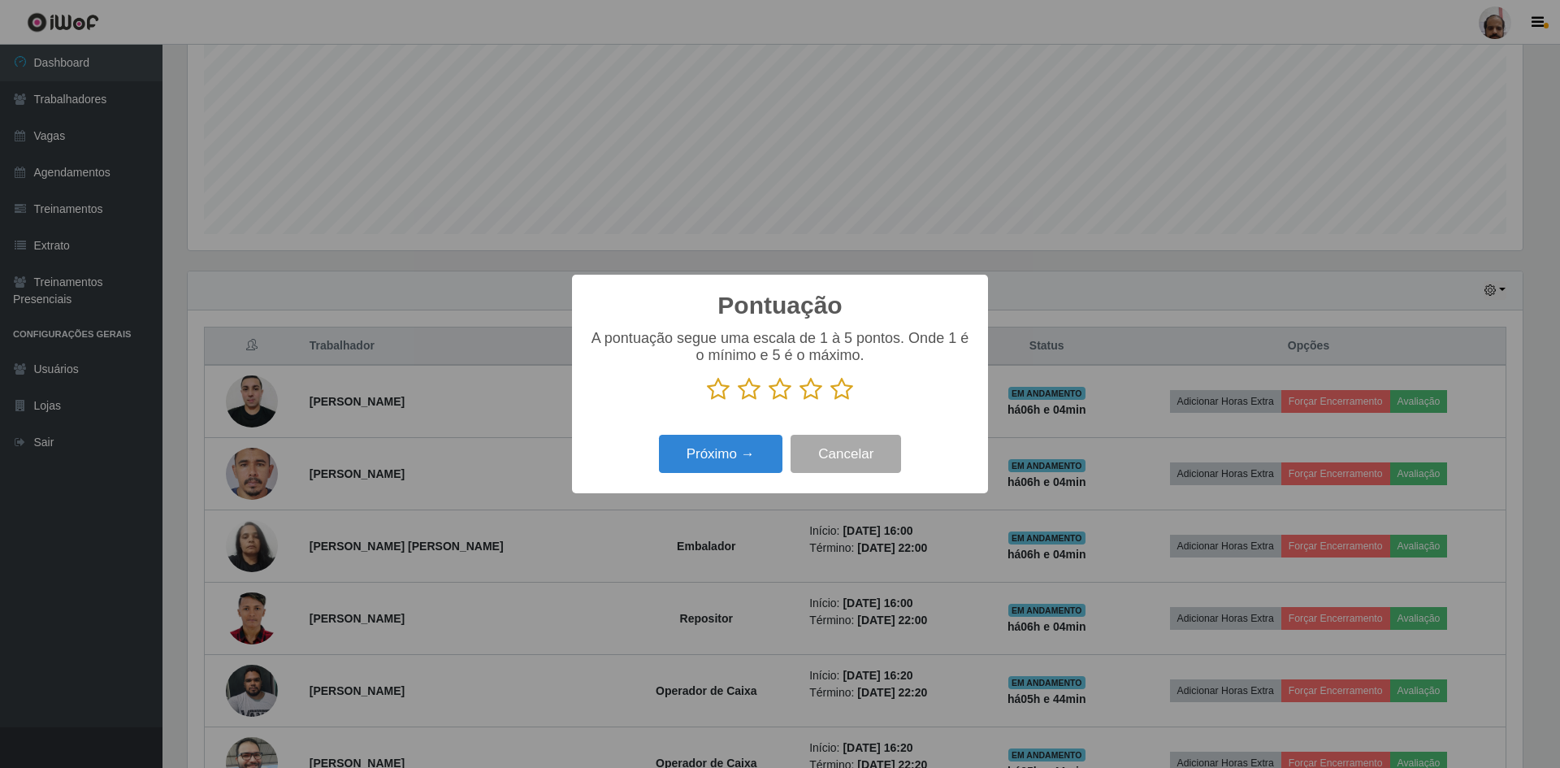
click at [838, 399] on icon at bounding box center [842, 389] width 23 height 24
click at [831, 401] on input "radio" at bounding box center [831, 401] width 0 height 0
click at [770, 455] on button "Próximo →" at bounding box center [721, 454] width 124 height 38
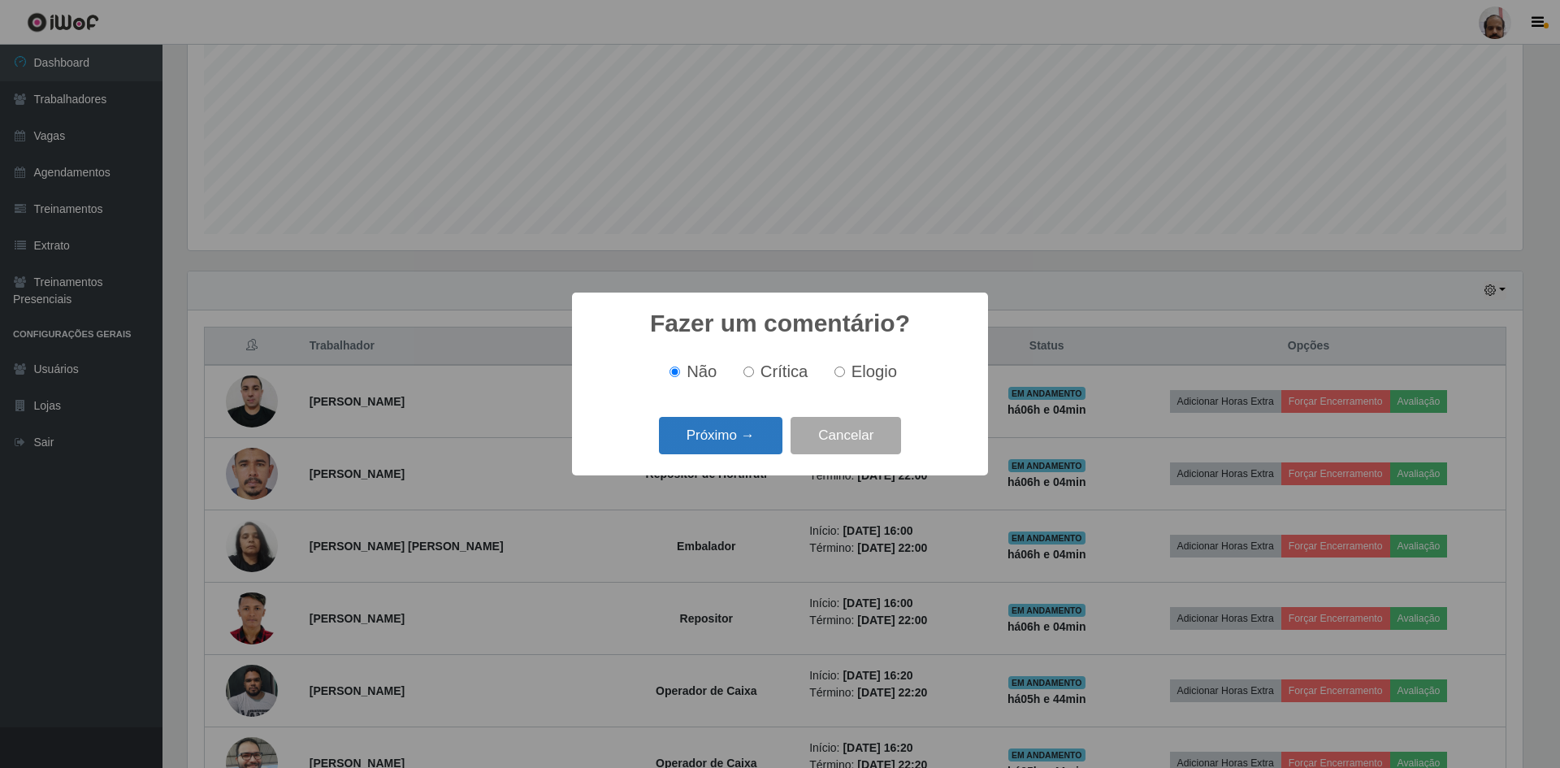
click at [739, 440] on button "Próximo →" at bounding box center [721, 436] width 124 height 38
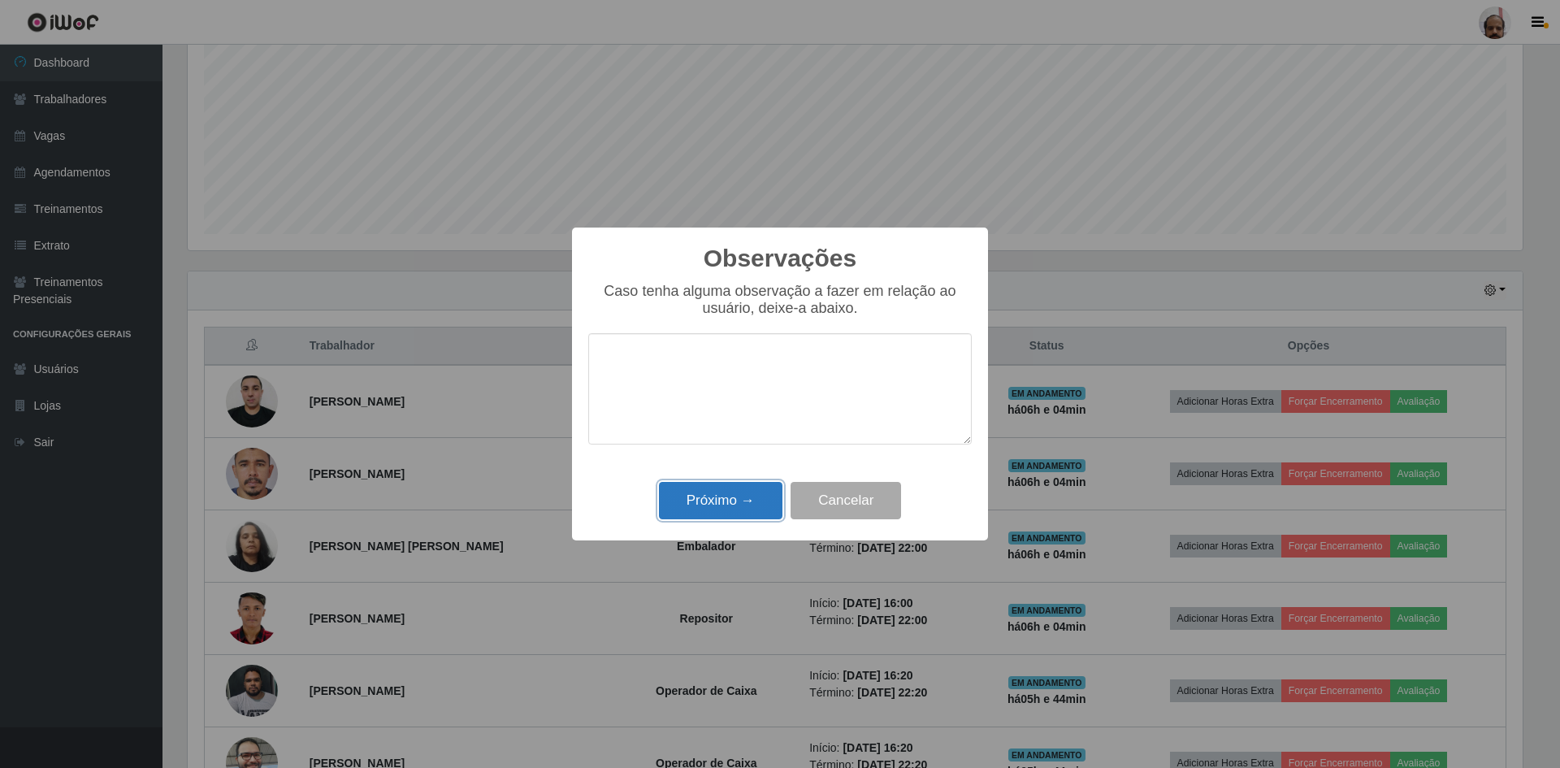
click at [744, 508] on button "Próximo →" at bounding box center [721, 501] width 124 height 38
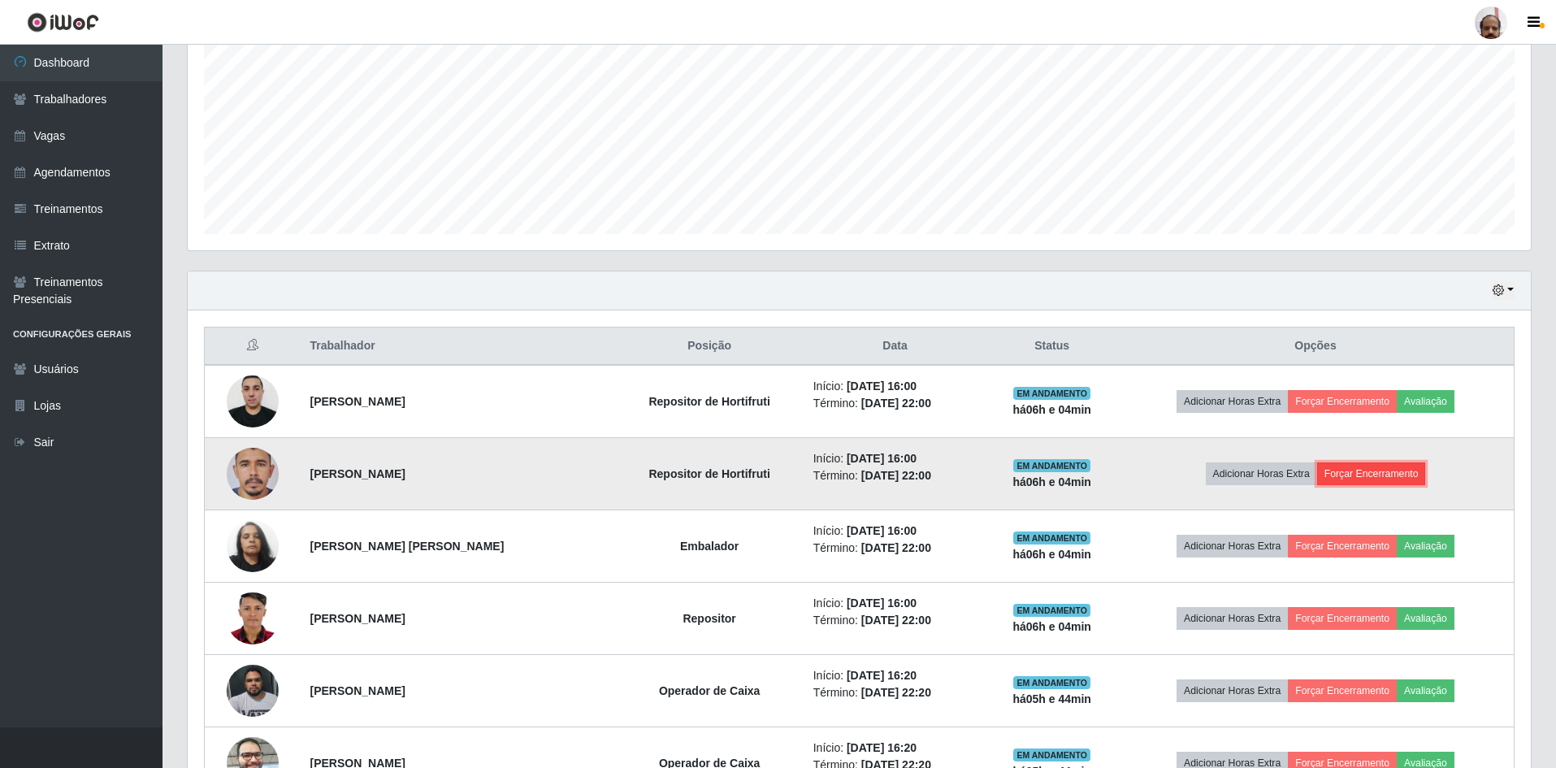
click at [1359, 472] on button "Forçar Encerramento" at bounding box center [1371, 473] width 109 height 23
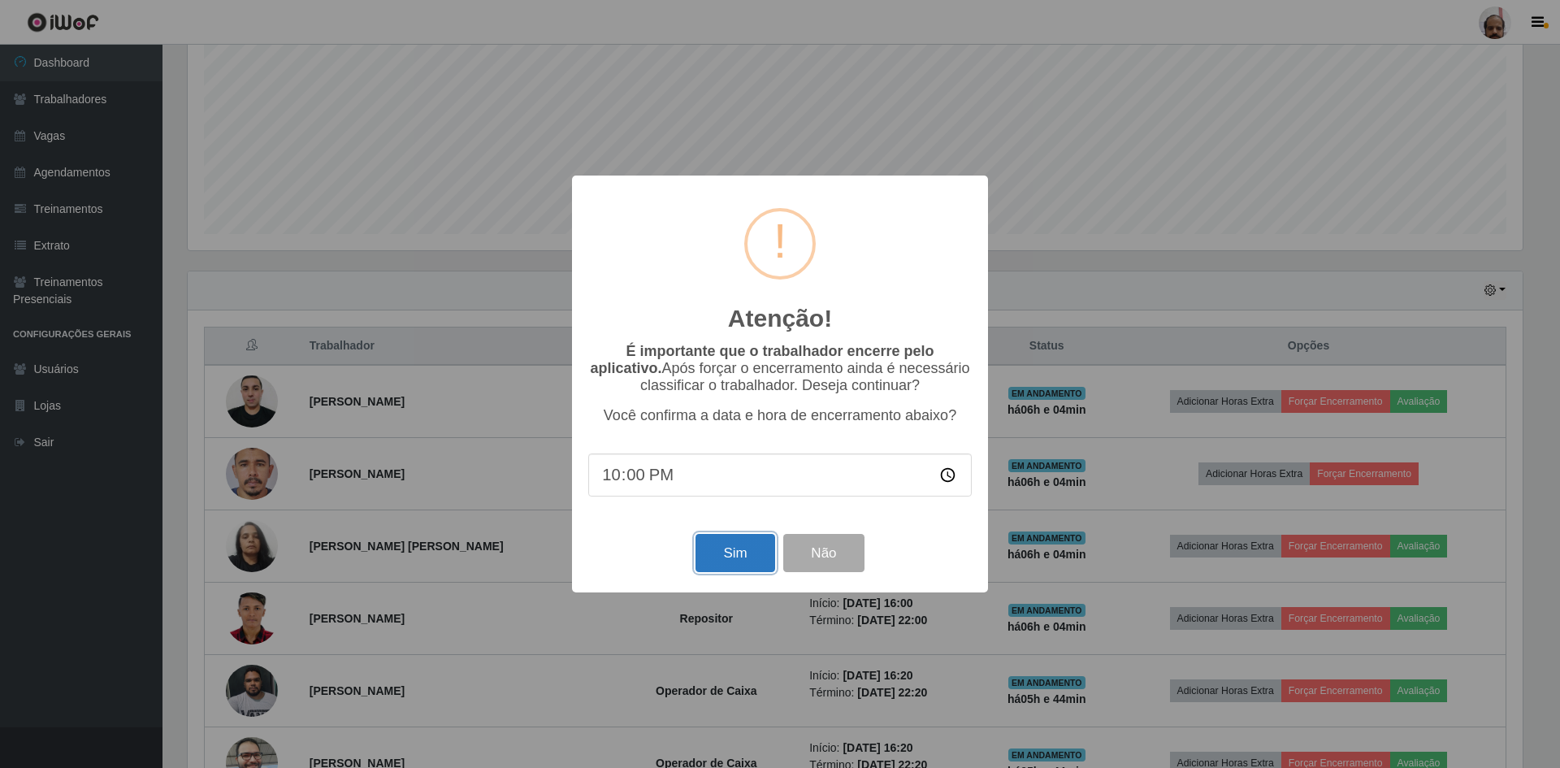
click at [740, 552] on button "Sim" at bounding box center [735, 553] width 79 height 38
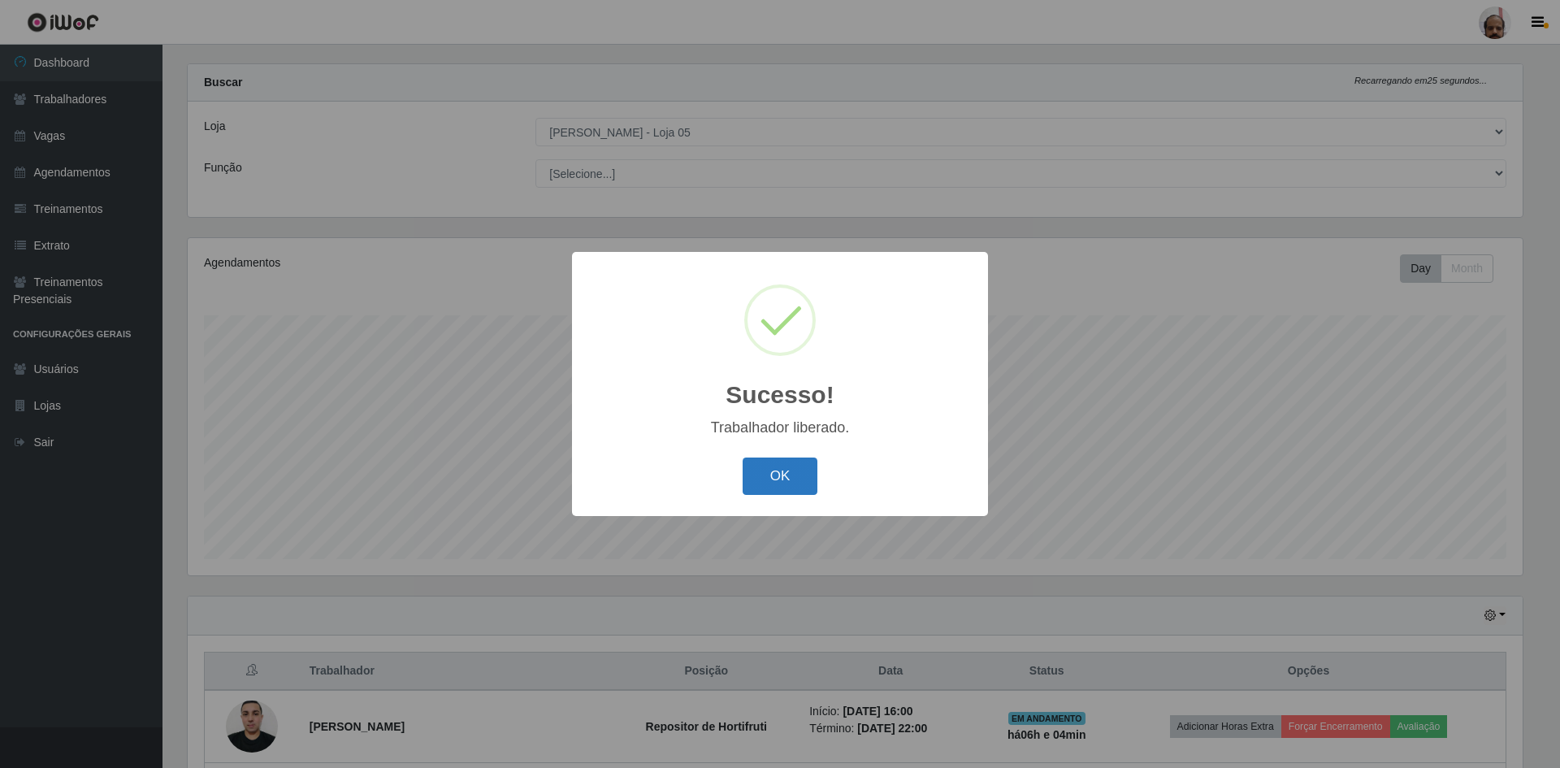
click at [779, 480] on button "OK" at bounding box center [781, 477] width 76 height 38
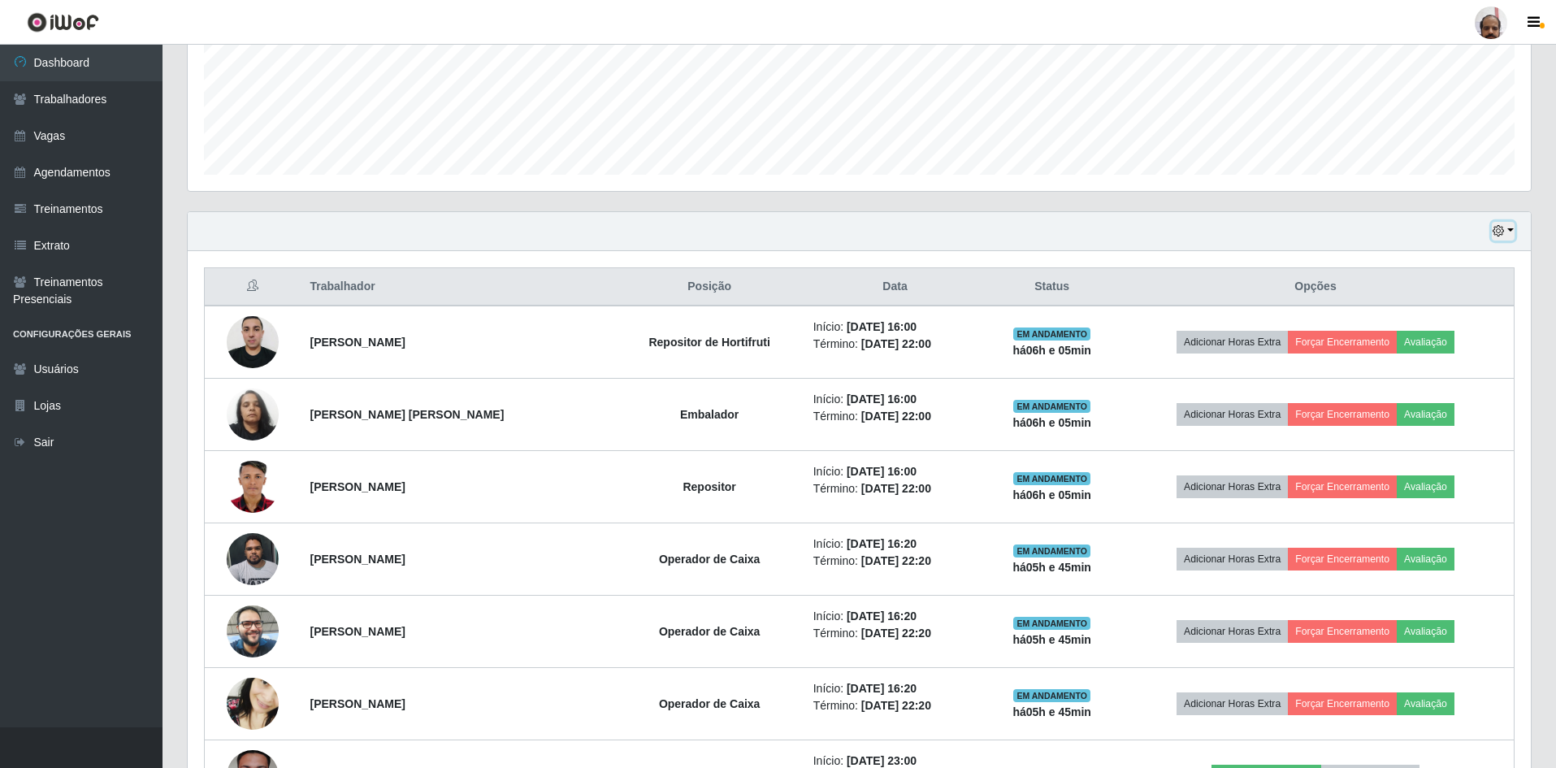
click at [1503, 232] on icon "button" at bounding box center [1498, 230] width 11 height 11
click at [1431, 290] on button "1 dia" at bounding box center [1450, 294] width 128 height 34
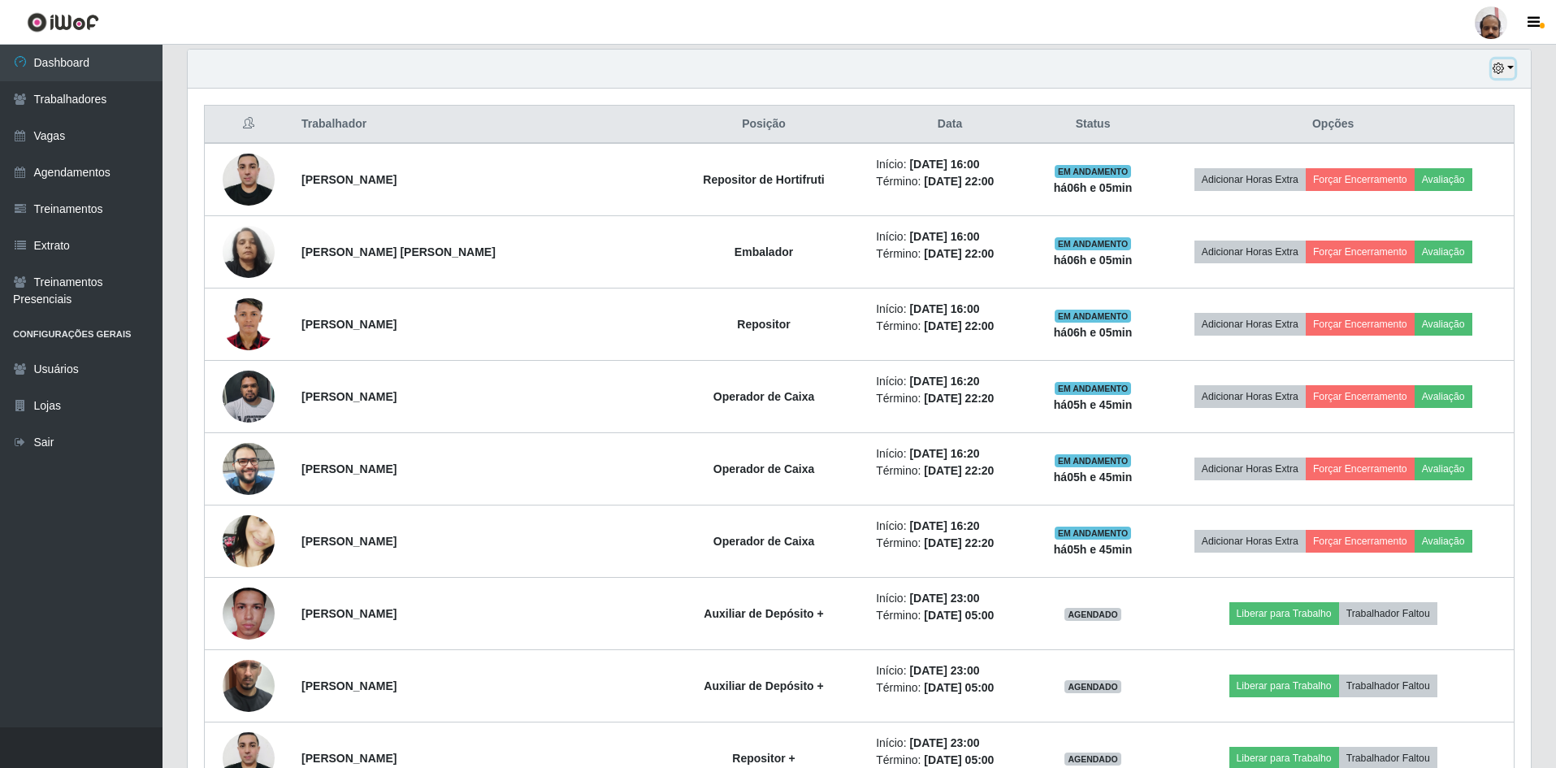
click at [1500, 70] on icon "button" at bounding box center [1498, 68] width 11 height 11
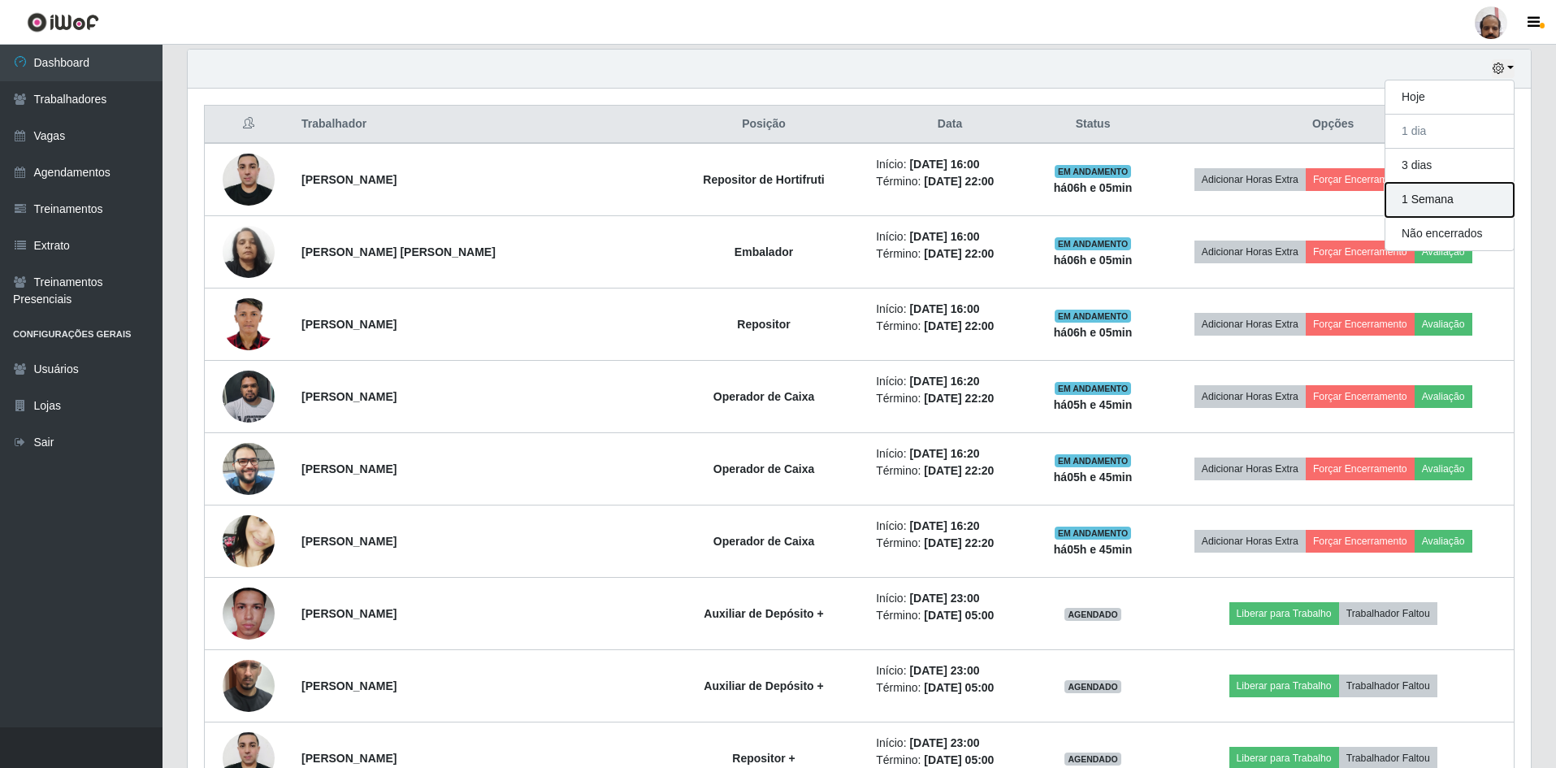
click at [1442, 200] on button "1 Semana" at bounding box center [1450, 200] width 128 height 34
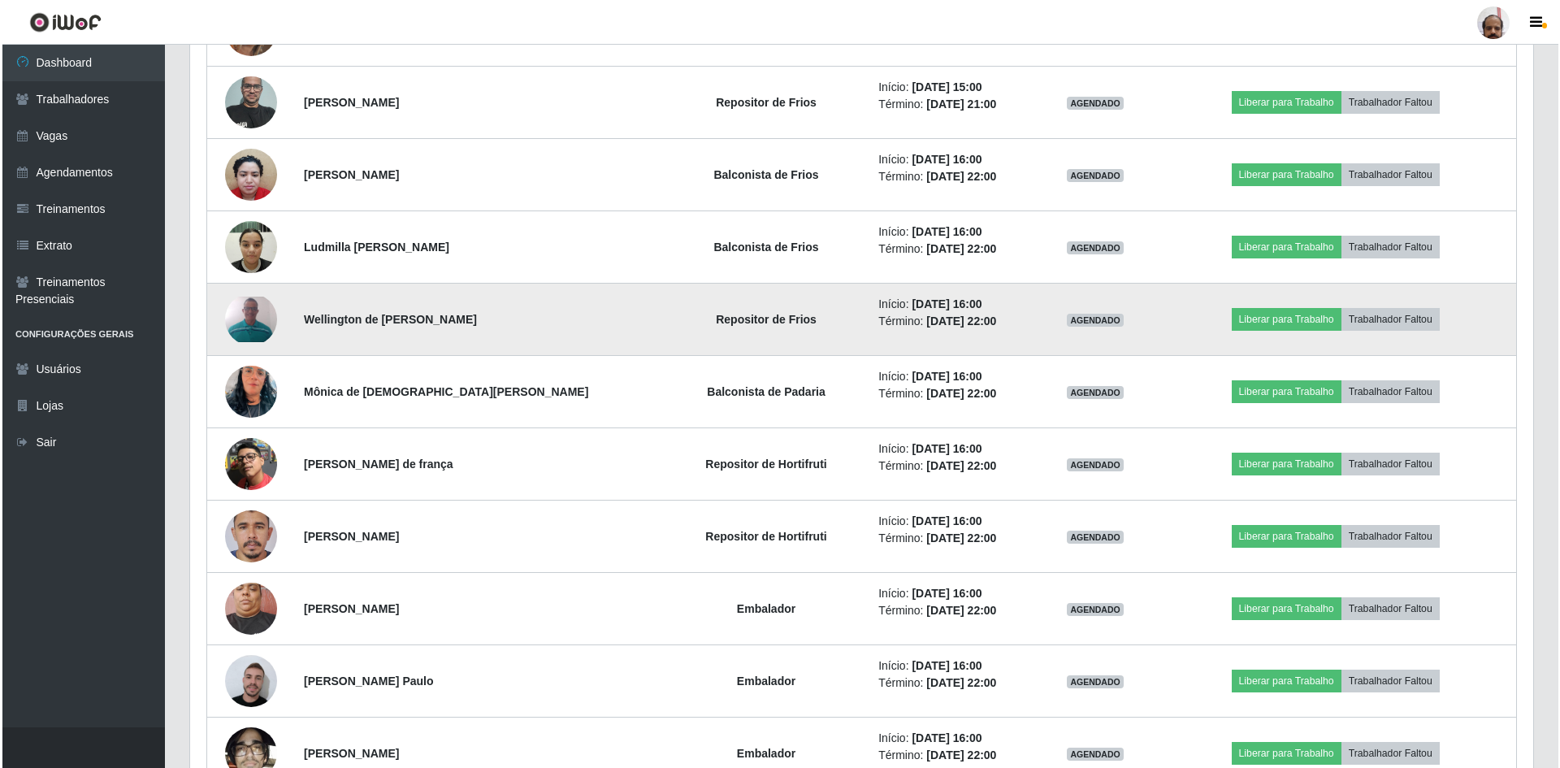
scroll to position [3251, 0]
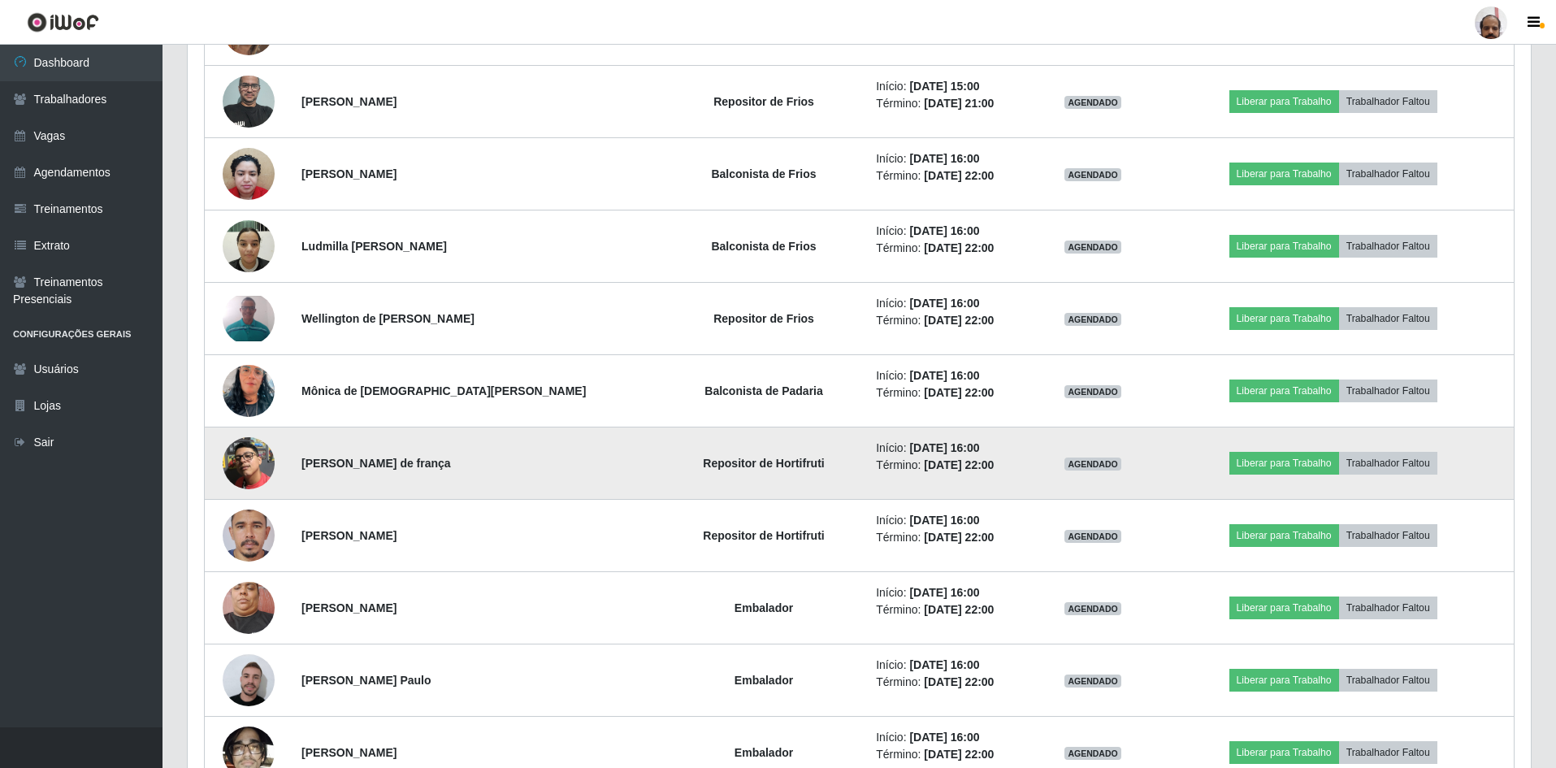
click at [254, 465] on img at bounding box center [249, 463] width 52 height 52
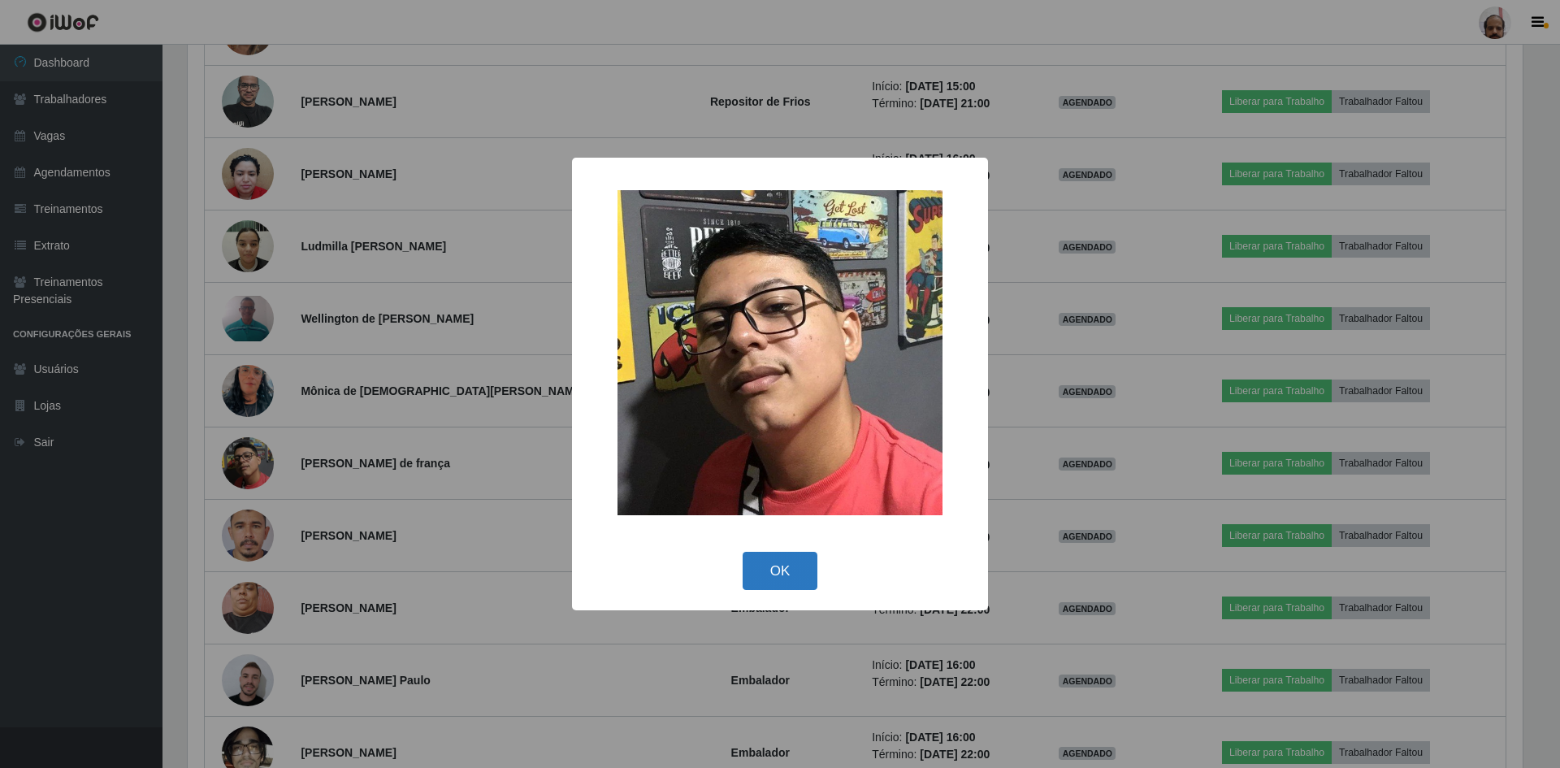
click at [773, 570] on button "OK" at bounding box center [781, 571] width 76 height 38
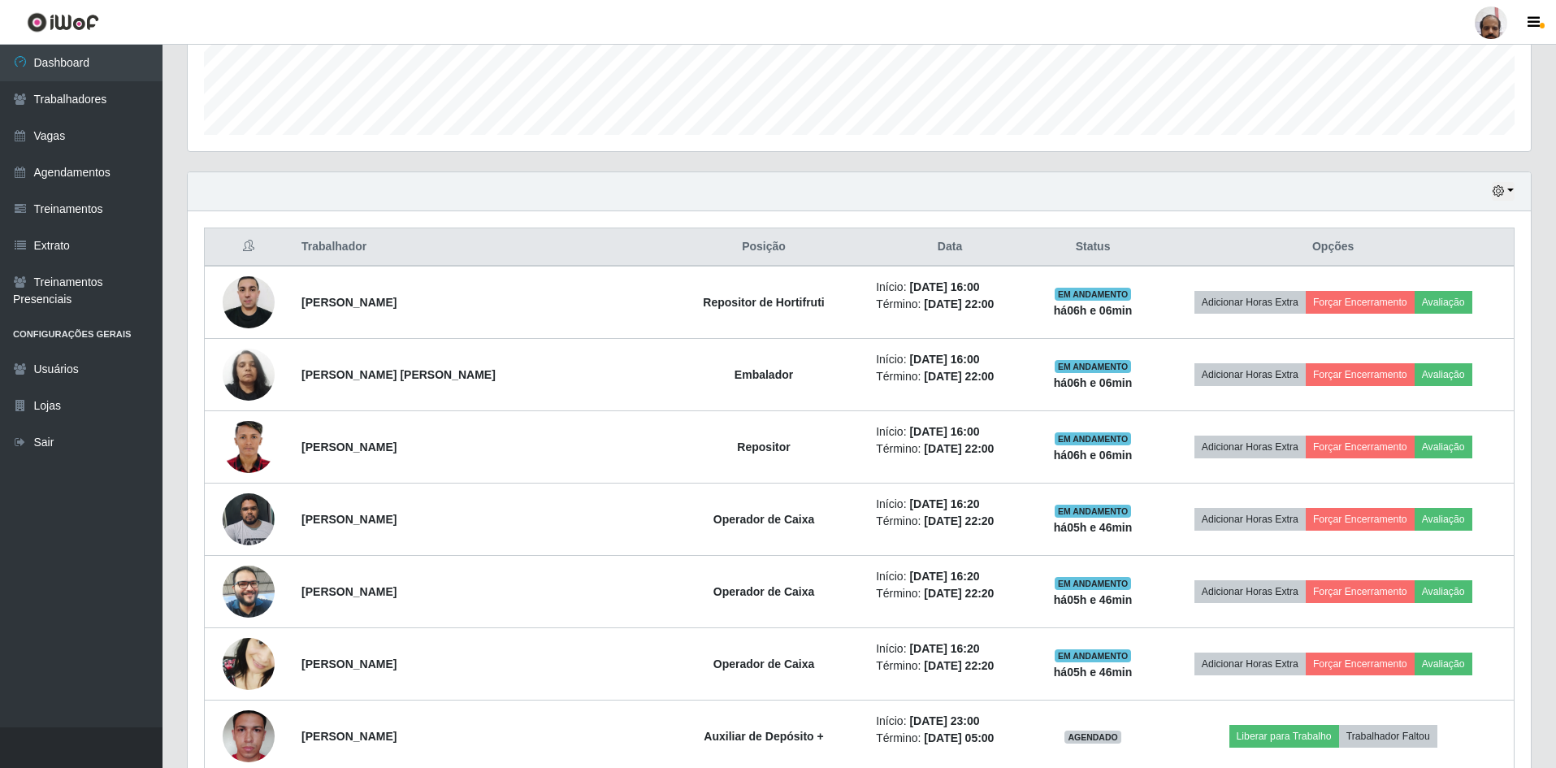
scroll to position [406, 0]
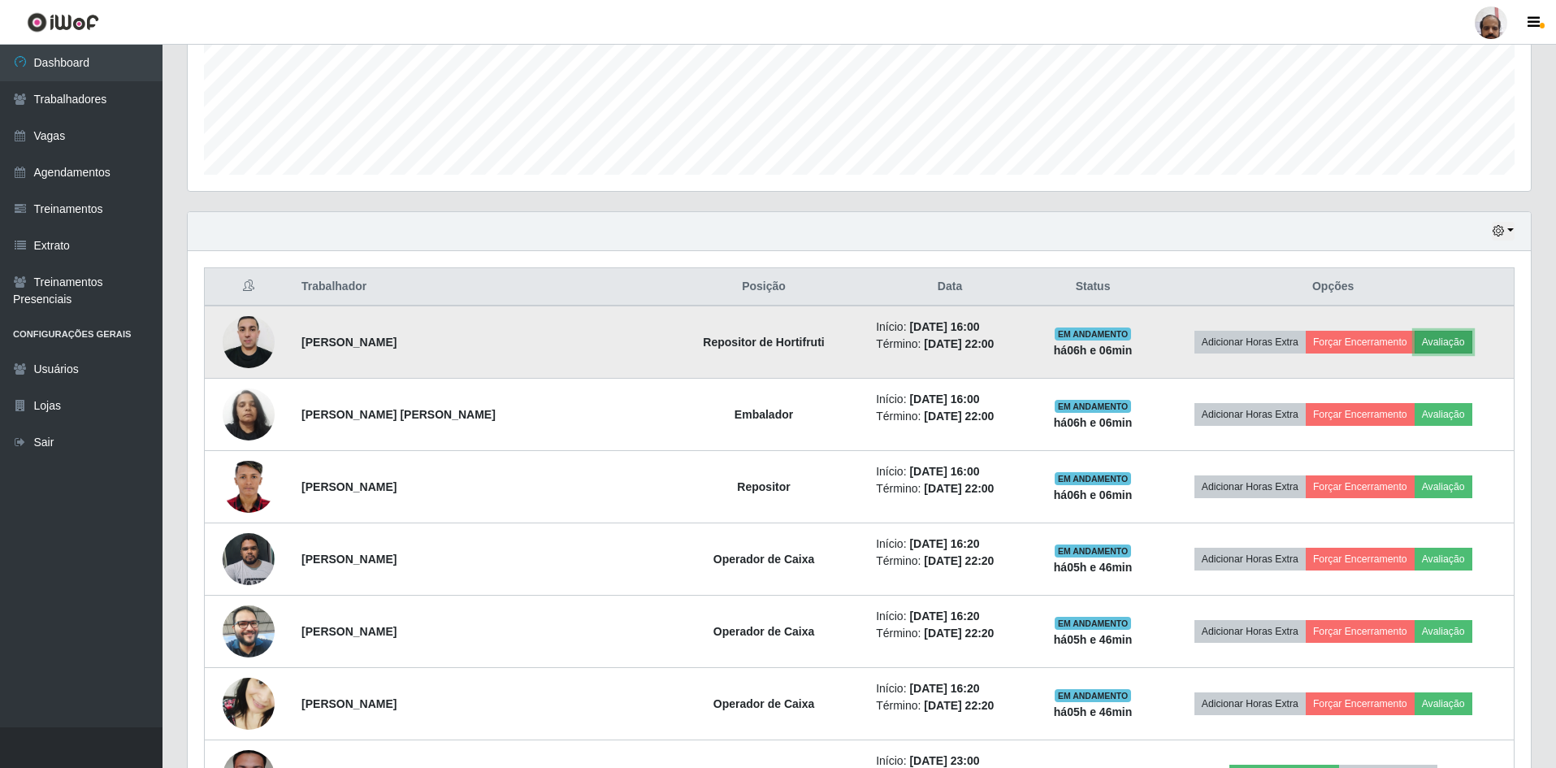
click at [1436, 342] on button "Avaliação" at bounding box center [1444, 342] width 58 height 23
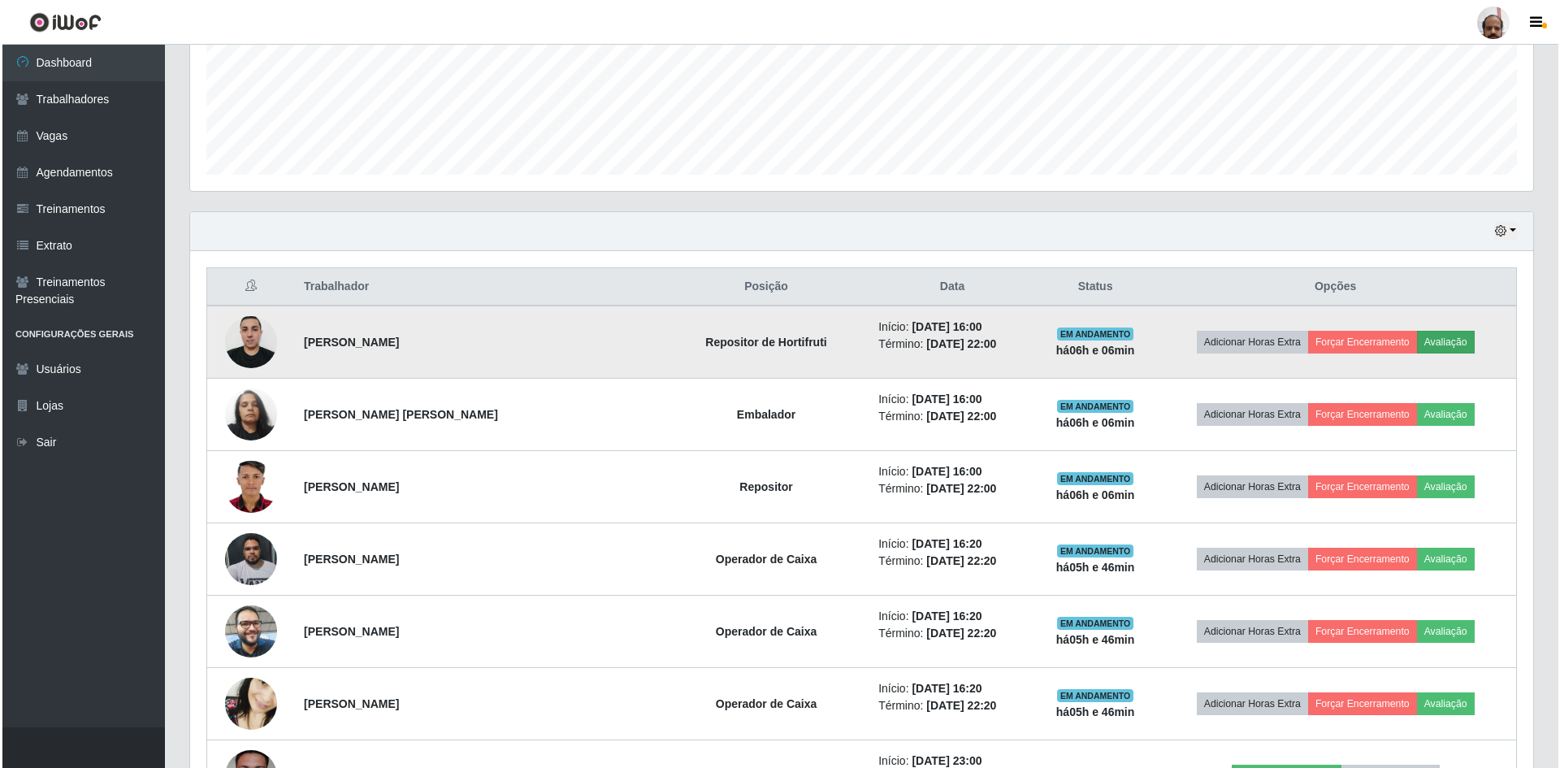
scroll to position [337, 1335]
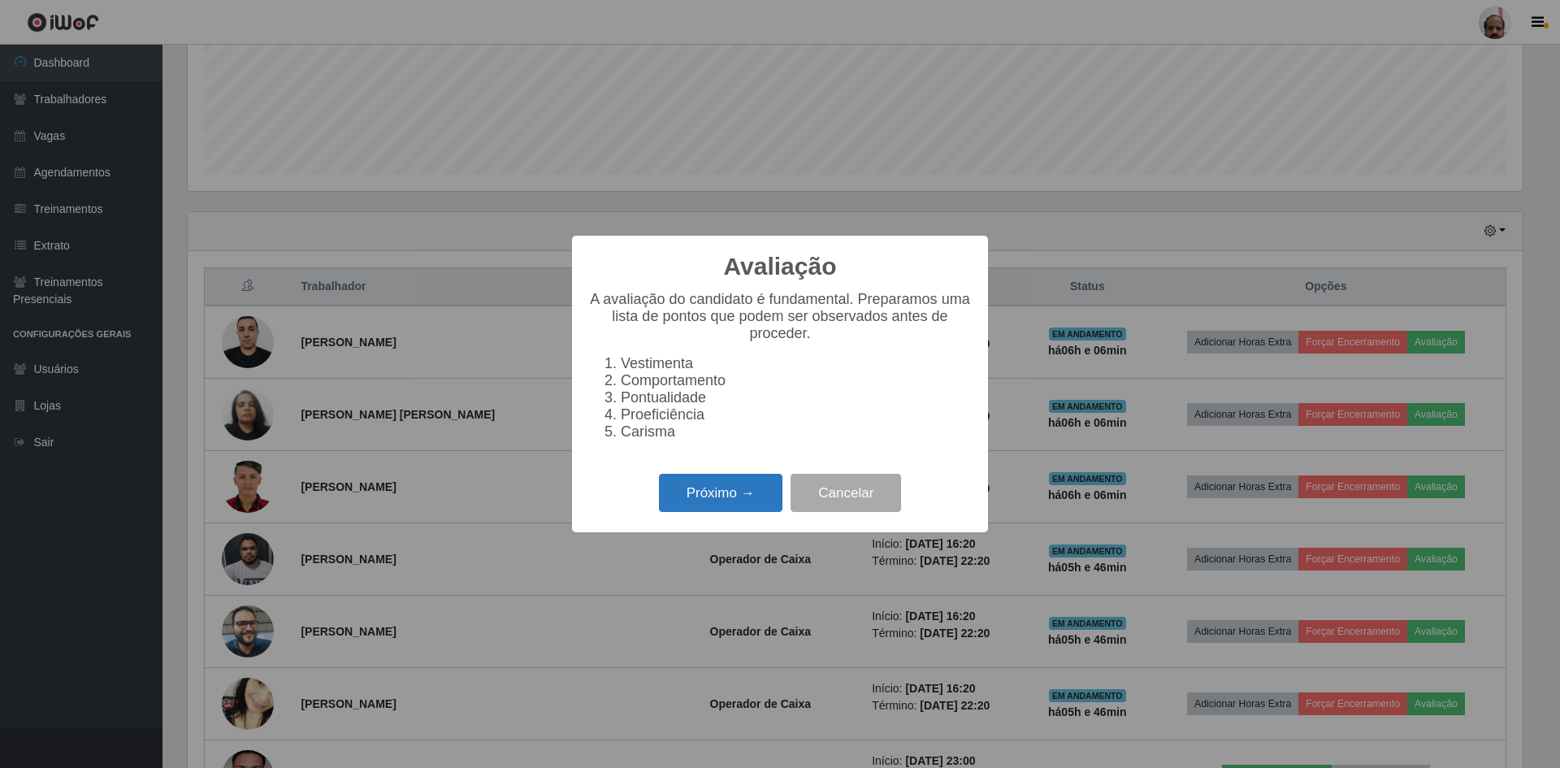
click at [761, 504] on button "Próximo →" at bounding box center [721, 493] width 124 height 38
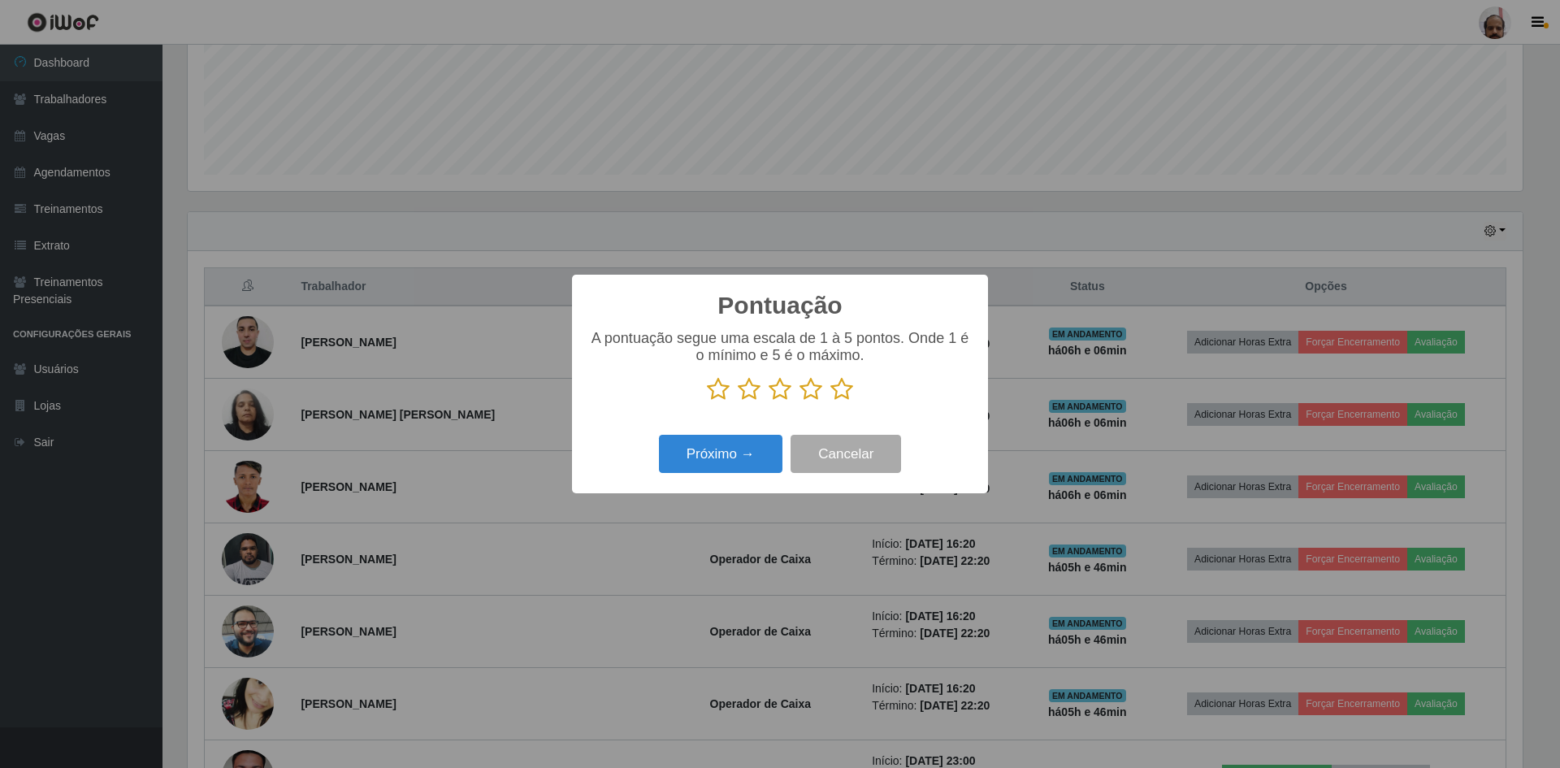
scroll to position [812351, 811353]
drag, startPoint x: 844, startPoint y: 390, endPoint x: 835, endPoint y: 423, distance: 33.9
click at [845, 401] on icon at bounding box center [842, 389] width 23 height 24
click at [831, 401] on input "radio" at bounding box center [831, 401] width 0 height 0
click at [727, 451] on button "Próximo →" at bounding box center [721, 454] width 124 height 38
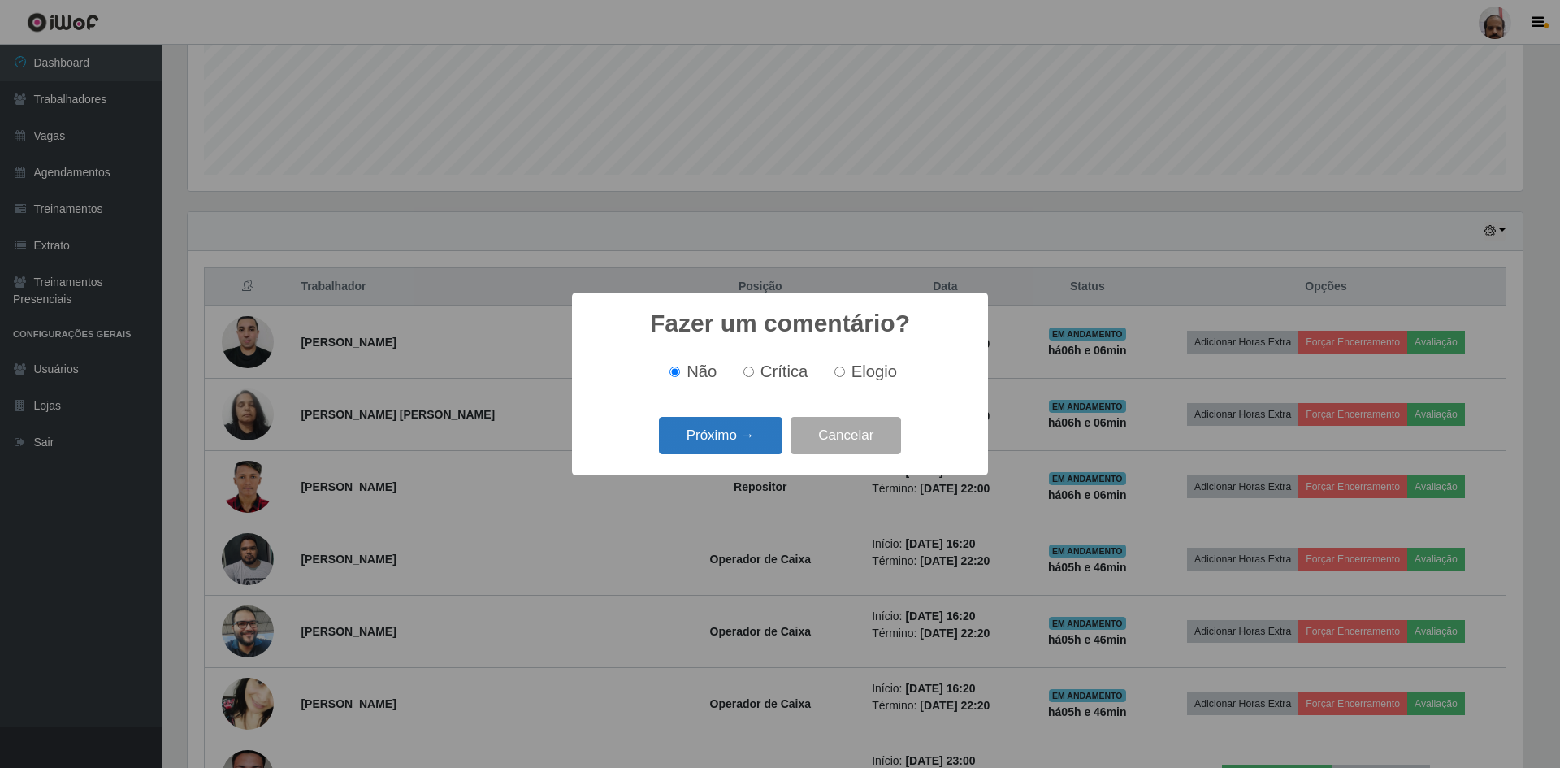
click at [732, 439] on button "Próximo →" at bounding box center [721, 436] width 124 height 38
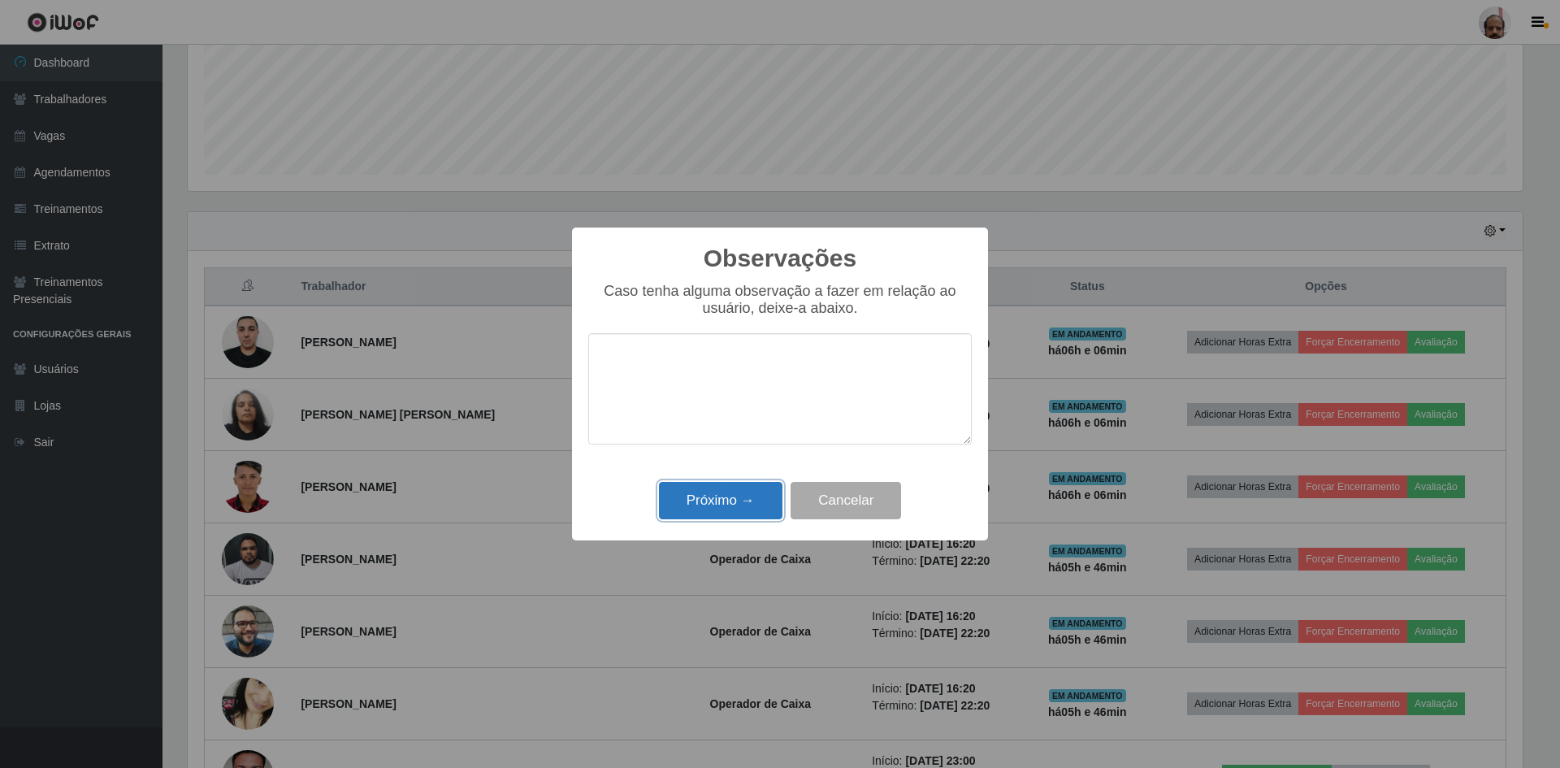
click at [752, 494] on button "Próximo →" at bounding box center [721, 501] width 124 height 38
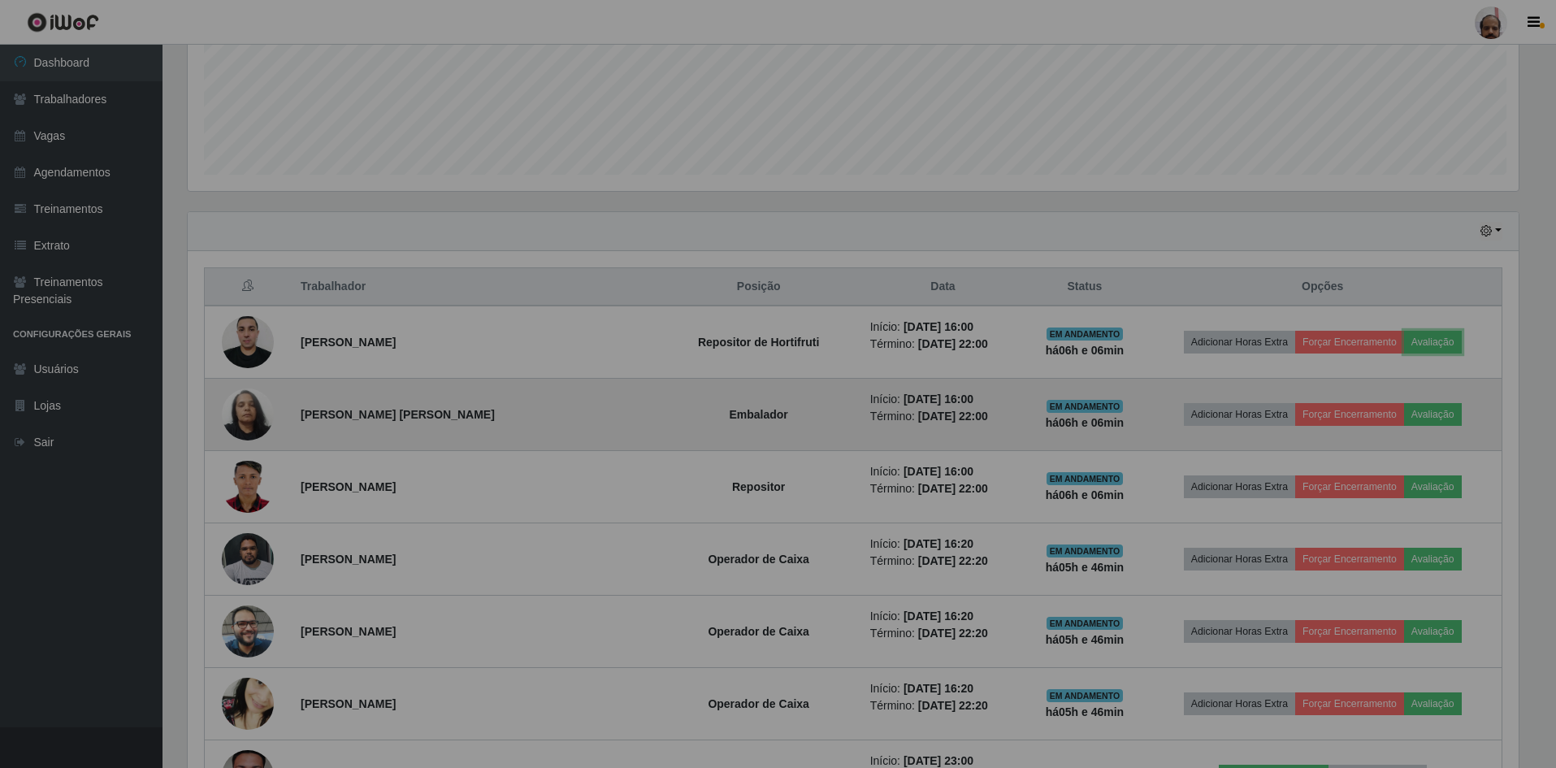
scroll to position [337, 1343]
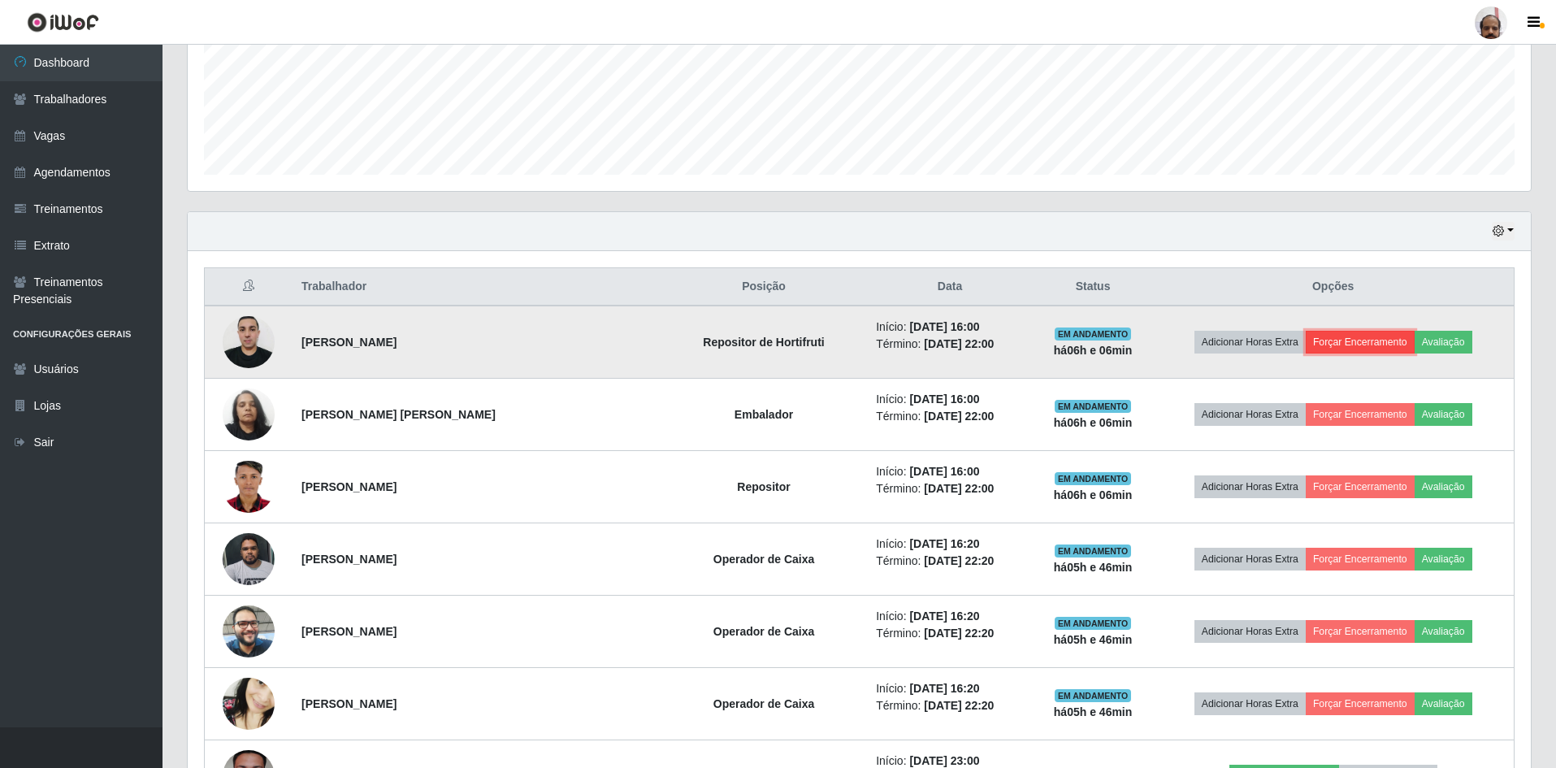
click at [1334, 340] on button "Forçar Encerramento" at bounding box center [1360, 342] width 109 height 23
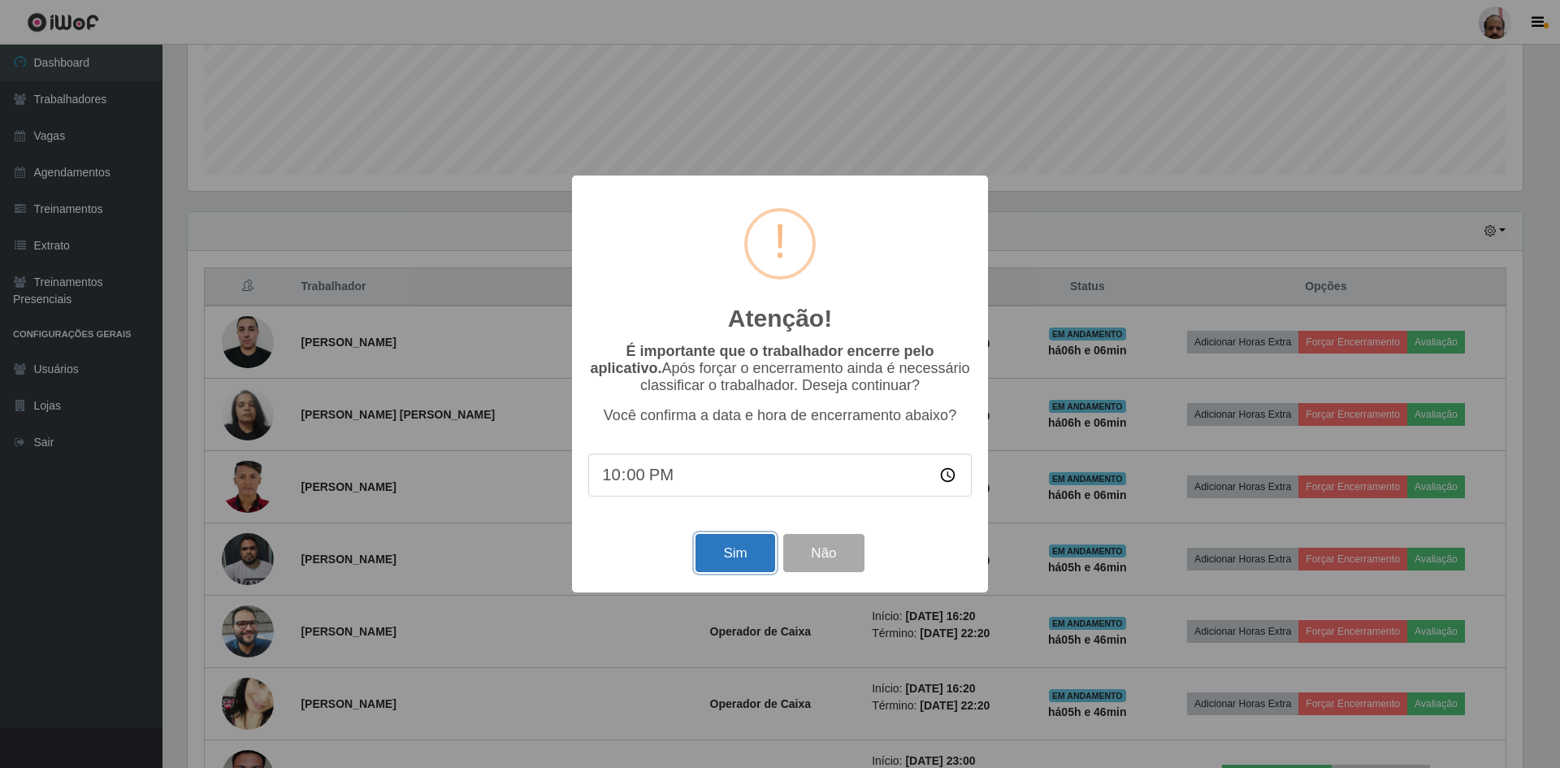
click at [740, 552] on button "Sim" at bounding box center [735, 553] width 79 height 38
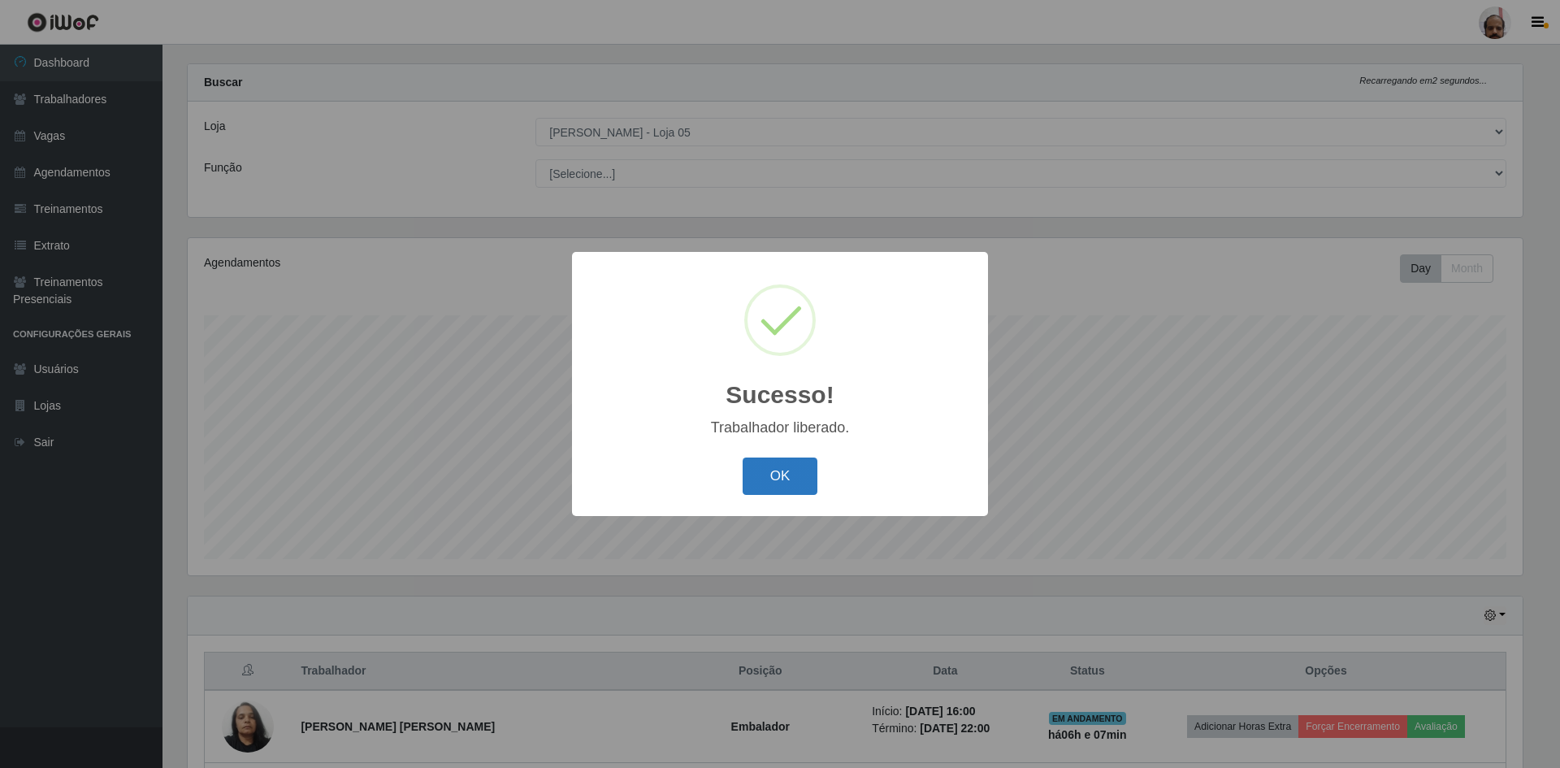
click at [773, 480] on button "OK" at bounding box center [781, 477] width 76 height 38
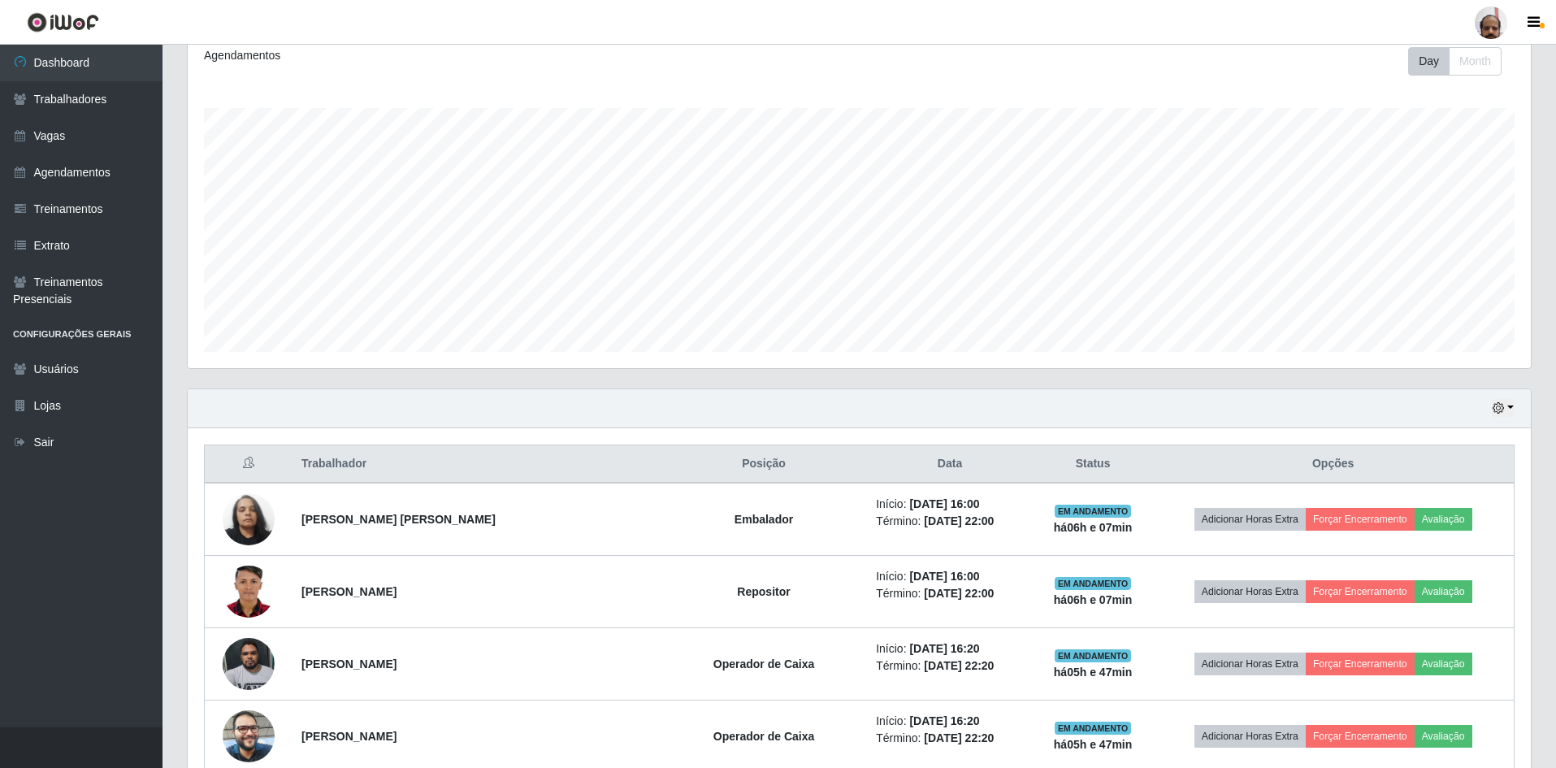
scroll to position [266, 0]
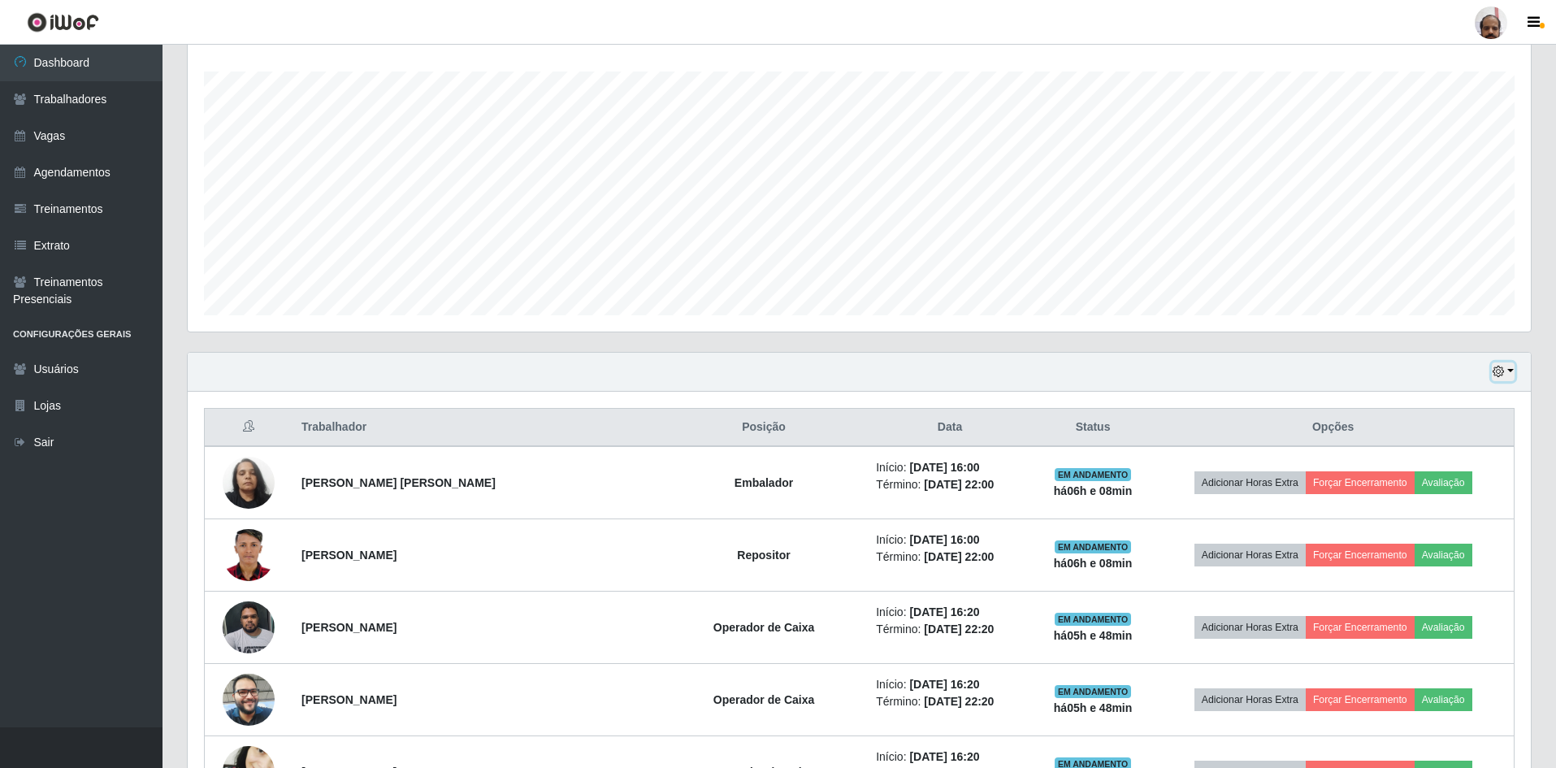
click at [1502, 371] on icon "button" at bounding box center [1498, 371] width 11 height 11
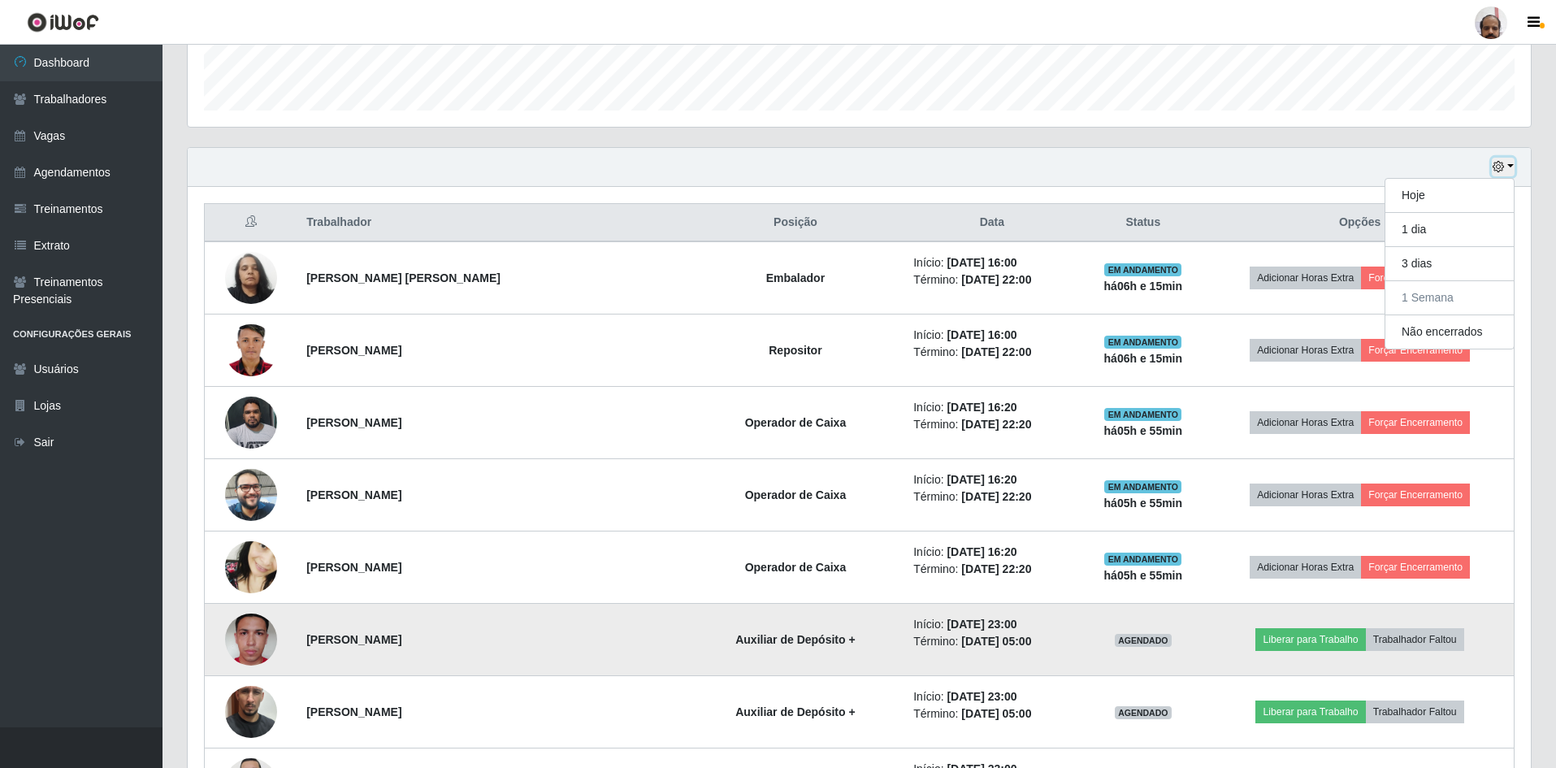
scroll to position [510, 0]
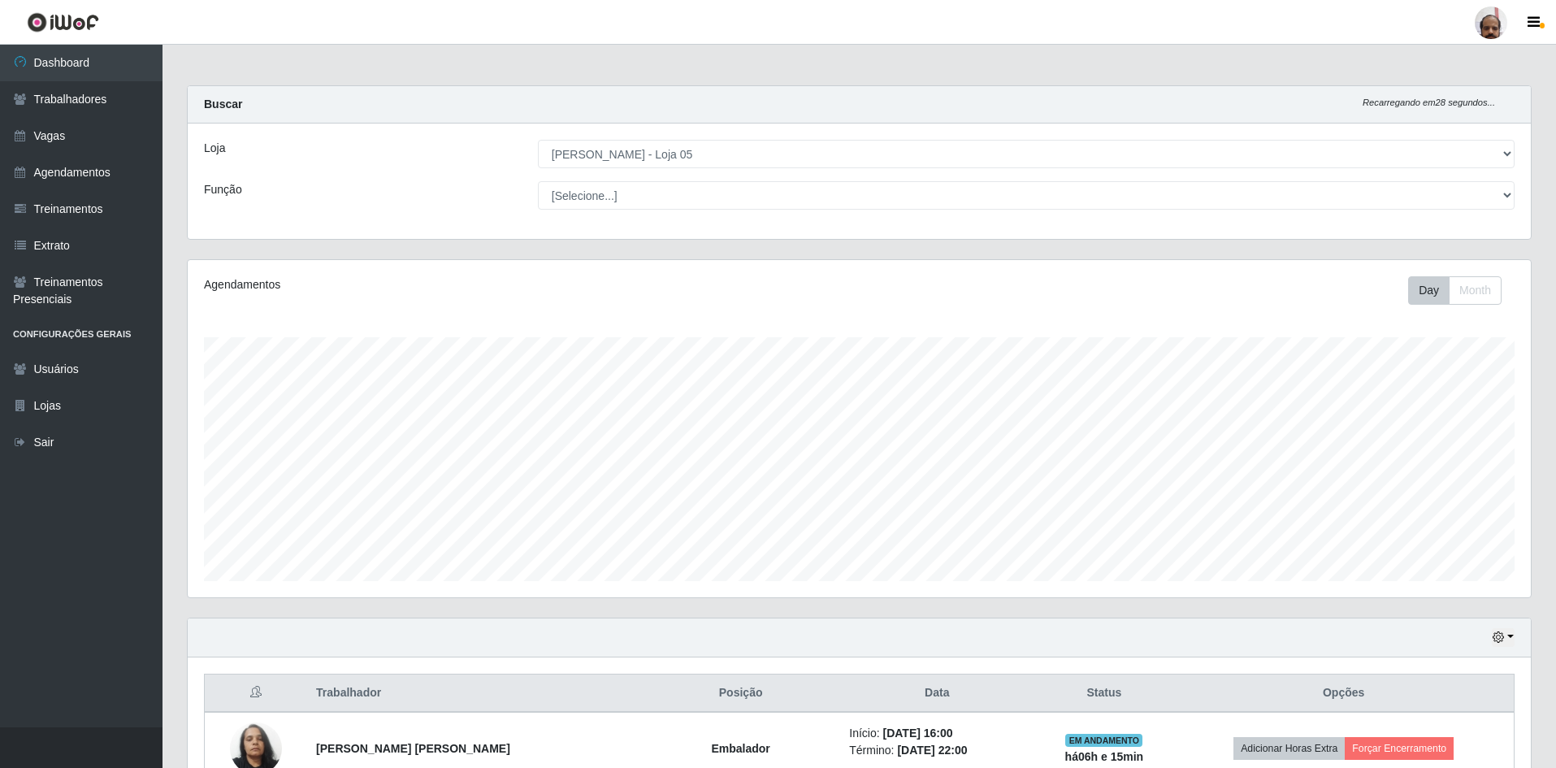
select select "252"
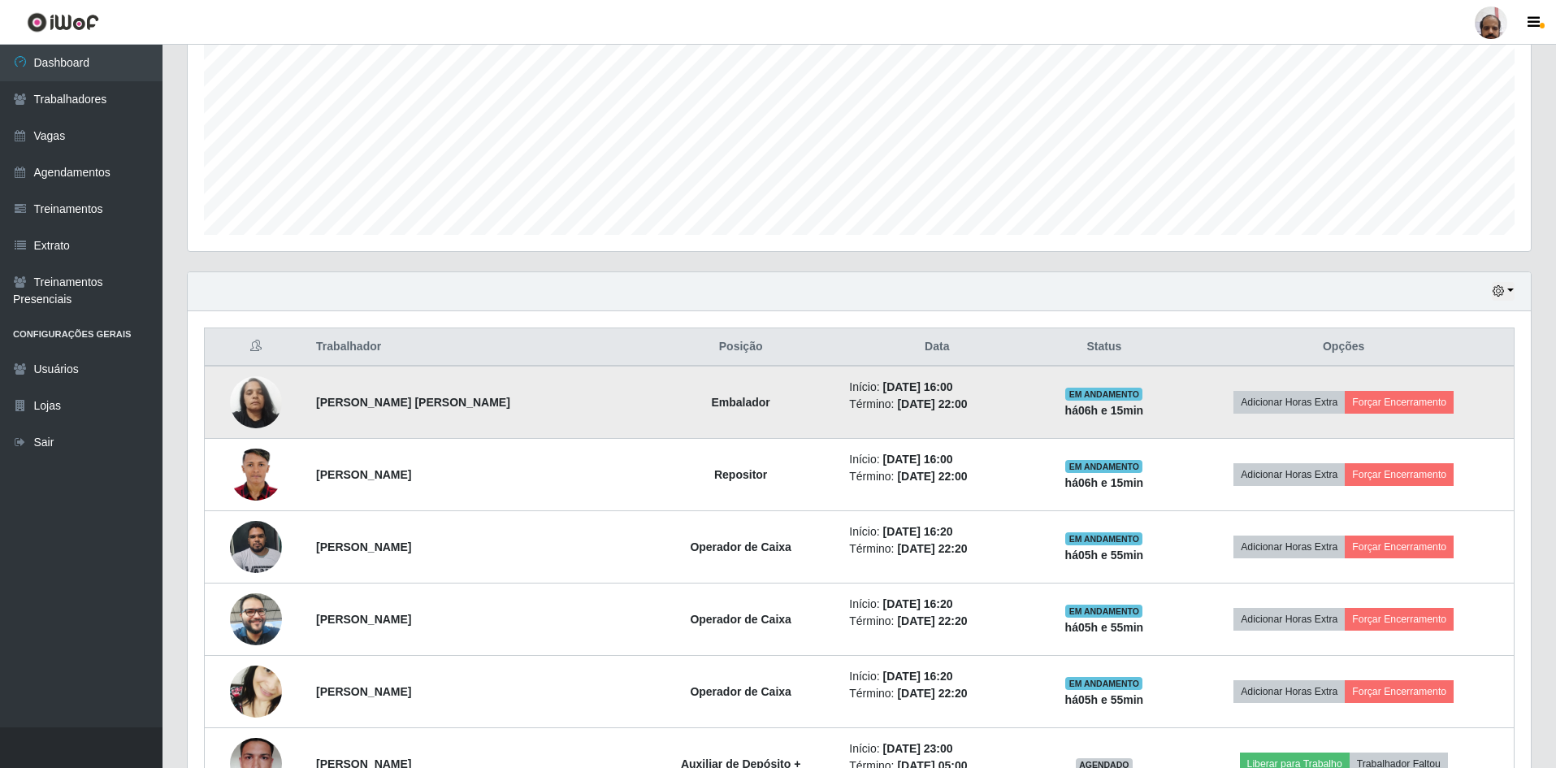
scroll to position [427, 0]
